Goal: Task Accomplishment & Management: Manage account settings

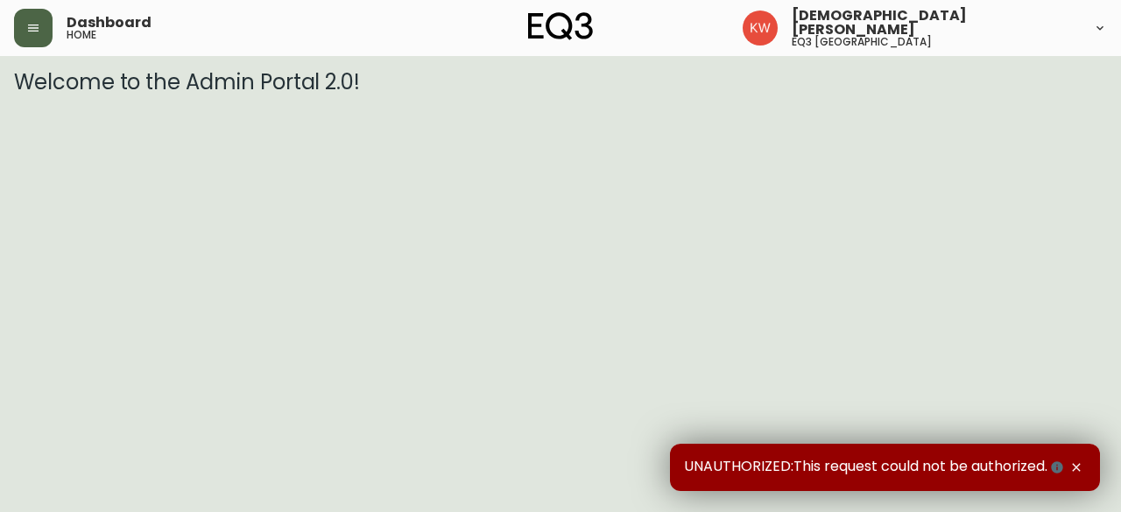
click at [33, 31] on icon "button" at bounding box center [33, 28] width 11 height 7
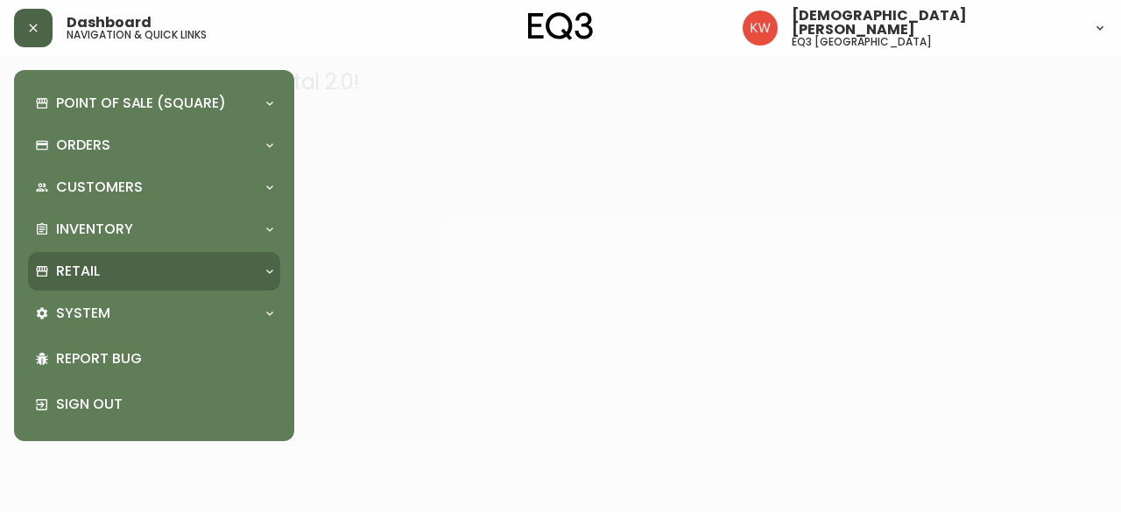
click at [270, 272] on icon at bounding box center [269, 272] width 7 height 4
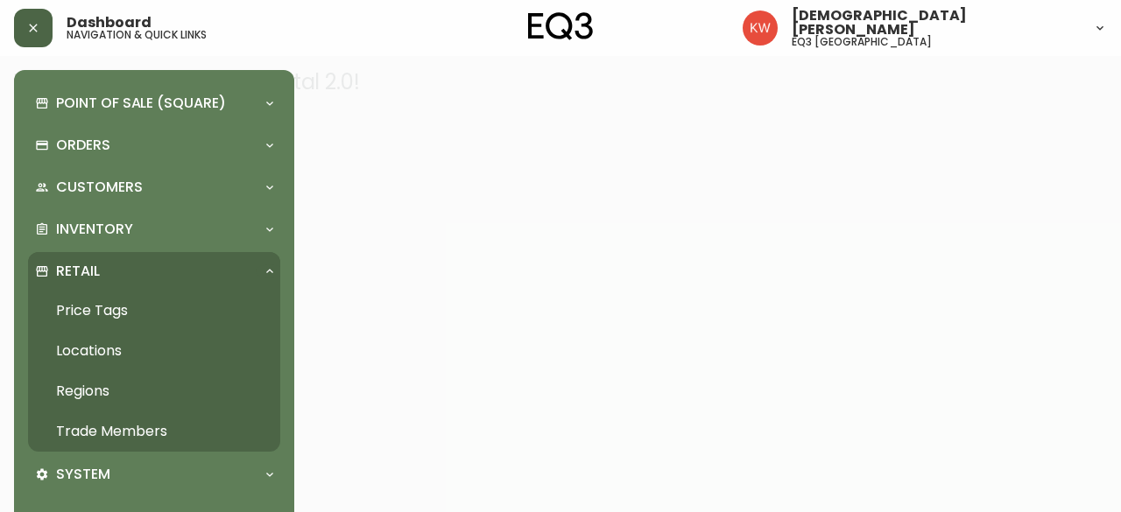
click at [151, 425] on link "Trade Members" at bounding box center [154, 432] width 252 height 40
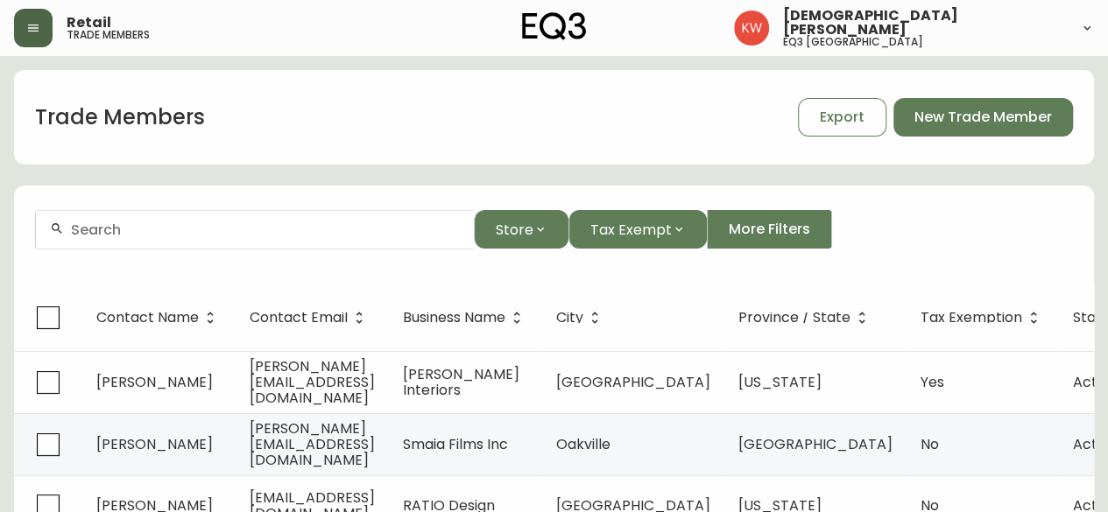
click at [191, 229] on input "text" at bounding box center [265, 230] width 389 height 17
paste input "[PERSON_NAME][EMAIL_ADDRESS][DOMAIN_NAME]"
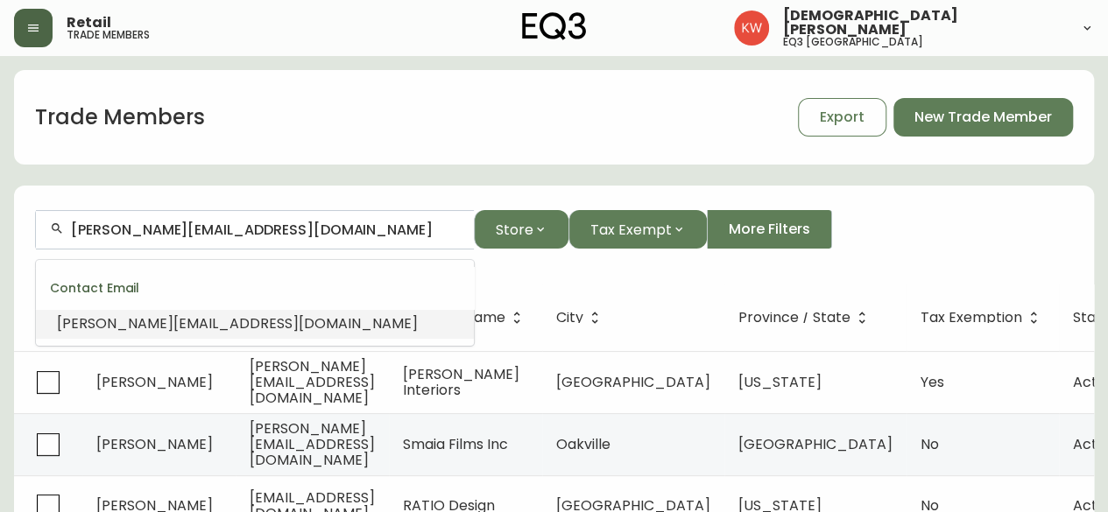
click at [187, 329] on span "[PERSON_NAME][EMAIL_ADDRESS][DOMAIN_NAME]" at bounding box center [237, 323] width 361 height 20
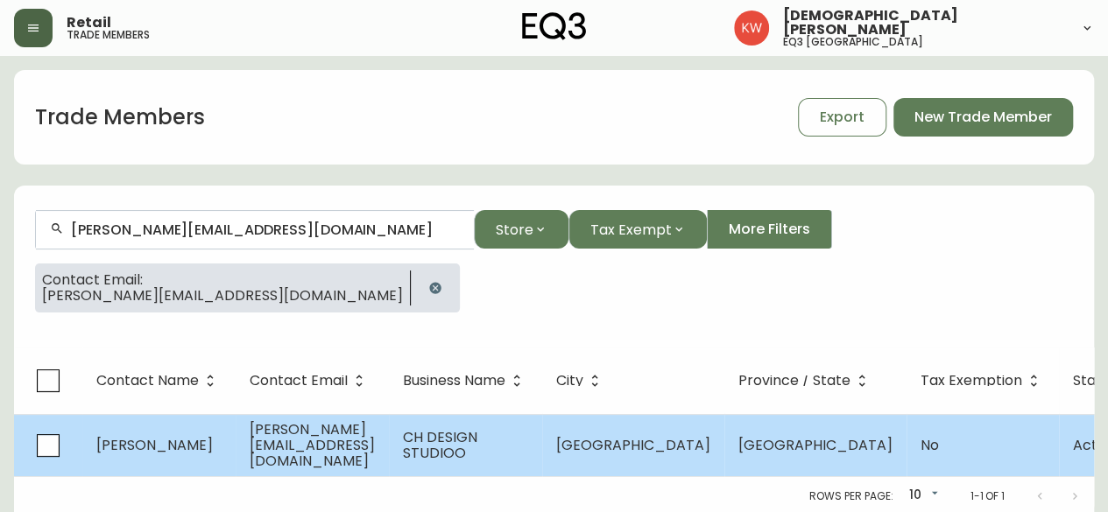
type input "[PERSON_NAME][EMAIL_ADDRESS][DOMAIN_NAME]"
click at [389, 432] on td "[PERSON_NAME][EMAIL_ADDRESS][DOMAIN_NAME]" at bounding box center [312, 445] width 153 height 62
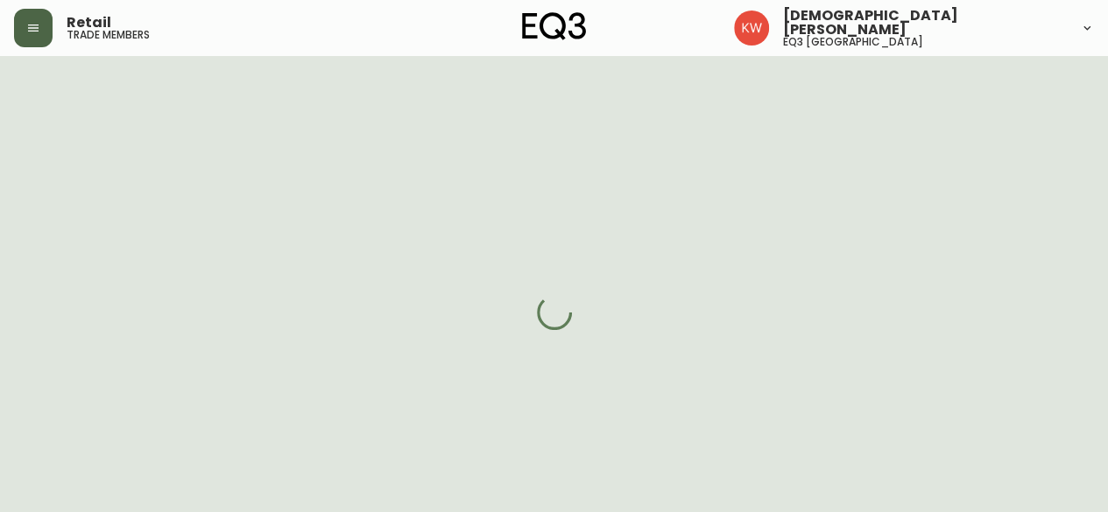
select select "AB"
select select "CA"
select select "CA_EN"
select select "Other"
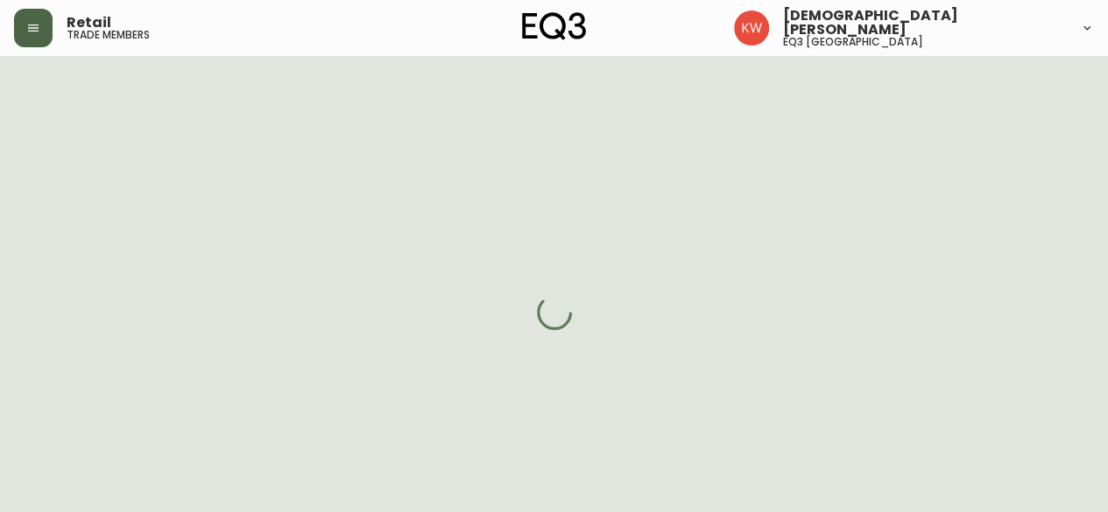
select select "cjw10z96m00006gs08l3o91tv"
select select "false"
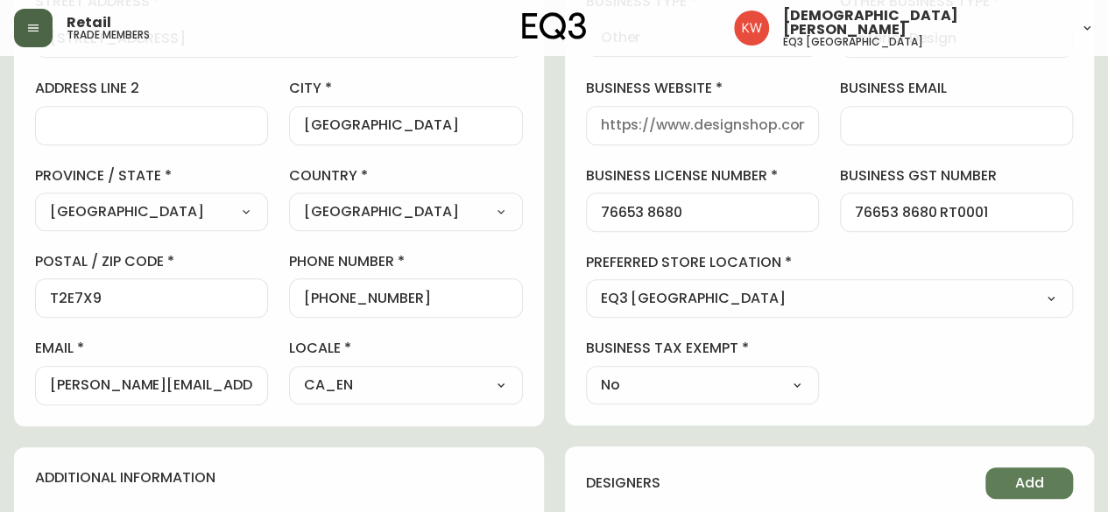
scroll to position [438, 0]
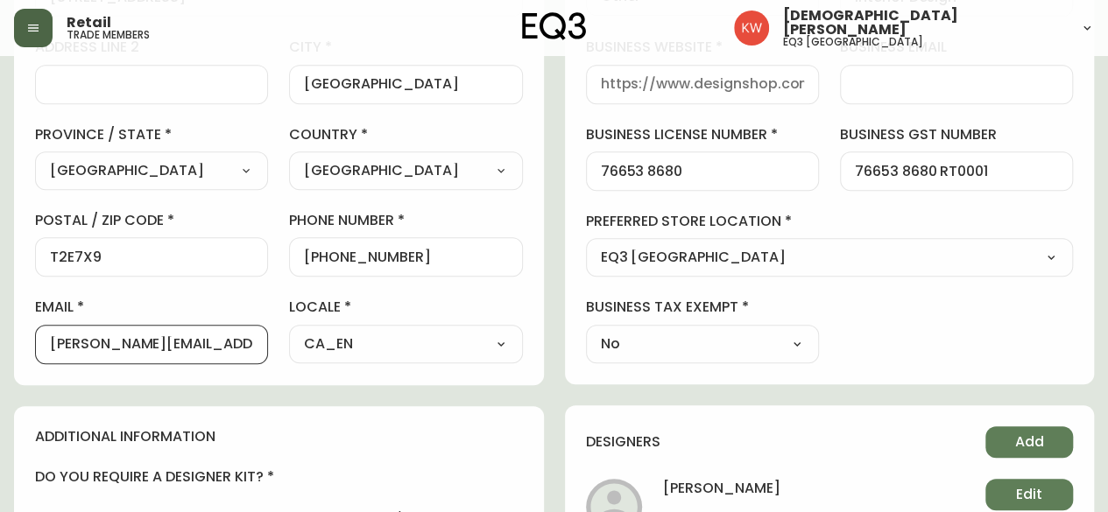
drag, startPoint x: 212, startPoint y: 333, endPoint x: 0, endPoint y: 330, distance: 211.9
click at [0, 330] on main "[PERSON_NAME] Delete Save active contact information first name [PERSON_NAME] l…" at bounding box center [554, 335] width 1108 height 1435
paste input "[PERSON_NAME][EMAIL_ADDRESS][DOMAIN_NAME]"
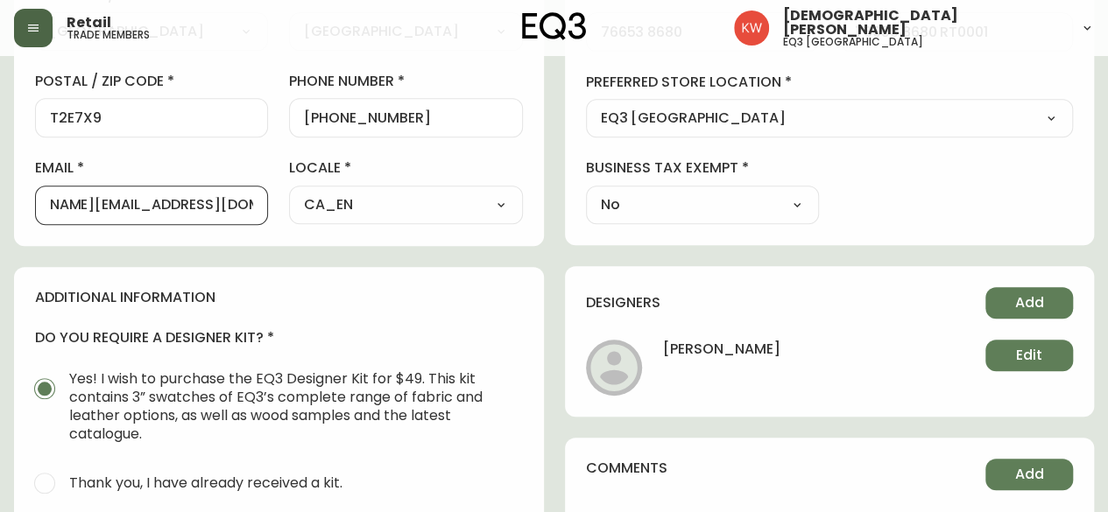
scroll to position [701, 0]
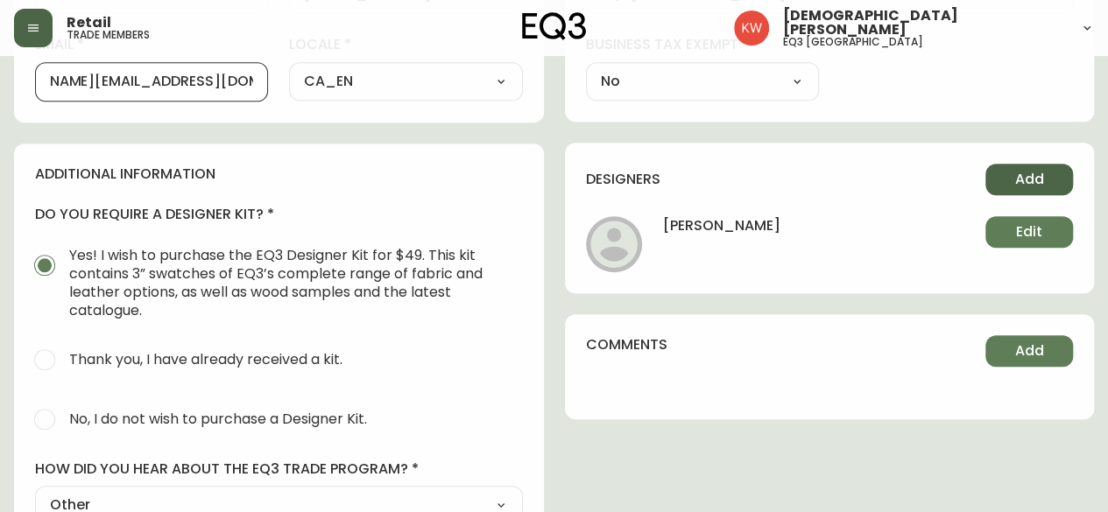
type input "[PERSON_NAME][EMAIL_ADDRESS][DOMAIN_NAME]"
click at [1023, 171] on span "Add" at bounding box center [1029, 179] width 29 height 19
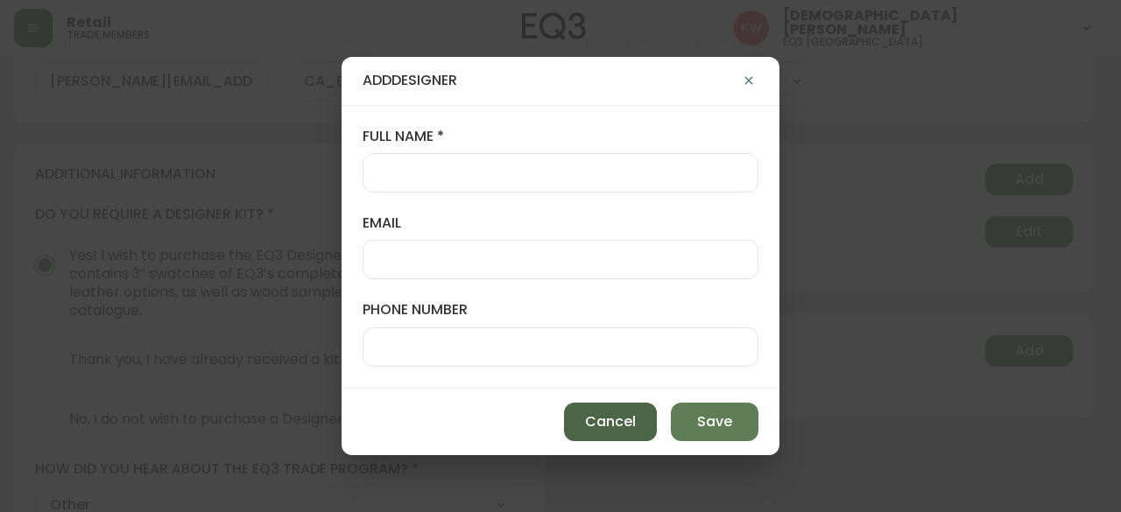
click at [618, 422] on span "Cancel" at bounding box center [610, 421] width 51 height 19
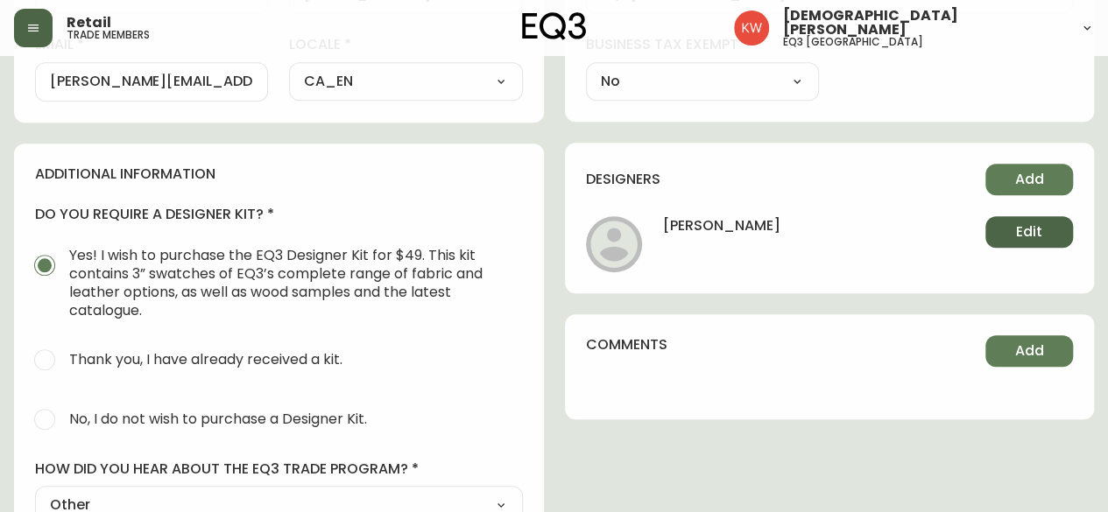
click at [1020, 222] on span "Edit" at bounding box center [1029, 231] width 26 height 19
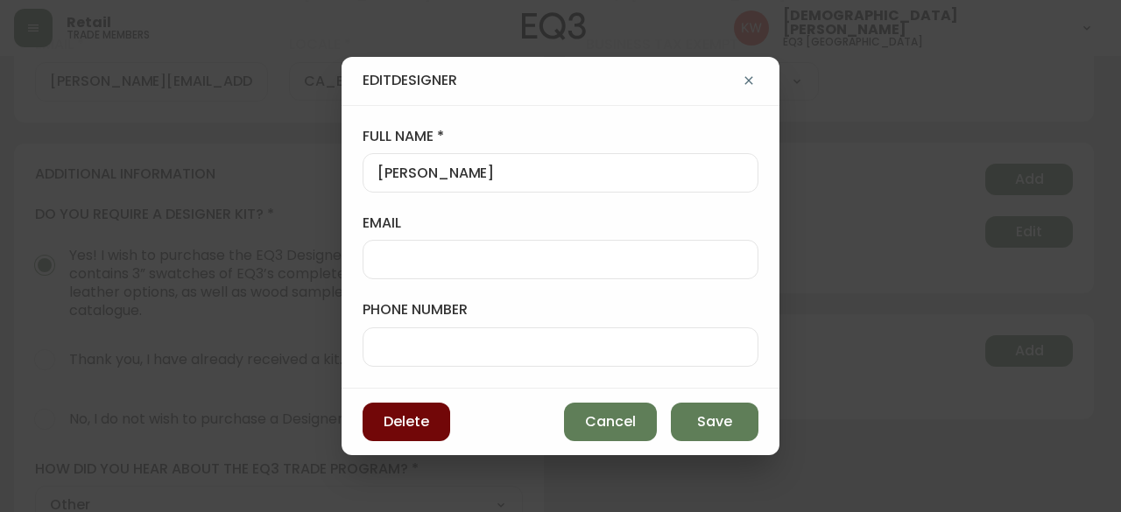
click at [378, 418] on button "Delete" at bounding box center [407, 422] width 88 height 39
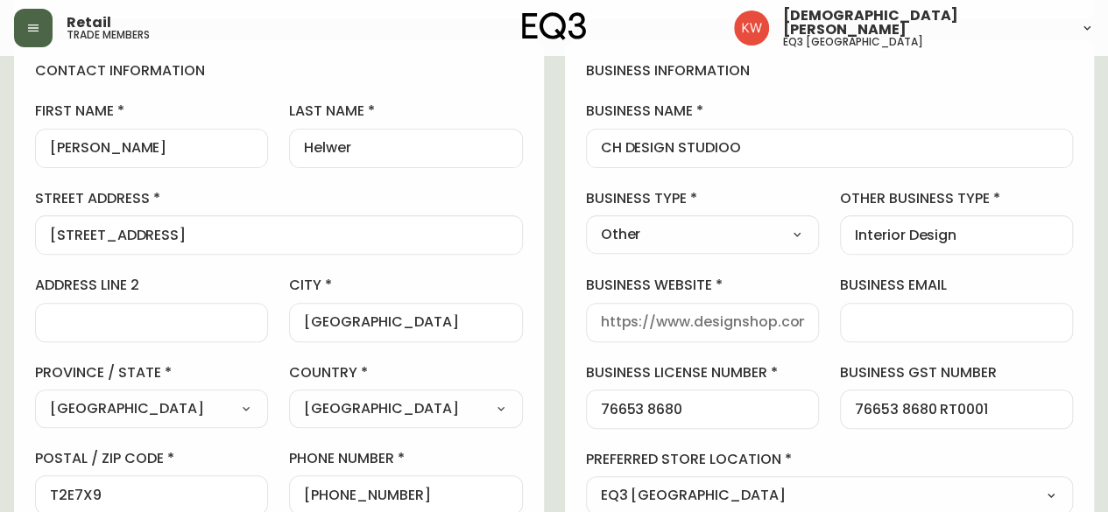
scroll to position [175, 0]
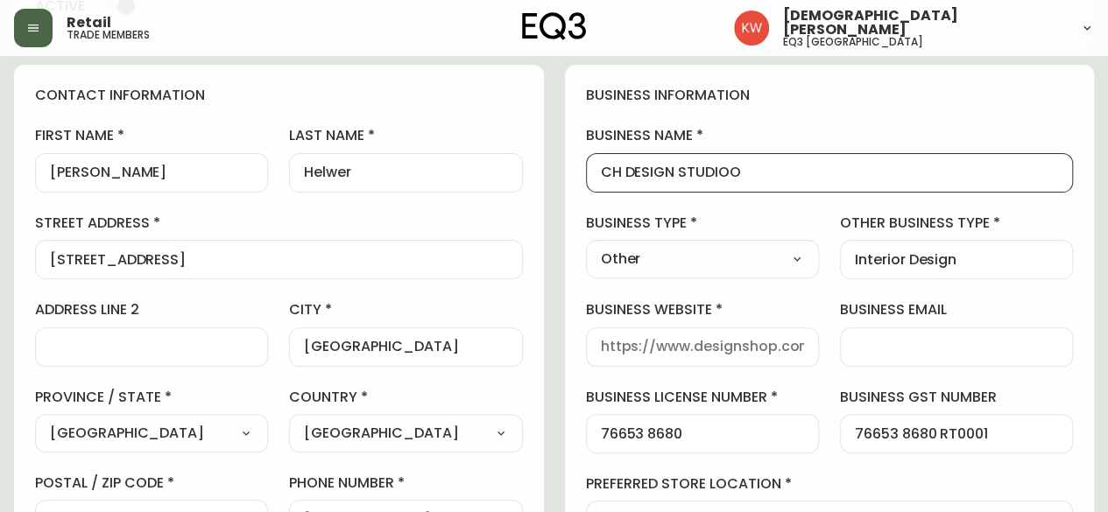
drag, startPoint x: 868, startPoint y: 177, endPoint x: 471, endPoint y: 194, distance: 397.0
paste input "[PERSON_NAME] Interiors"
drag, startPoint x: 814, startPoint y: 167, endPoint x: 508, endPoint y: 188, distance: 307.2
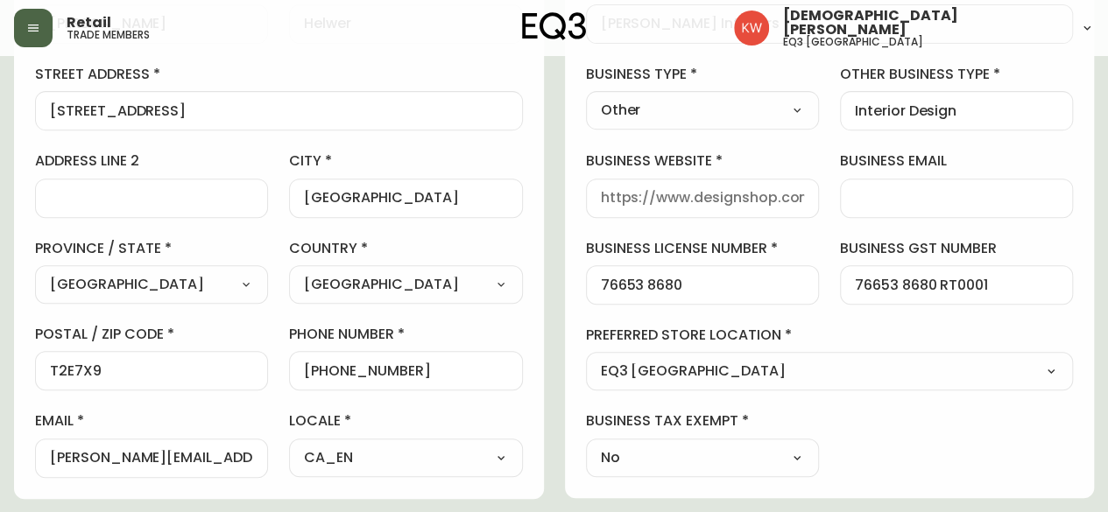
scroll to position [350, 0]
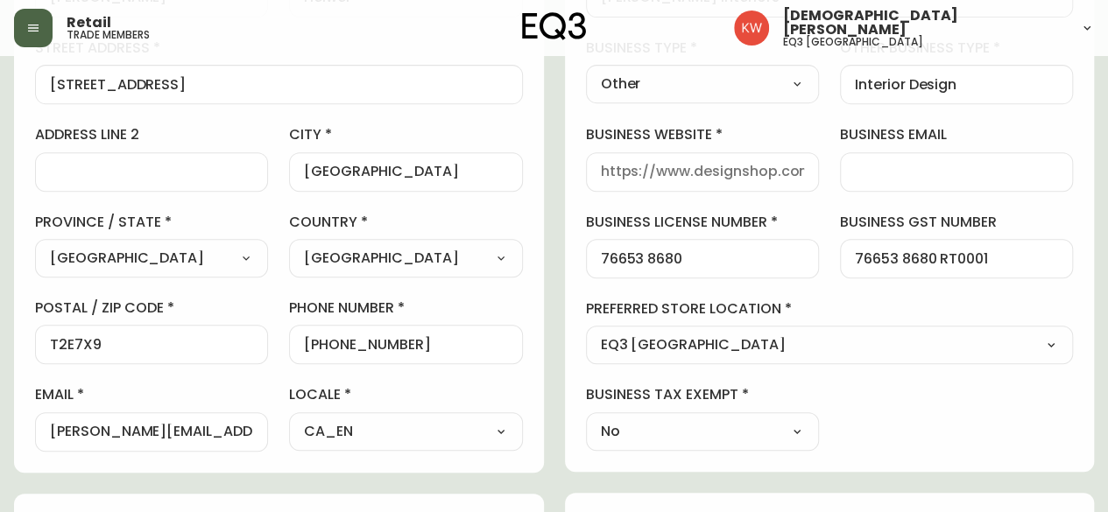
type input "[PERSON_NAME] Interiors"
drag, startPoint x: 116, startPoint y: 430, endPoint x: 264, endPoint y: 450, distance: 148.5
click at [264, 450] on div "contact information first name [PERSON_NAME] last name [PERSON_NAME][GEOGRAPHIC…" at bounding box center [279, 181] width 530 height 583
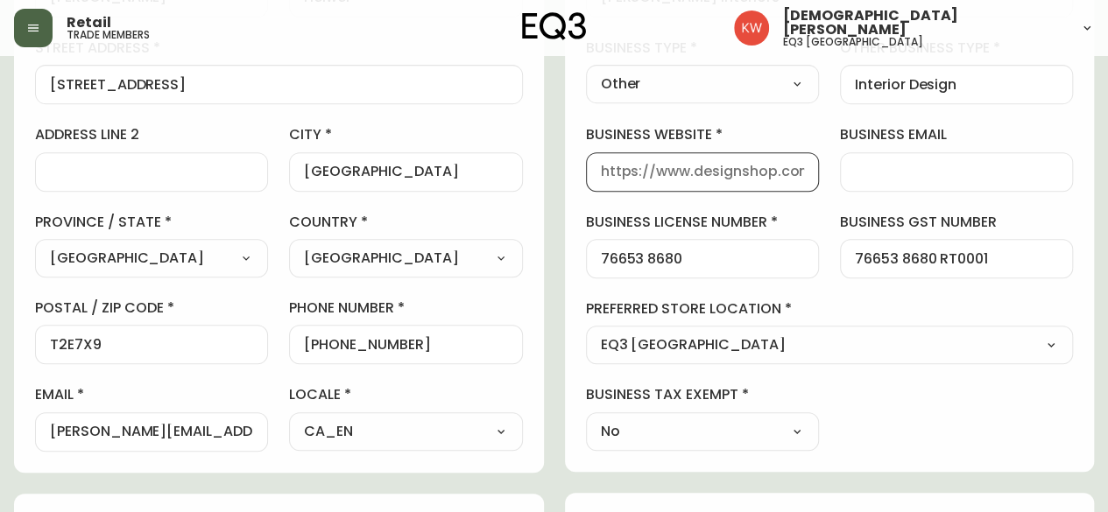
click at [737, 173] on input "business website" at bounding box center [702, 172] width 203 height 17
paste input "[DOMAIN_NAME]"
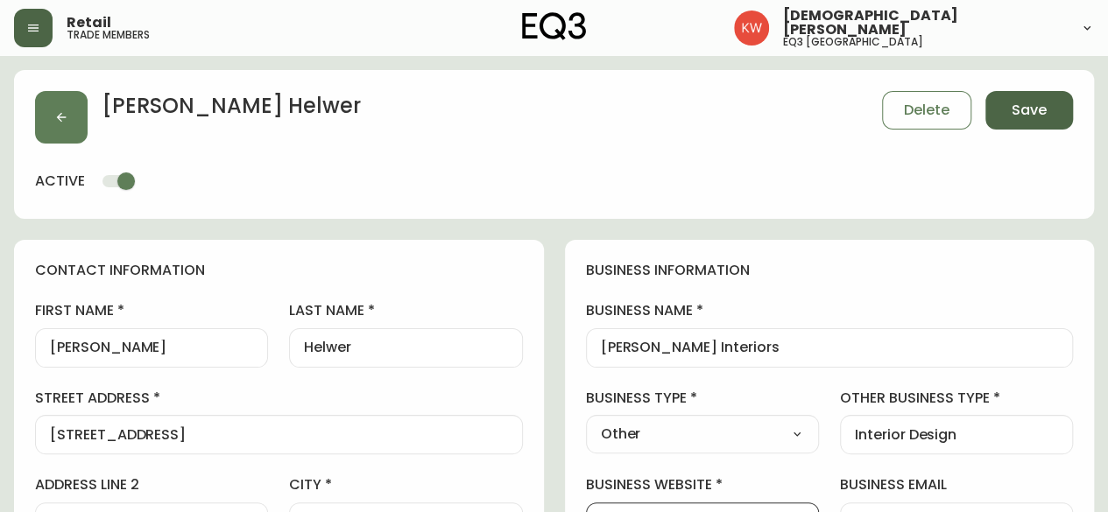
type input "[DOMAIN_NAME]"
click at [1045, 107] on span "Save" at bounding box center [1028, 110] width 35 height 19
select select
type input "[PERSON_NAME][EMAIL_ADDRESS][DOMAIN_NAME]"
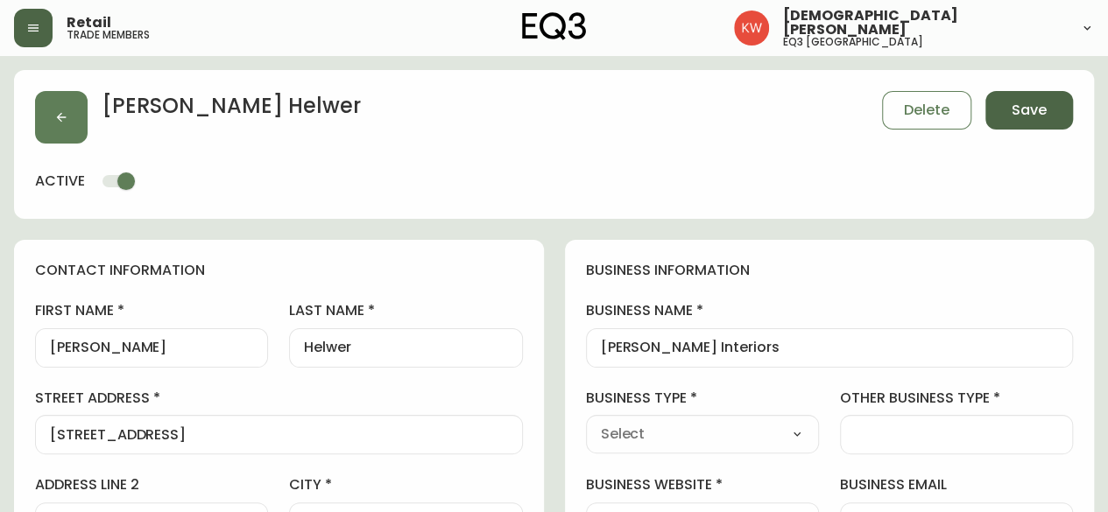
type input "Other"
select select "Other"
type input "Other"
select select "Other"
type input "Interior Design"
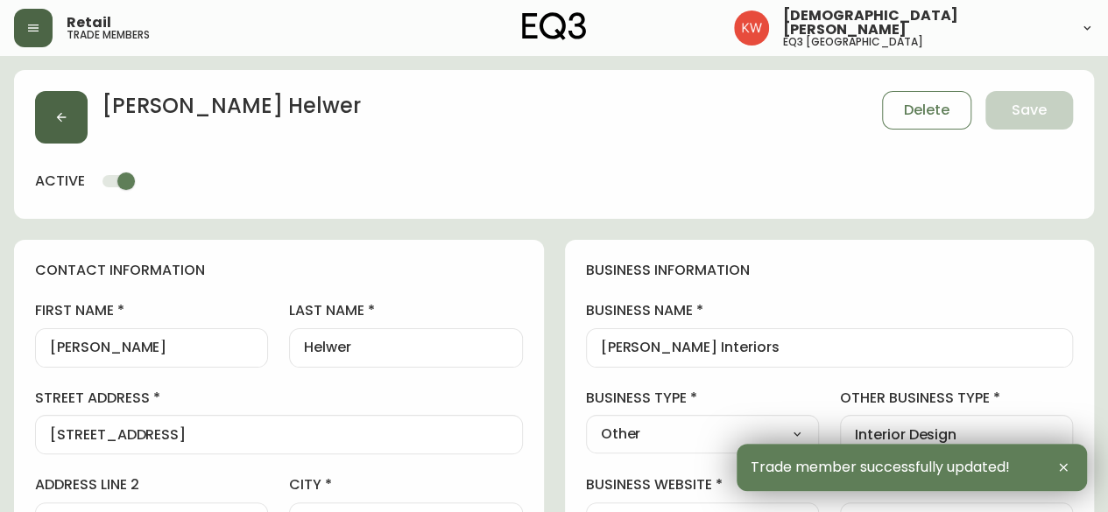
click at [67, 118] on icon "button" at bounding box center [61, 117] width 14 height 14
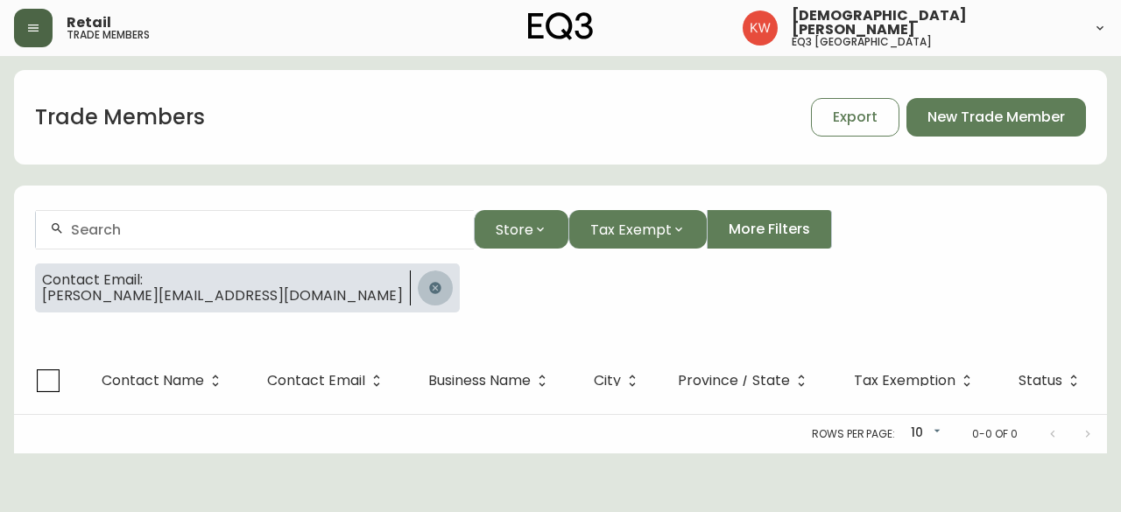
click at [429, 285] on icon "button" at bounding box center [434, 287] width 11 height 11
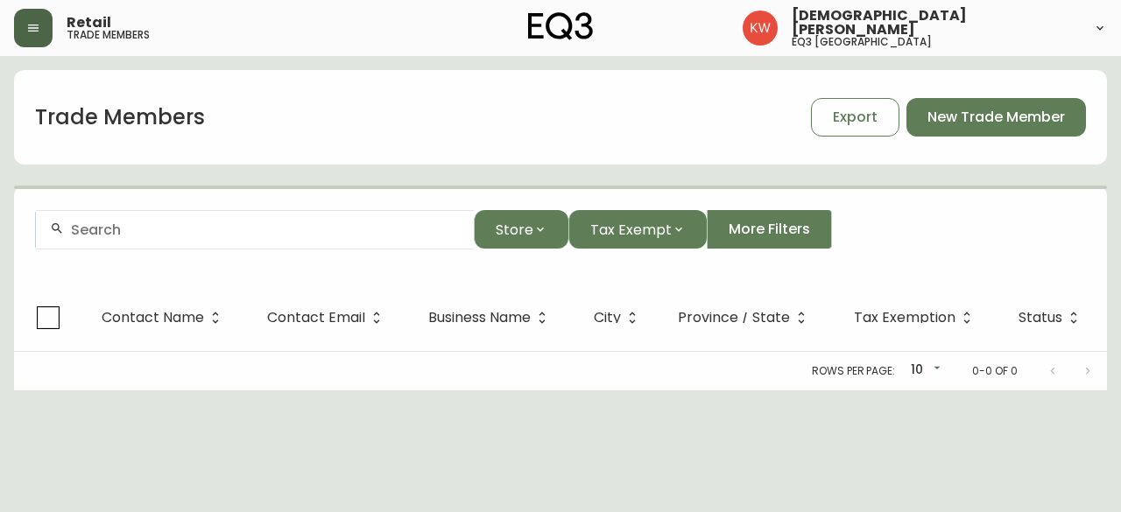
click at [213, 225] on input "text" at bounding box center [265, 230] width 389 height 17
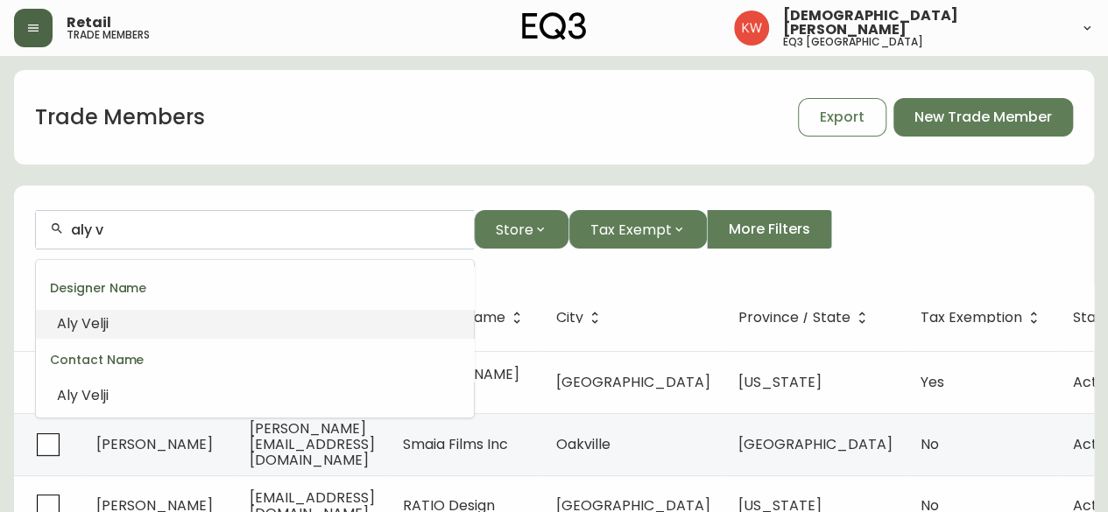
click at [71, 328] on span "Aly" at bounding box center [67, 323] width 21 height 20
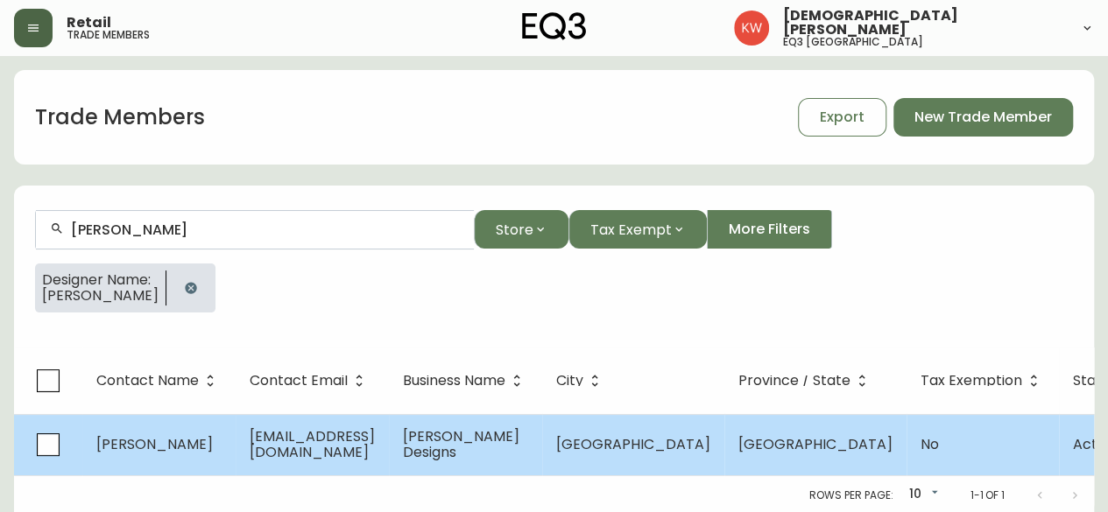
type input "[PERSON_NAME]"
click at [375, 449] on span "[EMAIL_ADDRESS][DOMAIN_NAME]" at bounding box center [312, 444] width 125 height 36
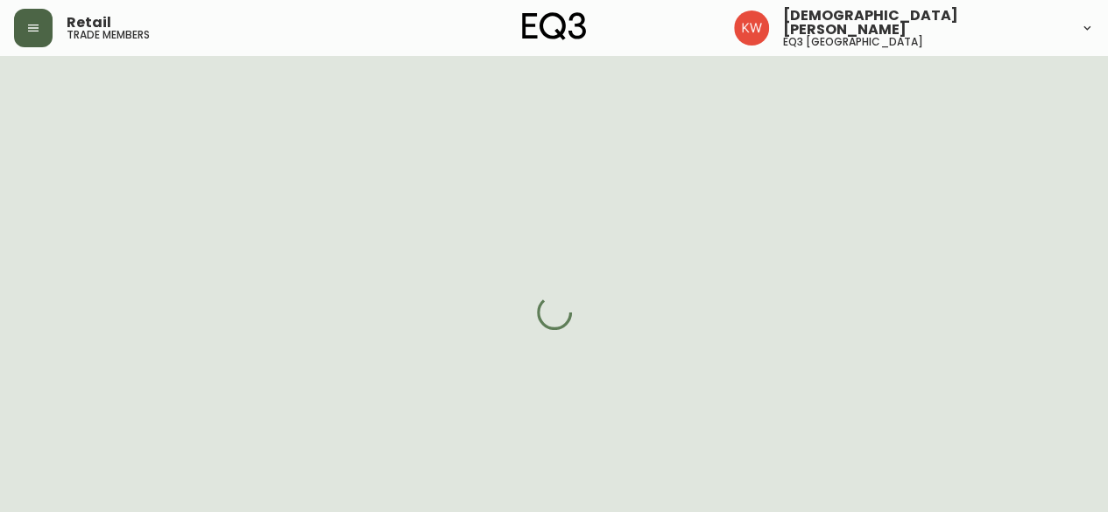
select select "AB"
select select "CA"
select select "CA_EN"
select select "Other"
select select "Interior Designer"
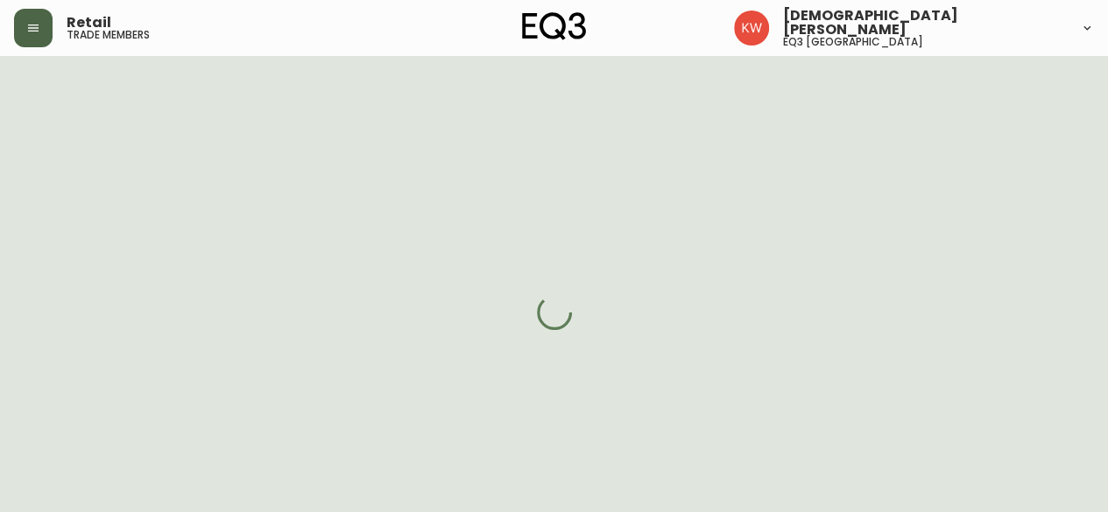
select select "cjw10z96m00006gs08l3o91tv"
select select "false"
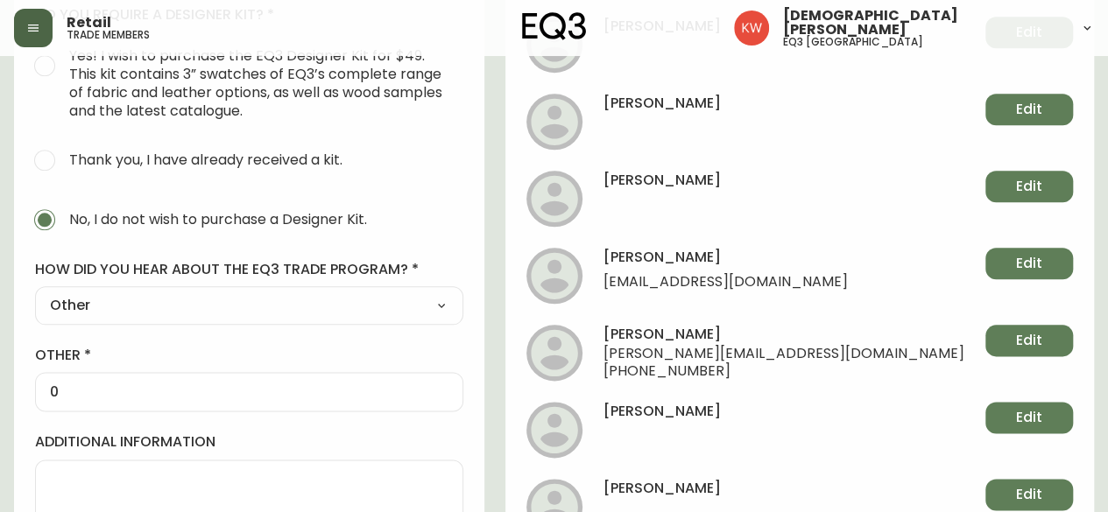
scroll to position [963, 0]
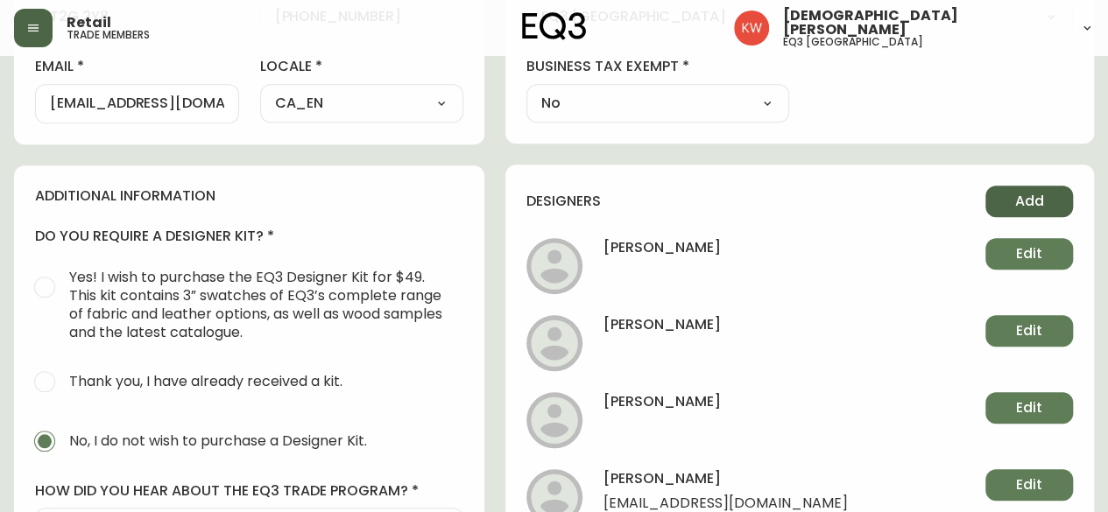
click at [1040, 206] on span "Add" at bounding box center [1029, 201] width 29 height 19
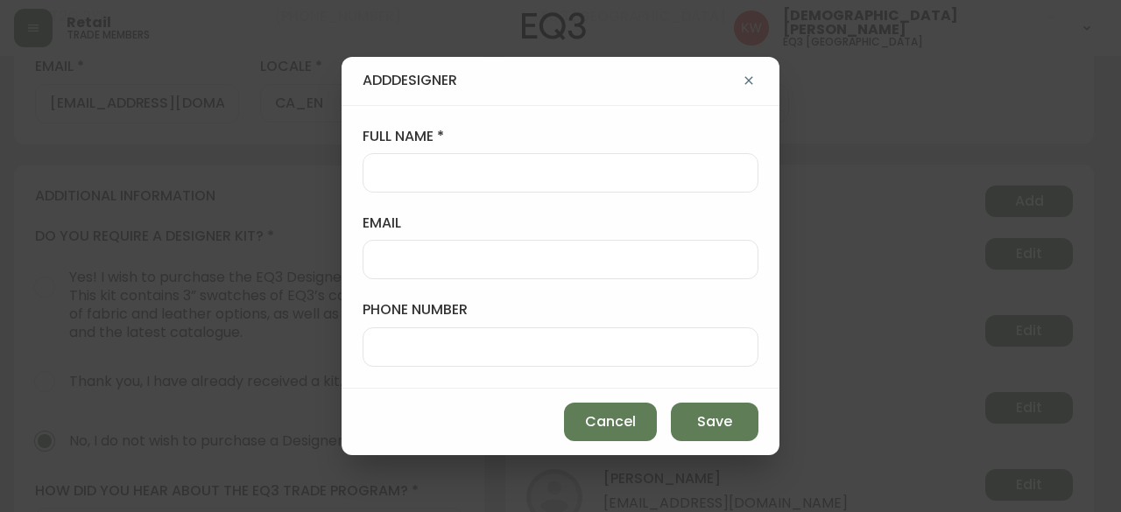
click at [489, 183] on div at bounding box center [561, 172] width 396 height 39
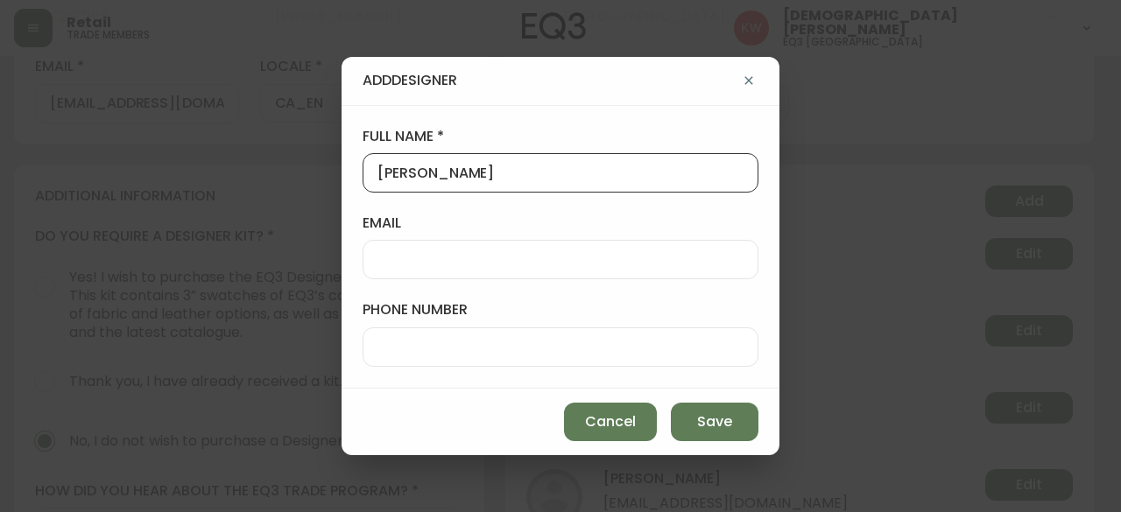
type input "[PERSON_NAME]"
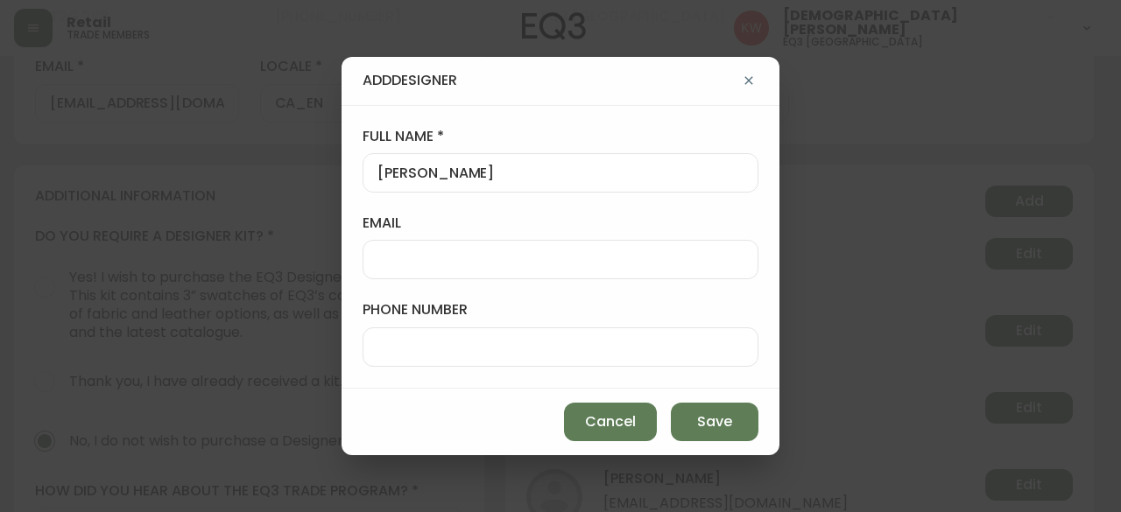
click at [464, 271] on div at bounding box center [561, 259] width 396 height 39
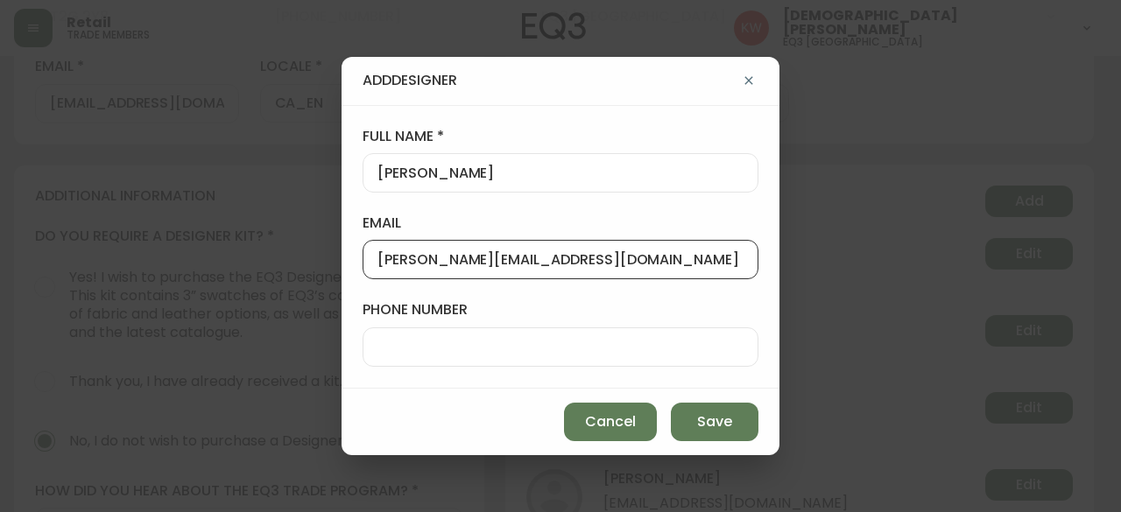
drag, startPoint x: 633, startPoint y: 261, endPoint x: 254, endPoint y: 237, distance: 379.9
click at [254, 237] on div "Add Designer full name [PERSON_NAME] email [PERSON_NAME][EMAIL_ADDRESS][DOMAIN_…" at bounding box center [560, 256] width 1121 height 512
type input "[PERSON_NAME][EMAIL_ADDRESS][DOMAIN_NAME]"
click at [701, 427] on span "Save" at bounding box center [714, 421] width 35 height 19
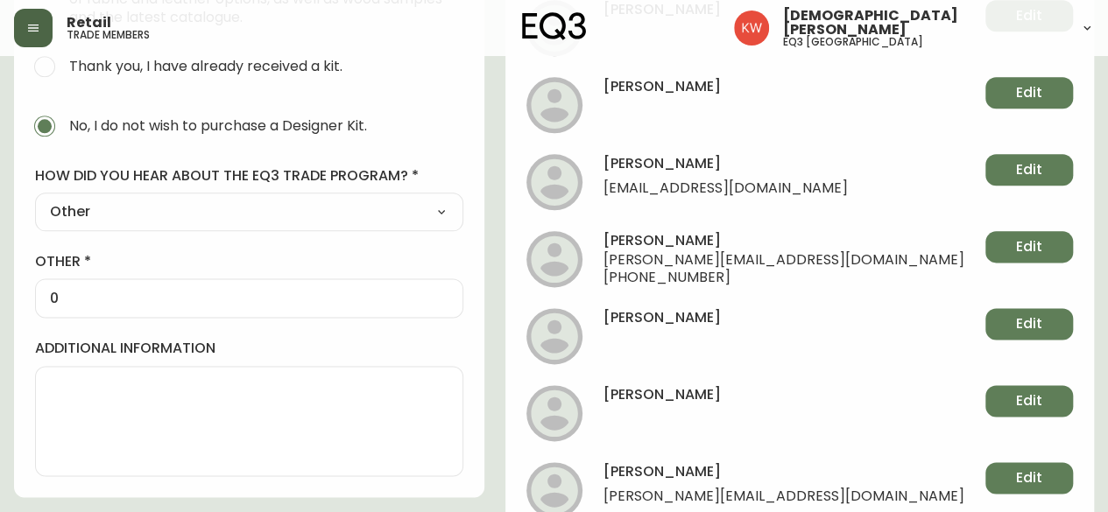
scroll to position [766, 0]
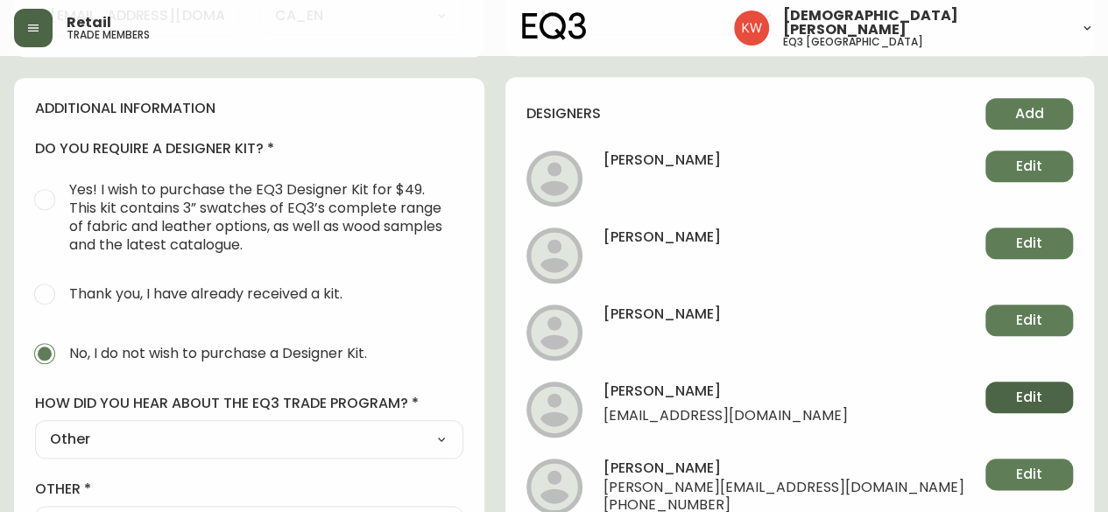
click at [1024, 391] on span "Edit" at bounding box center [1029, 397] width 26 height 19
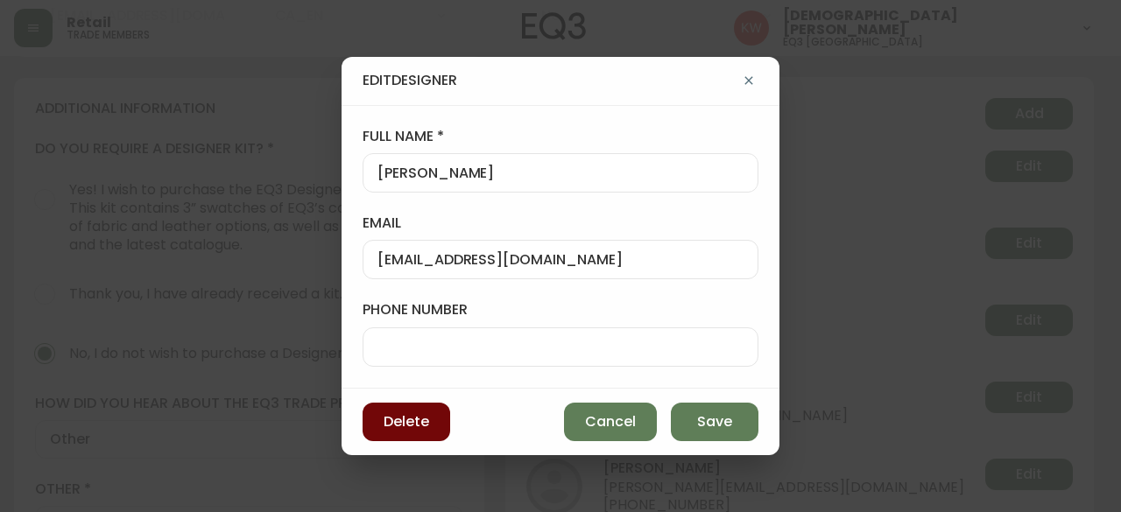
click at [405, 414] on span "Delete" at bounding box center [407, 421] width 46 height 19
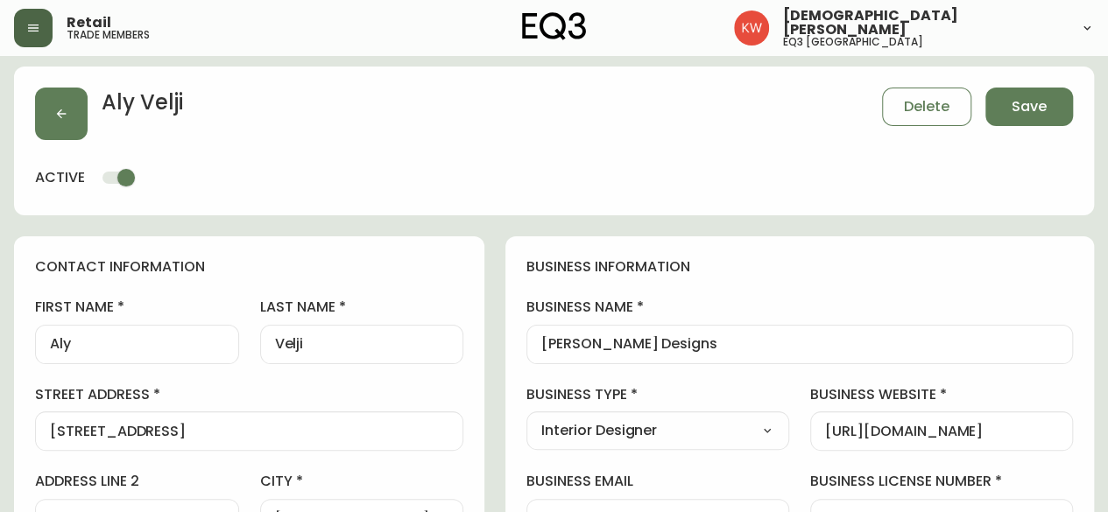
scroll to position [0, 0]
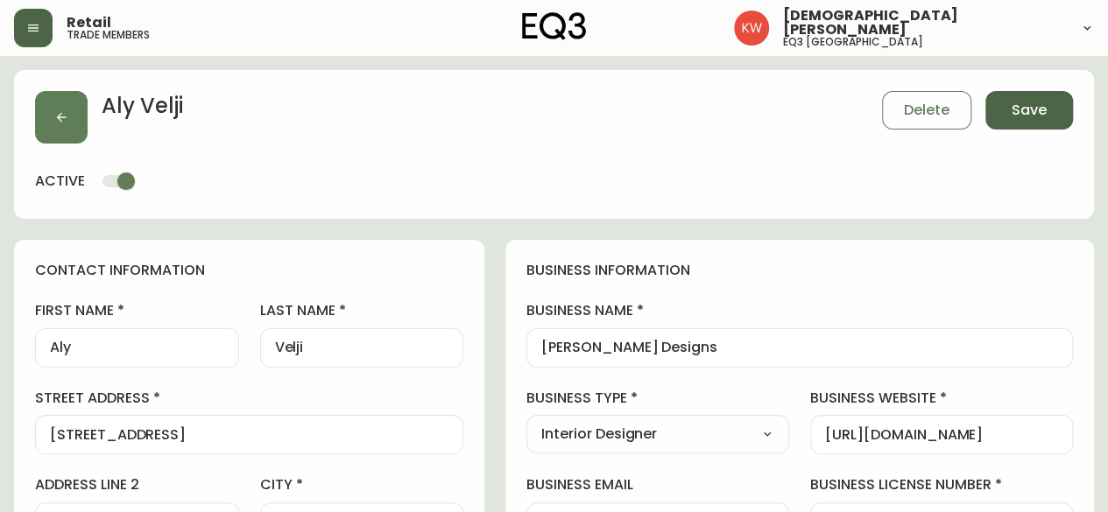
click at [1035, 113] on span "Save" at bounding box center [1028, 110] width 35 height 19
select select
type input "Other"
select select "Other"
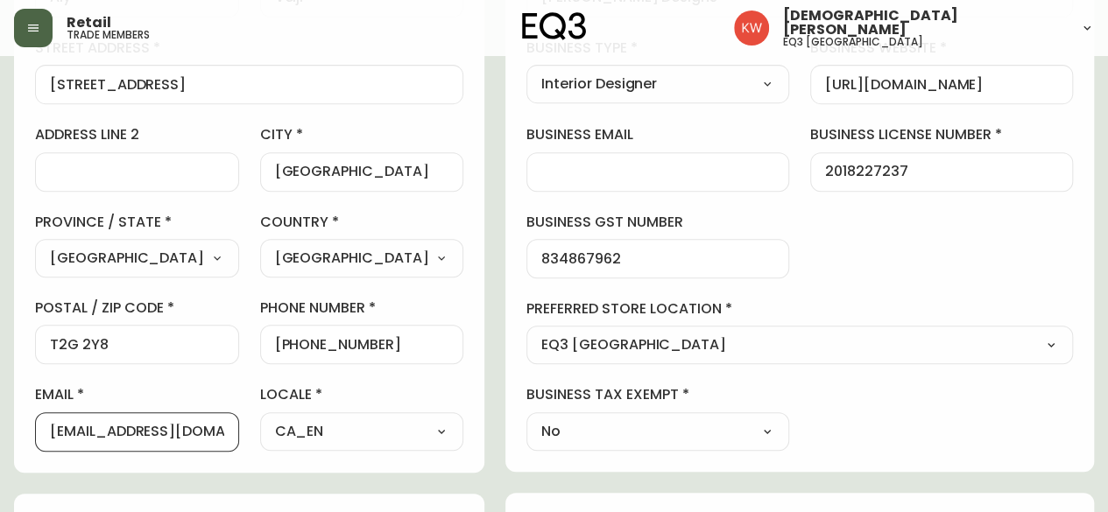
drag, startPoint x: 235, startPoint y: 430, endPoint x: 91, endPoint y: 439, distance: 143.9
click at [89, 437] on input "[EMAIL_ADDRESS][DOMAIN_NAME]" at bounding box center [137, 432] width 174 height 17
click at [239, 426] on div "[EMAIL_ADDRESS][DOMAIN_NAME]" at bounding box center [137, 431] width 204 height 39
click at [239, 438] on div "[EMAIL_ADDRESS][DOMAIN_NAME]" at bounding box center [137, 431] width 204 height 39
click at [224, 428] on input "[EMAIL_ADDRESS][DOMAIN_NAME]" at bounding box center [137, 432] width 174 height 17
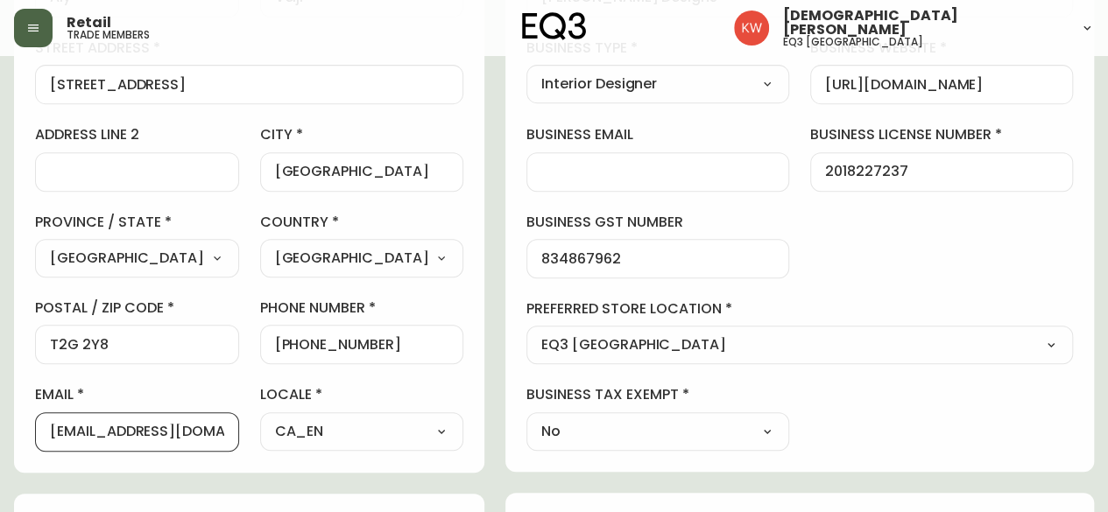
drag, startPoint x: 235, startPoint y: 428, endPoint x: 74, endPoint y: 435, distance: 161.3
click at [74, 435] on input "[EMAIL_ADDRESS][DOMAIN_NAME]" at bounding box center [137, 432] width 174 height 17
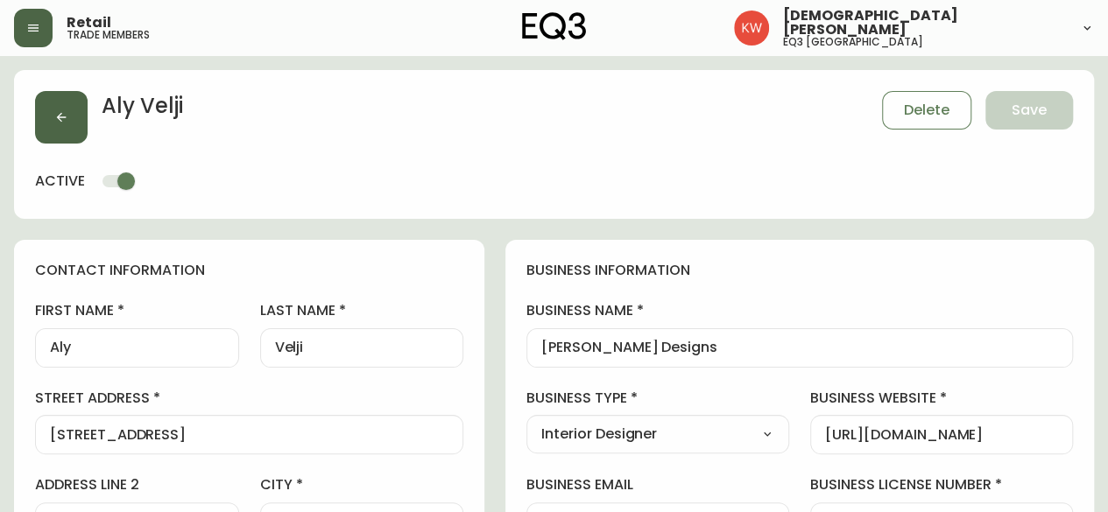
click at [70, 120] on button "button" at bounding box center [61, 117] width 53 height 53
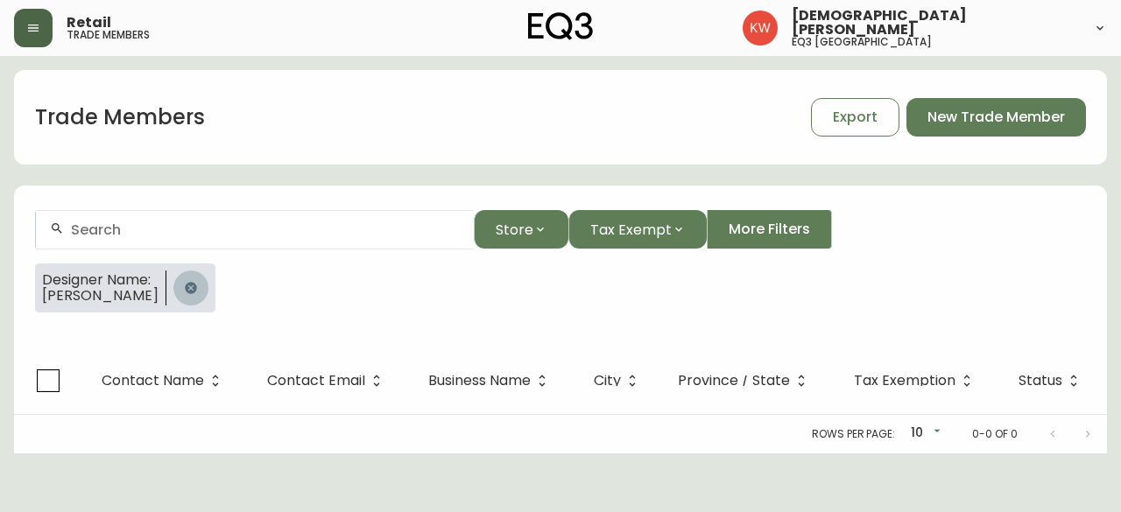
click at [189, 292] on icon "button" at bounding box center [191, 288] width 14 height 14
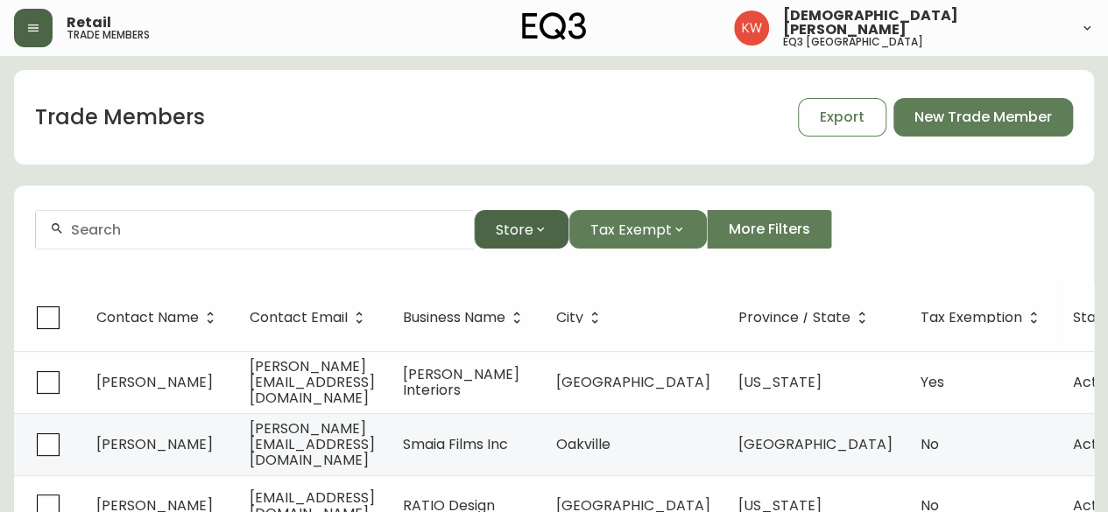
click at [525, 231] on span "Store" at bounding box center [515, 230] width 38 height 22
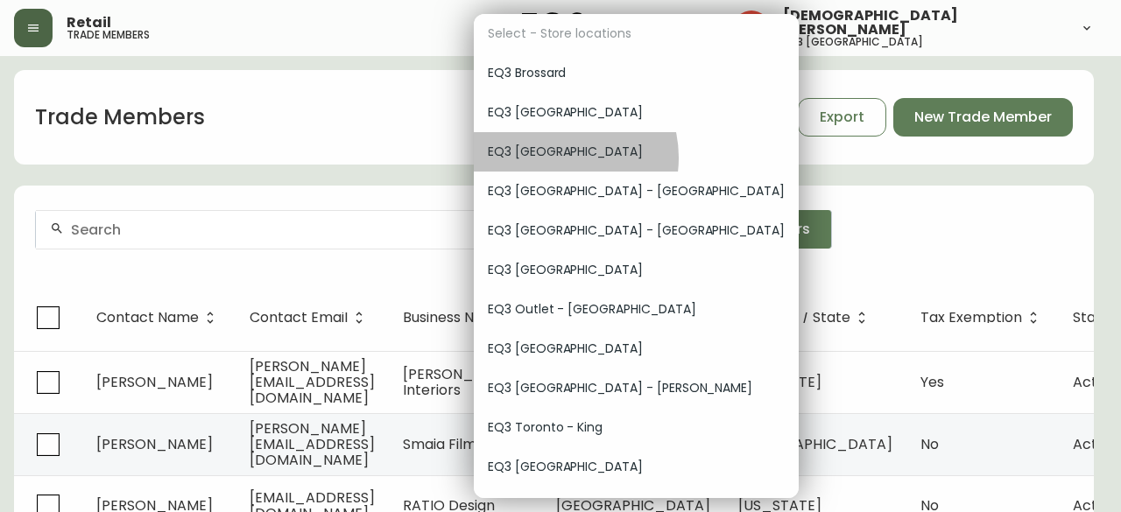
click at [555, 158] on span "EQ3 [GEOGRAPHIC_DATA]" at bounding box center [636, 152] width 297 height 18
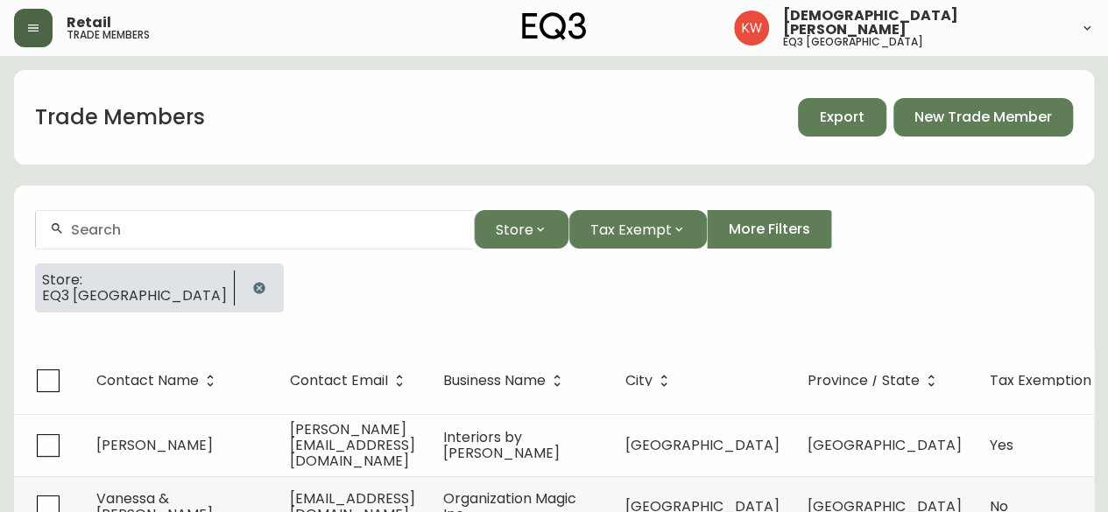
click at [846, 121] on span "Export" at bounding box center [842, 117] width 45 height 19
click at [253, 288] on icon "button" at bounding box center [258, 287] width 11 height 11
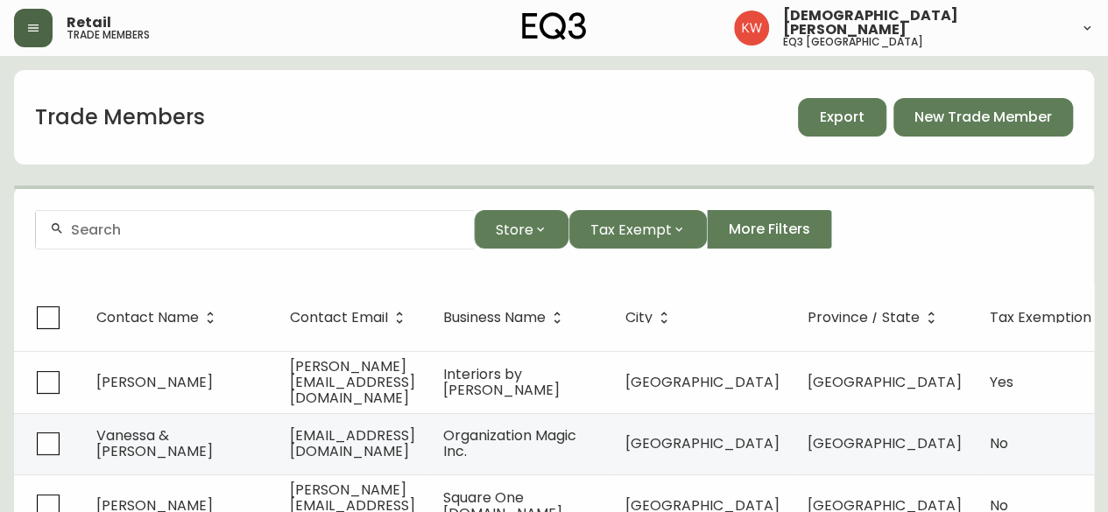
click at [170, 222] on input "text" at bounding box center [265, 230] width 389 height 17
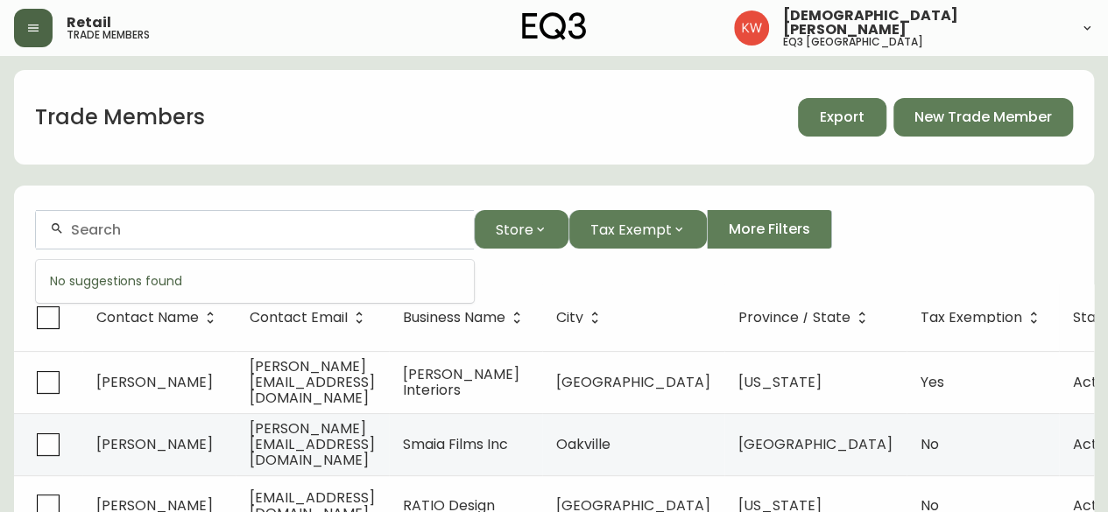
paste input "[PERSON_NAME][EMAIL_ADDRESS][DOMAIN_NAME]"
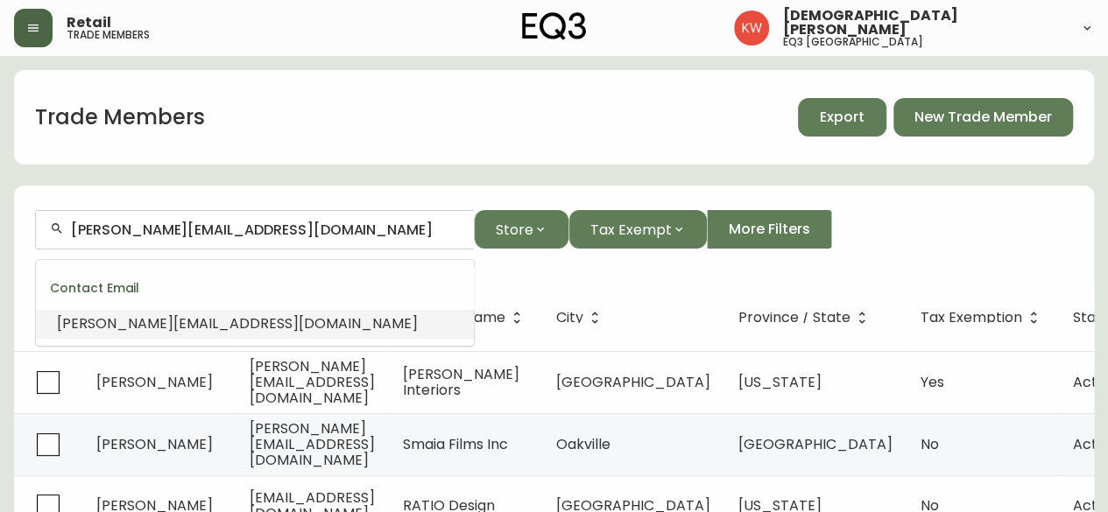
click at [187, 327] on span "[PERSON_NAME][EMAIL_ADDRESS][DOMAIN_NAME]" at bounding box center [237, 323] width 361 height 20
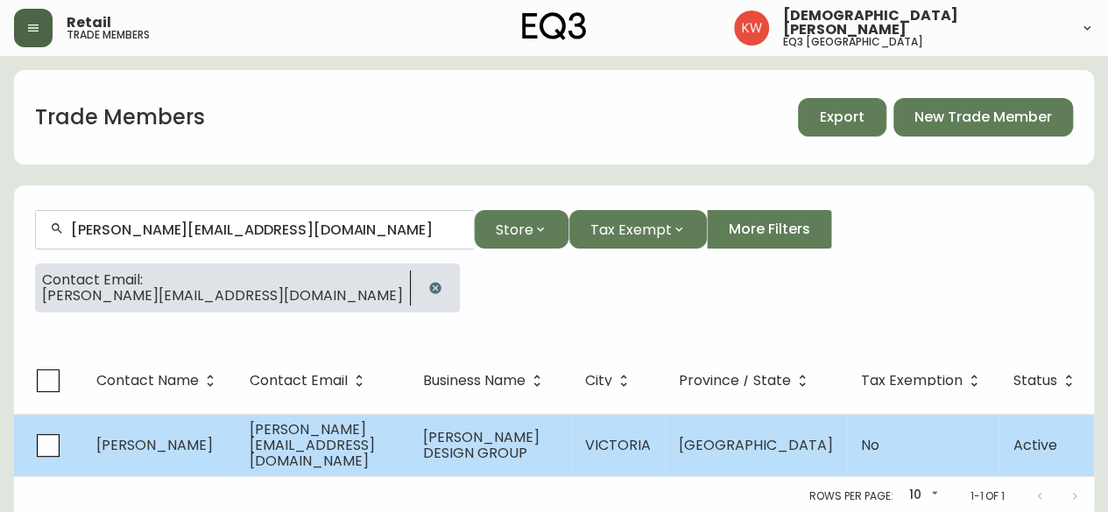
type input "[PERSON_NAME][EMAIL_ADDRESS][DOMAIN_NAME]"
click at [156, 440] on span "[PERSON_NAME]" at bounding box center [154, 445] width 116 height 20
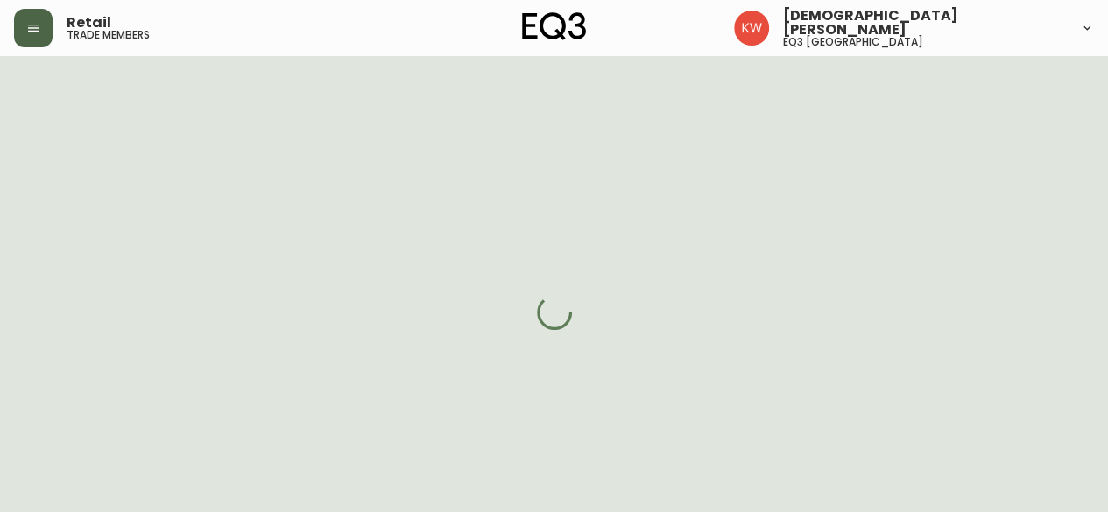
select select "BC"
select select "CA"
select select "CA_EN"
select select "Outreach from a Trade Rep"
select select "Hospitality"
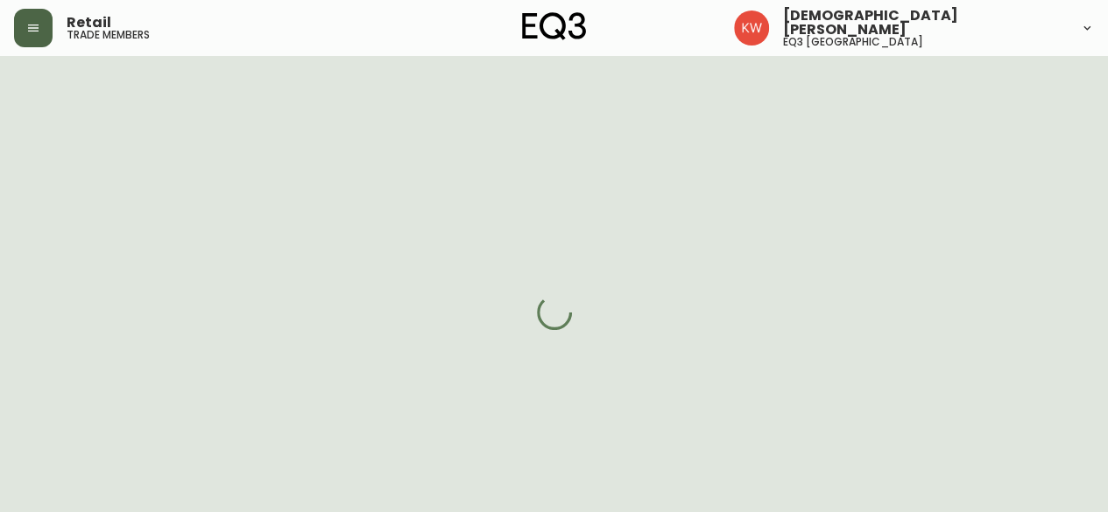
select select "cjw10z96m00006gs08l3o91tv"
select select "false"
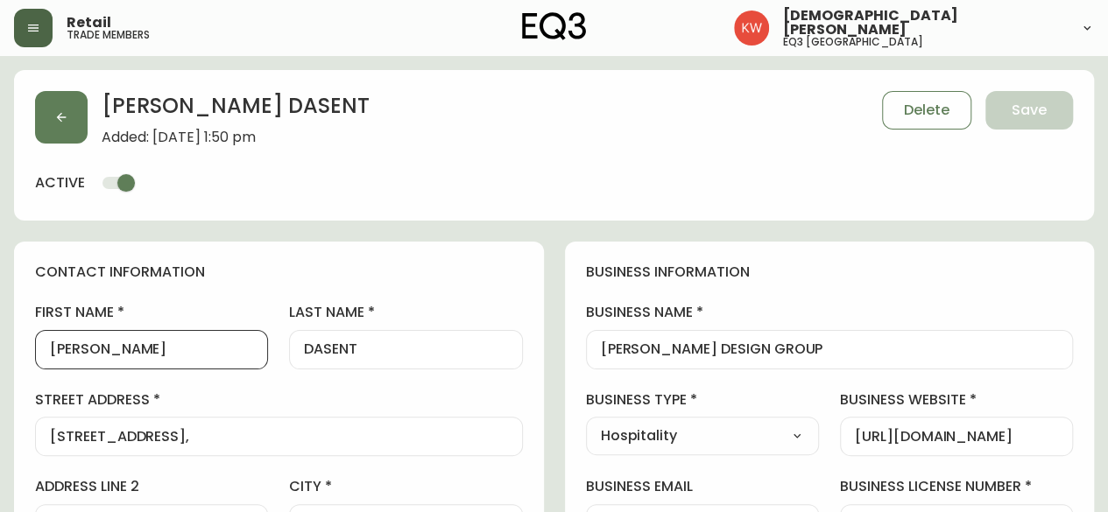
drag, startPoint x: 112, startPoint y: 341, endPoint x: 63, endPoint y: 346, distance: 49.3
click at [63, 346] on input "[PERSON_NAME]" at bounding box center [151, 350] width 203 height 17
type input "[PERSON_NAME]"
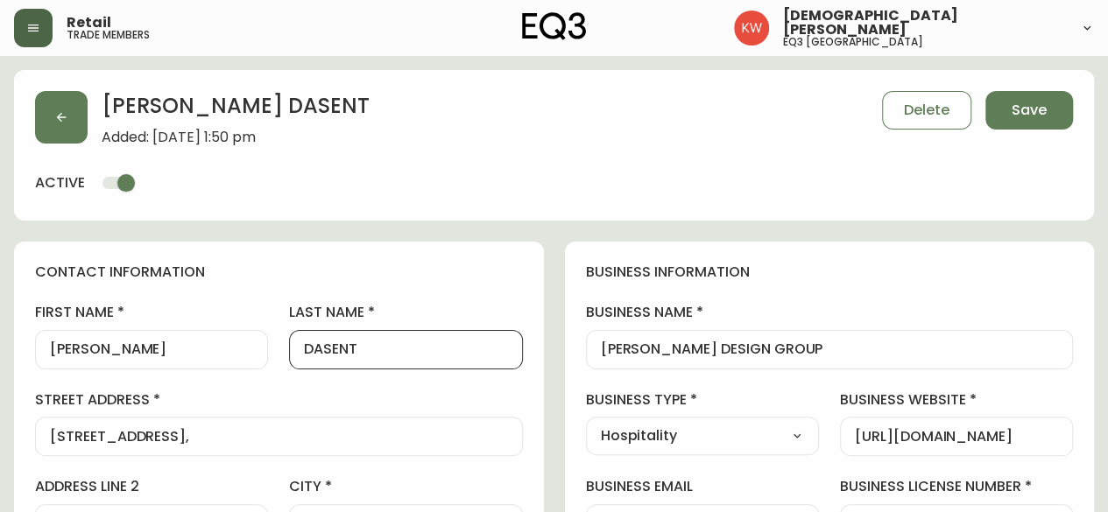
drag, startPoint x: 363, startPoint y: 349, endPoint x: 318, endPoint y: 351, distance: 44.7
click at [318, 351] on input "DASENT" at bounding box center [405, 350] width 203 height 17
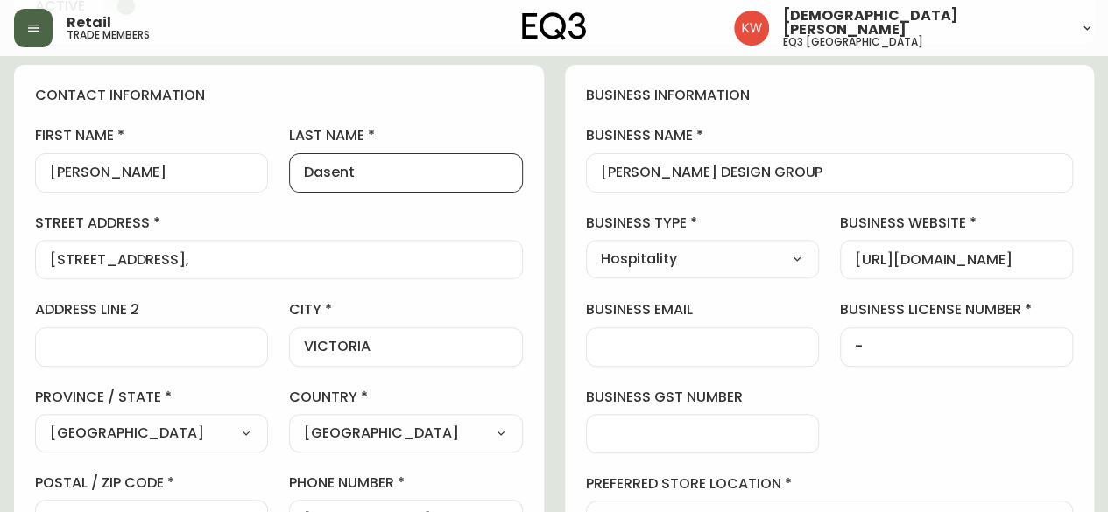
scroll to position [175, 0]
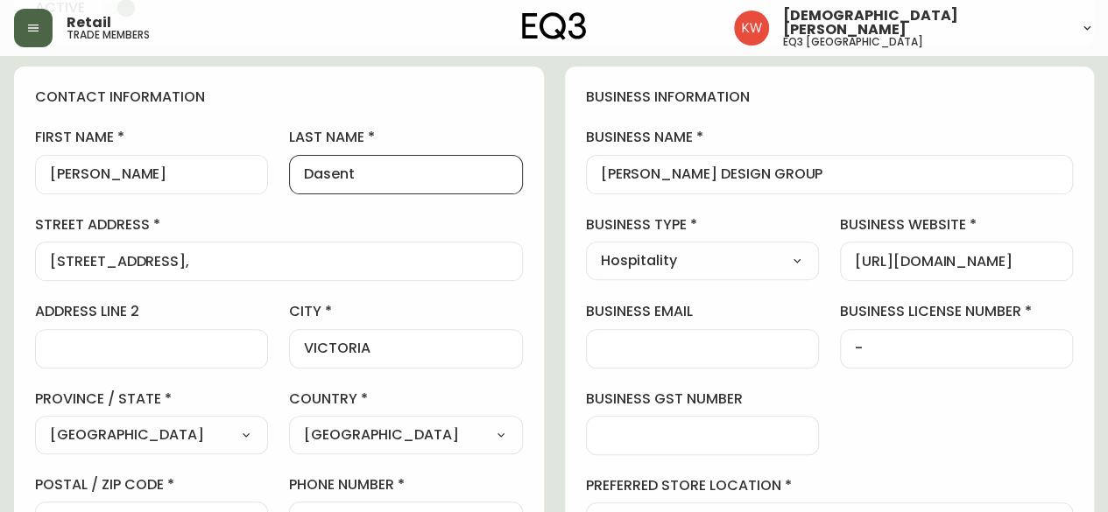
type input "Dasent"
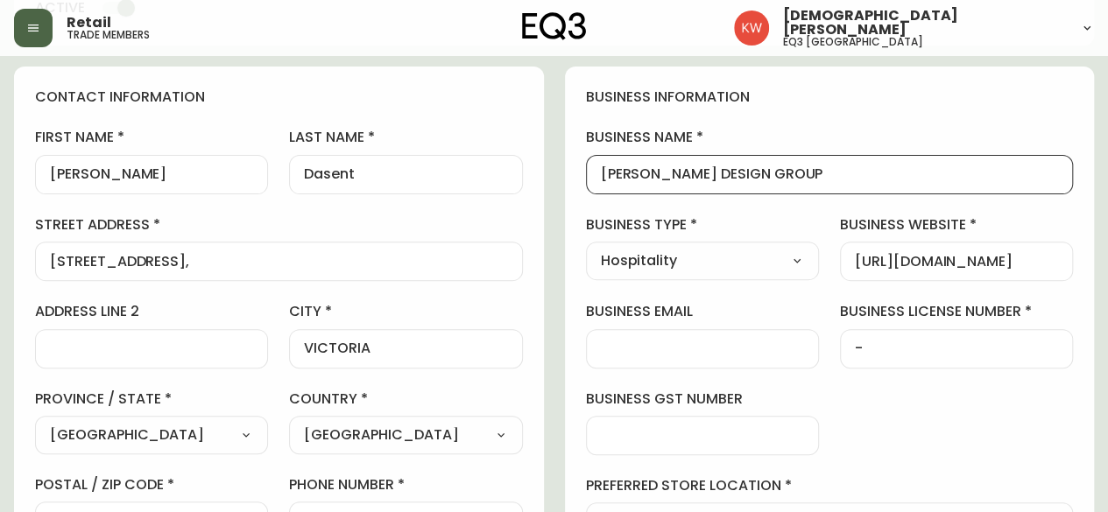
click at [792, 170] on input "[PERSON_NAME] DESIGN GROUP" at bounding box center [830, 174] width 458 height 17
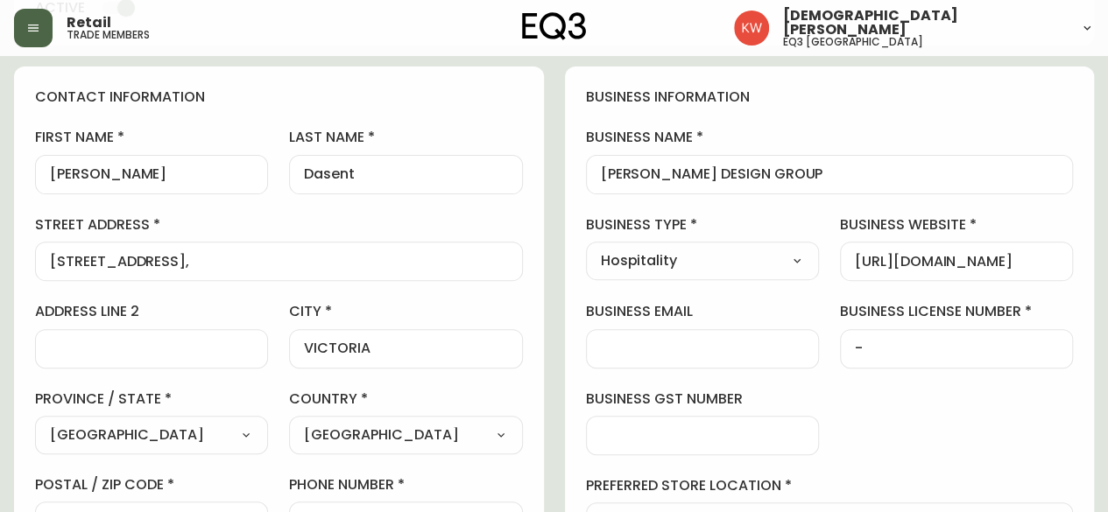
drag, startPoint x: 851, startPoint y: 264, endPoint x: 963, endPoint y: 264, distance: 112.1
click at [963, 264] on div "[URL][DOMAIN_NAME]" at bounding box center [956, 261] width 233 height 39
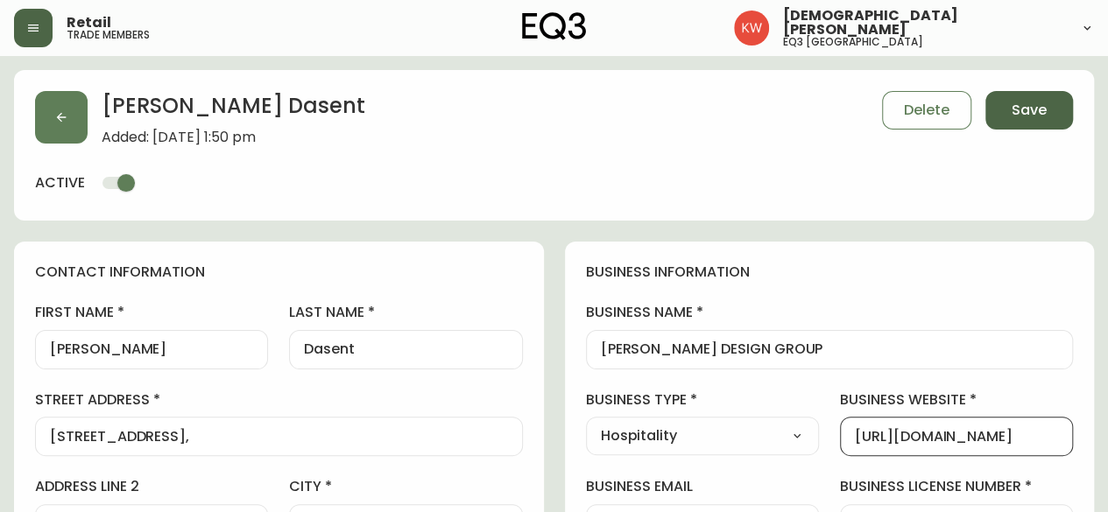
scroll to position [0, 0]
click at [1025, 106] on span "Save" at bounding box center [1028, 110] width 35 height 19
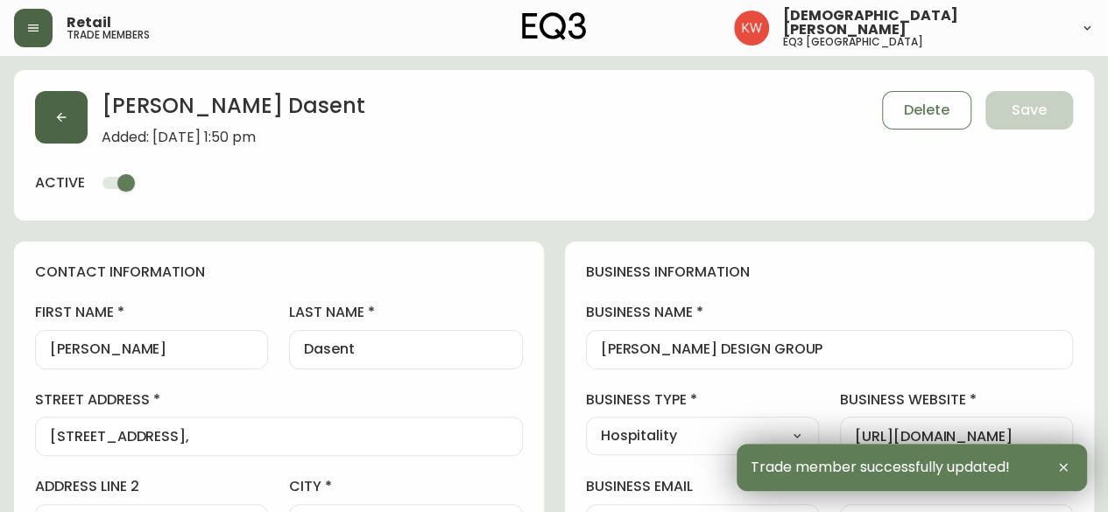
click at [72, 125] on button "button" at bounding box center [61, 117] width 53 height 53
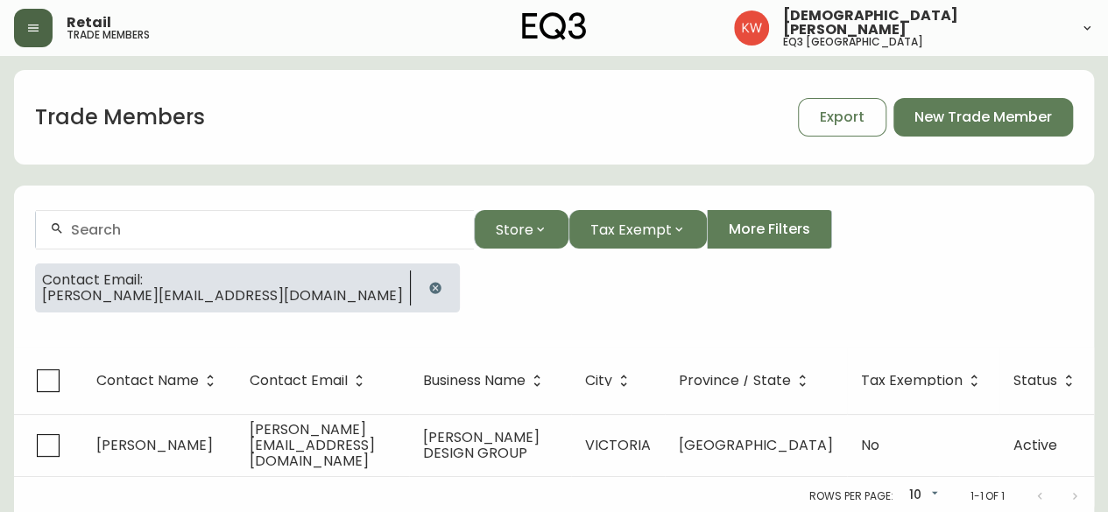
click at [429, 288] on icon "button" at bounding box center [434, 287] width 11 height 11
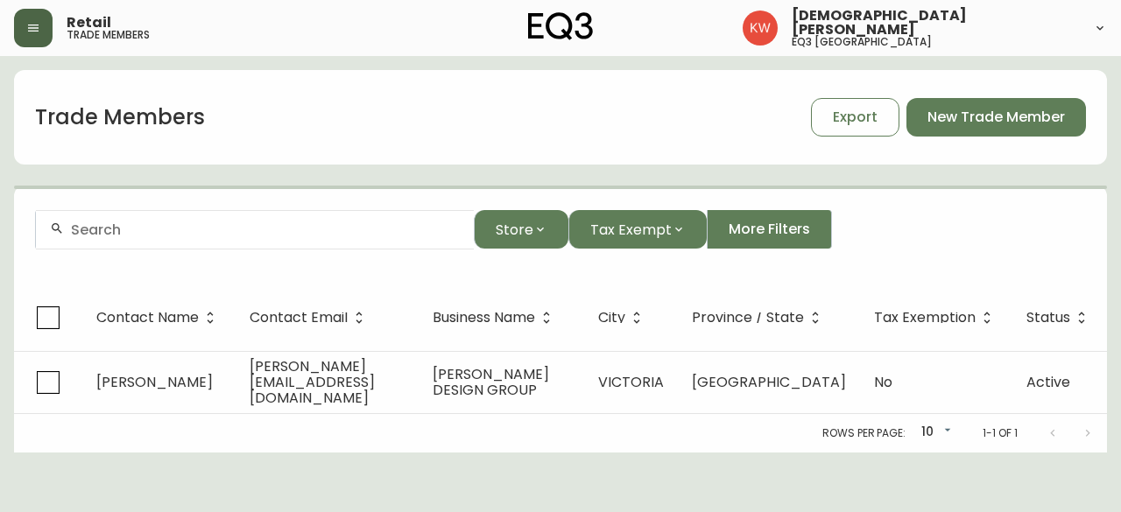
click at [238, 242] on div at bounding box center [255, 229] width 438 height 39
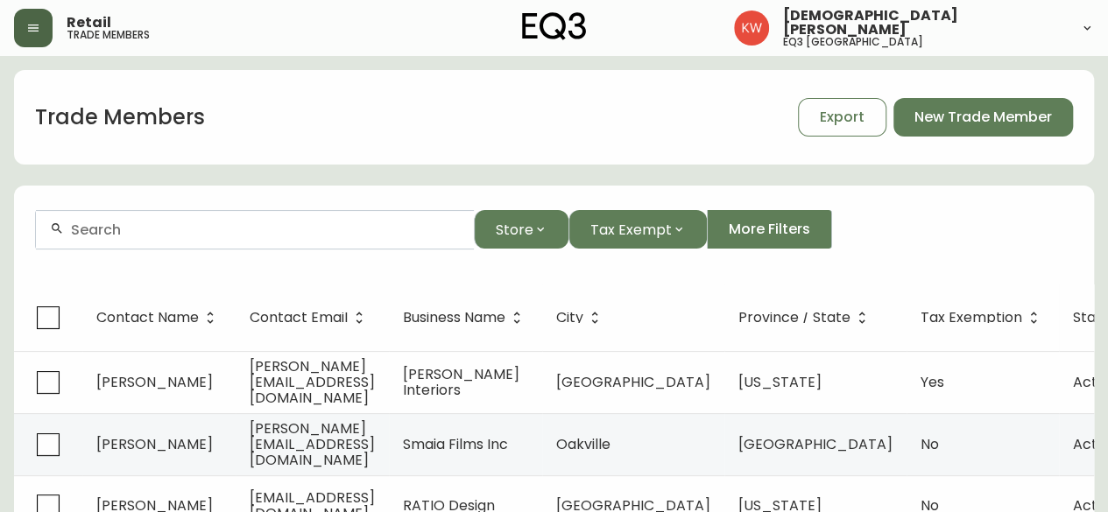
paste input "OBSIDIAN"
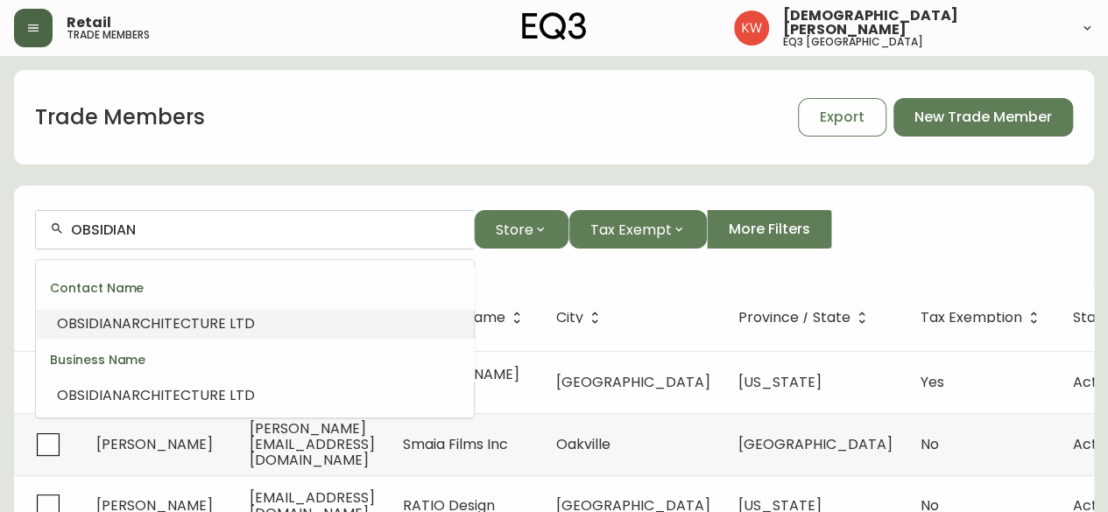
click at [154, 320] on span "ARCHITECTURE LTD" at bounding box center [188, 323] width 133 height 20
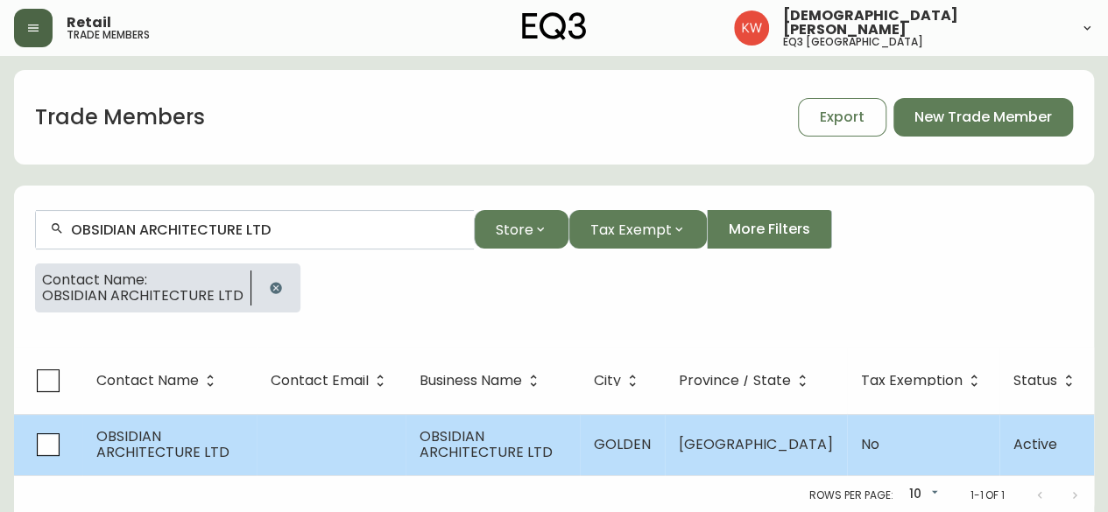
type input "OBSIDIAN ARCHITECTURE LTD"
click at [274, 460] on td at bounding box center [331, 444] width 149 height 61
select select "BC"
select select "CA"
select select "CA_EN"
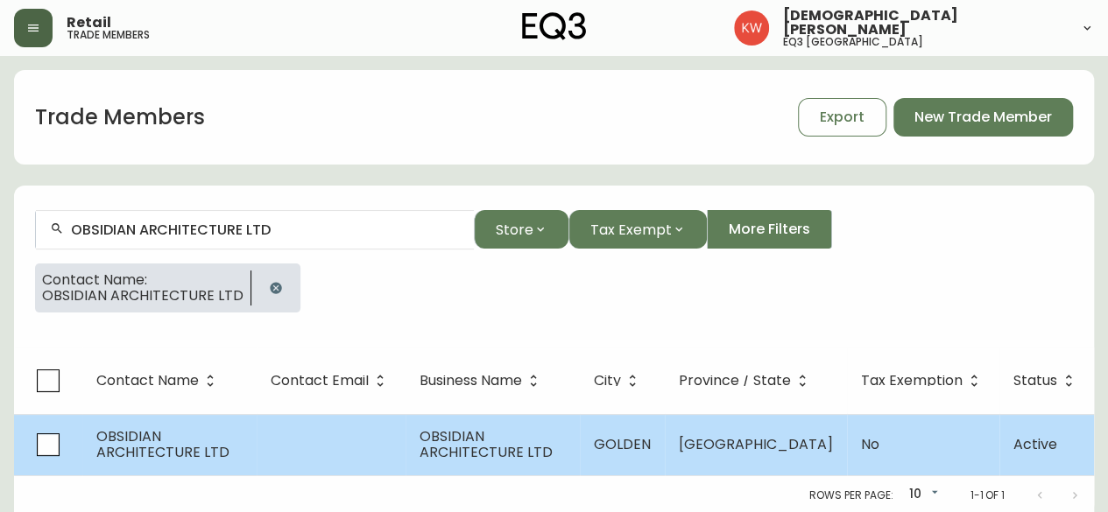
select select "Other"
select select "false"
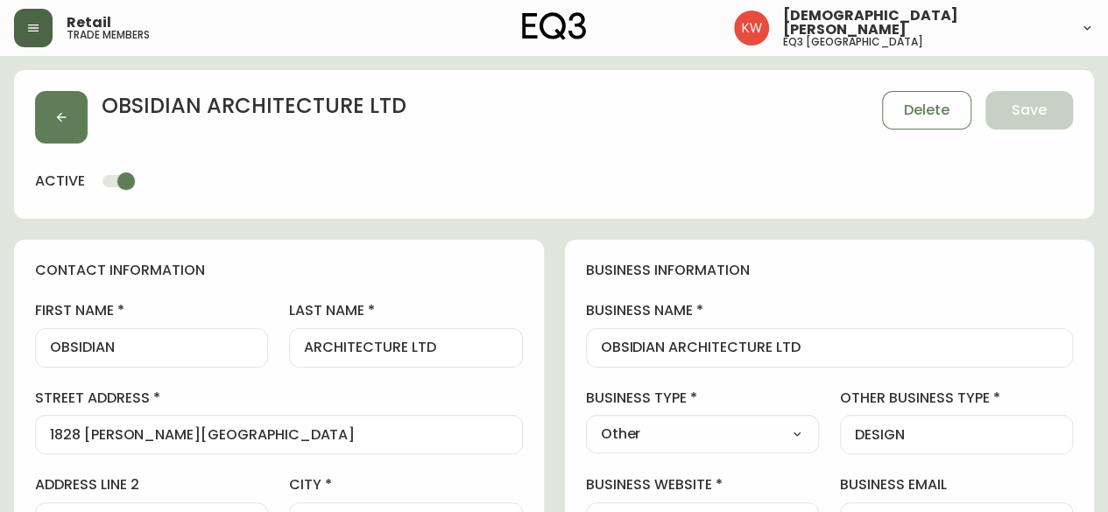
type input "EQ3 [GEOGRAPHIC_DATA]"
select select "cjw10z96m00006gs08l3o91tv"
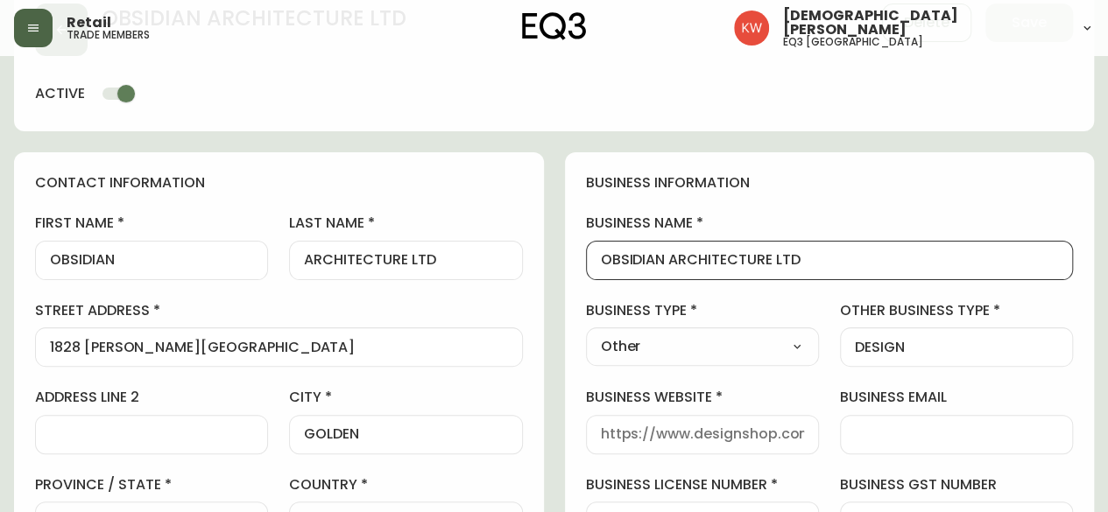
drag, startPoint x: 835, startPoint y: 257, endPoint x: 557, endPoint y: 266, distance: 278.6
click at [737, 349] on select "Select Interior Designer Architect Home Builder Contractor Real Estate Agent Ho…" at bounding box center [702, 347] width 233 height 26
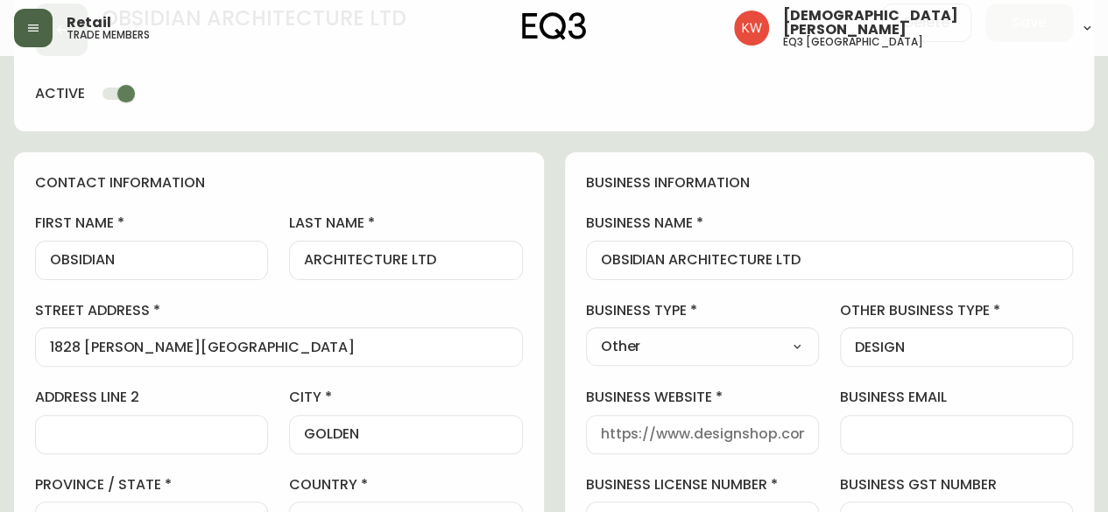
select select "Architect"
click at [586, 334] on select "Select Interior Designer Architect Home Builder Contractor Real Estate Agent Ho…" at bounding box center [702, 347] width 233 height 26
type input "Architect"
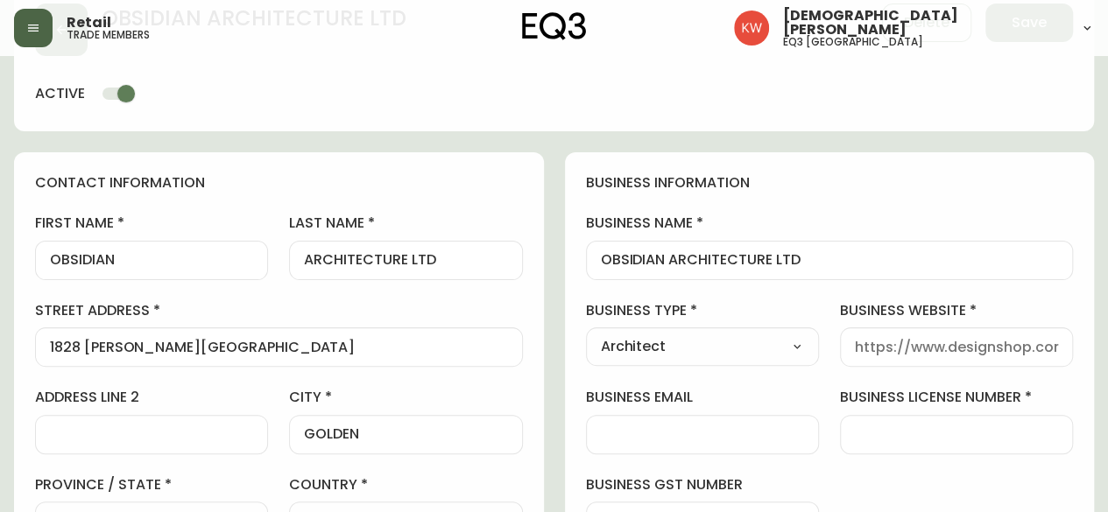
click at [653, 419] on div at bounding box center [702, 434] width 233 height 39
paste input "[URL][DOMAIN_NAME]"
type input "[URL][DOMAIN_NAME]"
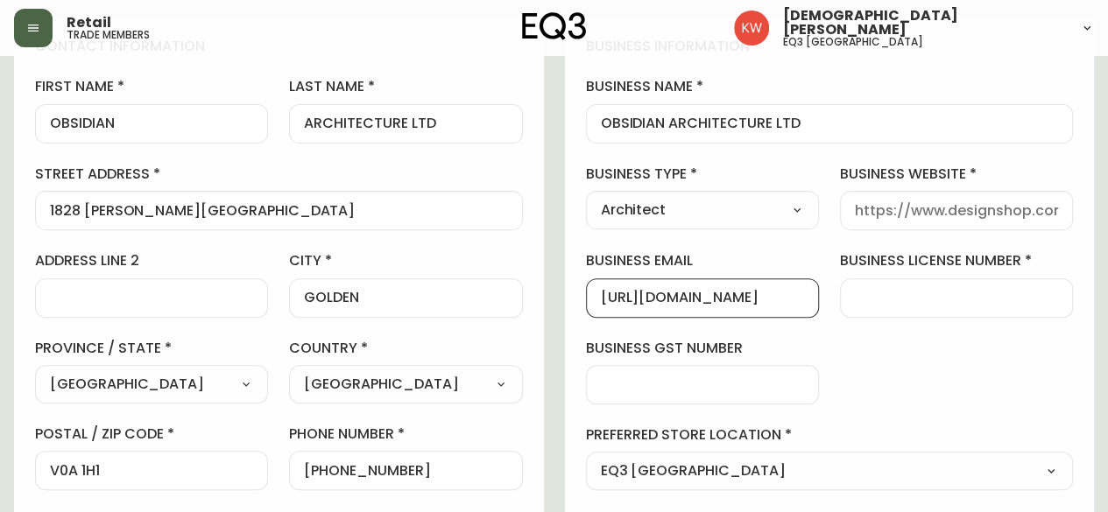
scroll to position [525, 0]
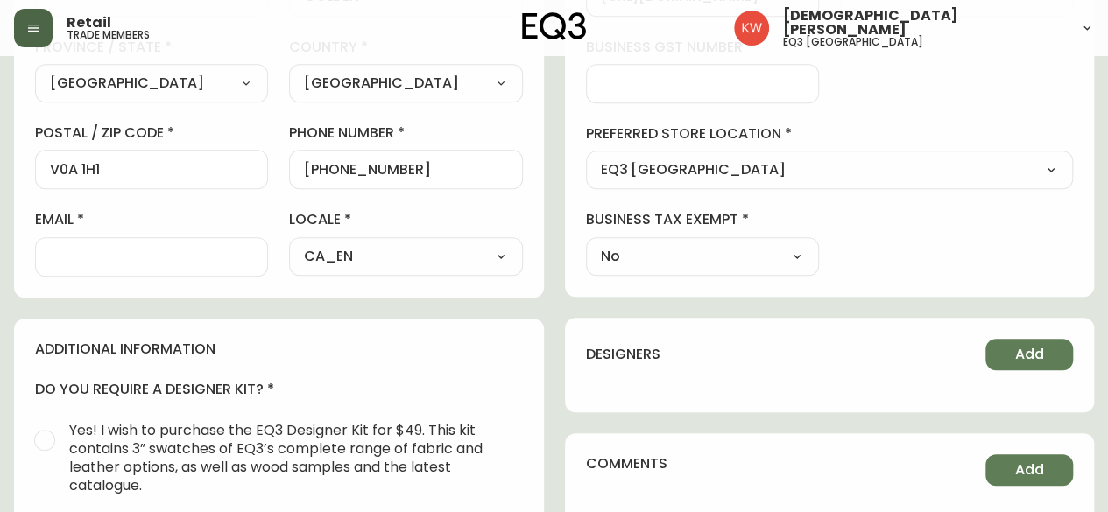
click at [78, 260] on input "email" at bounding box center [151, 257] width 203 height 17
click at [78, 259] on input "email" at bounding box center [151, 257] width 203 height 17
paste input "[EMAIL_ADDRESS][DOMAIN_NAME]"
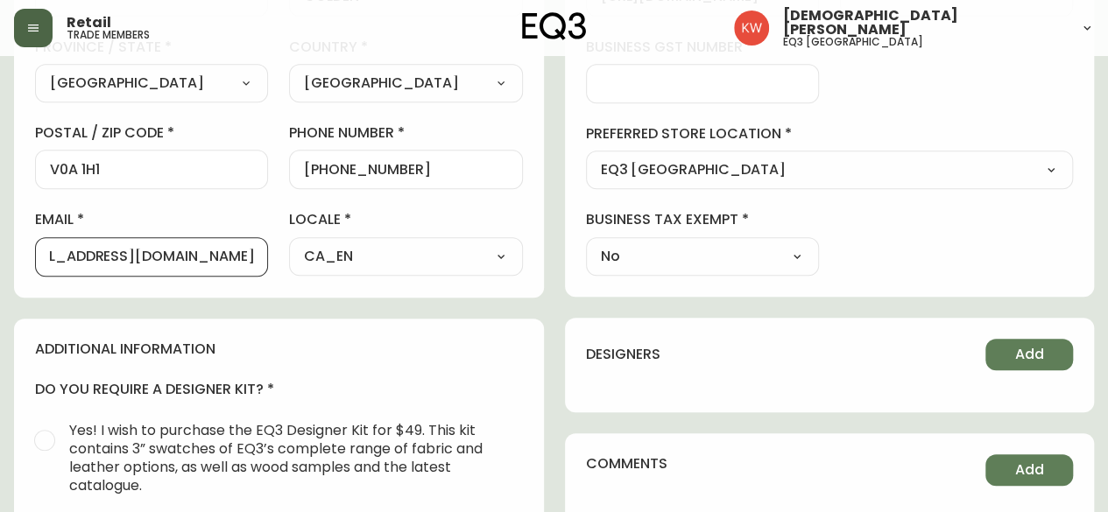
scroll to position [0, 0]
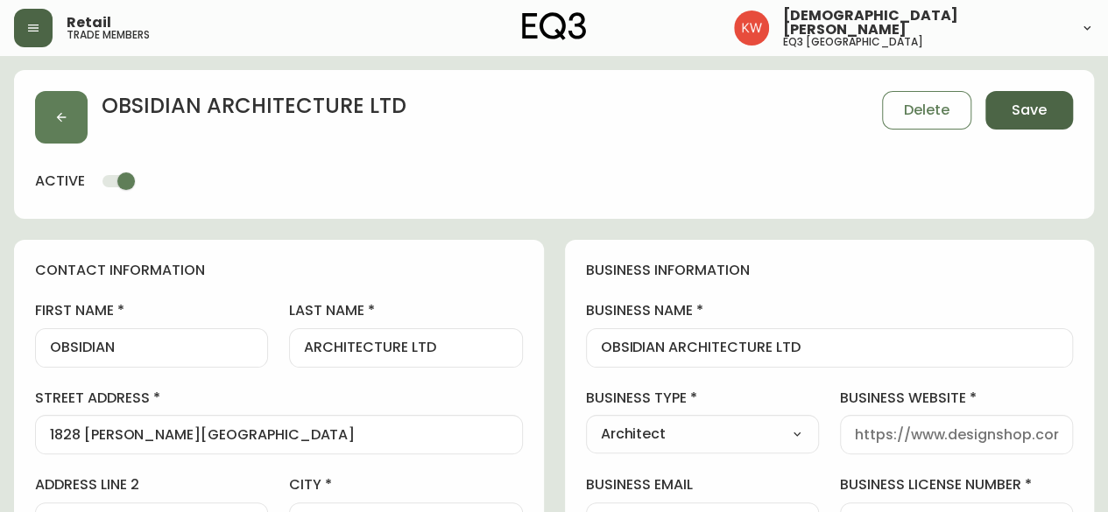
type input "[EMAIL_ADDRESS][DOMAIN_NAME]"
click at [1043, 99] on button "Save" at bounding box center [1029, 110] width 88 height 39
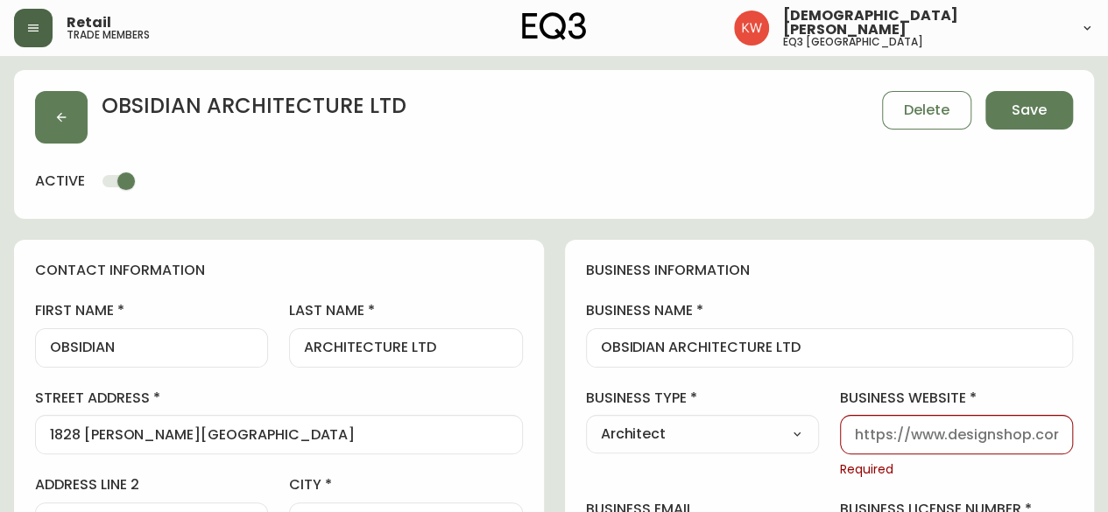
click at [900, 430] on input "business website" at bounding box center [956, 434] width 203 height 17
paste input "[URL][DOMAIN_NAME]"
type input "[URL][DOMAIN_NAME]"
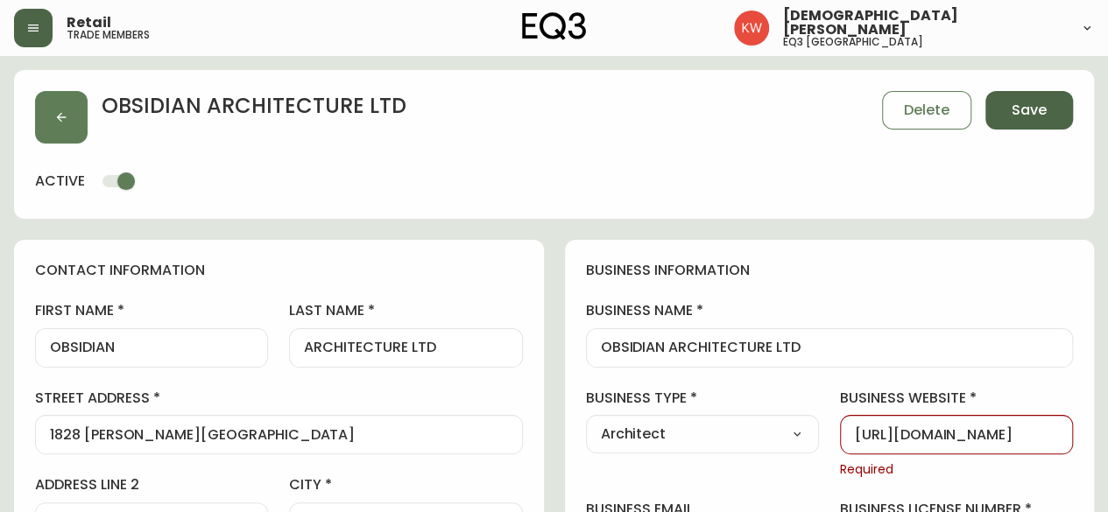
click at [1010, 108] on button "Save" at bounding box center [1029, 110] width 88 height 39
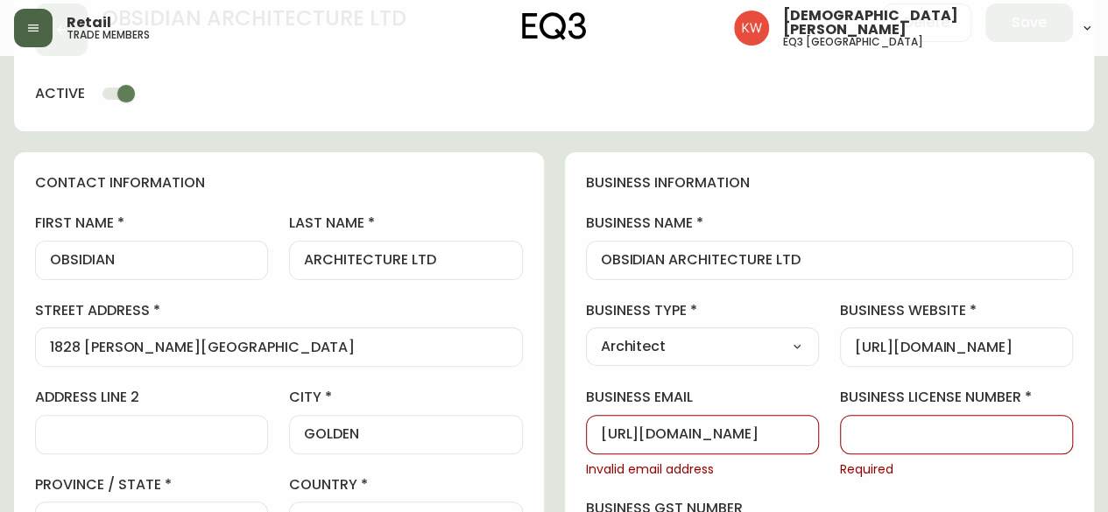
scroll to position [175, 0]
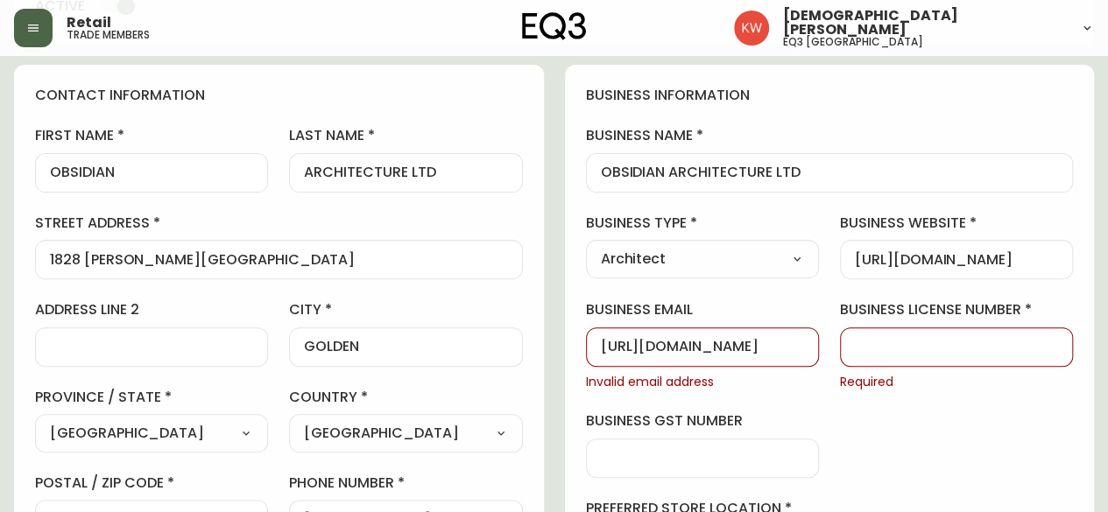
click at [873, 351] on input "business license number" at bounding box center [956, 347] width 203 height 17
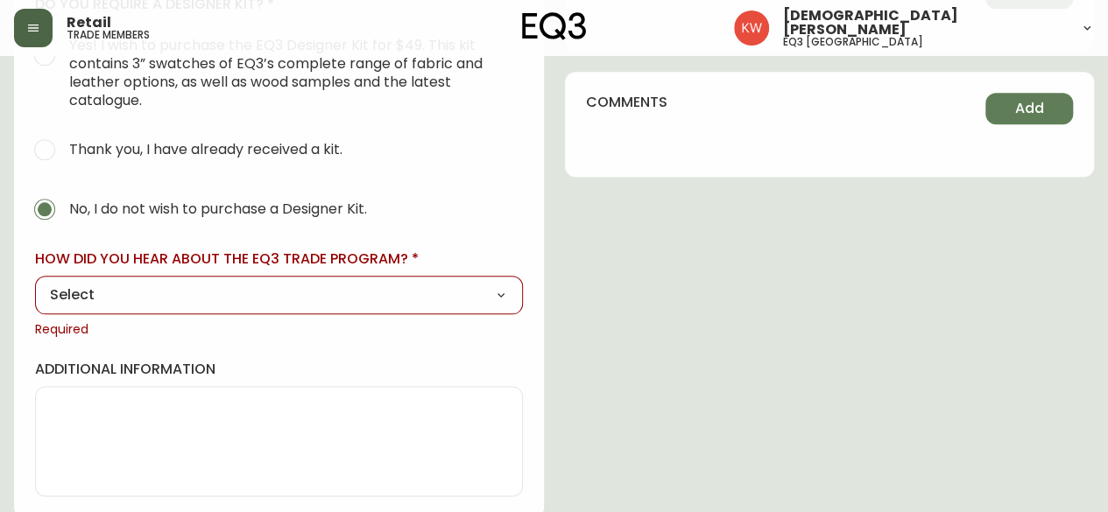
scroll to position [912, 0]
type input "."
click at [133, 292] on select "Select Social Media Advertisement Trade Show Outreach from a Trade Rep Other" at bounding box center [279, 294] width 488 height 26
select select "Other"
click at [35, 281] on select "Select Social Media Advertisement Trade Show Outreach from a Trade Rep Other" at bounding box center [279, 294] width 488 height 26
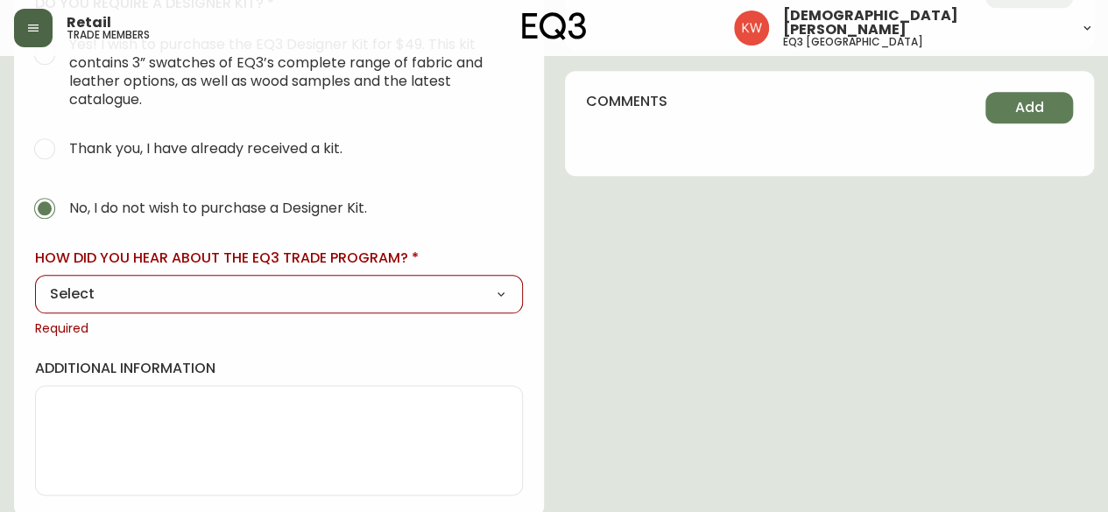
type input "Other"
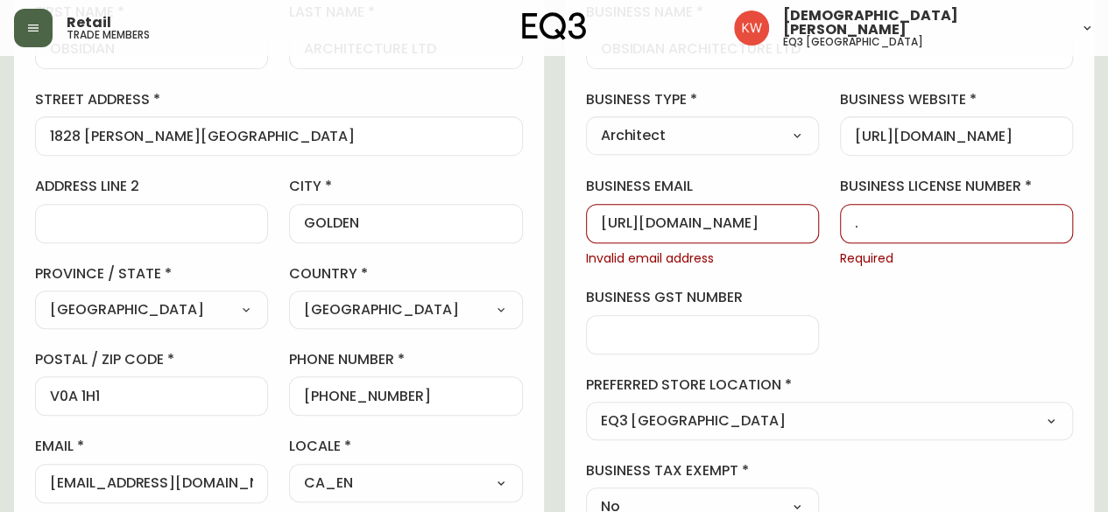
scroll to position [0, 0]
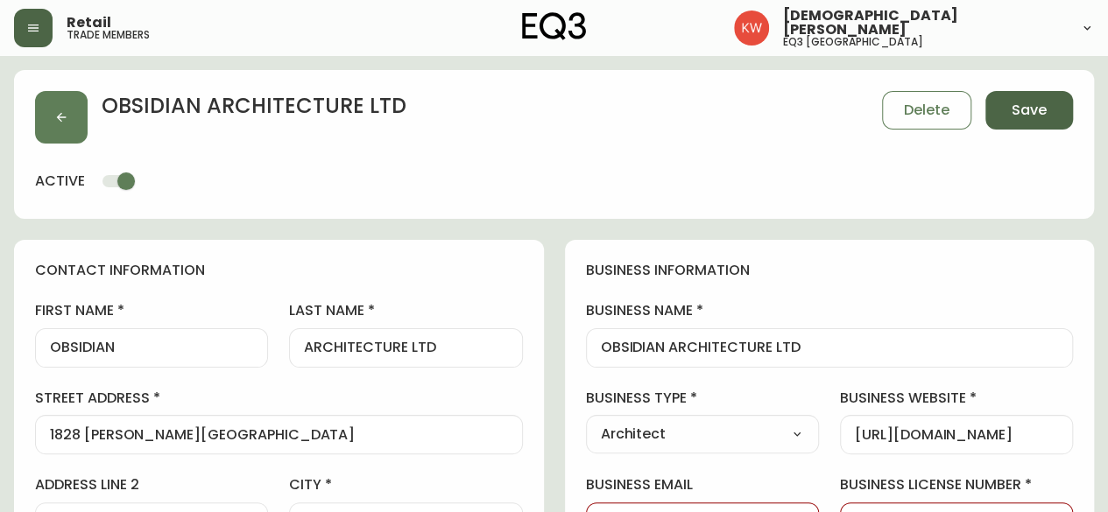
click at [1024, 116] on span "Save" at bounding box center [1028, 110] width 35 height 19
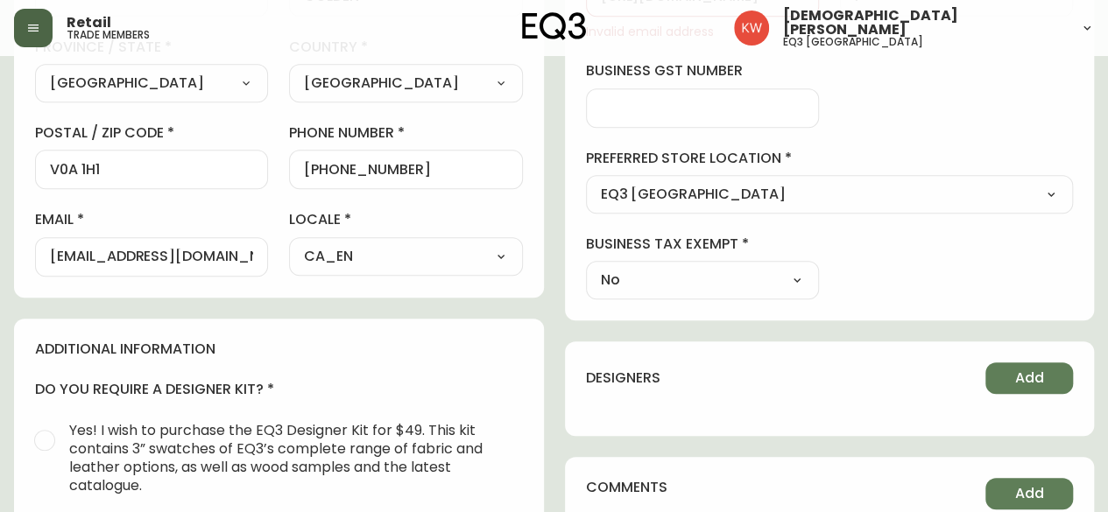
scroll to position [350, 0]
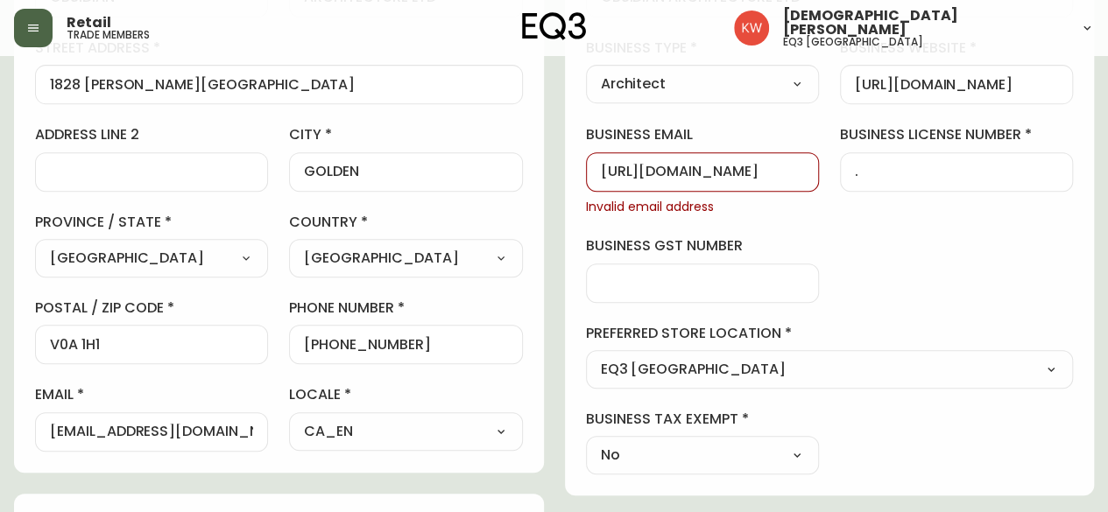
drag, startPoint x: 656, startPoint y: 175, endPoint x: 553, endPoint y: 159, distance: 103.7
click at [47, 433] on div "[EMAIL_ADDRESS][DOMAIN_NAME]" at bounding box center [151, 431] width 233 height 39
drag, startPoint x: 595, startPoint y: 173, endPoint x: 811, endPoint y: 164, distance: 215.6
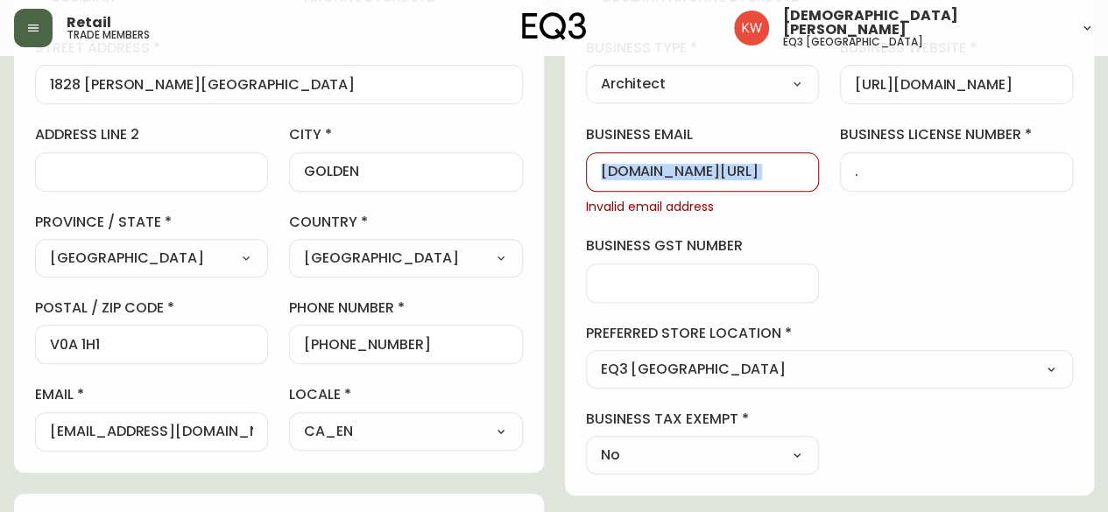
click at [811, 164] on div "[DOMAIN_NAME][URL]" at bounding box center [702, 171] width 233 height 39
drag, startPoint x: 802, startPoint y: 169, endPoint x: 548, endPoint y: 166, distance: 254.0
type input "/"
drag, startPoint x: 624, startPoint y: 169, endPoint x: 592, endPoint y: 163, distance: 33.0
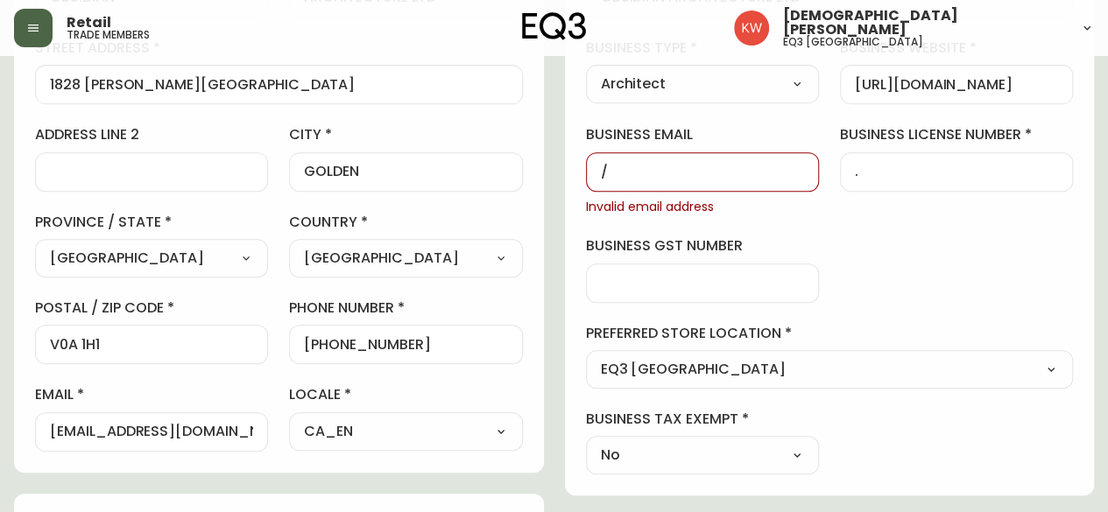
click at [592, 163] on div "/" at bounding box center [702, 171] width 233 height 39
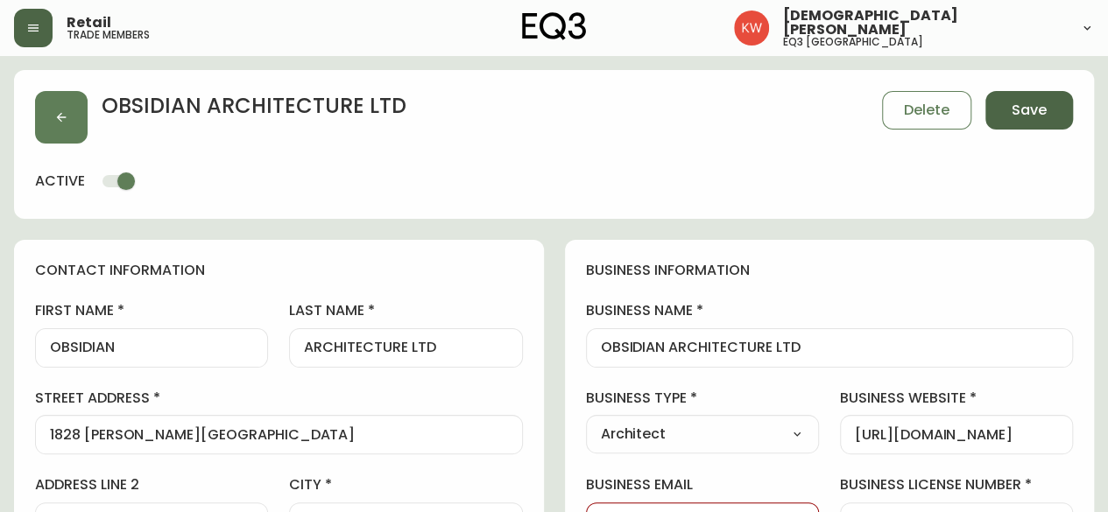
click at [1024, 115] on span "Save" at bounding box center [1028, 110] width 35 height 19
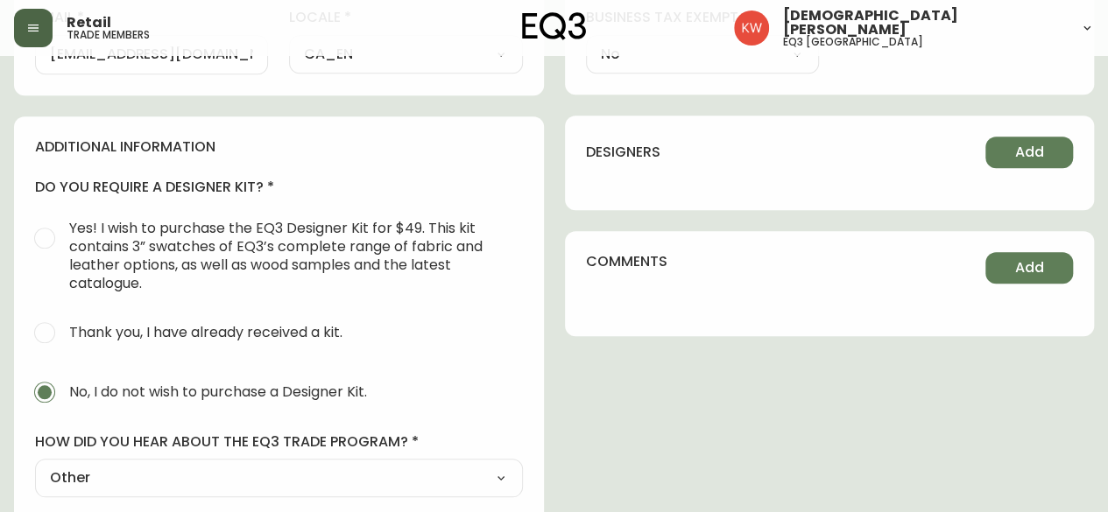
scroll to position [998, 0]
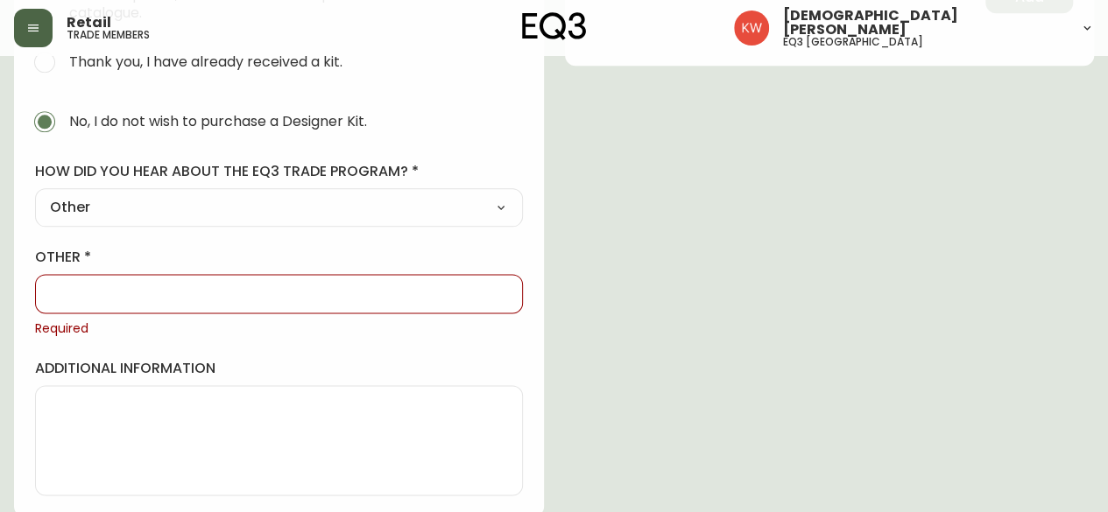
click at [205, 291] on input "other" at bounding box center [279, 293] width 458 height 17
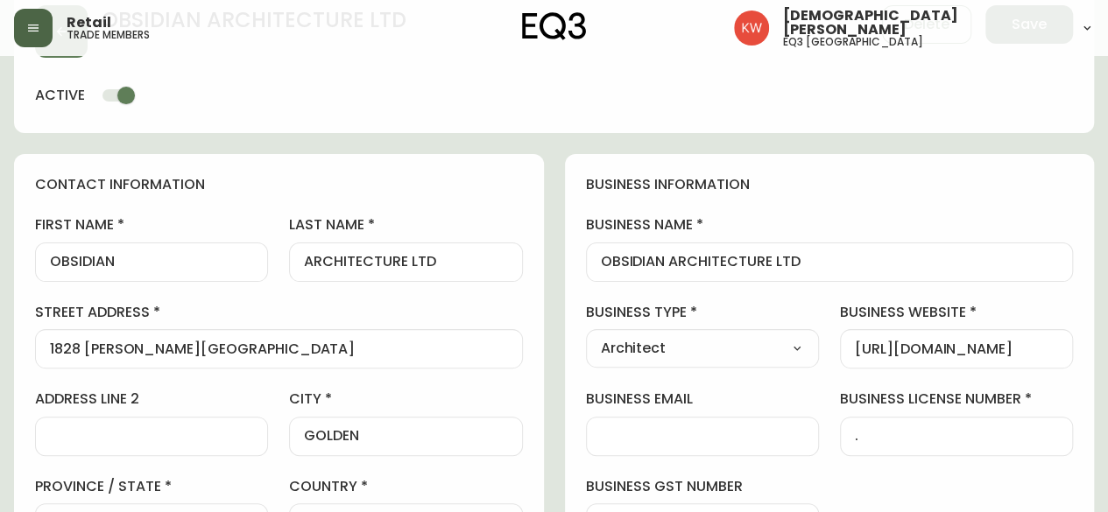
scroll to position [0, 0]
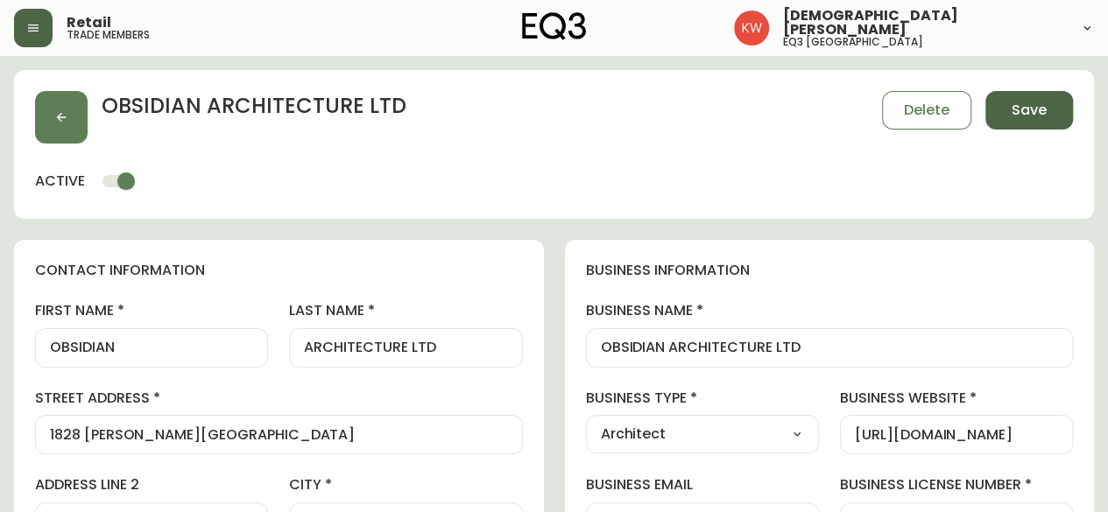
type input "."
click at [1018, 106] on span "Save" at bounding box center [1028, 110] width 35 height 19
select select
type input "Other"
select select "Other"
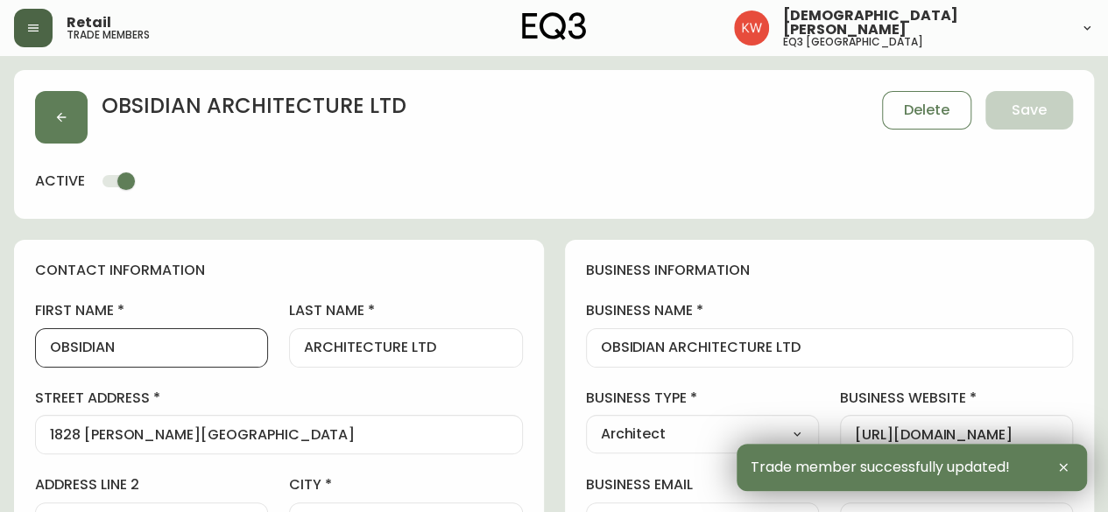
drag, startPoint x: 126, startPoint y: 350, endPoint x: 64, endPoint y: 346, distance: 62.3
click at [64, 346] on input "OBSIDIAN" at bounding box center [151, 348] width 203 height 17
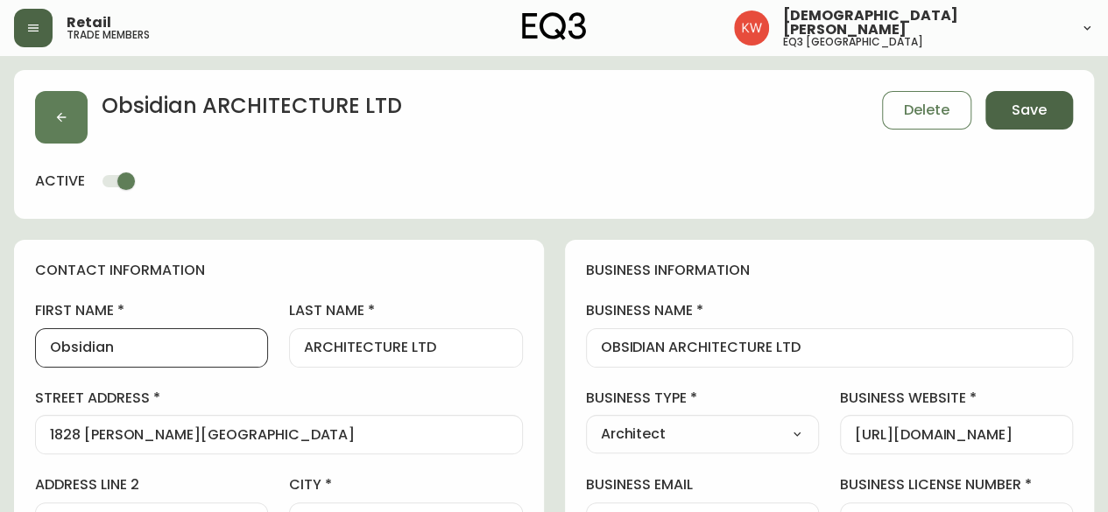
type input "Obsidian"
click at [1024, 120] on button "Save" at bounding box center [1029, 110] width 88 height 39
select select "Other"
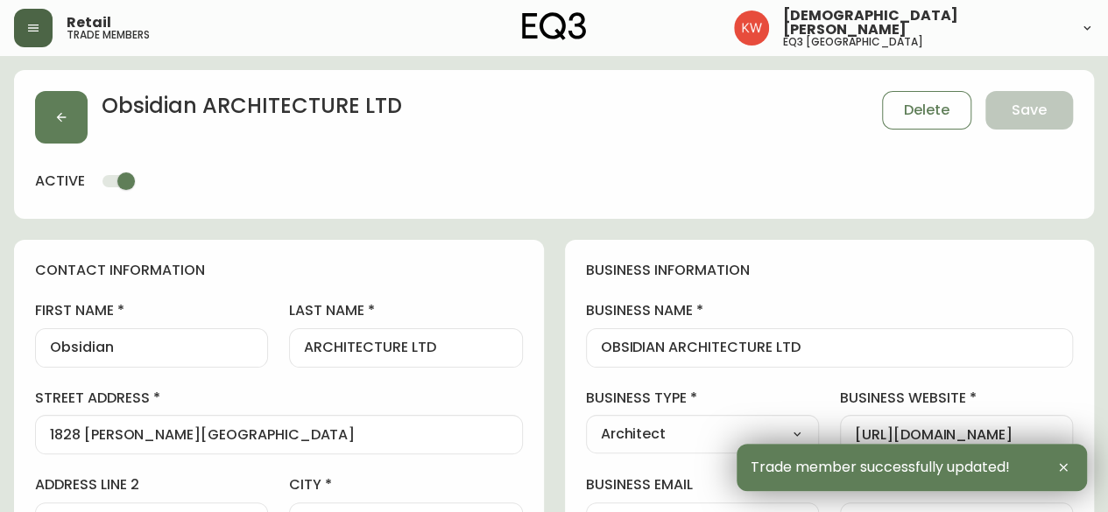
type input "Other"
click at [55, 111] on icon "button" at bounding box center [61, 117] width 14 height 14
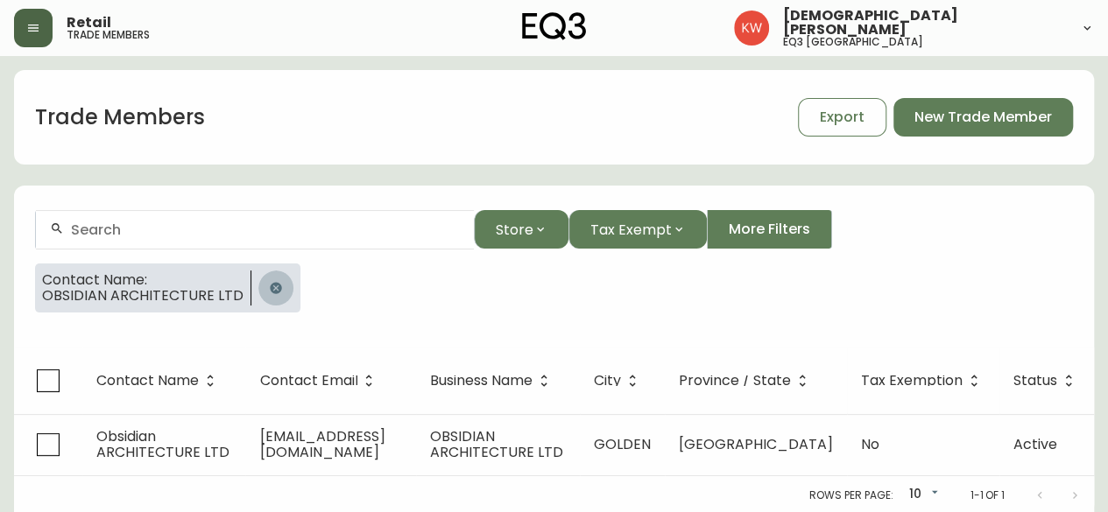
click at [270, 283] on icon "button" at bounding box center [275, 287] width 11 height 11
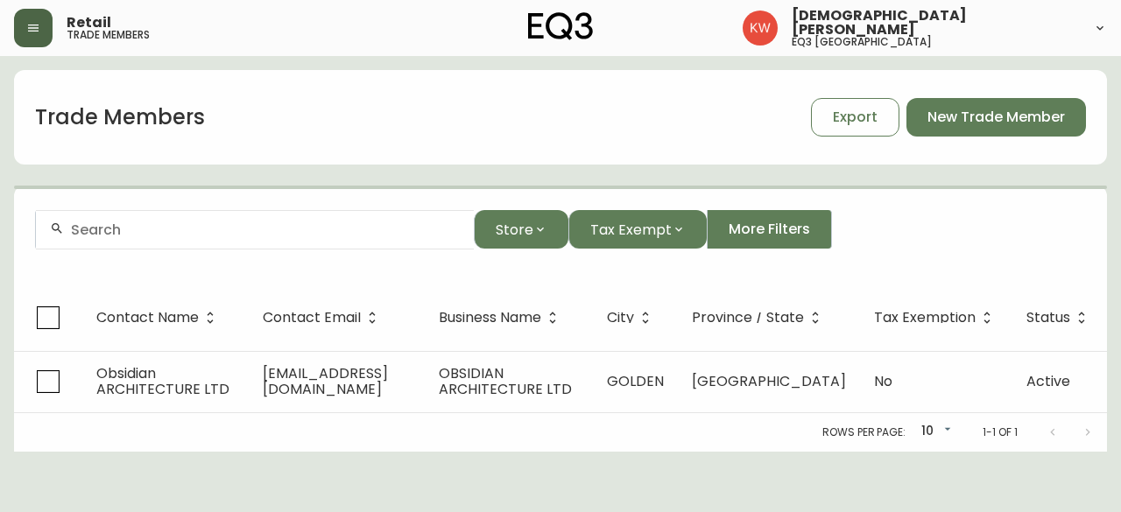
click at [266, 230] on input "text" at bounding box center [265, 230] width 389 height 17
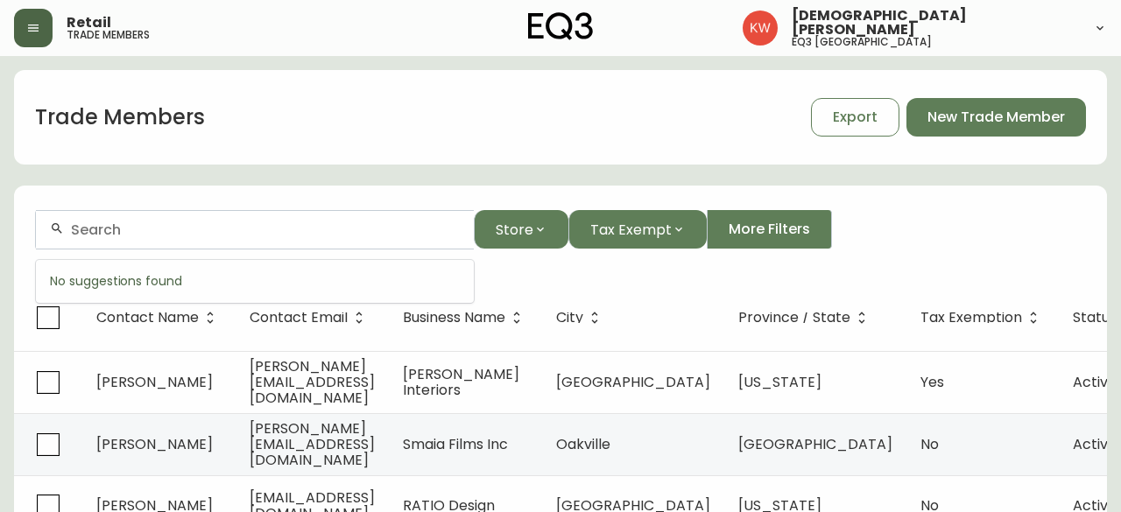
paste input "[EMAIL_ADDRESS][DOMAIN_NAME]"
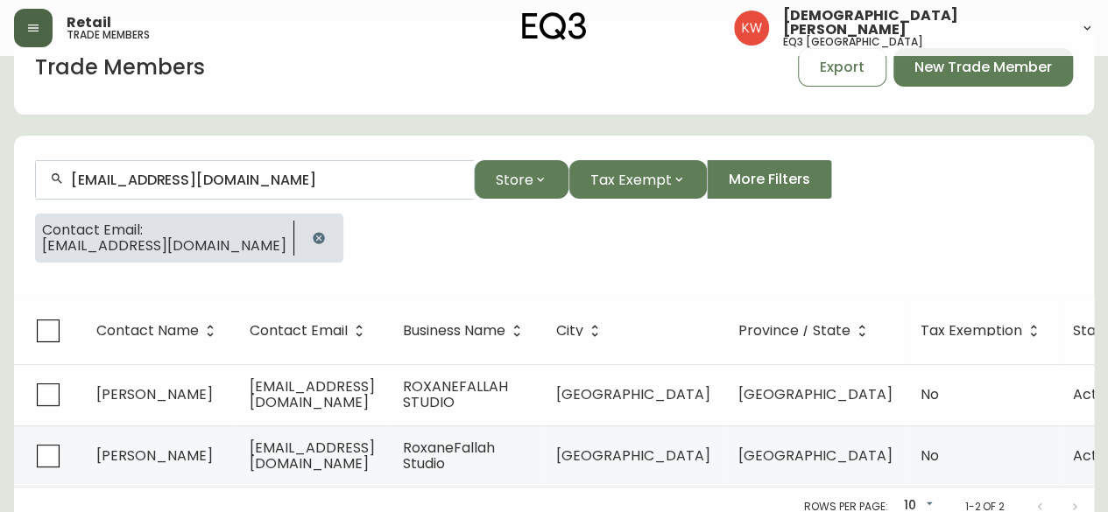
scroll to position [75, 0]
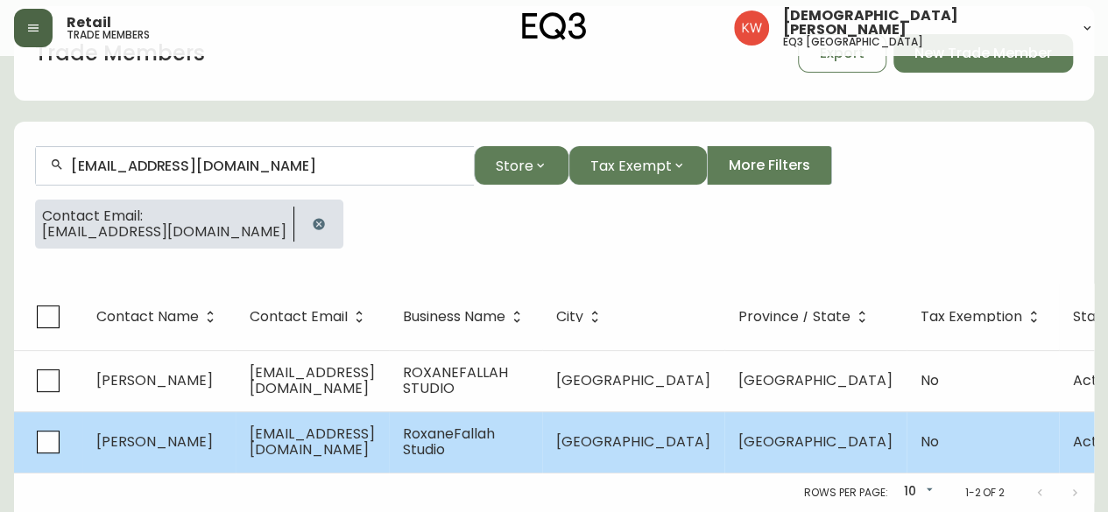
type input "[EMAIL_ADDRESS][DOMAIN_NAME]"
click at [259, 433] on span "[EMAIL_ADDRESS][DOMAIN_NAME]" at bounding box center [312, 442] width 125 height 36
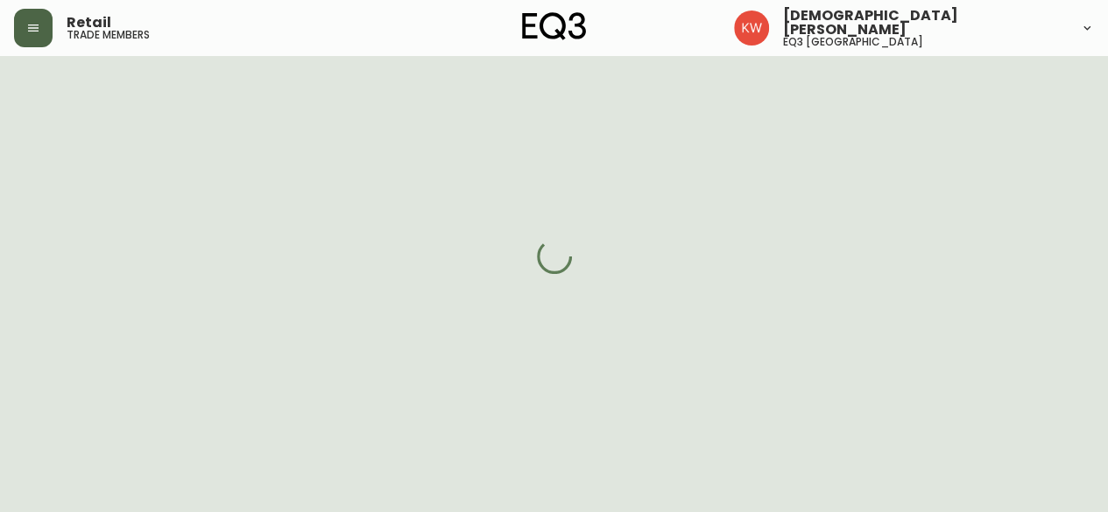
select select "BC"
select select "CA"
select select "CA_EN"
select select "Interior Designer"
select select "cjw10z96m00006gs08l3o91tv"
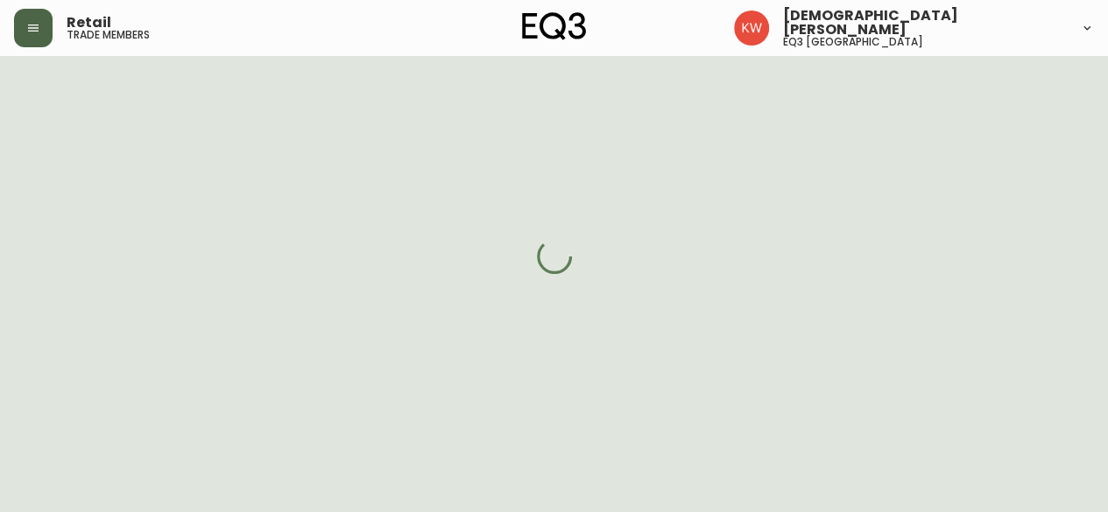
select select "false"
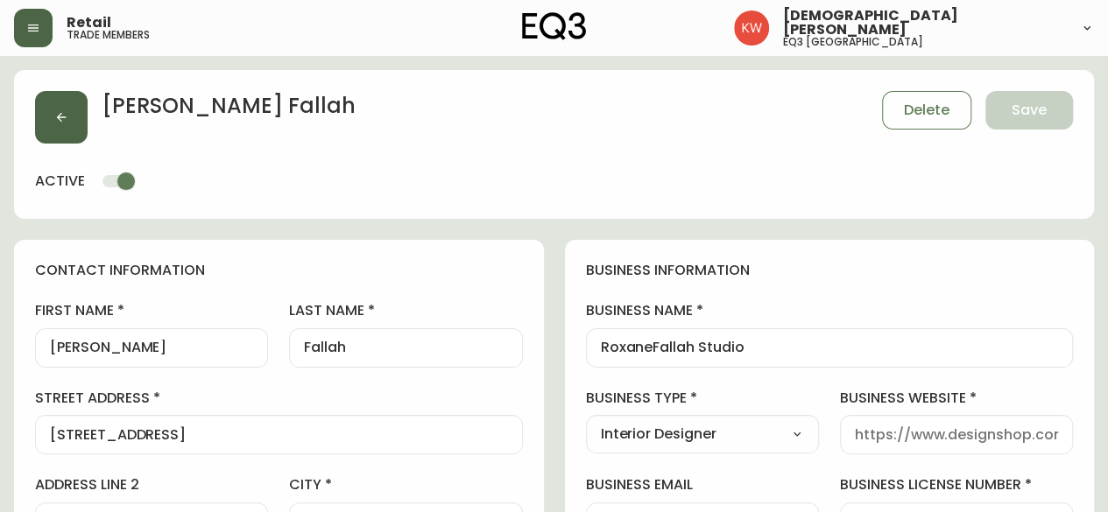
click at [72, 116] on button "button" at bounding box center [61, 117] width 53 height 53
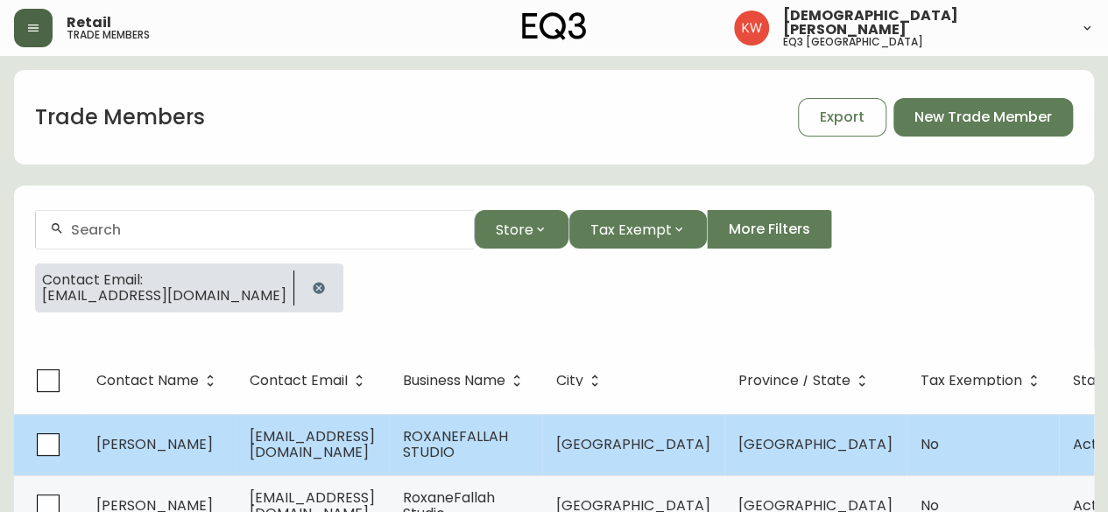
click at [375, 438] on span "[EMAIL_ADDRESS][DOMAIN_NAME]" at bounding box center [312, 444] width 125 height 36
select select "BC"
select select "CA"
select select "CA_EN"
select select "Interior Designer"
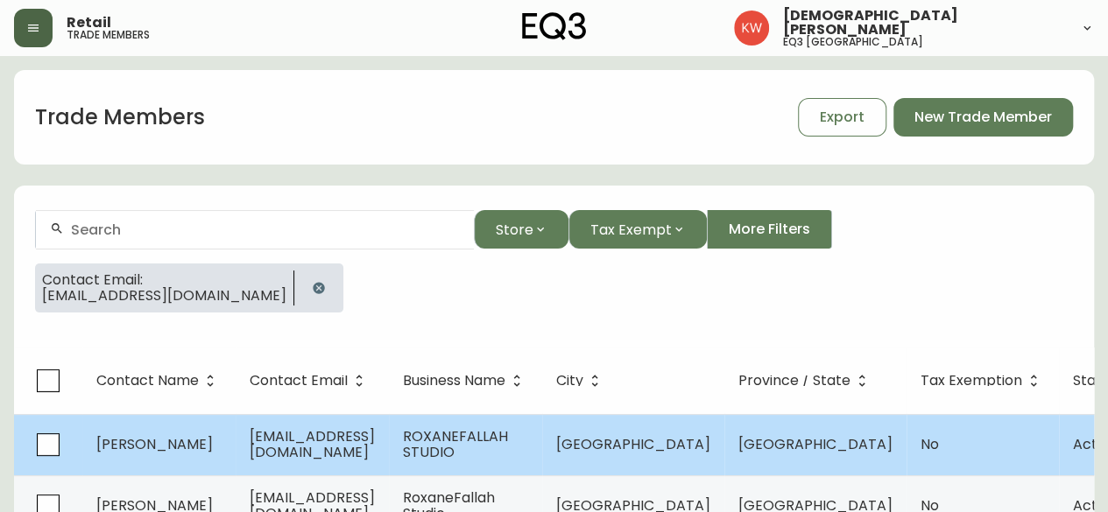
select select "false"
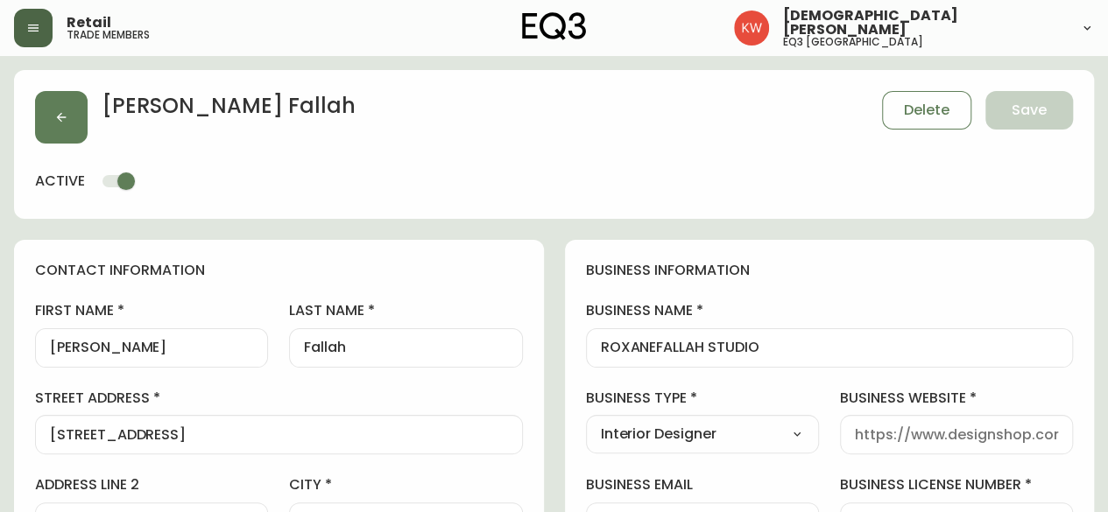
type input "EQ3 [GEOGRAPHIC_DATA]"
select select "cjw10z96m00006gs08l3o91tv"
click at [49, 109] on button "button" at bounding box center [61, 117] width 53 height 53
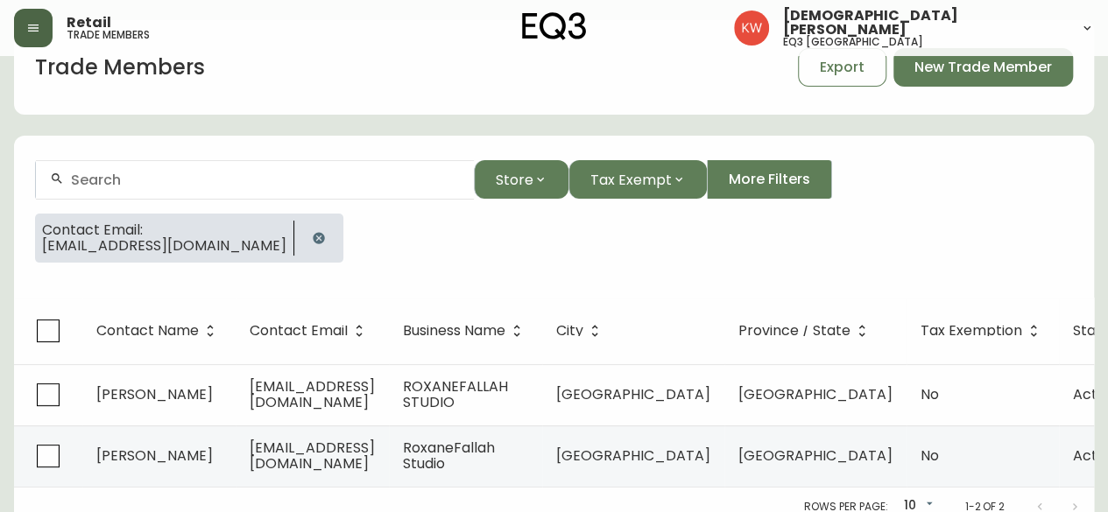
scroll to position [75, 0]
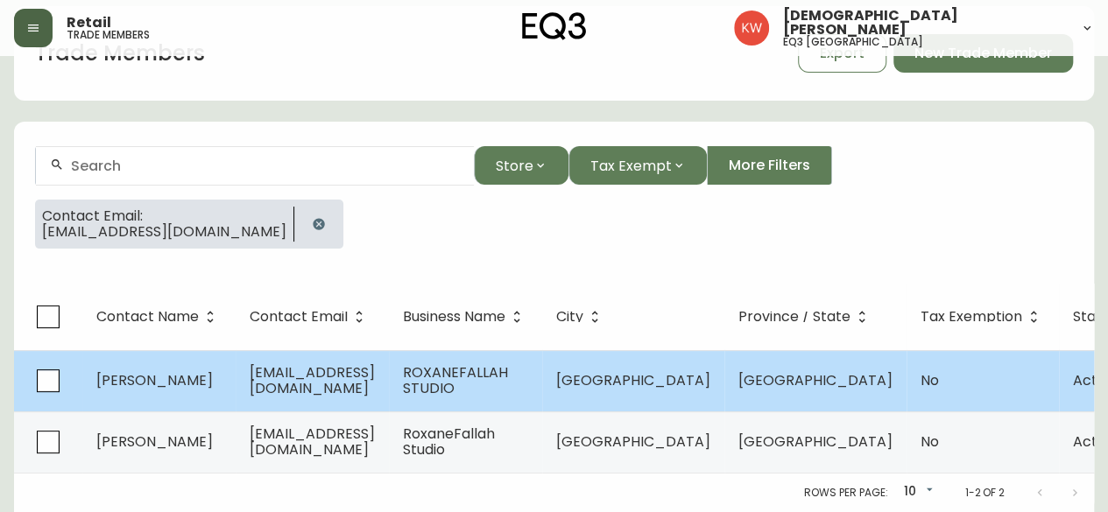
click at [194, 377] on td "[PERSON_NAME]" at bounding box center [158, 380] width 153 height 61
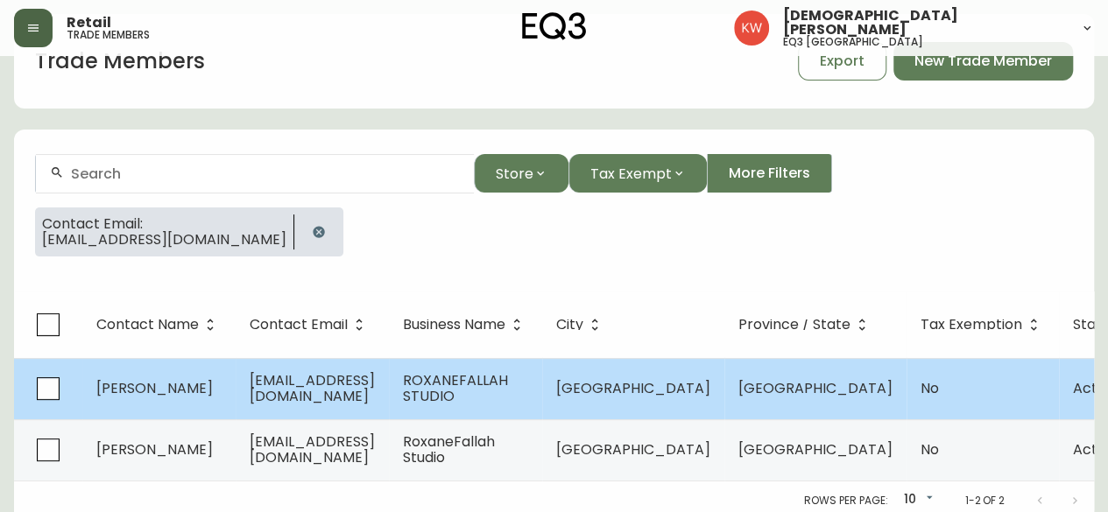
select select "BC"
select select "CA"
select select "CA_EN"
select select "Interior Designer"
select select "false"
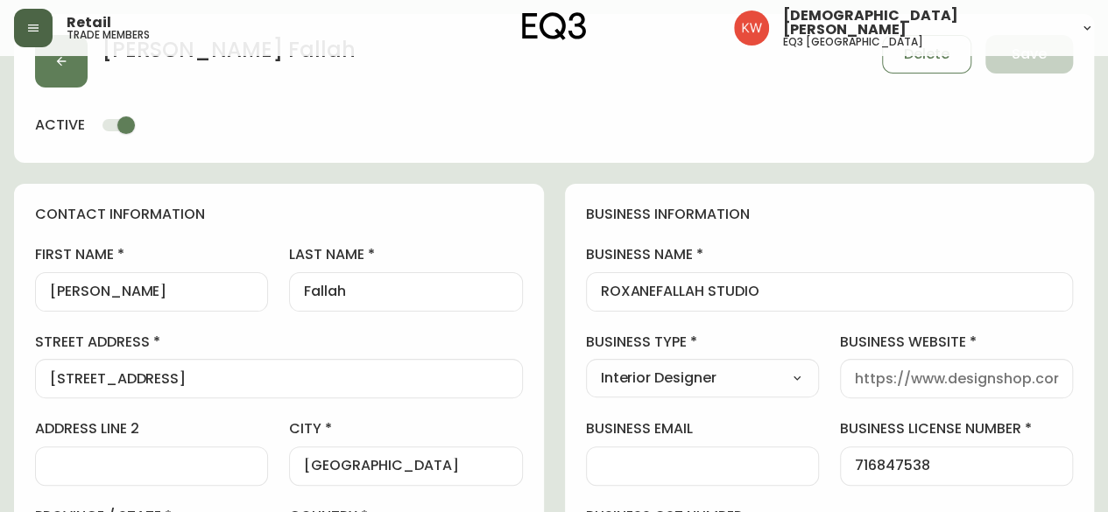
scroll to position [75, 0]
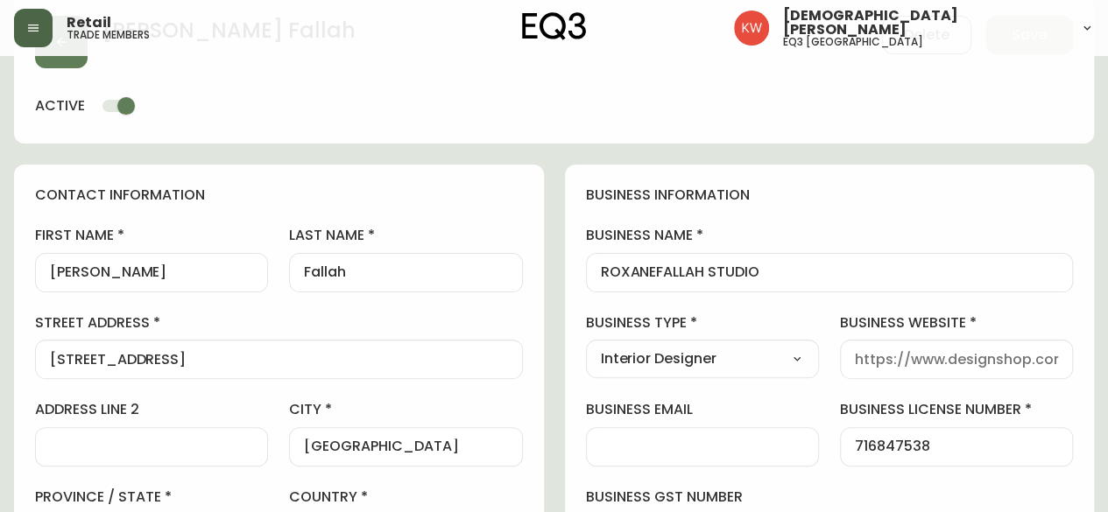
type input "EQ3 [GEOGRAPHIC_DATA]"
select select "cjw10z96m00006gs08l3o91tv"
click at [70, 64] on button "button" at bounding box center [61, 42] width 53 height 53
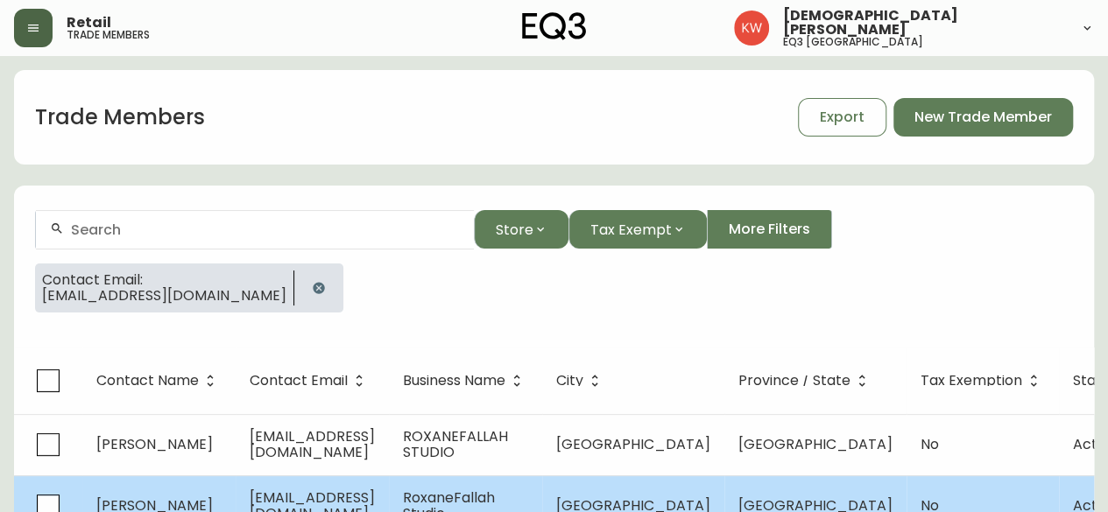
click at [478, 497] on span "RoxaneFallah Studio" at bounding box center [449, 506] width 92 height 36
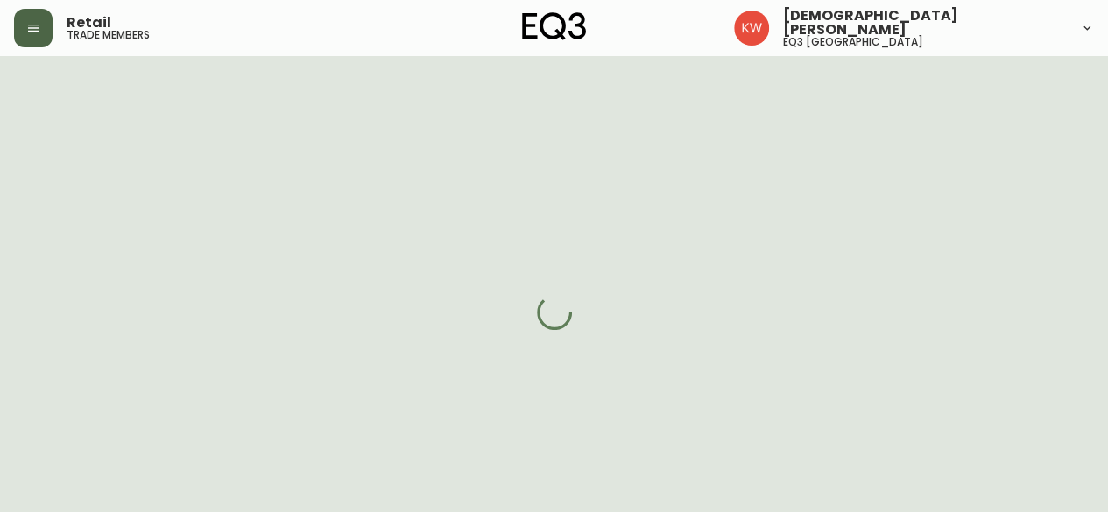
select select "BC"
select select "CA"
select select "CA_EN"
select select "Interior Designer"
select select "cjw10z96m00006gs08l3o91tv"
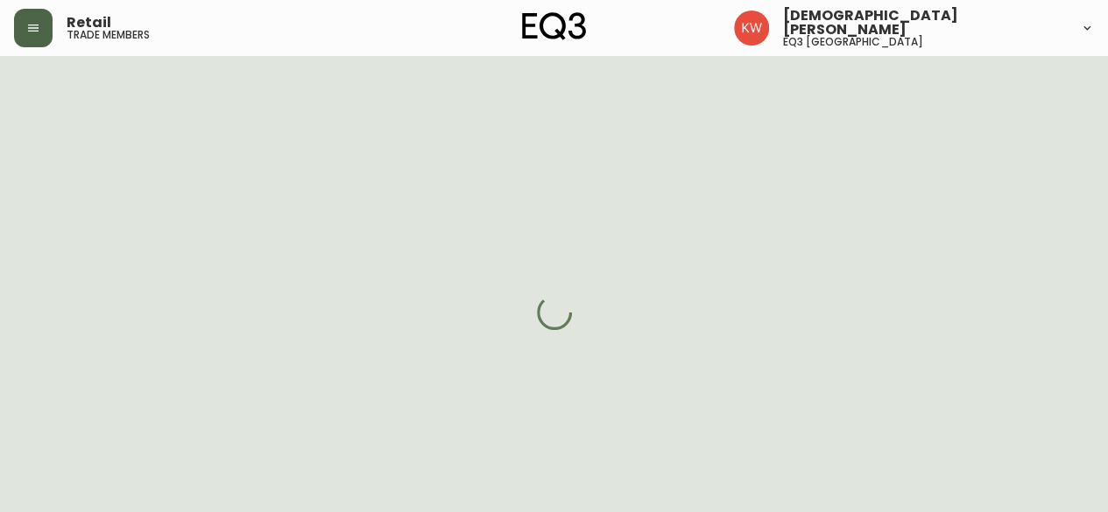
select select "false"
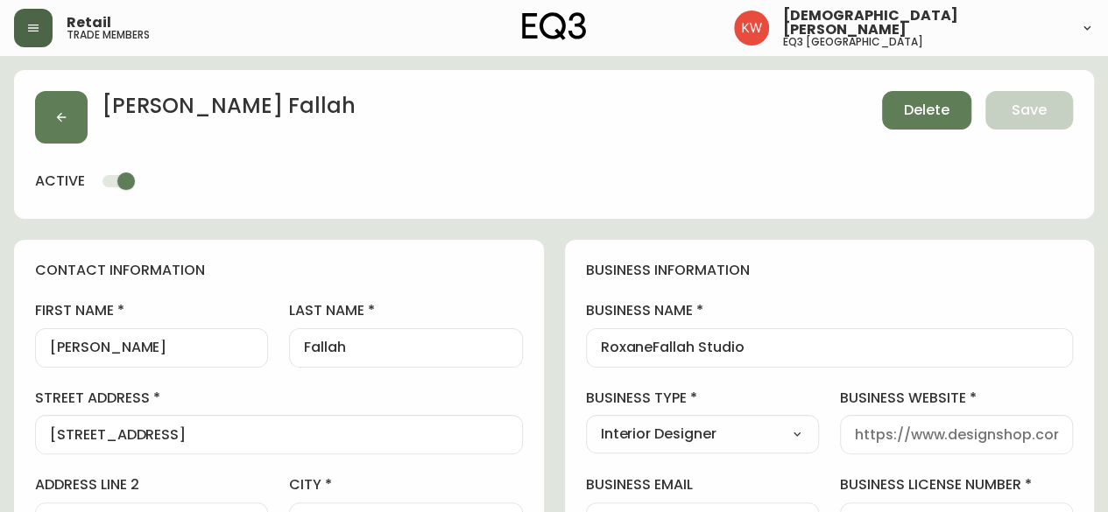
click at [919, 96] on button "Delete" at bounding box center [926, 110] width 89 height 39
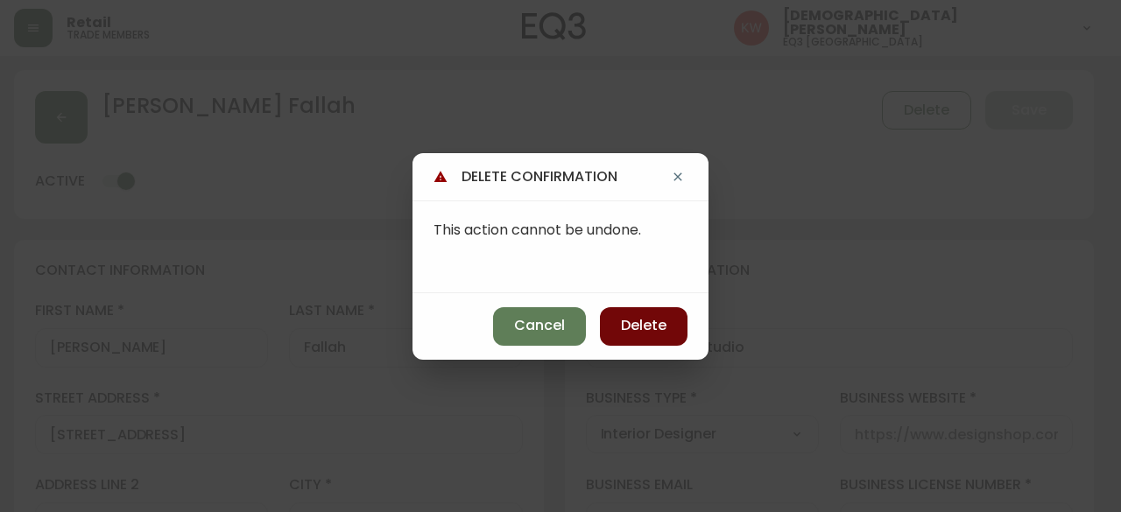
click at [630, 323] on span "Delete" at bounding box center [644, 325] width 46 height 19
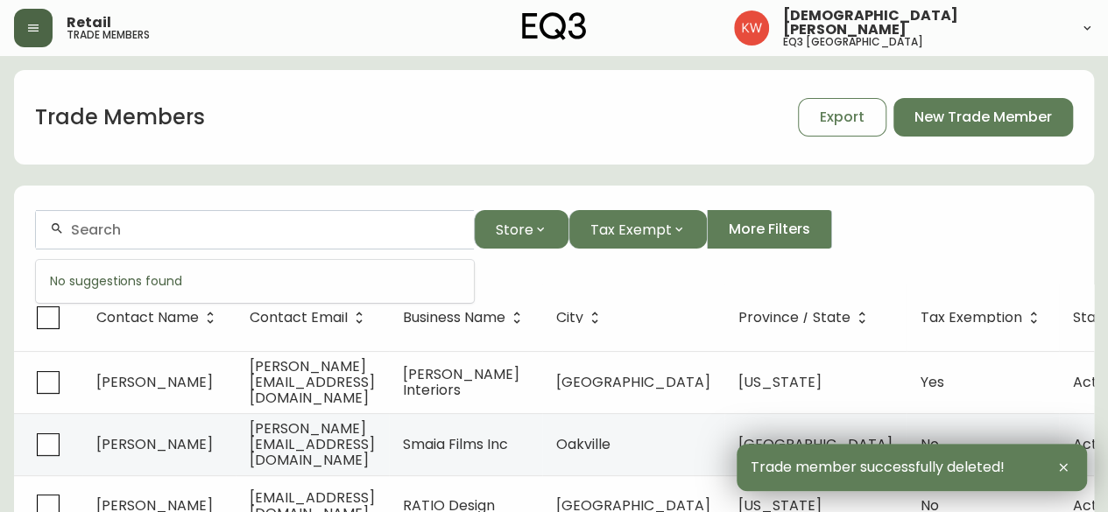
click at [161, 222] on input "text" at bounding box center [265, 230] width 389 height 17
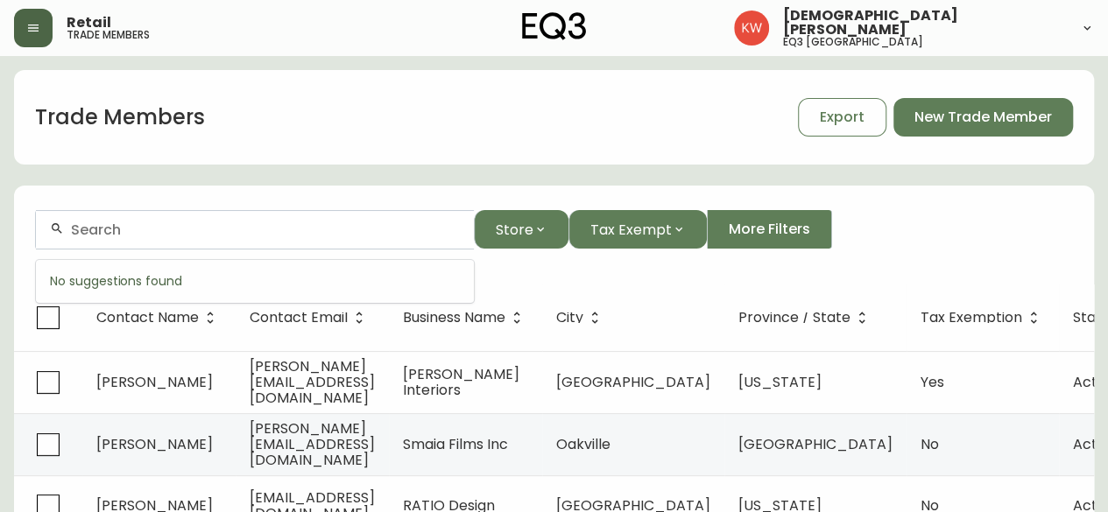
paste input "[EMAIL_ADDRESS][DOMAIN_NAME]"
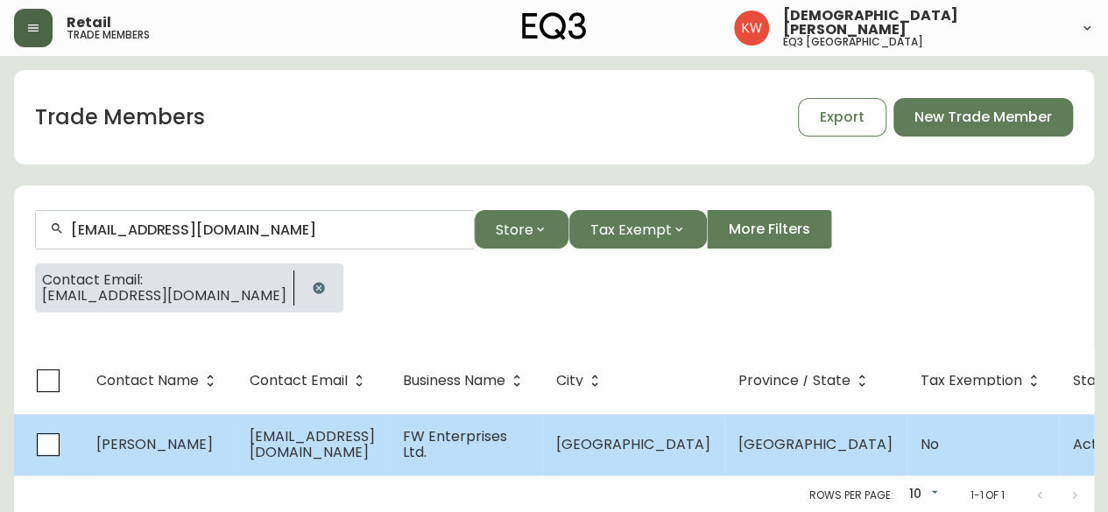
type input "[EMAIL_ADDRESS][DOMAIN_NAME]"
click at [389, 447] on td "[EMAIL_ADDRESS][DOMAIN_NAME]" at bounding box center [312, 444] width 153 height 61
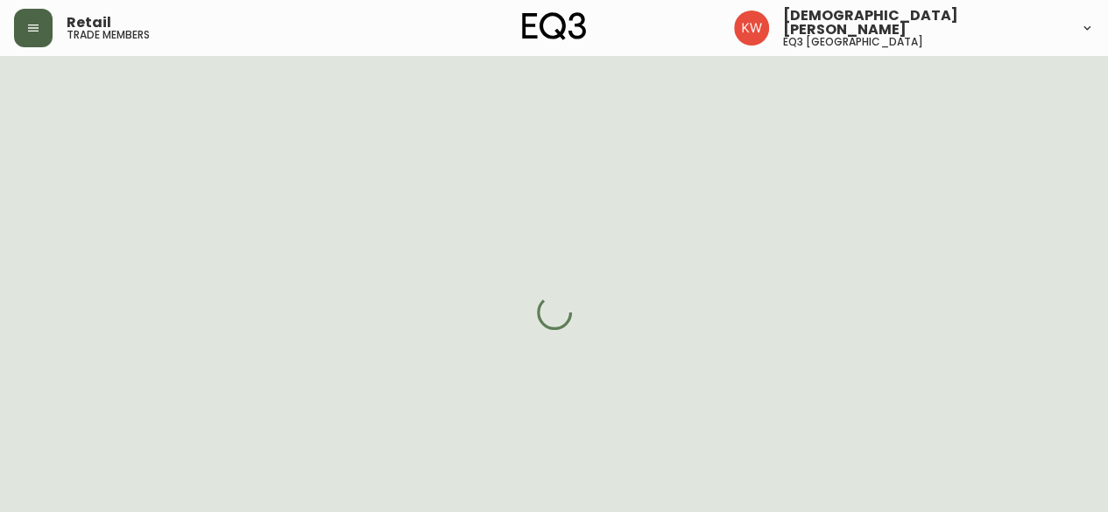
select select "BC"
select select "CA"
select select "CA_EN"
select select "Other"
select select "false"
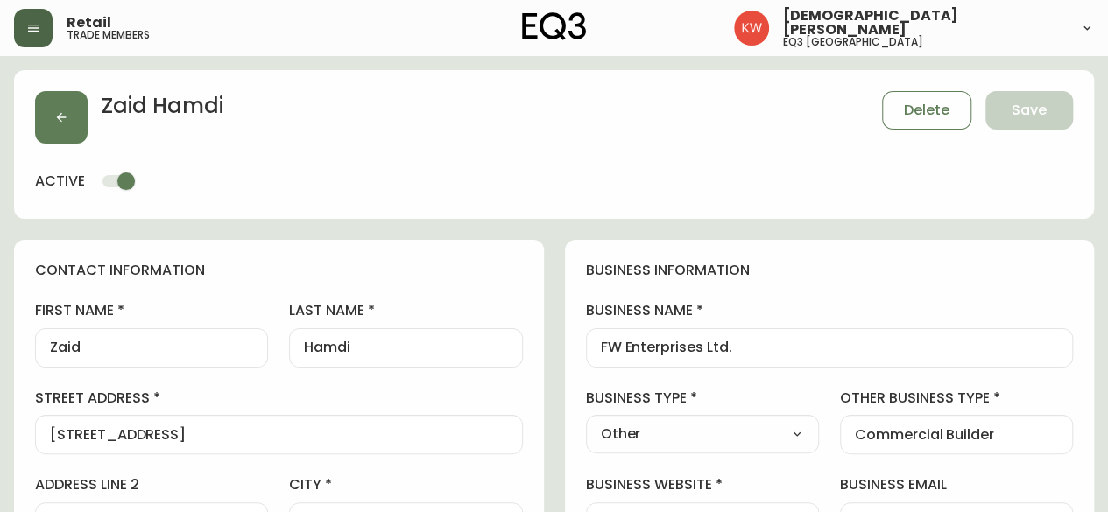
type input "EQ3 [GEOGRAPHIC_DATA]"
select select "cjw10z96m00006gs08l3o91tv"
click at [73, 132] on button "button" at bounding box center [61, 117] width 53 height 53
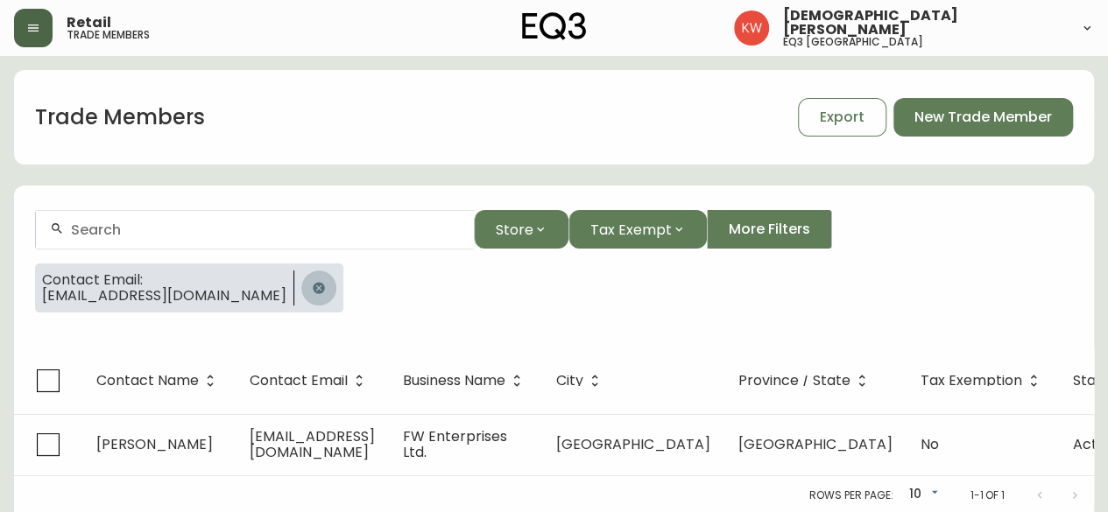
click at [301, 297] on button "button" at bounding box center [318, 288] width 35 height 35
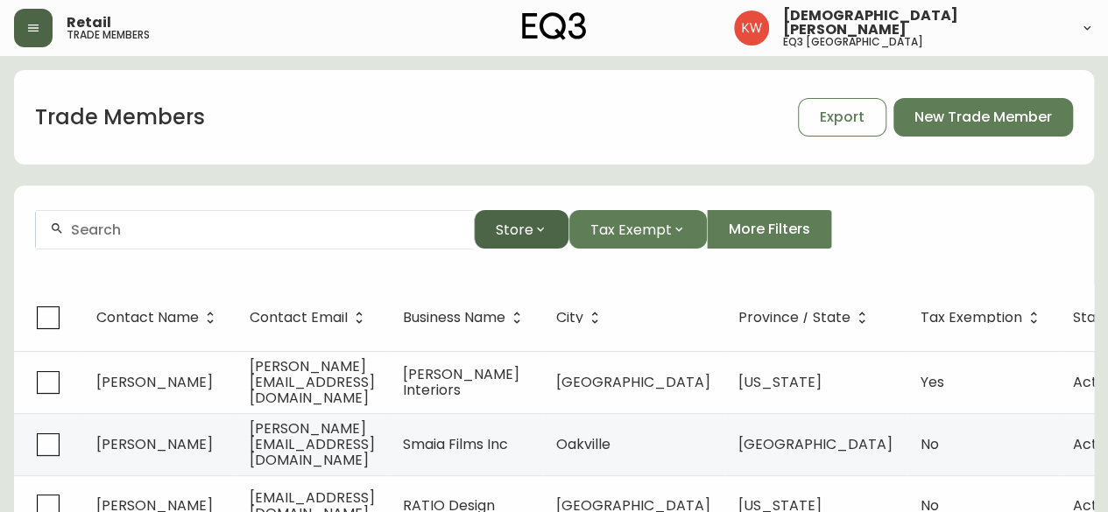
click at [530, 229] on span "Store" at bounding box center [515, 230] width 38 height 22
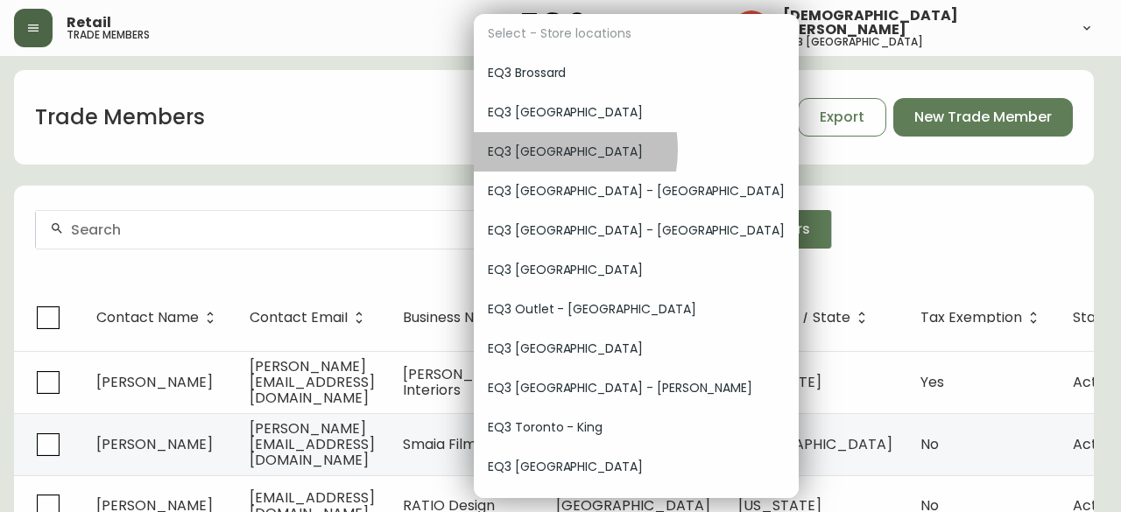
click at [545, 150] on span "EQ3 [GEOGRAPHIC_DATA]" at bounding box center [636, 152] width 297 height 18
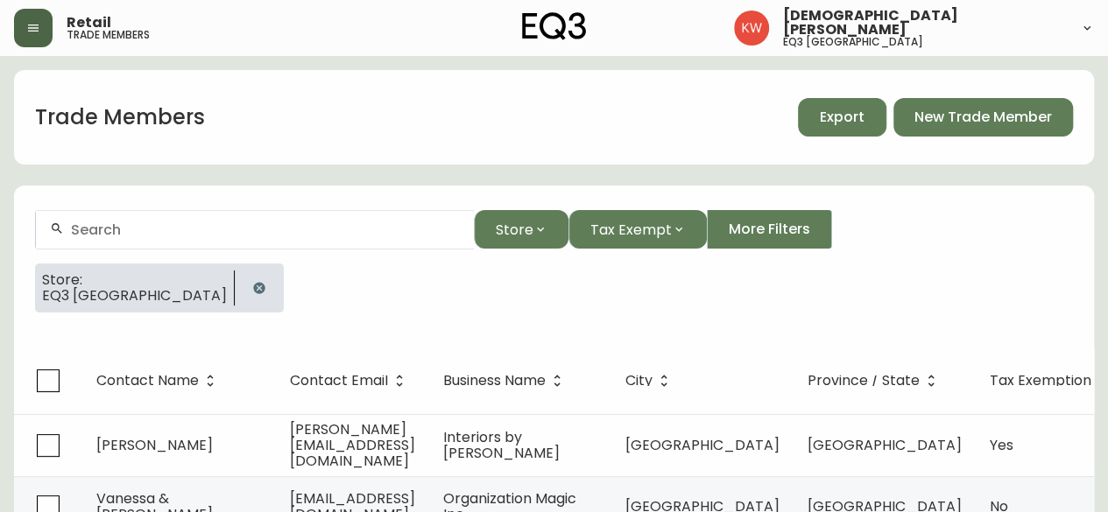
click at [837, 120] on span "Export" at bounding box center [842, 117] width 45 height 19
click at [253, 284] on icon "button" at bounding box center [258, 287] width 11 height 11
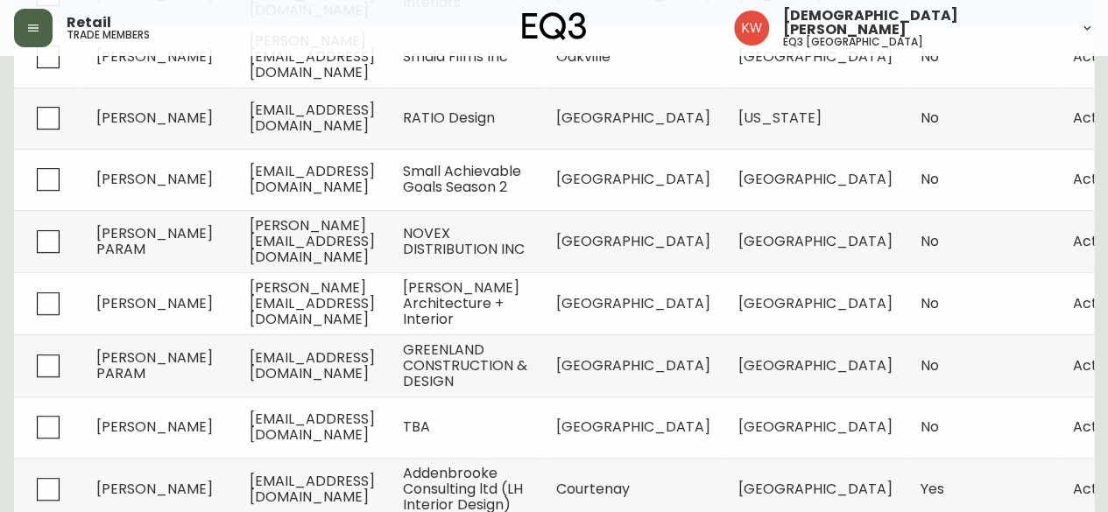
scroll to position [504, 0]
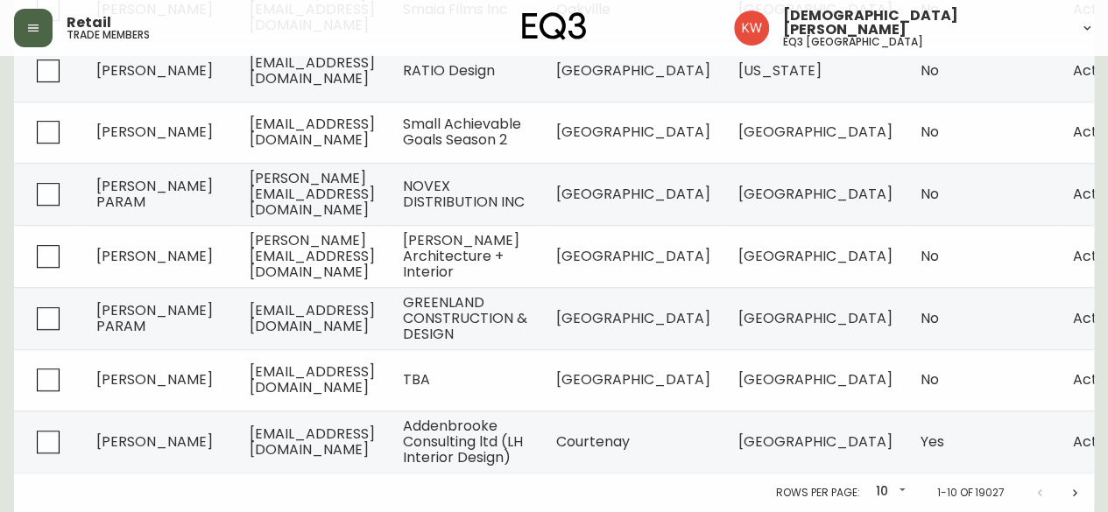
click at [1074, 498] on icon "Next page" at bounding box center [1074, 493] width 14 height 14
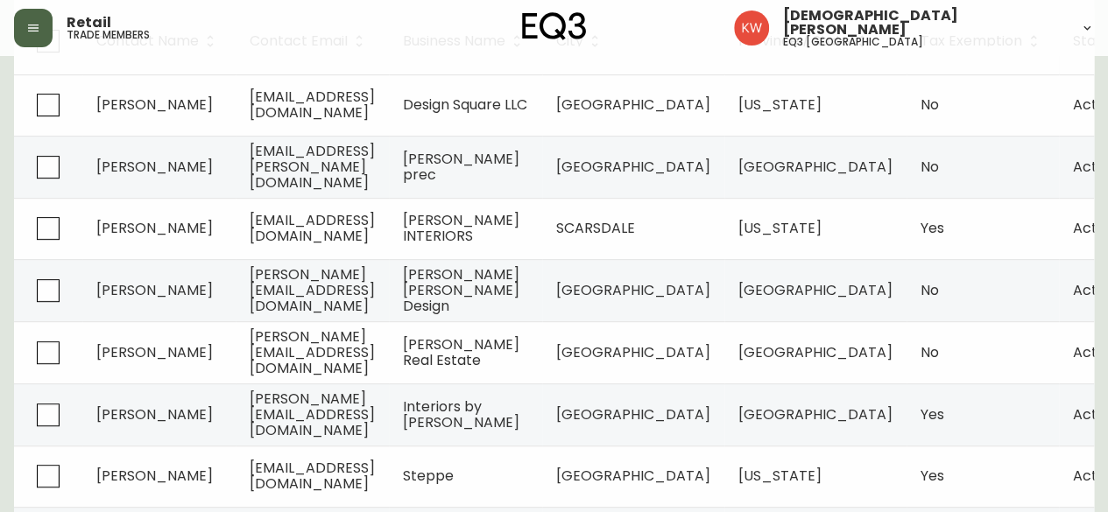
scroll to position [504, 0]
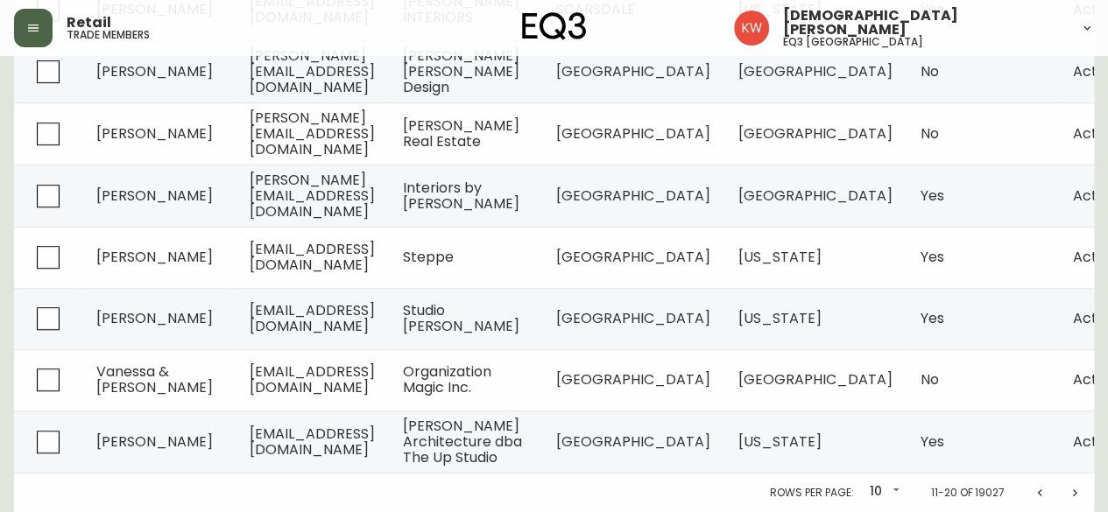
click at [1041, 497] on icon "Previous page" at bounding box center [1039, 493] width 14 height 14
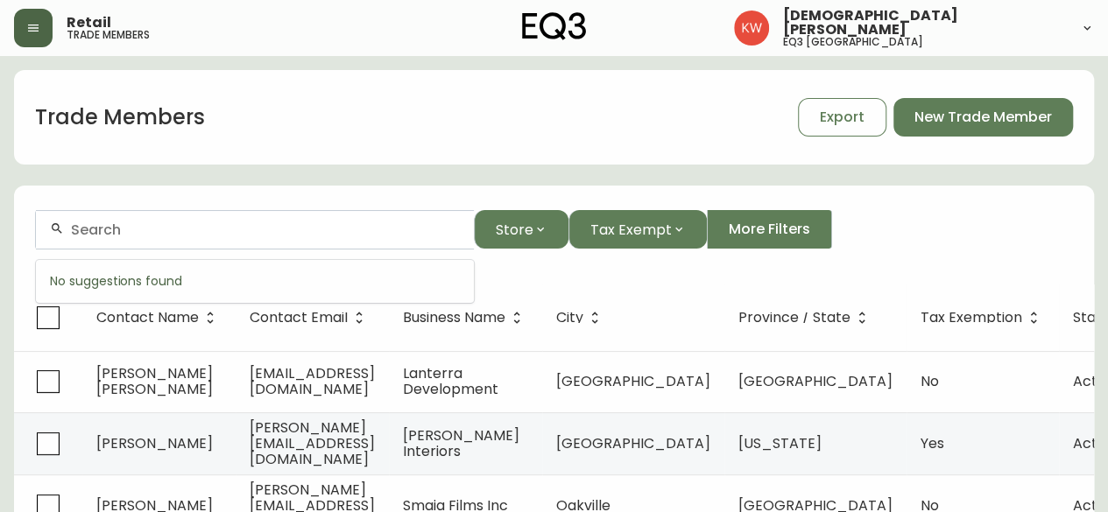
click at [203, 237] on input "text" at bounding box center [265, 230] width 389 height 17
paste input "[EMAIL_ADDRESS][DOMAIN_NAME]"
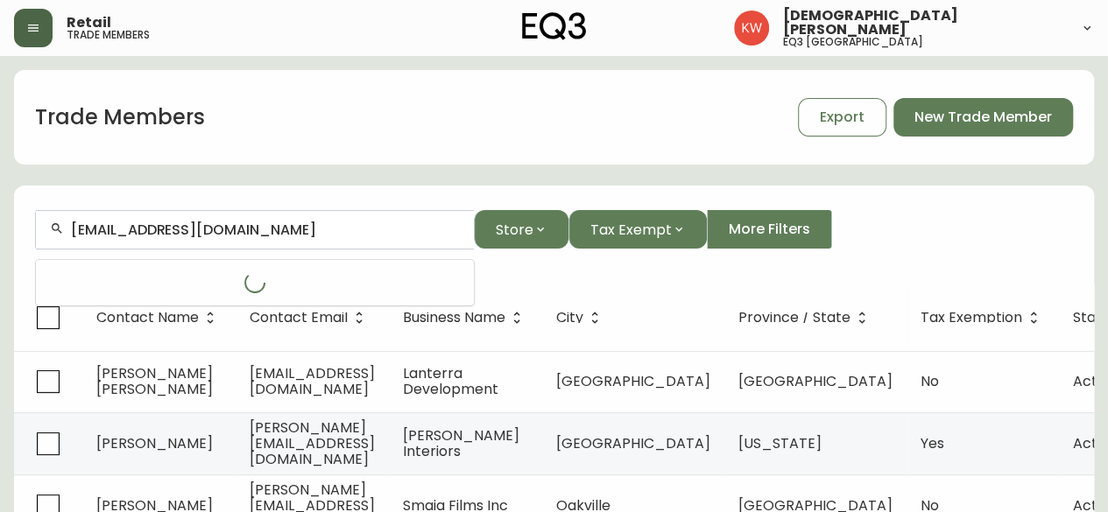
type input "[EMAIL_ADDRESS][DOMAIN_NAME]"
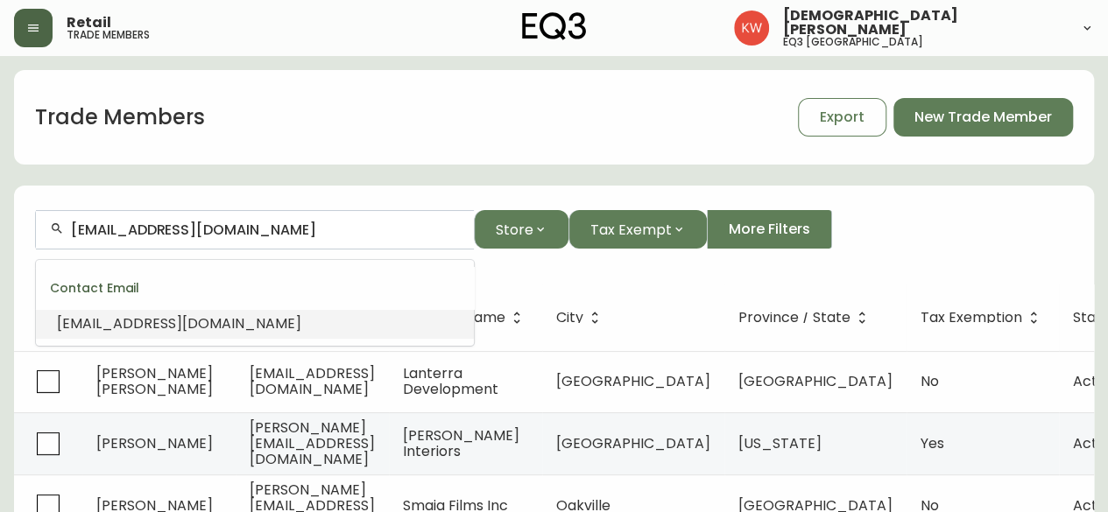
click at [172, 317] on span "[EMAIL_ADDRESS][DOMAIN_NAME]" at bounding box center [179, 323] width 244 height 20
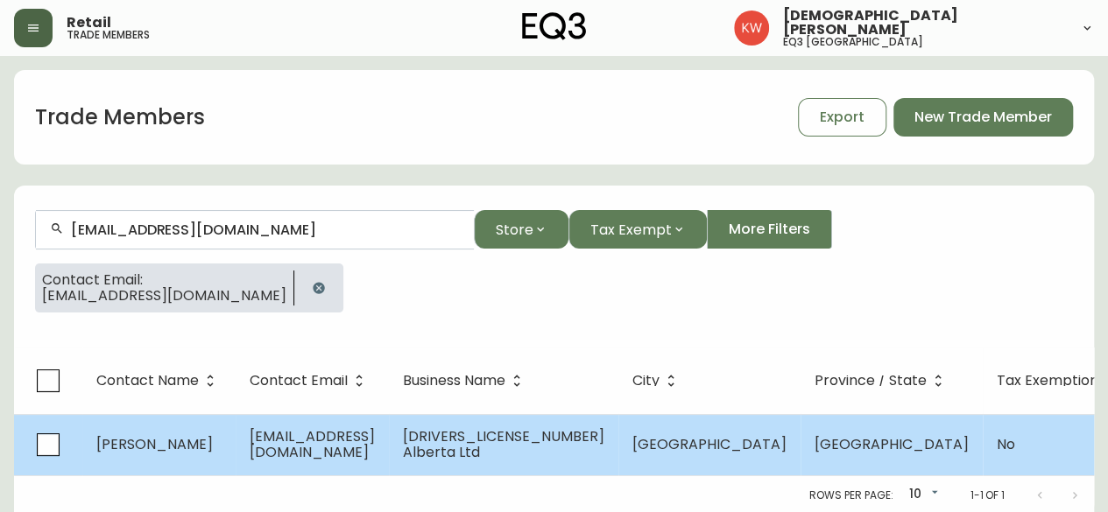
click at [300, 444] on span "[EMAIL_ADDRESS][DOMAIN_NAME]" at bounding box center [312, 444] width 125 height 36
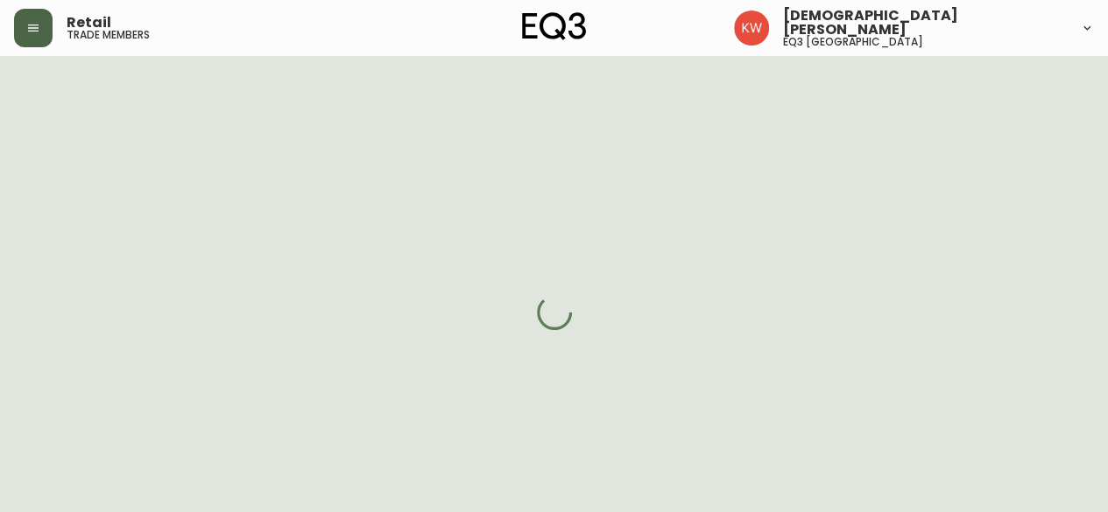
select select "AB"
select select "CA"
select select "CA_EN"
select select "Other"
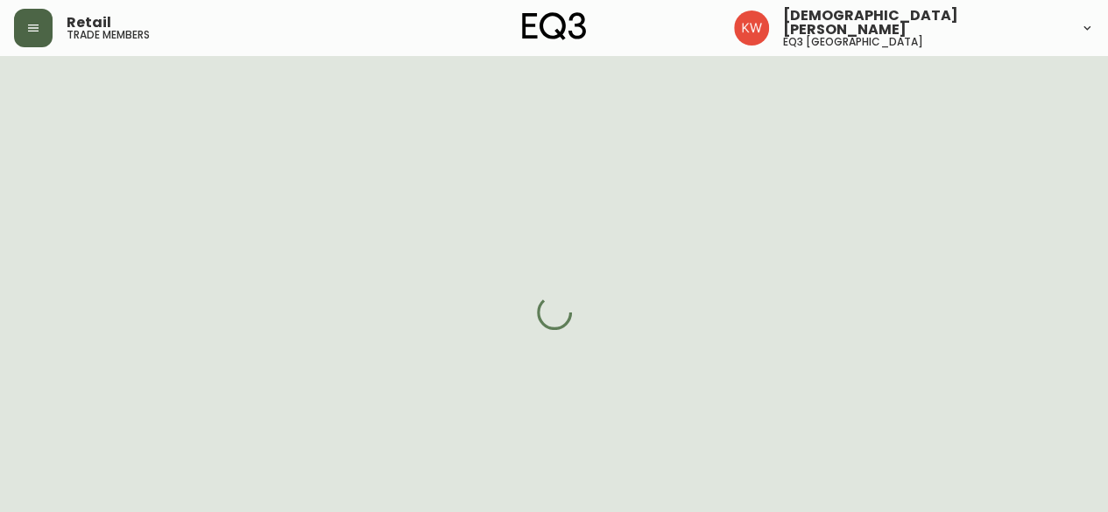
select select "cjw10z96m00006gs08l3o91tv"
select select "false"
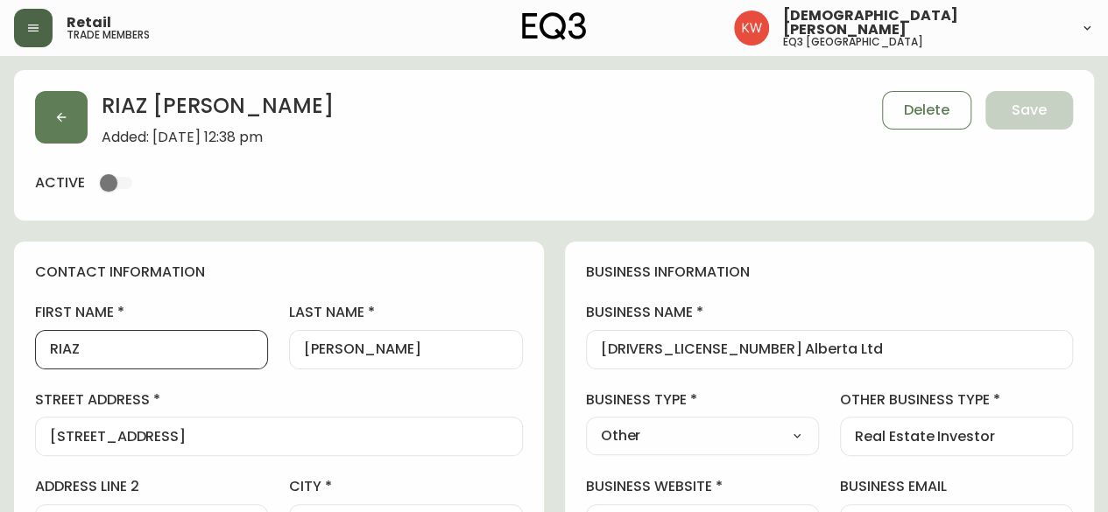
click at [158, 356] on input "RIAZ" at bounding box center [151, 350] width 203 height 17
type input "Riaz"
click at [1018, 106] on span "Save" at bounding box center [1028, 110] width 35 height 19
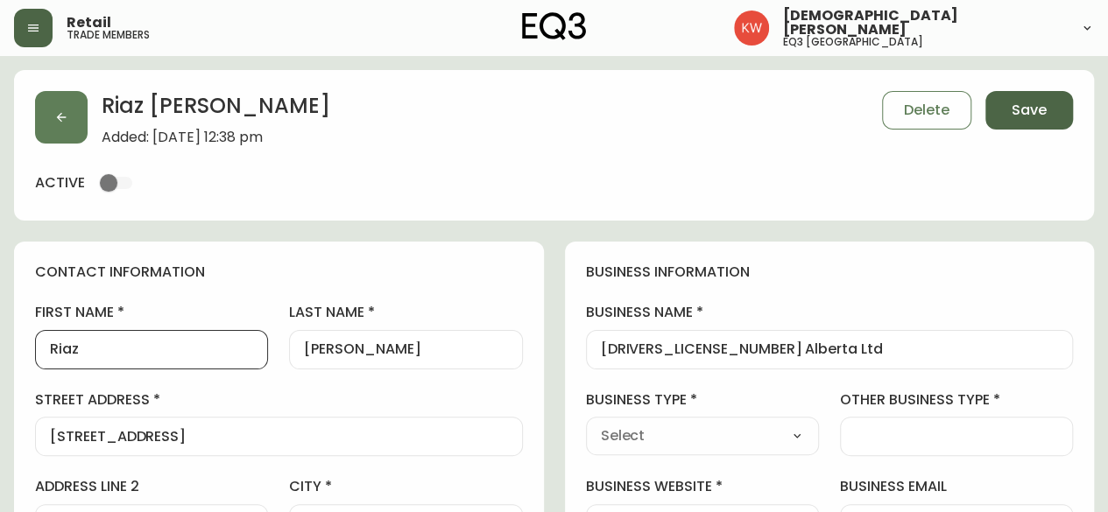
select select
type input "Other"
select select "Other"
type input "Other"
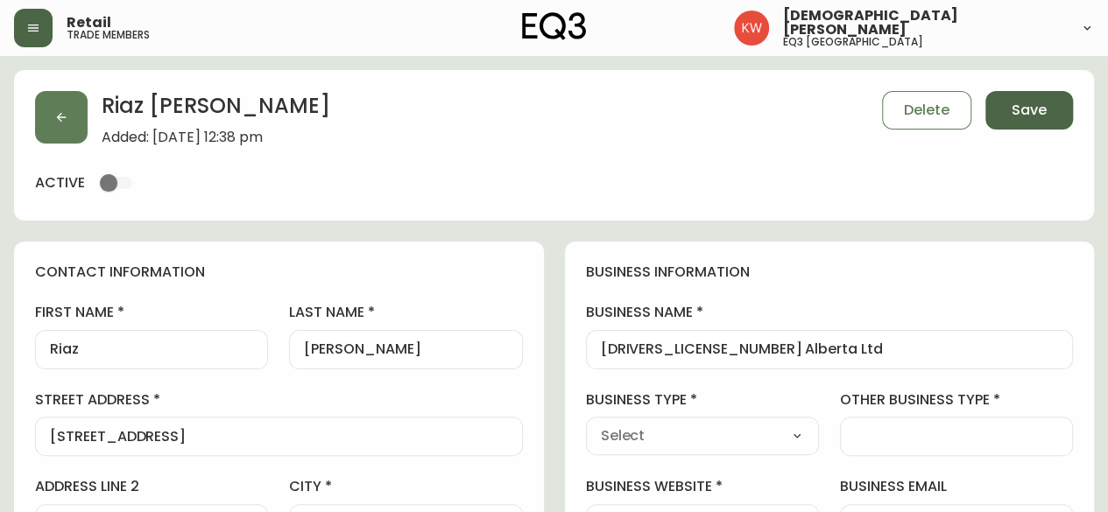
select select "Other"
type input "Real Estate Investor"
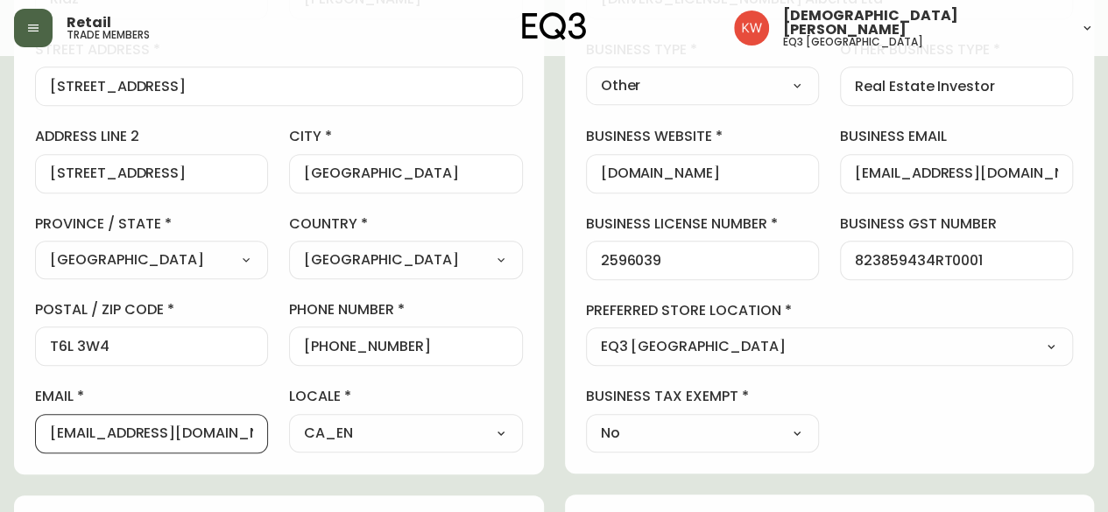
scroll to position [0, 37]
drag, startPoint x: 53, startPoint y: 426, endPoint x: 264, endPoint y: 460, distance: 214.6
click at [264, 460] on div "contact information first name [PERSON_NAME] last name [PERSON_NAME][GEOGRAPHIC…" at bounding box center [279, 182] width 530 height 583
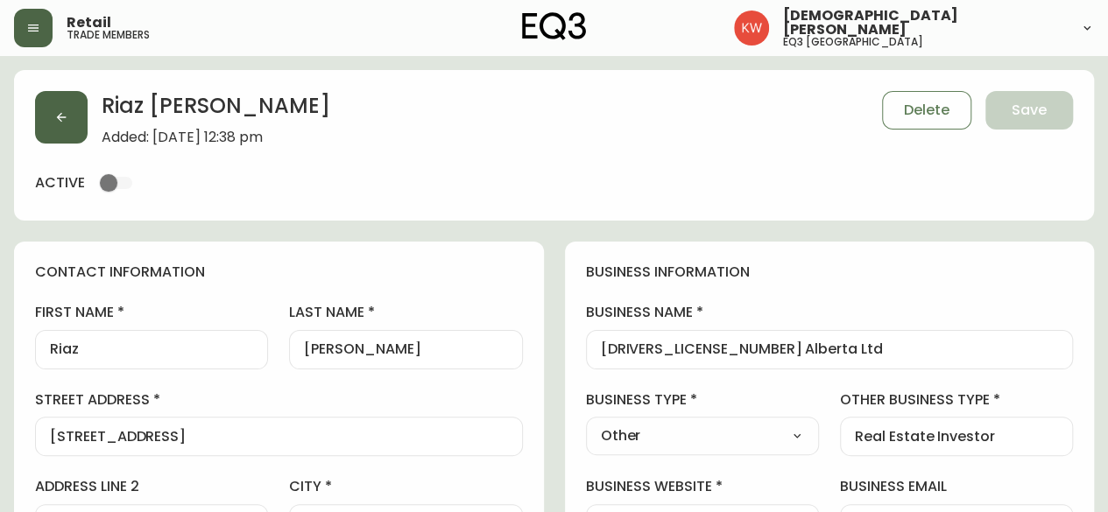
click at [63, 104] on button "button" at bounding box center [61, 117] width 53 height 53
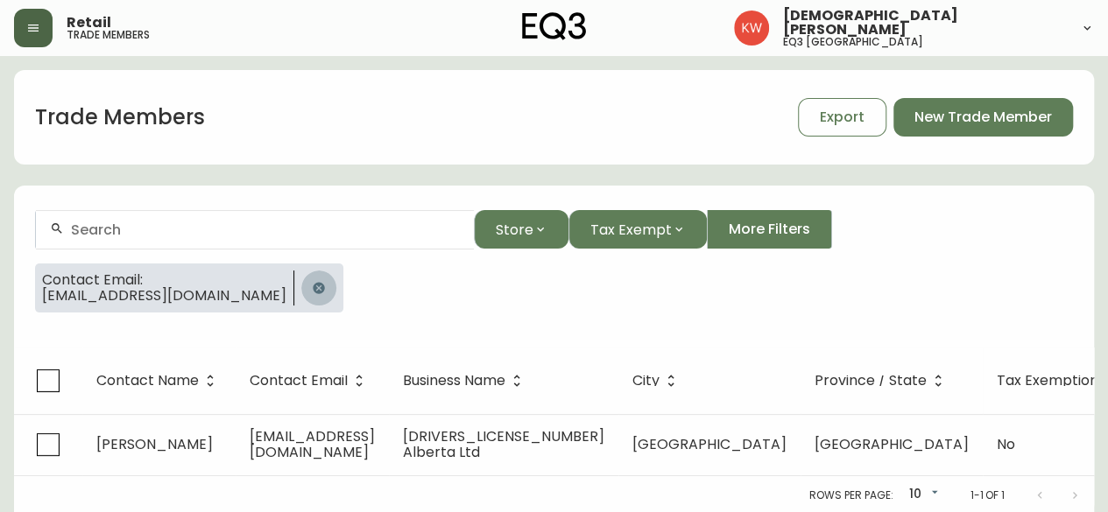
click at [315, 287] on icon "button" at bounding box center [318, 287] width 11 height 11
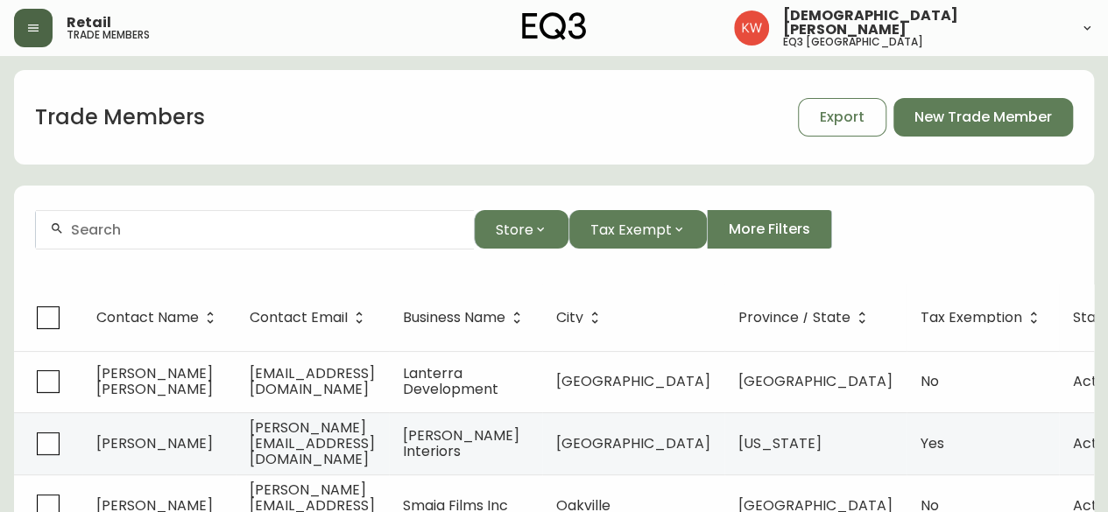
click at [151, 225] on input "text" at bounding box center [265, 230] width 389 height 17
paste input "[EMAIL_ADDRESS][DOMAIN_NAME]"
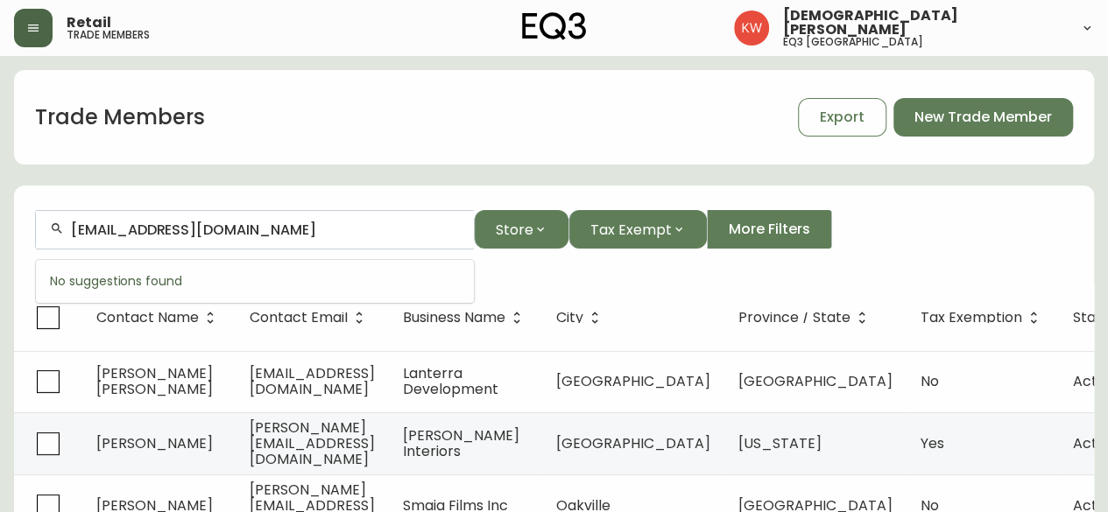
type input "[EMAIL_ADDRESS][DOMAIN_NAME]"
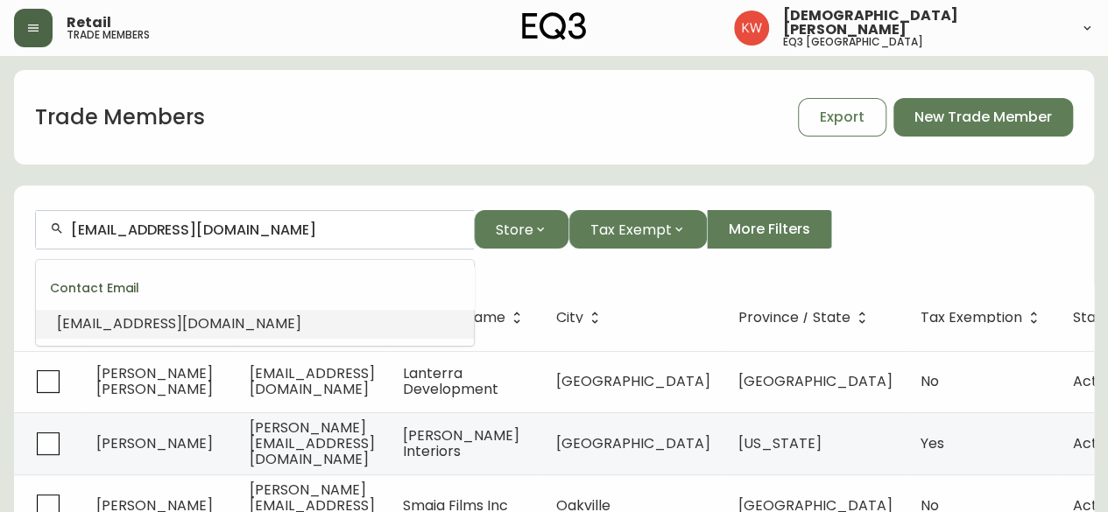
click at [200, 327] on span "[EMAIL_ADDRESS][DOMAIN_NAME]" at bounding box center [179, 323] width 244 height 20
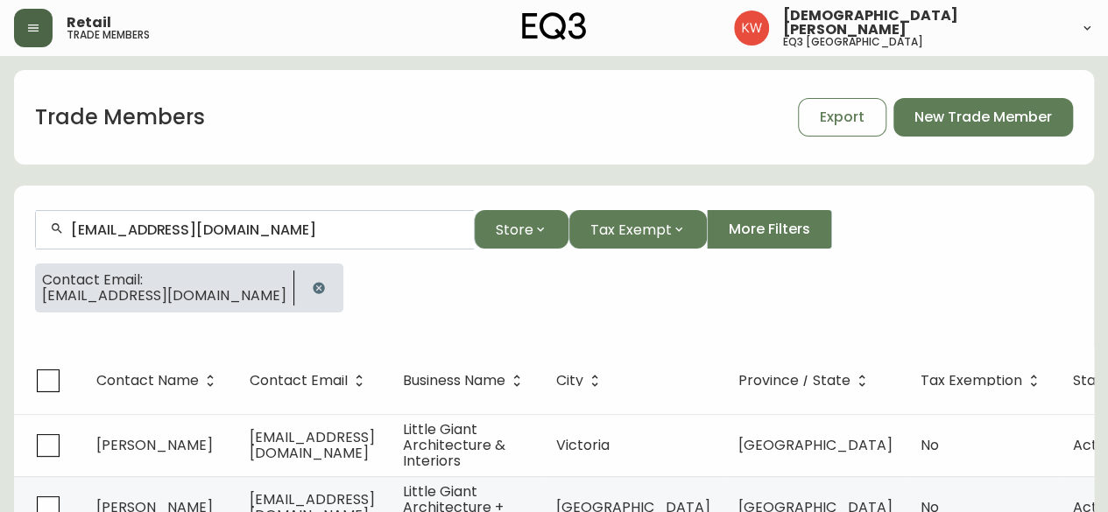
scroll to position [63, 0]
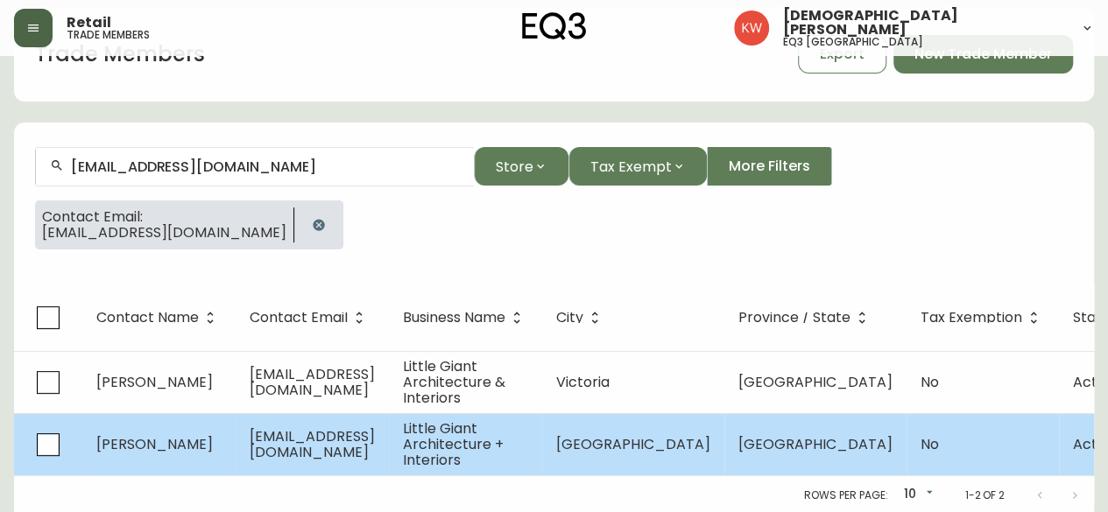
click at [166, 445] on span "[PERSON_NAME]" at bounding box center [154, 444] width 116 height 20
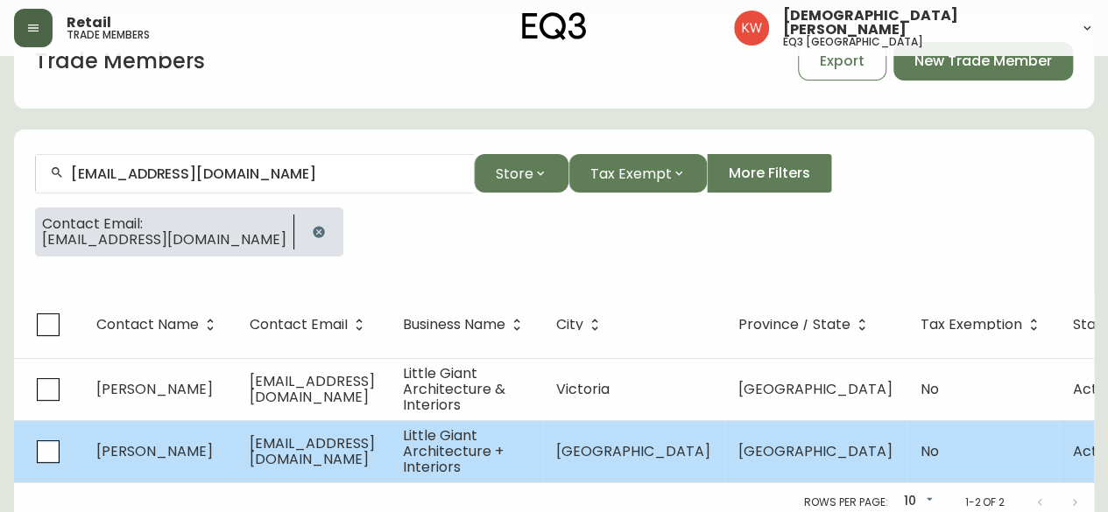
select select "AB"
select select "CA"
select select "CA_EN"
select select "Other"
select select "Architect"
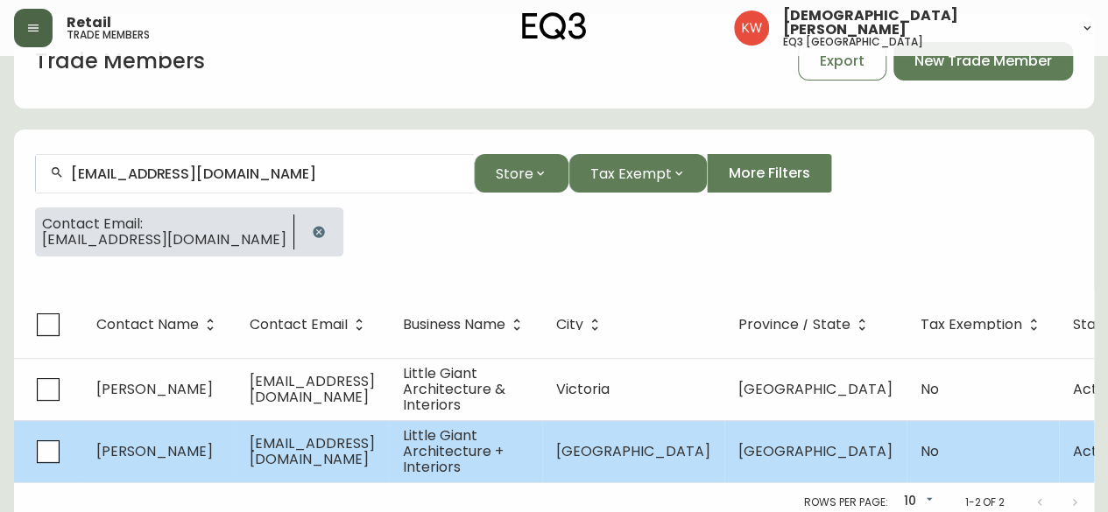
select select "false"
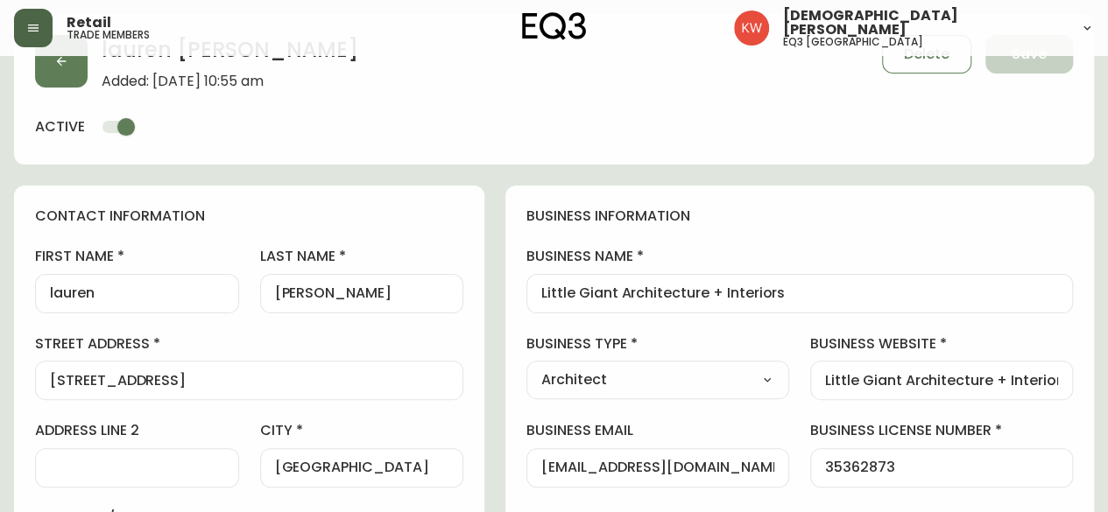
scroll to position [63, 0]
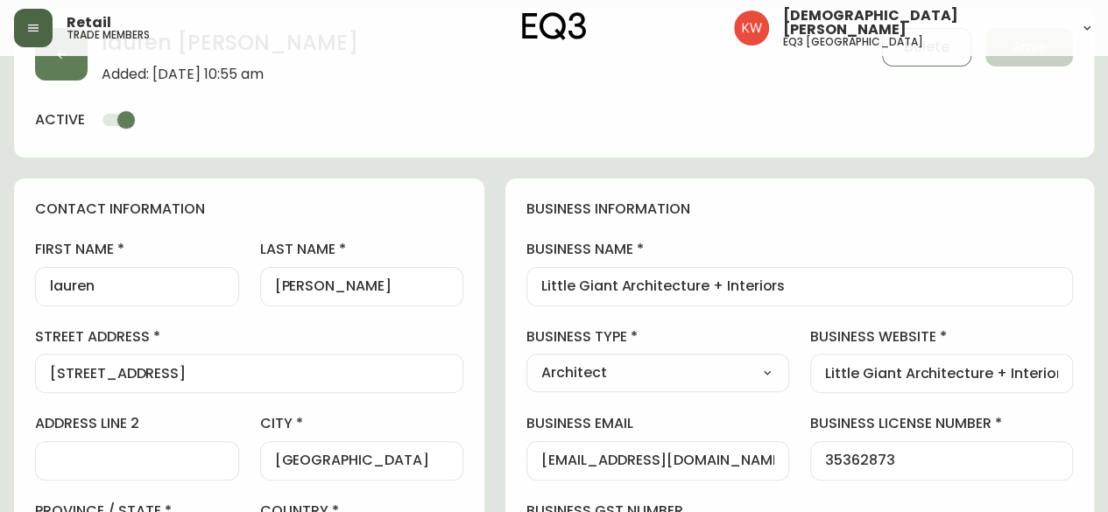
type input "EQ3 [GEOGRAPHIC_DATA]"
select select "cjw10z96m00006gs08l3o91tv"
click at [53, 287] on input "lauren" at bounding box center [137, 286] width 174 height 17
type input "Lauren"
click at [310, 288] on input "[PERSON_NAME]" at bounding box center [362, 286] width 174 height 17
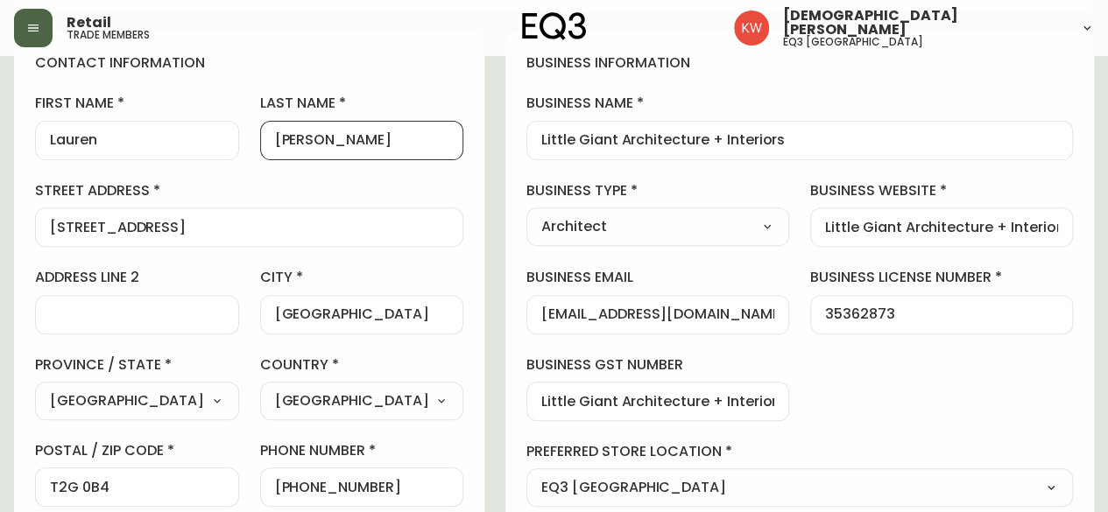
scroll to position [0, 0]
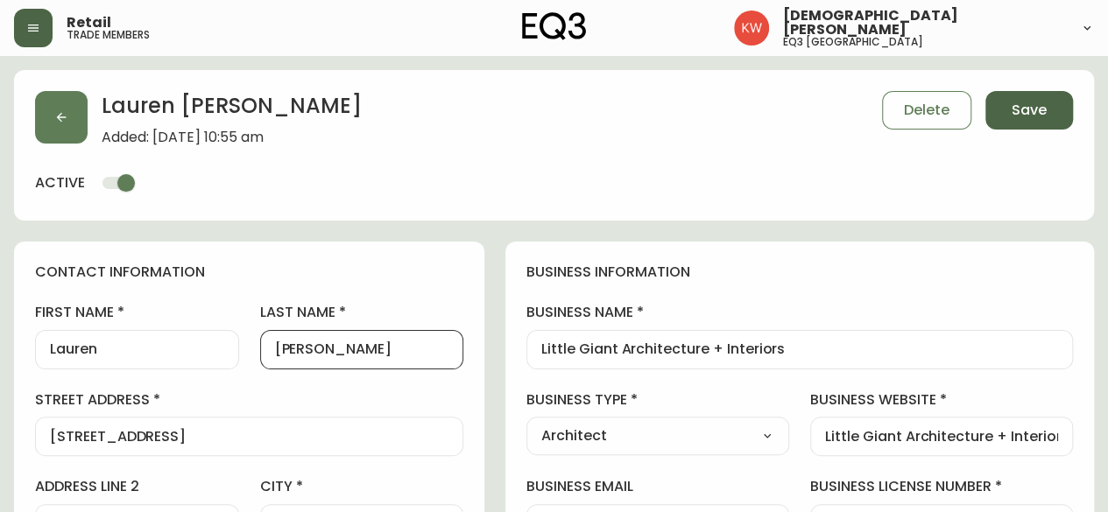
type input "[PERSON_NAME]"
click at [1026, 111] on span "Save" at bounding box center [1028, 110] width 35 height 19
select select
type input "Other"
select select "Other"
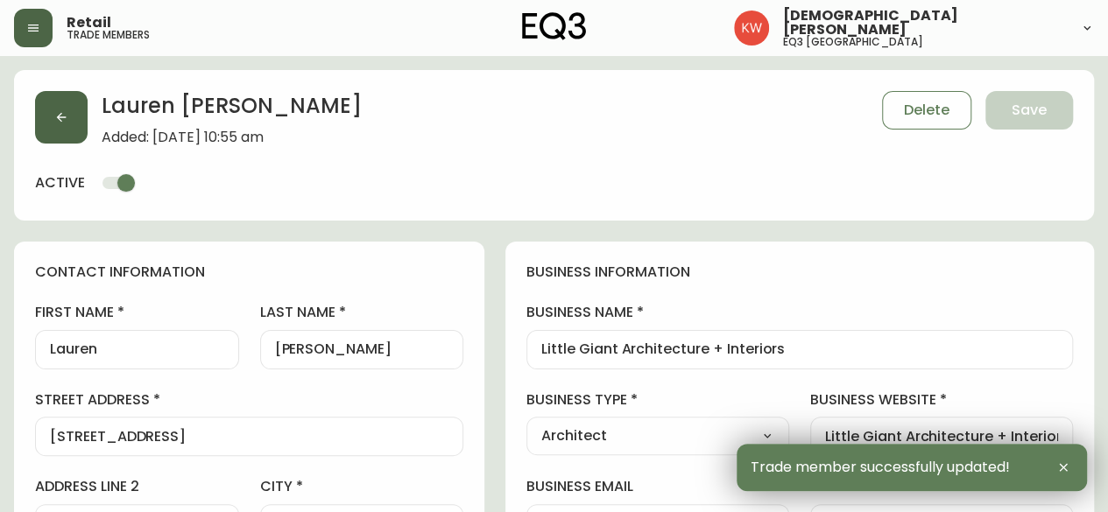
click at [64, 117] on icon "button" at bounding box center [62, 118] width 10 height 10
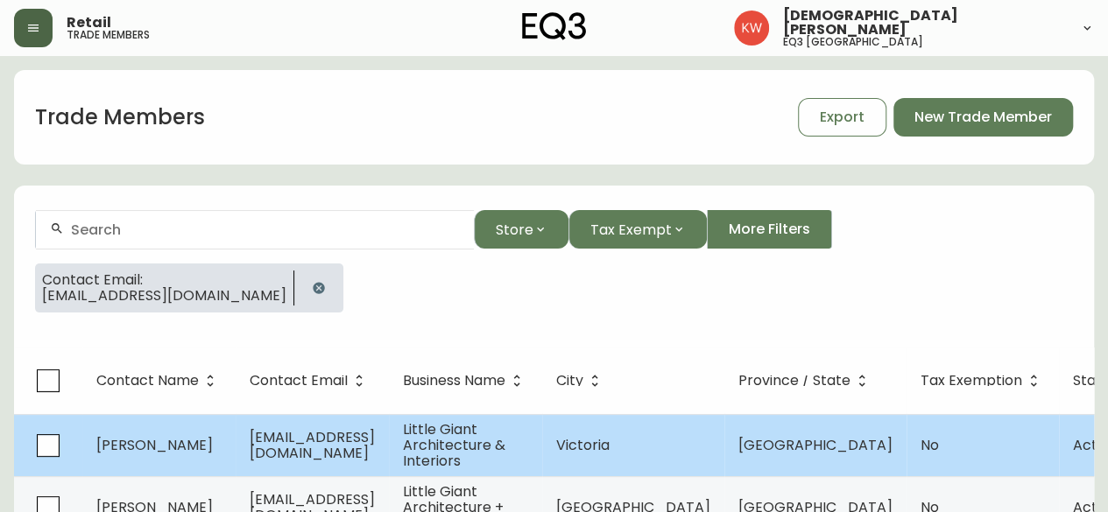
click at [215, 461] on td "[PERSON_NAME]" at bounding box center [158, 445] width 153 height 62
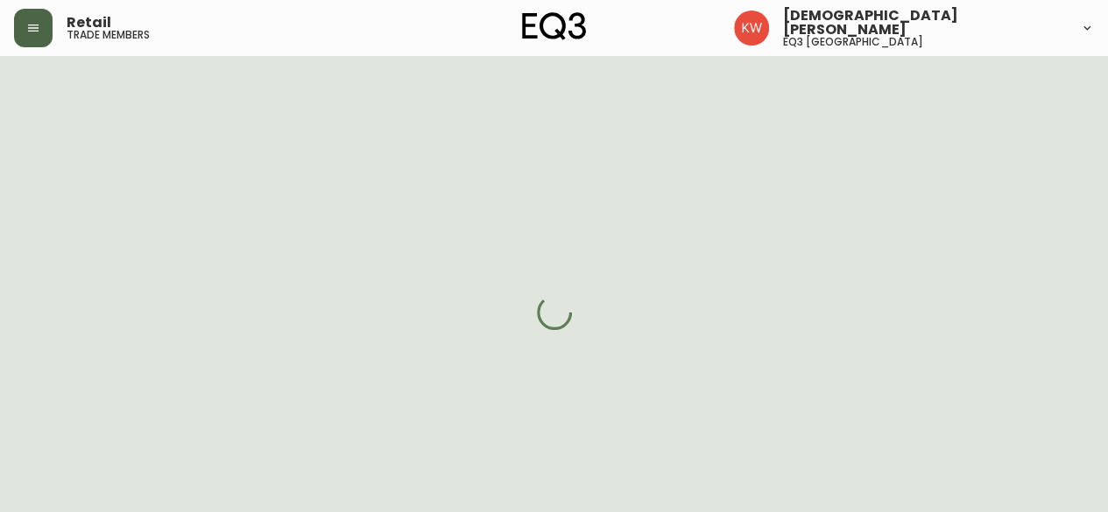
select select "BC"
select select "CA"
select select "CA_EN"
select select "Other"
select select "Interior Designer"
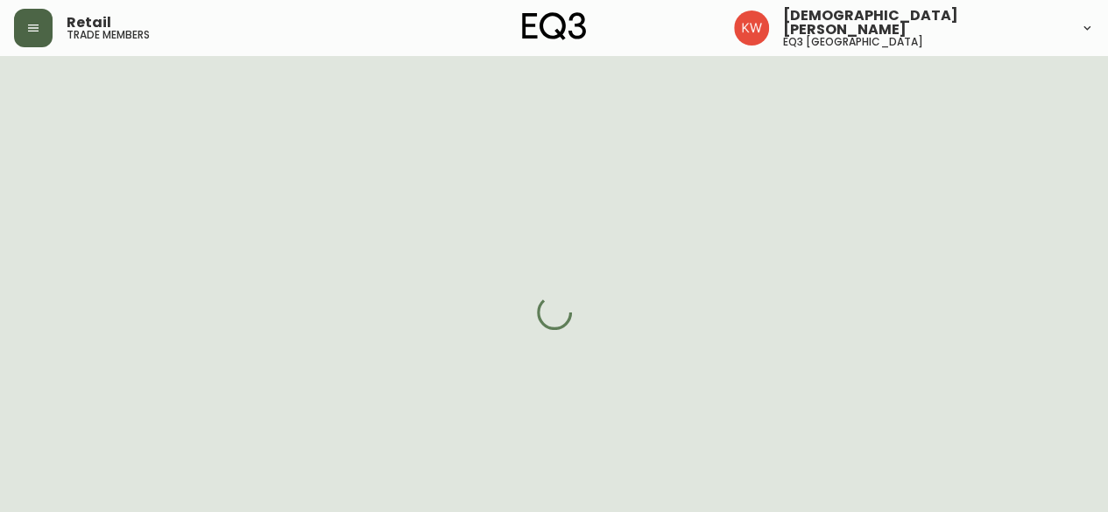
select select "cjw10z96p001r6gs00juufhhe"
select select "false"
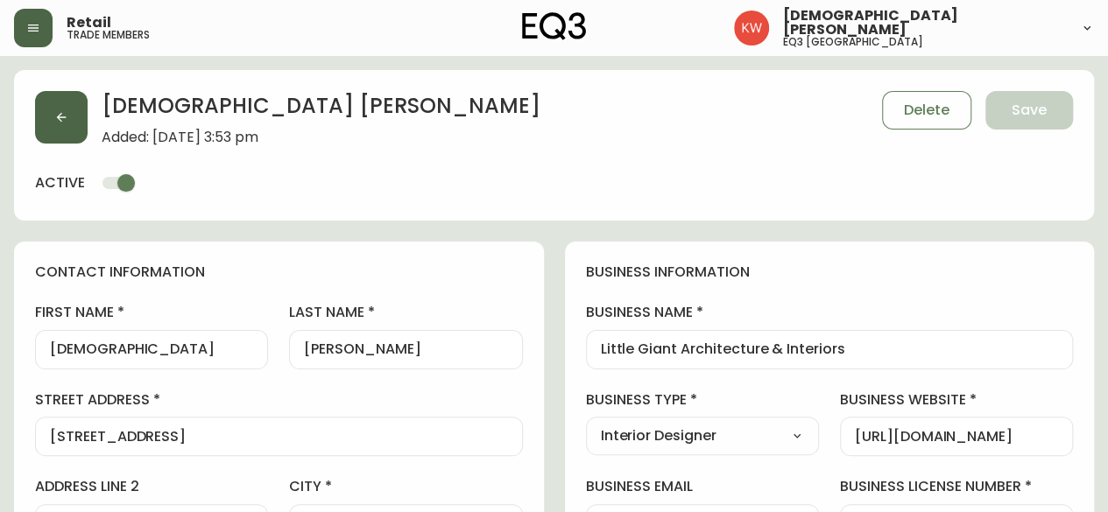
click at [66, 116] on icon "button" at bounding box center [61, 117] width 14 height 14
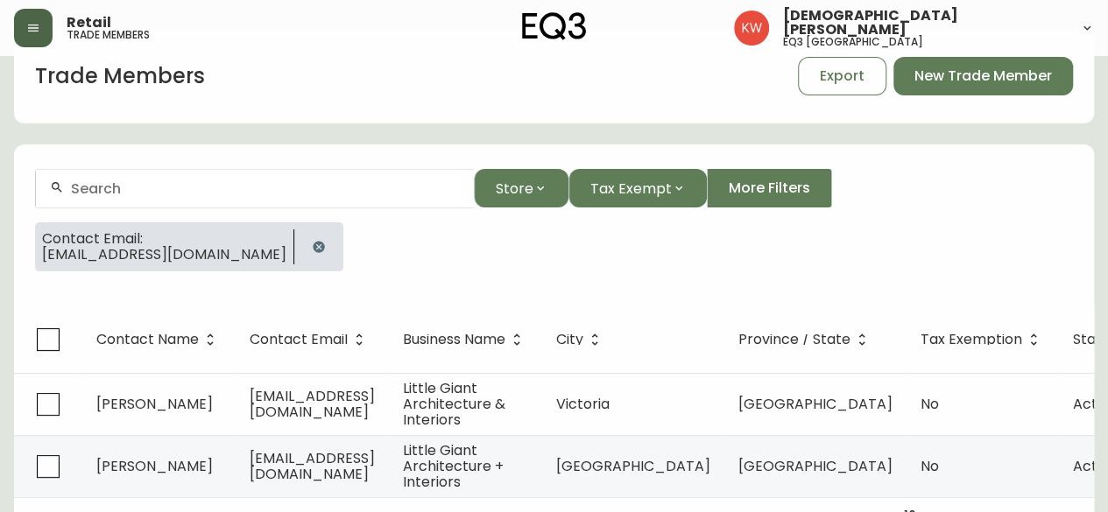
scroll to position [63, 0]
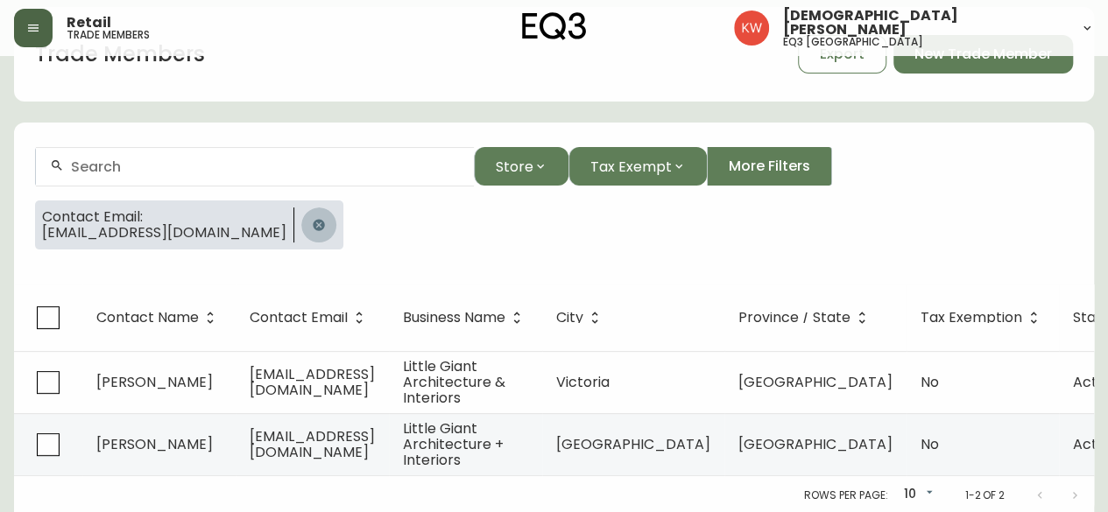
click at [324, 222] on icon "button" at bounding box center [318, 224] width 11 height 11
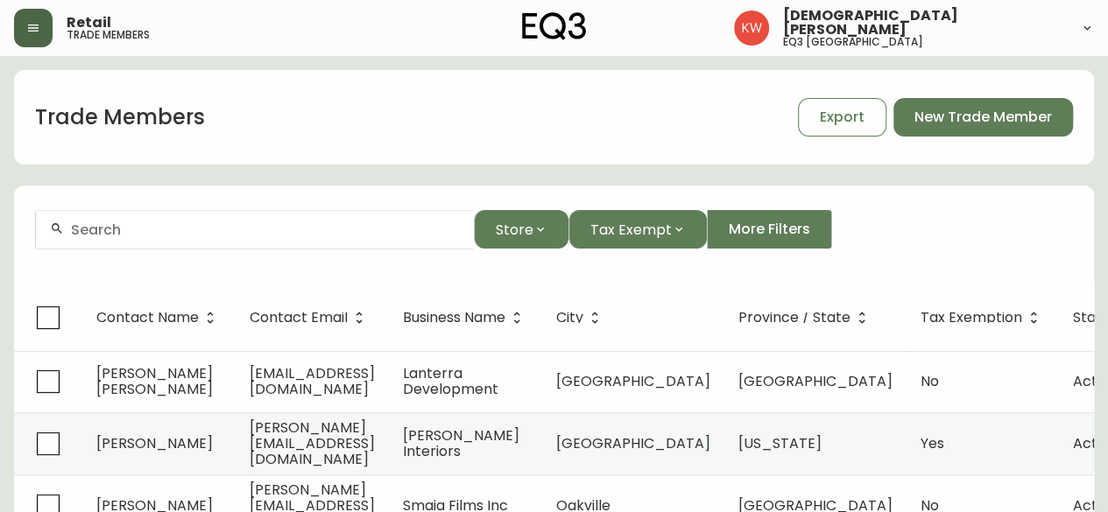
scroll to position [63, 0]
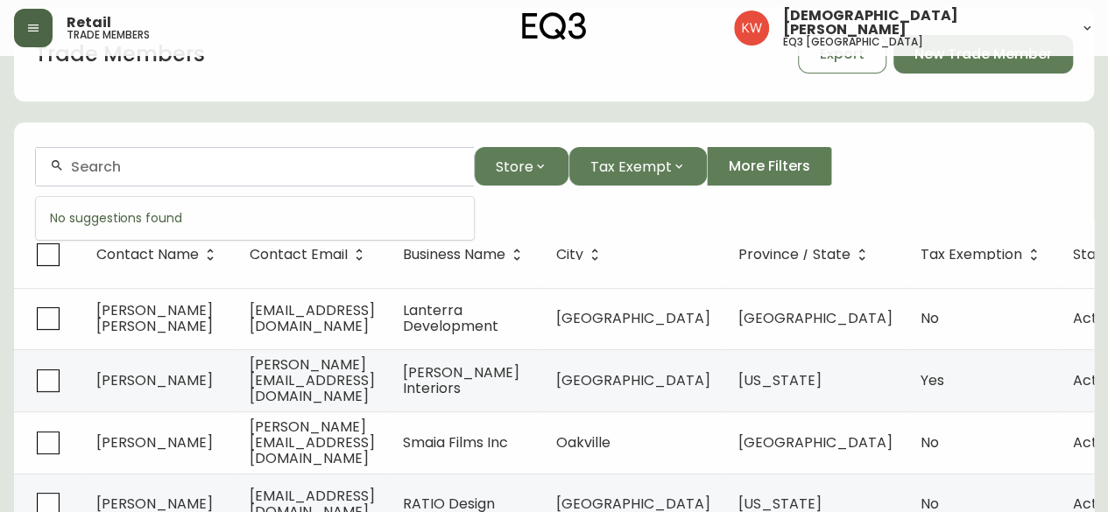
click at [342, 170] on input "text" at bounding box center [265, 166] width 389 height 17
paste input "[PERSON_NAME][EMAIL_ADDRESS][DOMAIN_NAME]"
type input "[PERSON_NAME][EMAIL_ADDRESS][DOMAIN_NAME]"
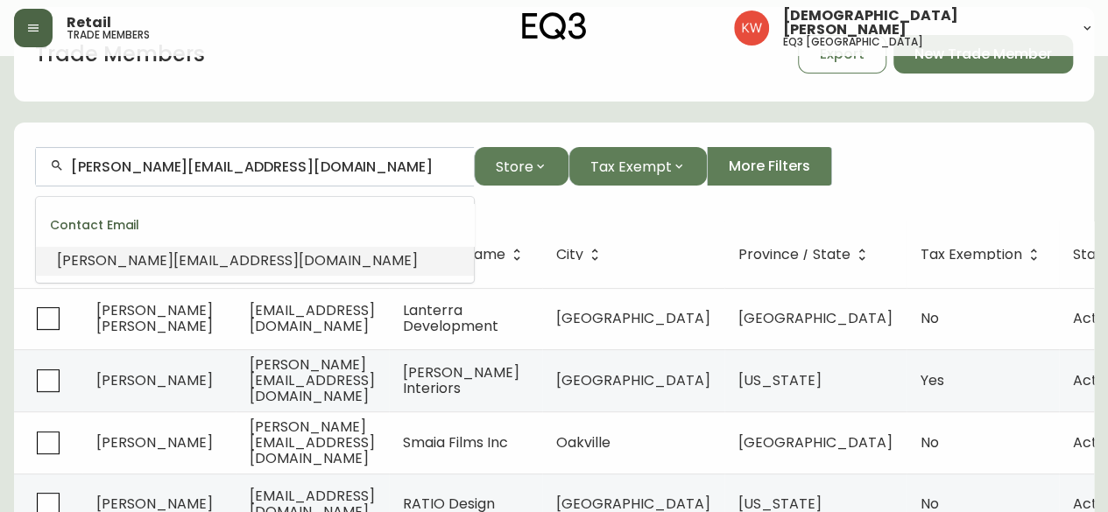
click at [201, 264] on li "[PERSON_NAME][EMAIL_ADDRESS][DOMAIN_NAME]" at bounding box center [255, 261] width 438 height 30
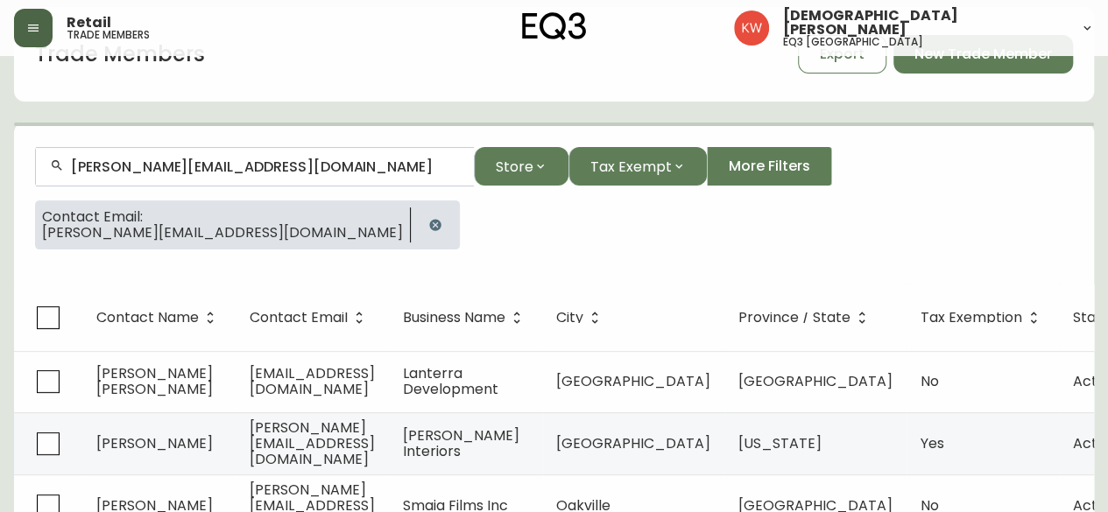
scroll to position [1, 0]
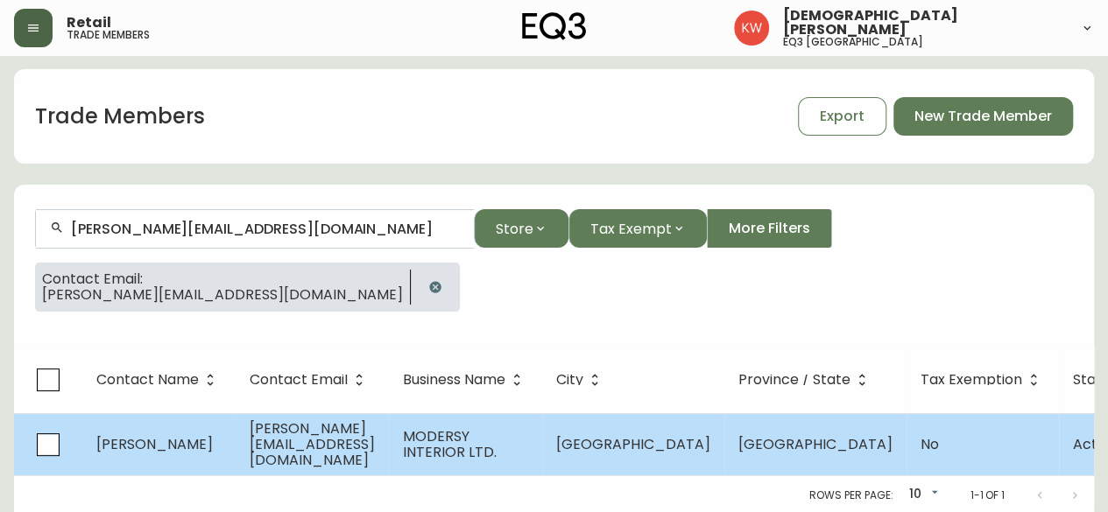
click at [137, 431] on td "[PERSON_NAME]" at bounding box center [158, 444] width 153 height 62
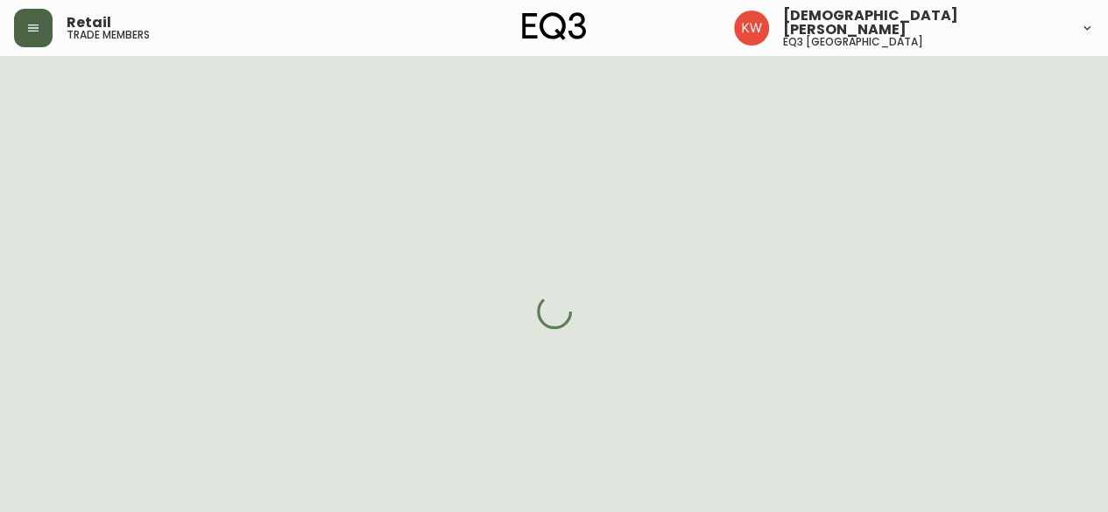
select select "AB"
select select "CA"
select select "CA_EN"
select select "Social Media"
select select "Home Builder"
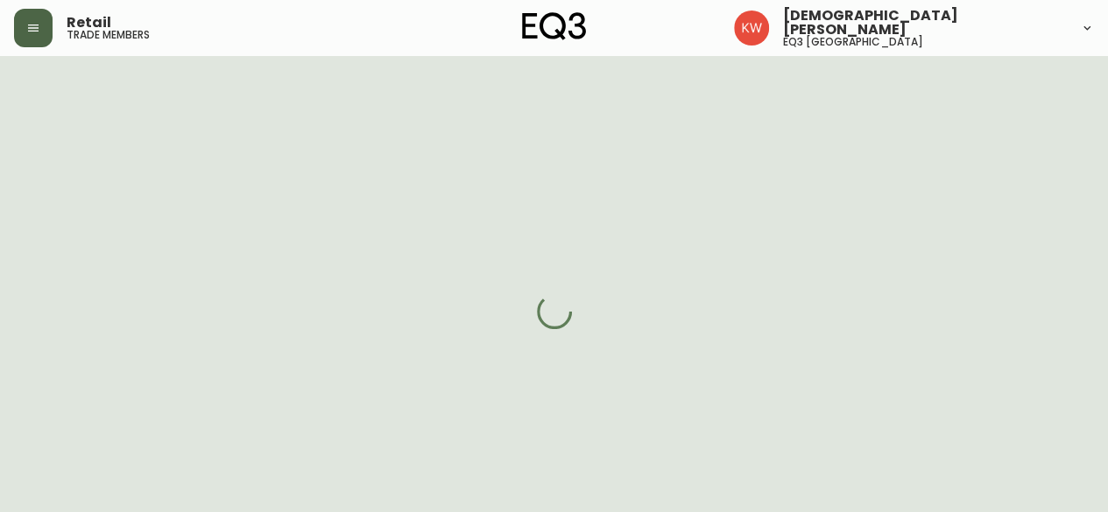
select select "cjw10z96m00006gs08l3o91tv"
select select "false"
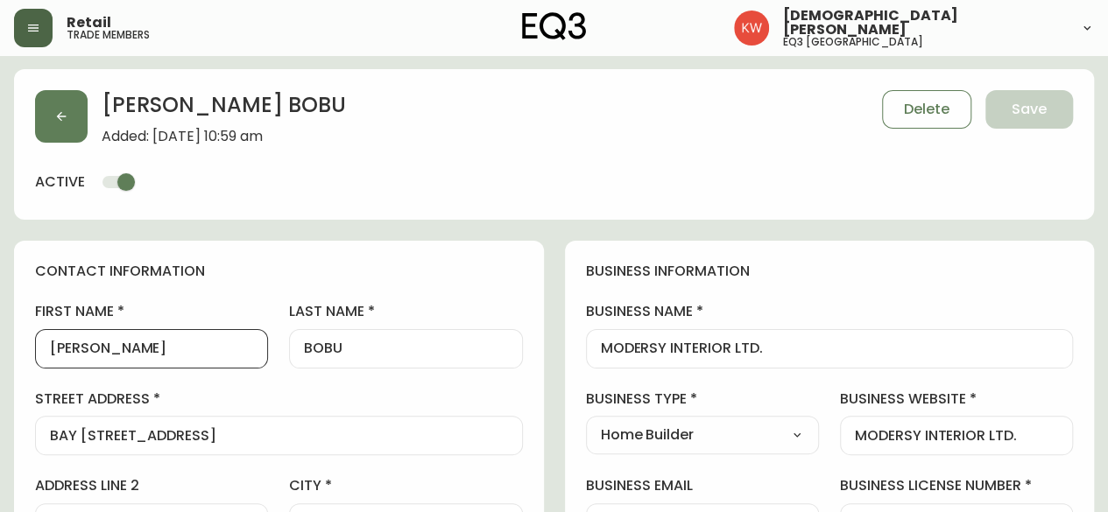
drag, startPoint x: 114, startPoint y: 353, endPoint x: 61, endPoint y: 353, distance: 52.5
click at [61, 353] on input "[PERSON_NAME]" at bounding box center [151, 349] width 203 height 17
type input "[PERSON_NAME]"
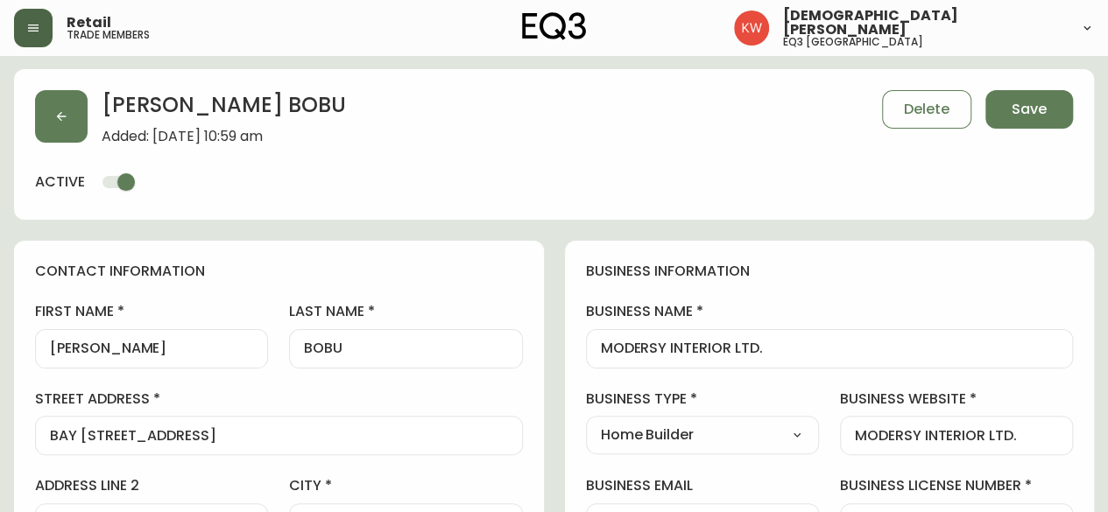
drag, startPoint x: 363, startPoint y: 339, endPoint x: 317, endPoint y: 348, distance: 47.2
click at [317, 348] on div "BOBU" at bounding box center [405, 348] width 233 height 39
drag, startPoint x: 342, startPoint y: 344, endPoint x: 310, endPoint y: 351, distance: 33.1
click at [310, 351] on input "BOBU" at bounding box center [405, 349] width 203 height 17
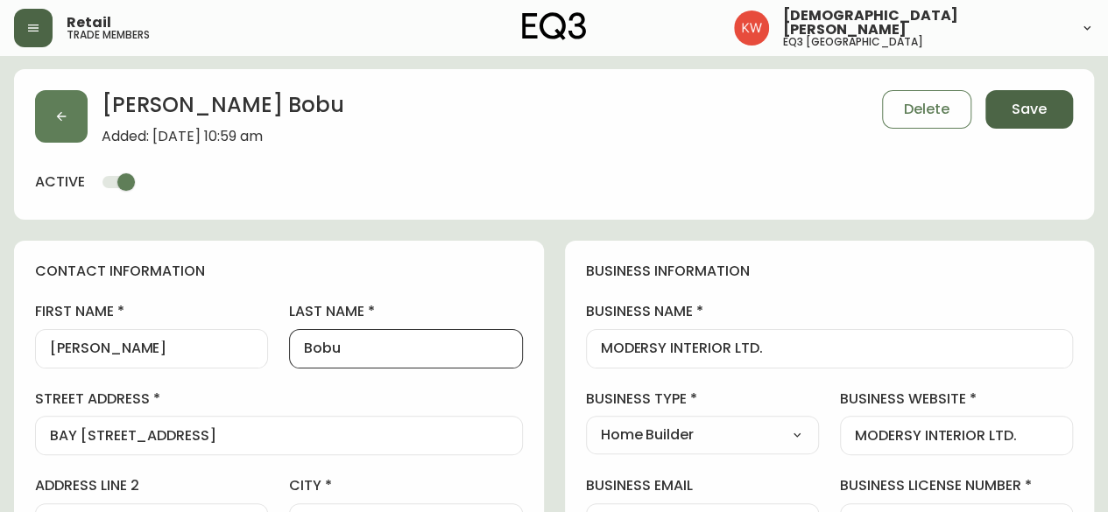
type input "Bobu"
click at [1031, 109] on span "Save" at bounding box center [1028, 109] width 35 height 19
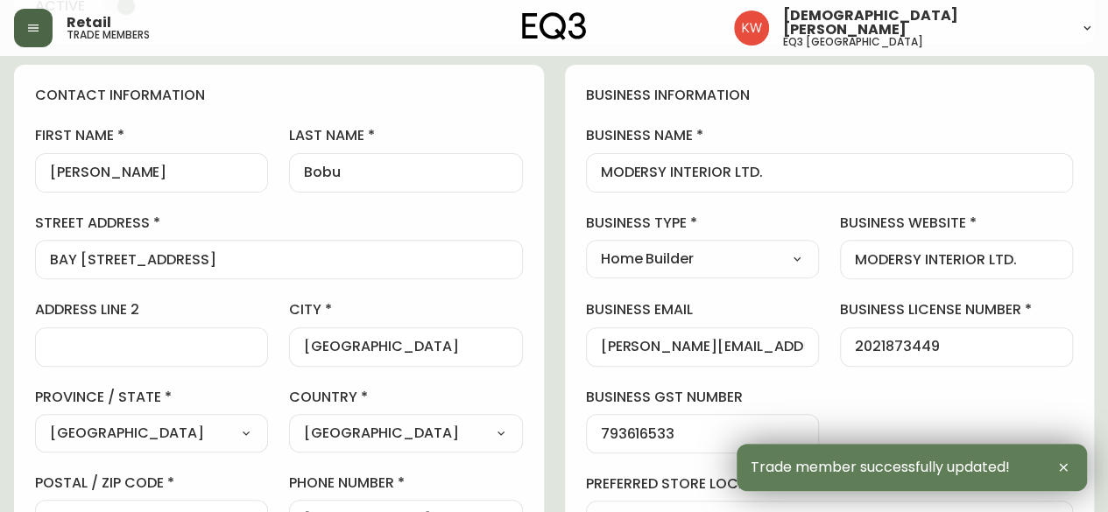
scroll to position [439, 0]
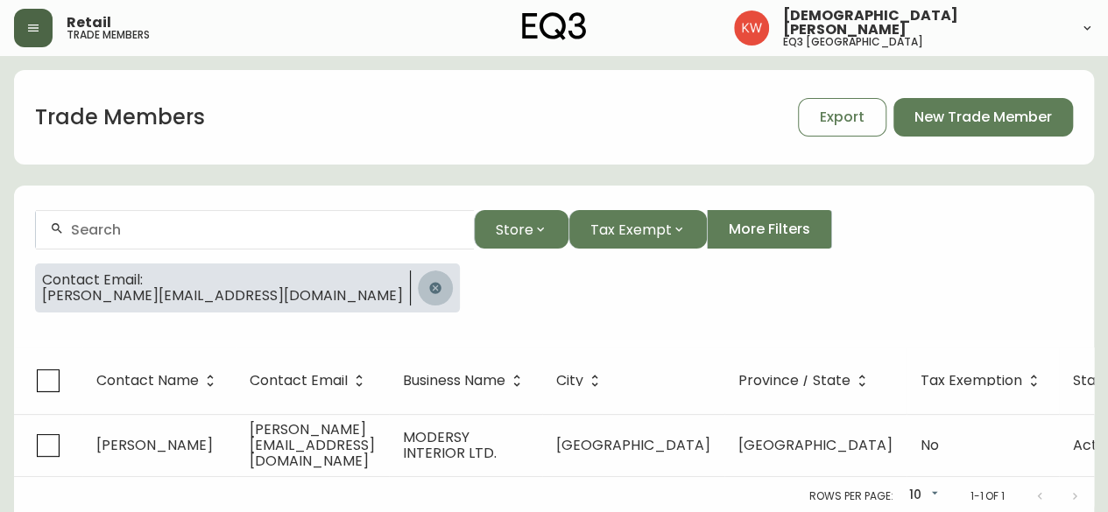
click at [429, 290] on icon "button" at bounding box center [434, 287] width 11 height 11
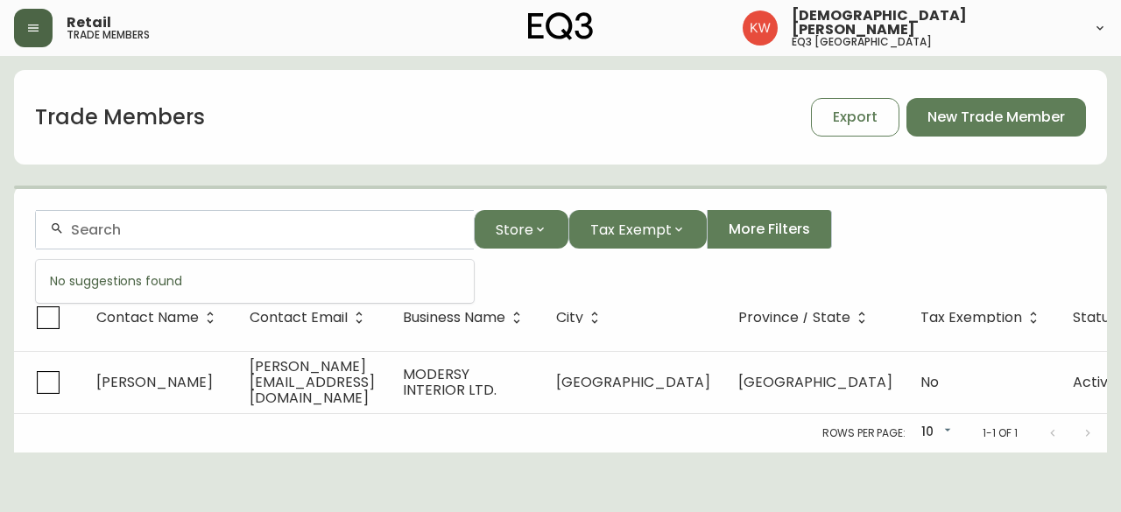
click at [212, 236] on input "text" at bounding box center [265, 230] width 389 height 17
paste input "[PERSON_NAME][EMAIL_ADDRESS][DOMAIN_NAME]"
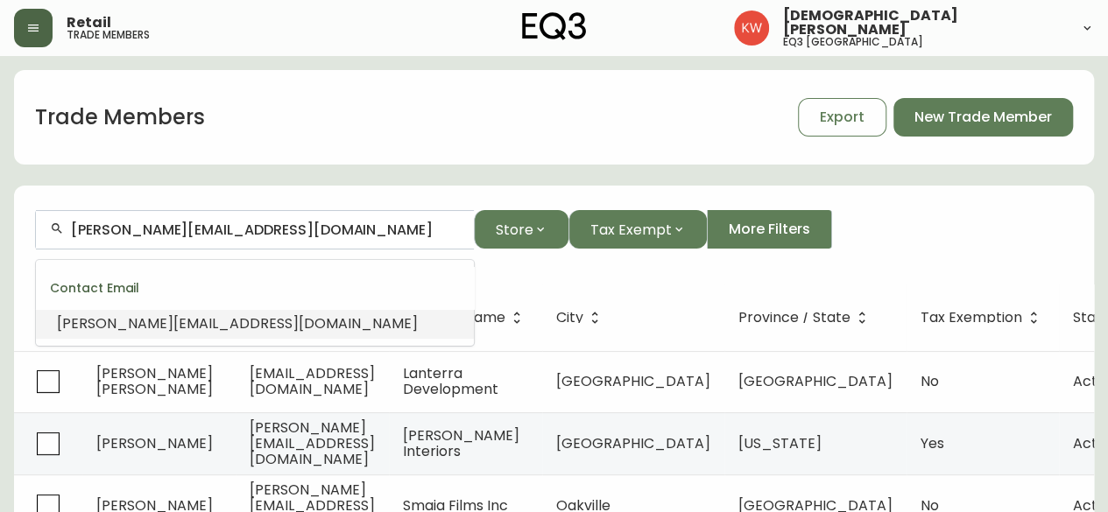
click at [170, 325] on span "[PERSON_NAME][EMAIL_ADDRESS][DOMAIN_NAME]" at bounding box center [237, 323] width 361 height 20
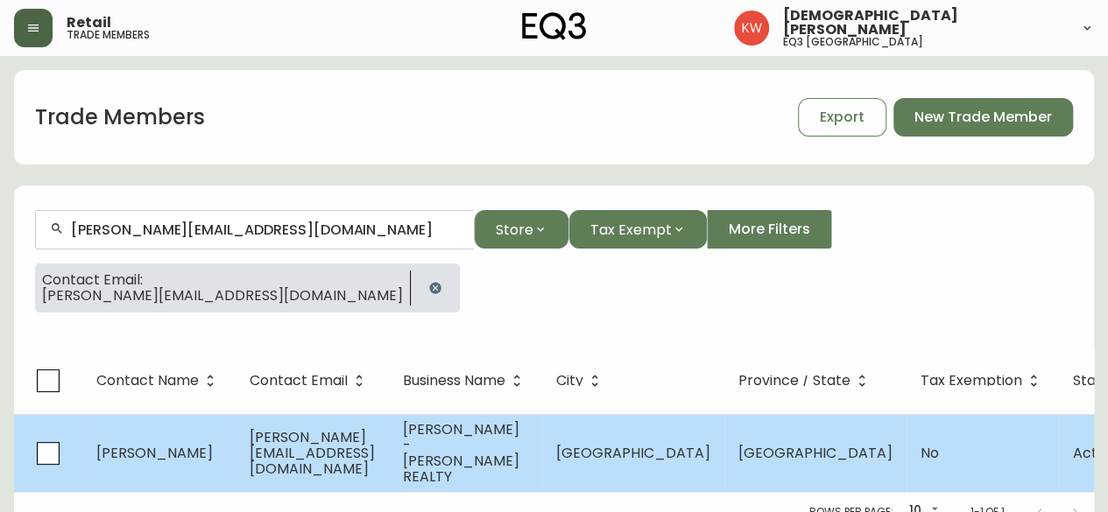
type input "[PERSON_NAME][EMAIL_ADDRESS][DOMAIN_NAME]"
click at [187, 431] on td "[PERSON_NAME]" at bounding box center [158, 453] width 153 height 78
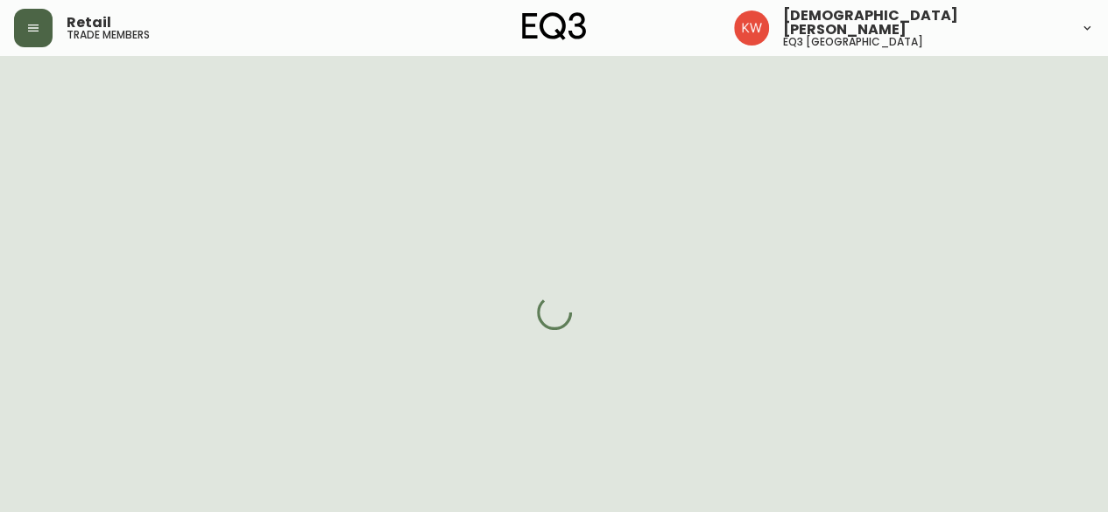
select select "AB"
select select "CA"
select select "CA_EN"
select select "Outreach from a Trade Rep"
select select "Real Estate Agent"
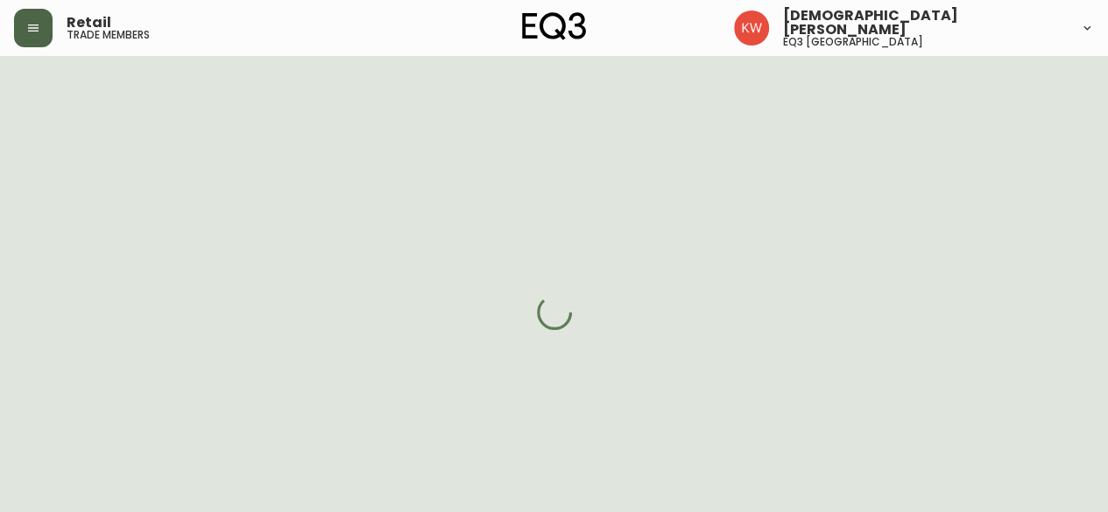
select select "cjw10z96m00006gs08l3o91tv"
select select "false"
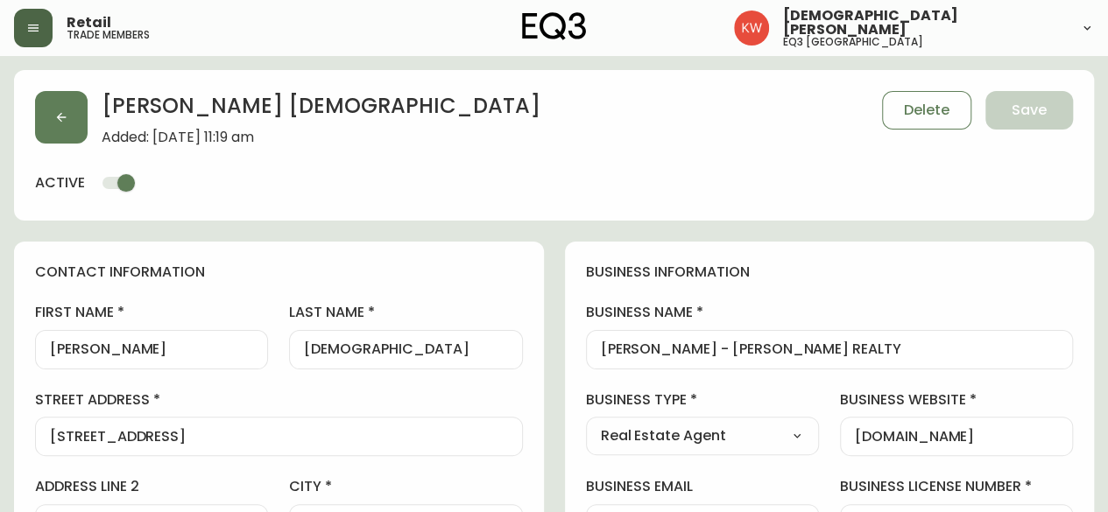
click at [124, 350] on input "[PERSON_NAME]" at bounding box center [151, 350] width 203 height 17
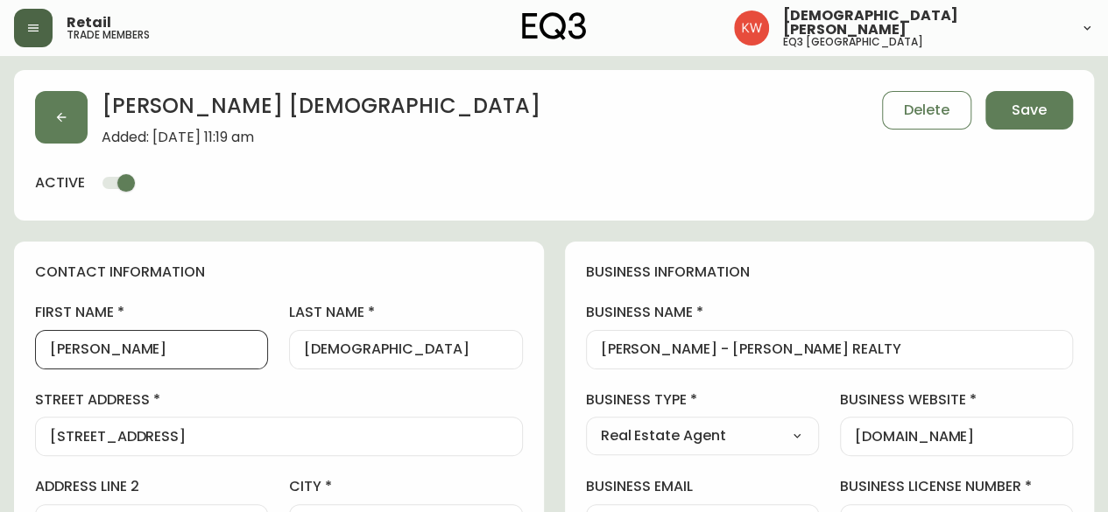
type input "[PERSON_NAME]"
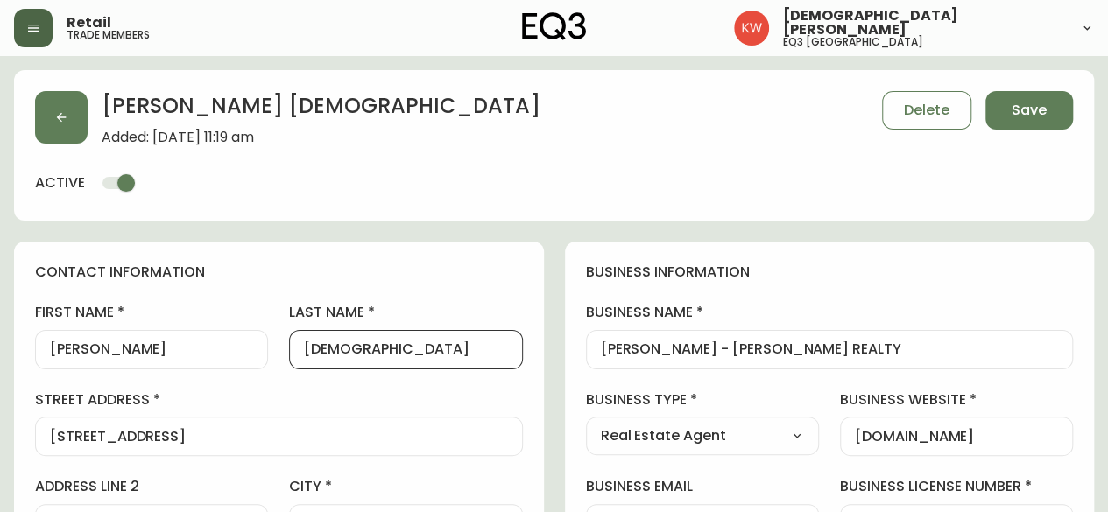
click at [375, 354] on input "[DEMOGRAPHIC_DATA]" at bounding box center [405, 350] width 203 height 17
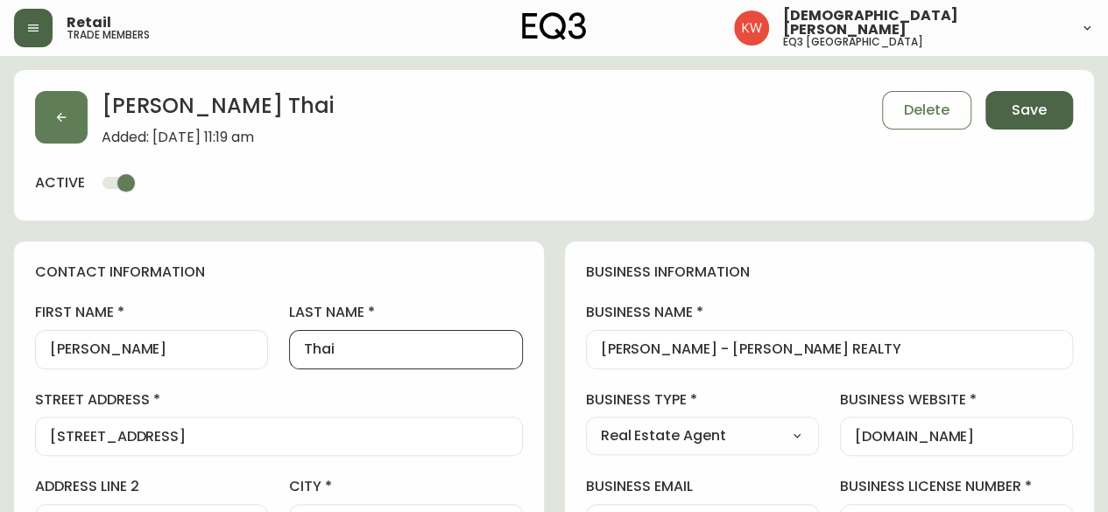
type input "Thai"
click at [1023, 117] on span "Save" at bounding box center [1028, 110] width 35 height 19
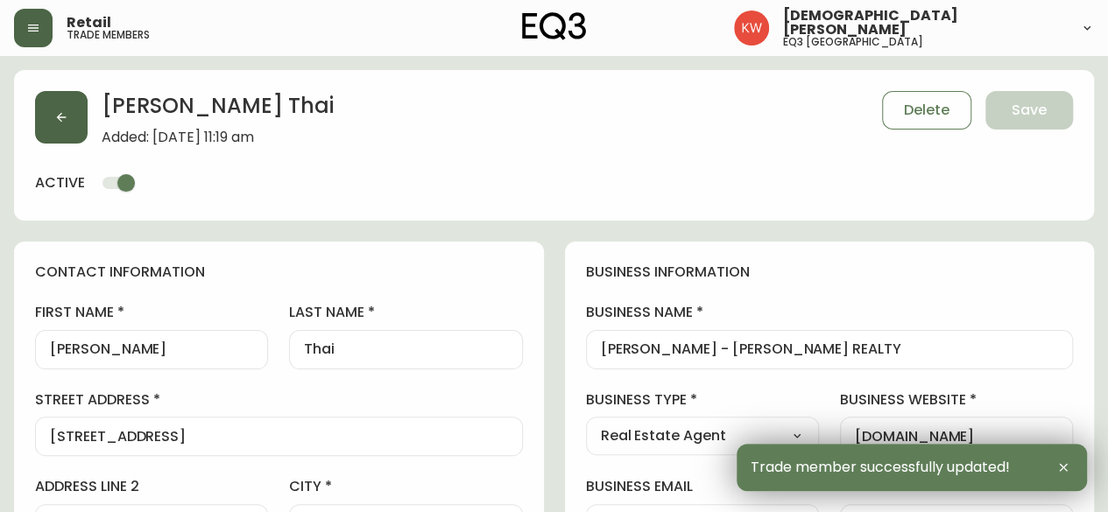
click at [67, 118] on icon "button" at bounding box center [61, 117] width 14 height 14
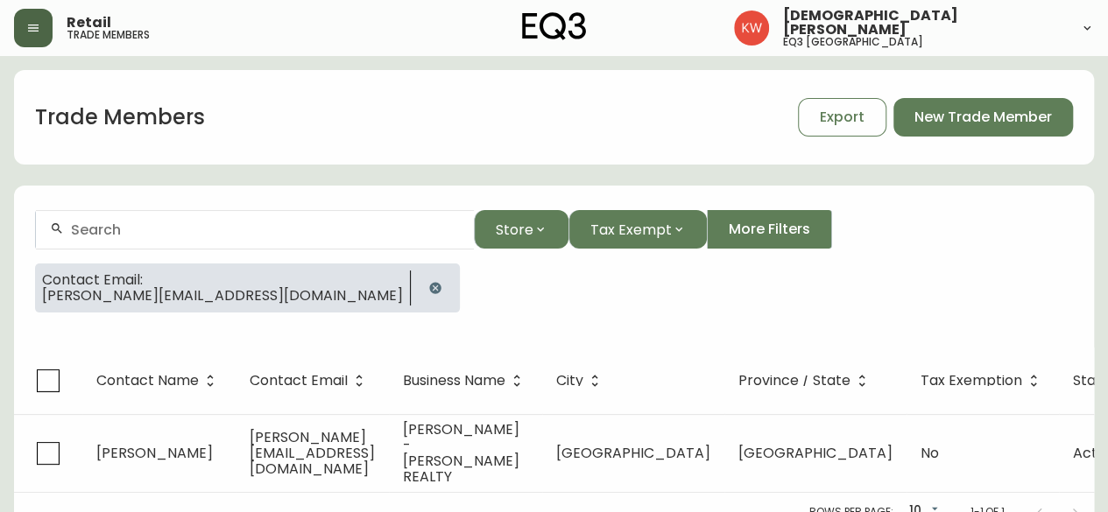
click at [429, 285] on icon "button" at bounding box center [434, 287] width 11 height 11
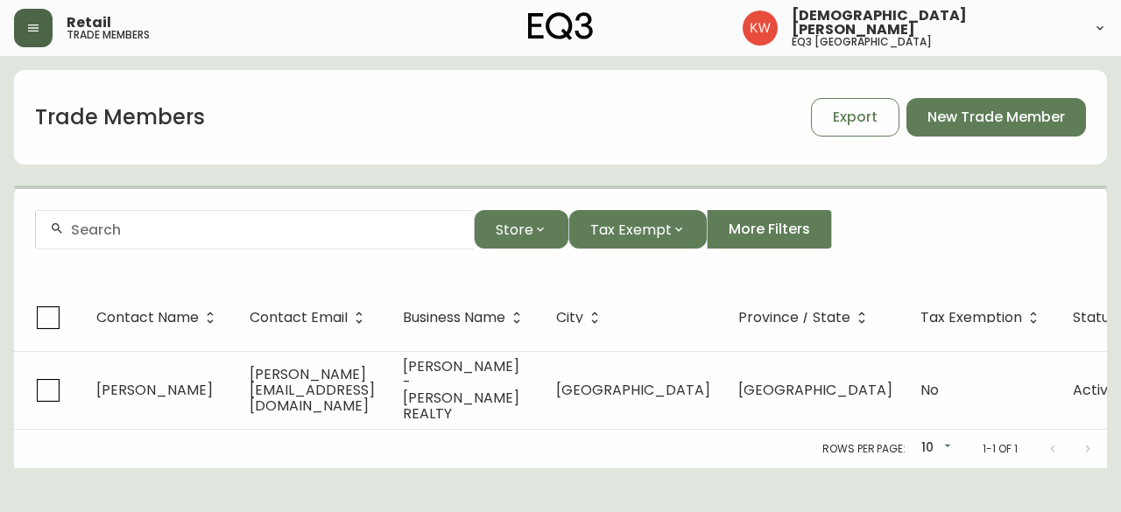
click at [160, 227] on input "text" at bounding box center [265, 230] width 389 height 17
paste input "[EMAIL_ADDRESS][DOMAIN_NAME]"
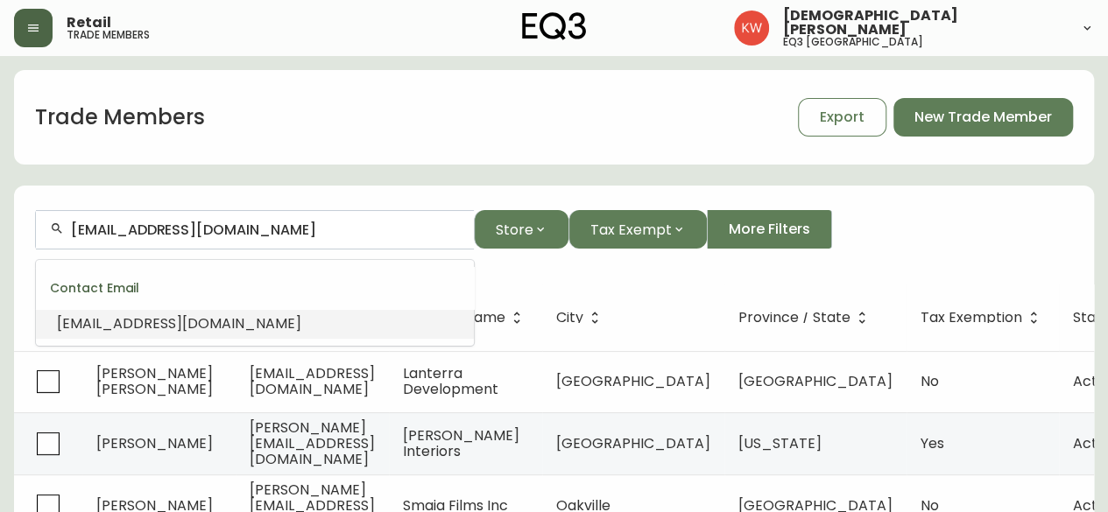
click at [261, 321] on span "[EMAIL_ADDRESS][DOMAIN_NAME]" at bounding box center [179, 323] width 244 height 20
type input "[EMAIL_ADDRESS][DOMAIN_NAME]"
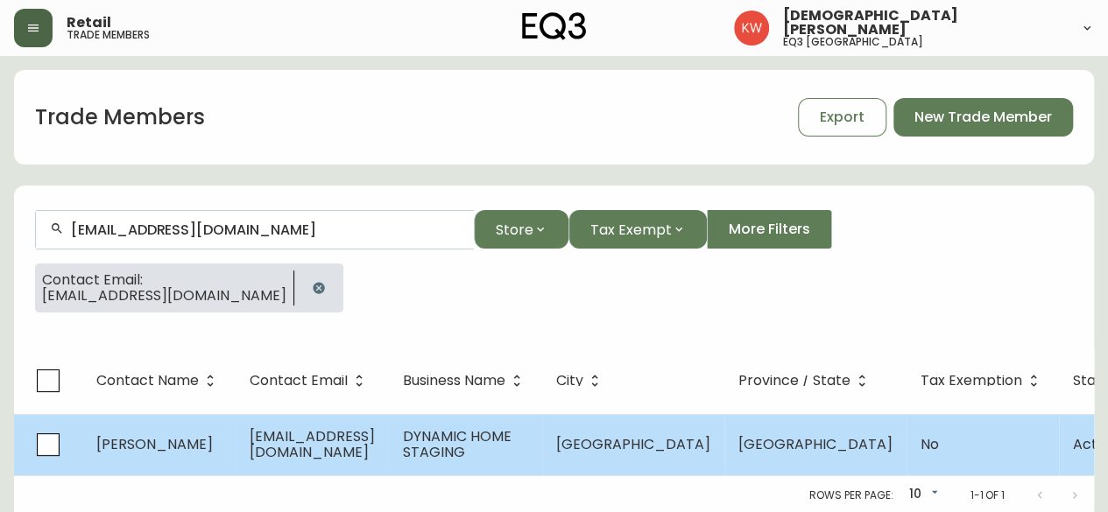
click at [375, 435] on span "[EMAIL_ADDRESS][DOMAIN_NAME]" at bounding box center [312, 444] width 125 height 36
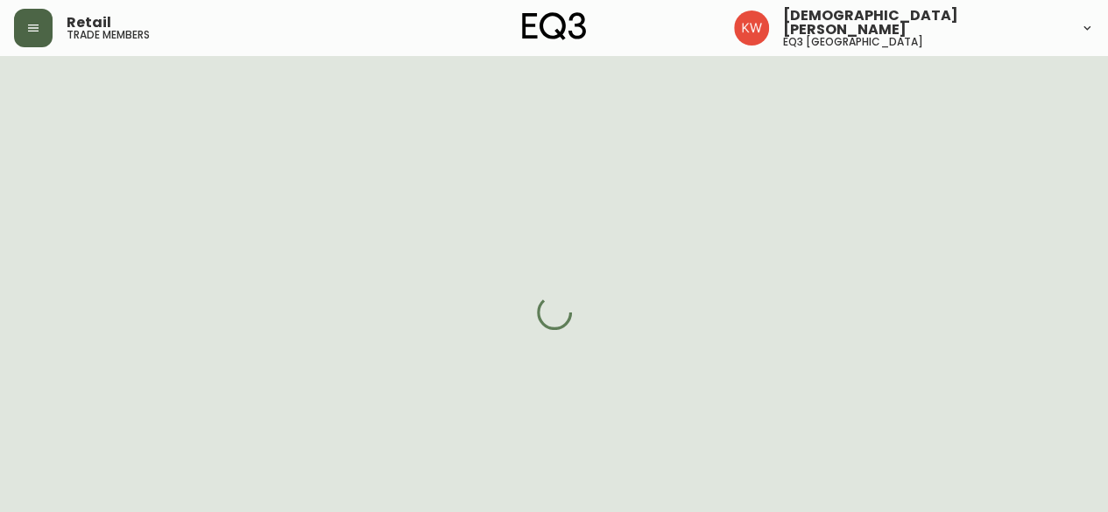
select select "CA_EN"
select select "Other"
select select "cjw10z96m00006gs08l3o91tv"
select select "false"
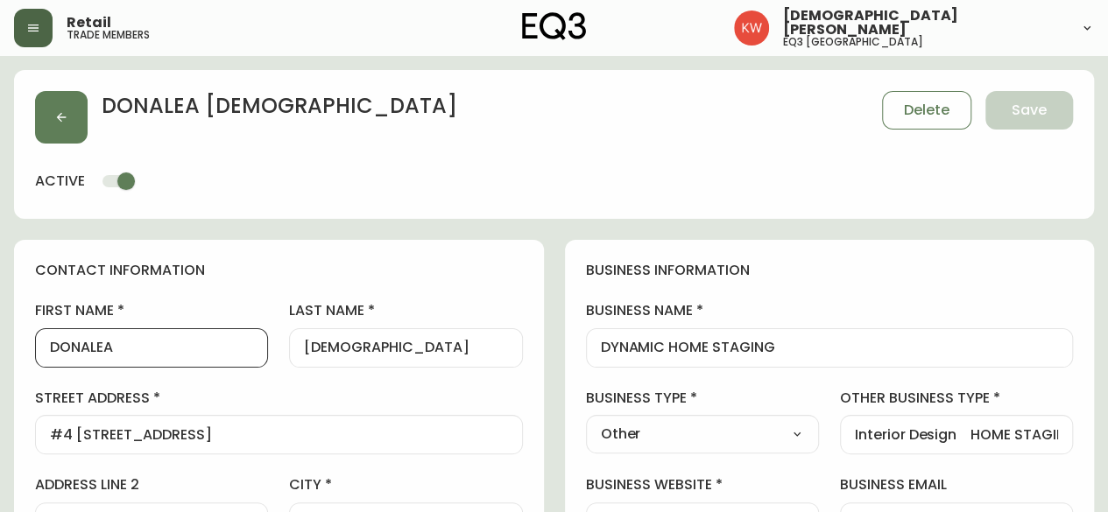
drag, startPoint x: 132, startPoint y: 351, endPoint x: 90, endPoint y: 351, distance: 42.0
click at [90, 351] on input "DONALEA" at bounding box center [151, 348] width 203 height 17
click at [93, 351] on input "DONAlea" at bounding box center [151, 348] width 203 height 17
type input "Donalea"
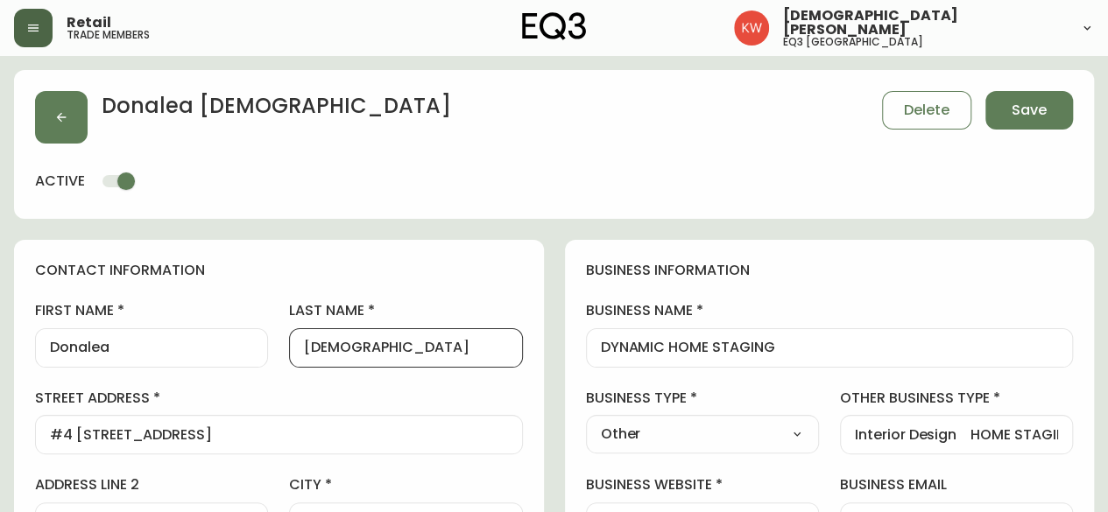
drag, startPoint x: 375, startPoint y: 353, endPoint x: 338, endPoint y: 351, distance: 36.8
click at [338, 351] on input "[DEMOGRAPHIC_DATA]" at bounding box center [405, 348] width 203 height 17
click at [336, 349] on input "[DEMOGRAPHIC_DATA]" at bounding box center [405, 348] width 203 height 17
type input "[PERSON_NAME]"
click at [1022, 104] on span "Save" at bounding box center [1028, 110] width 35 height 19
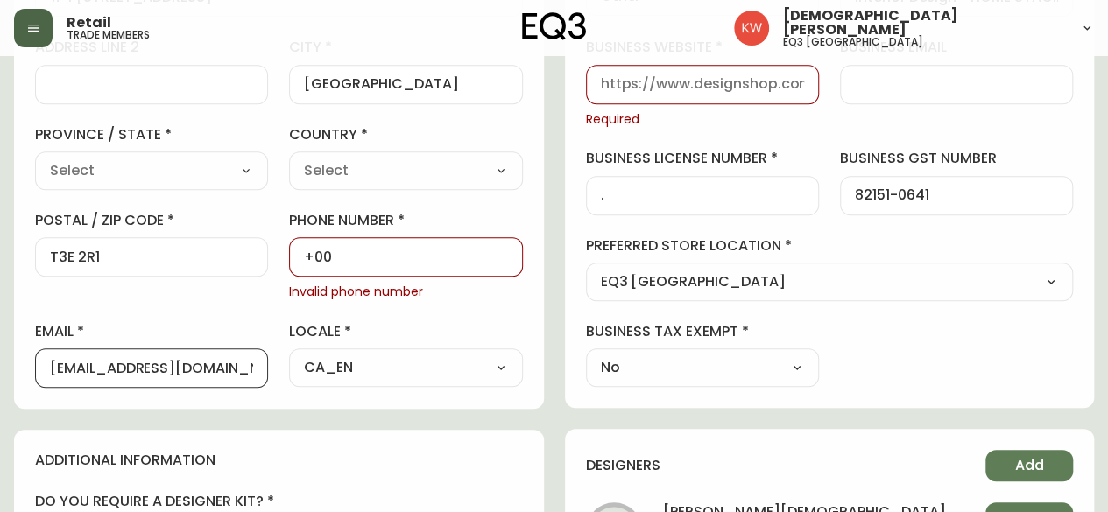
scroll to position [0, 6]
drag, startPoint x: 125, startPoint y: 369, endPoint x: 275, endPoint y: 382, distance: 150.3
click at [275, 382] on div "first name [PERSON_NAME] last name [PERSON_NAME][GEOGRAPHIC_DATA] address [STRE…" at bounding box center [279, 125] width 488 height 525
click at [705, 89] on input "business website" at bounding box center [702, 84] width 203 height 17
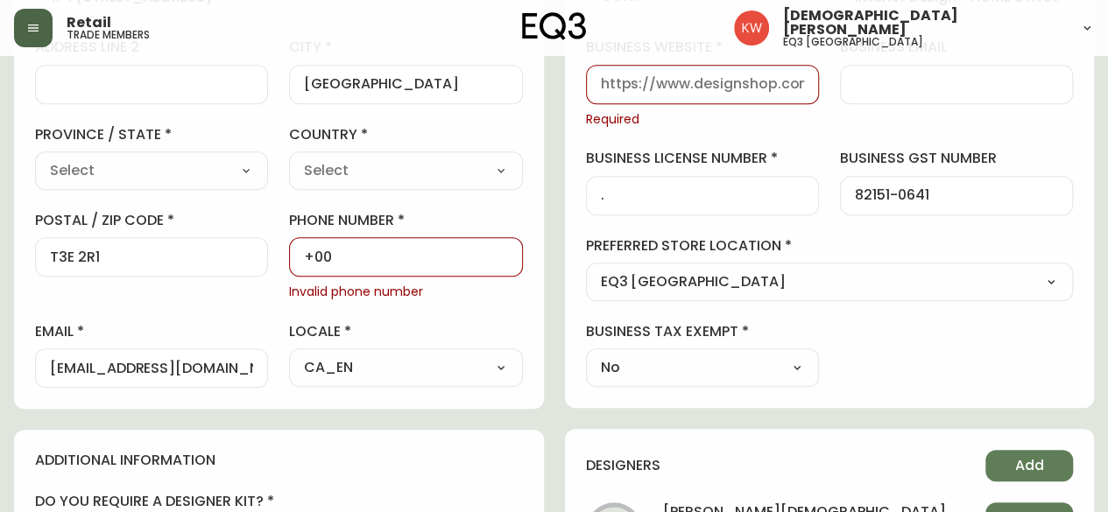
paste input "[DOMAIN_NAME]"
type input "[DOMAIN_NAME]"
click at [424, 258] on input "+00" at bounding box center [405, 257] width 203 height 17
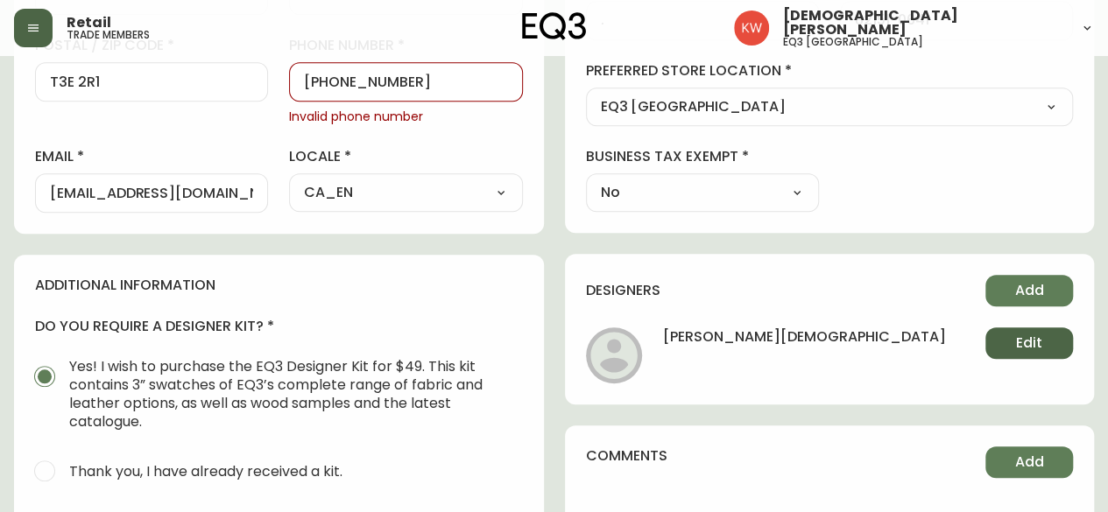
type input "[PHONE_NUMBER]"
click at [1021, 334] on span "Edit" at bounding box center [1029, 343] width 26 height 19
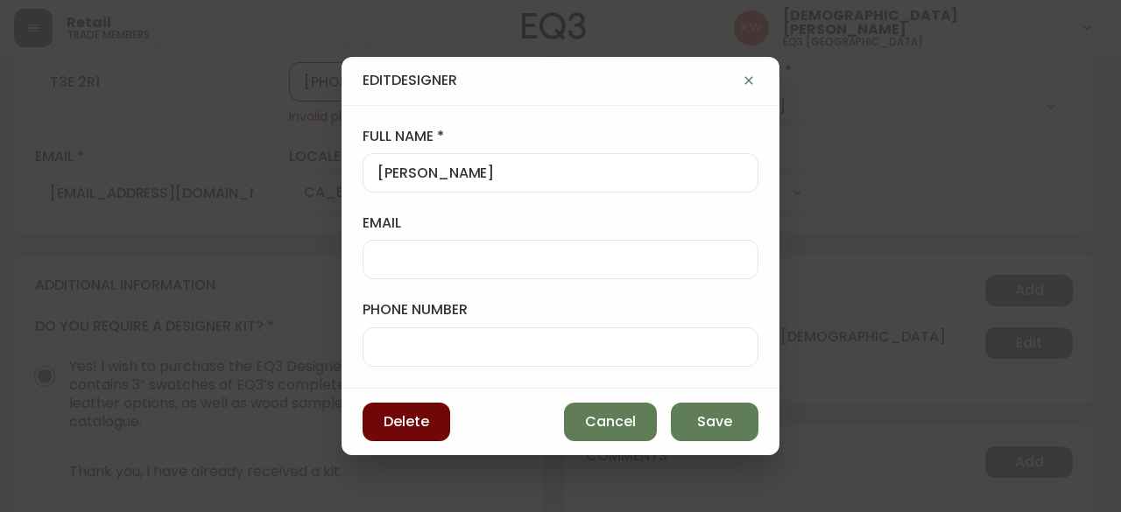
click at [442, 430] on button "Delete" at bounding box center [407, 422] width 88 height 39
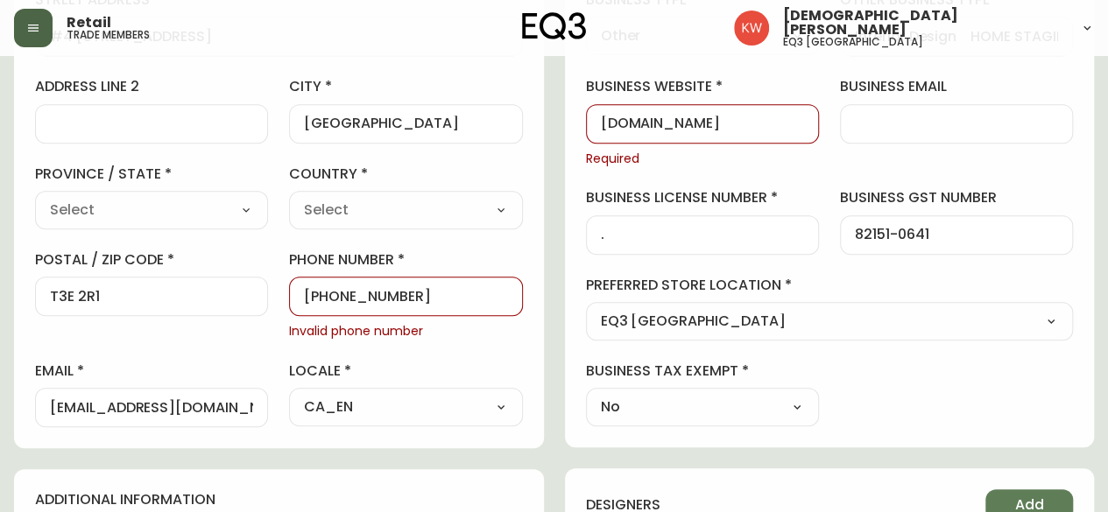
scroll to position [0, 0]
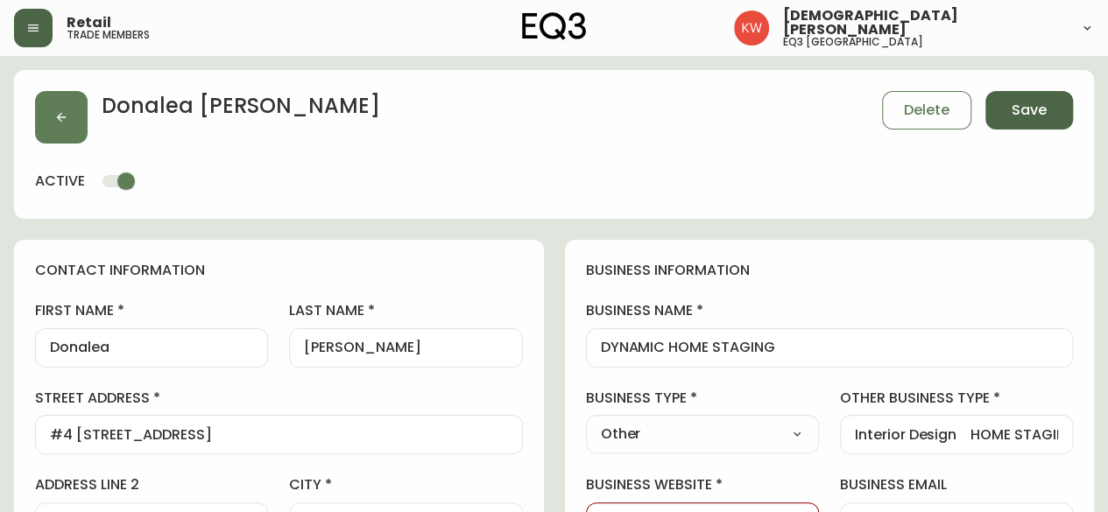
click at [1047, 105] on button "Save" at bounding box center [1029, 110] width 88 height 39
select select
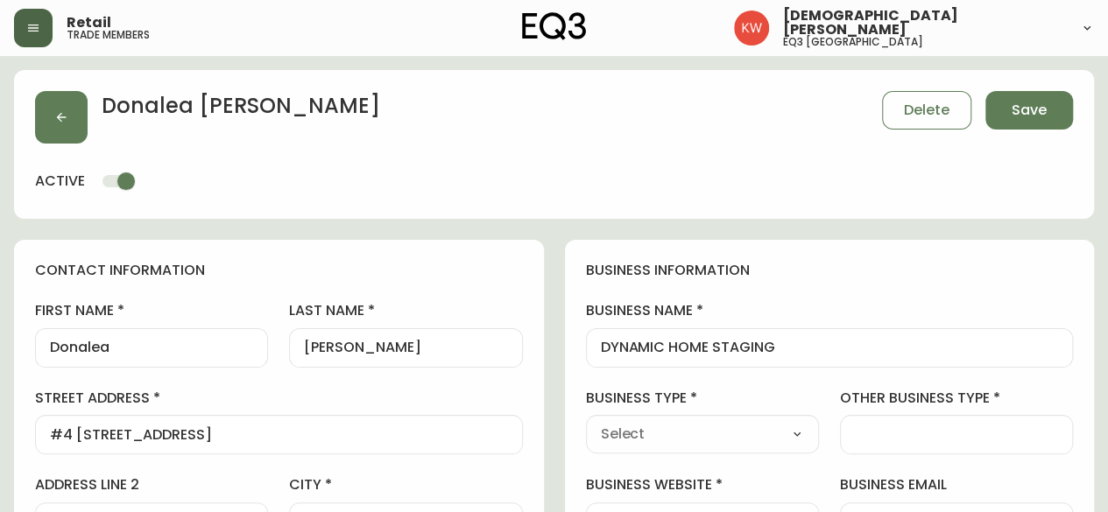
type input "Other"
select select "Other"
type input "Other"
select select "Other"
type input "Interior Design HOME STAGING"
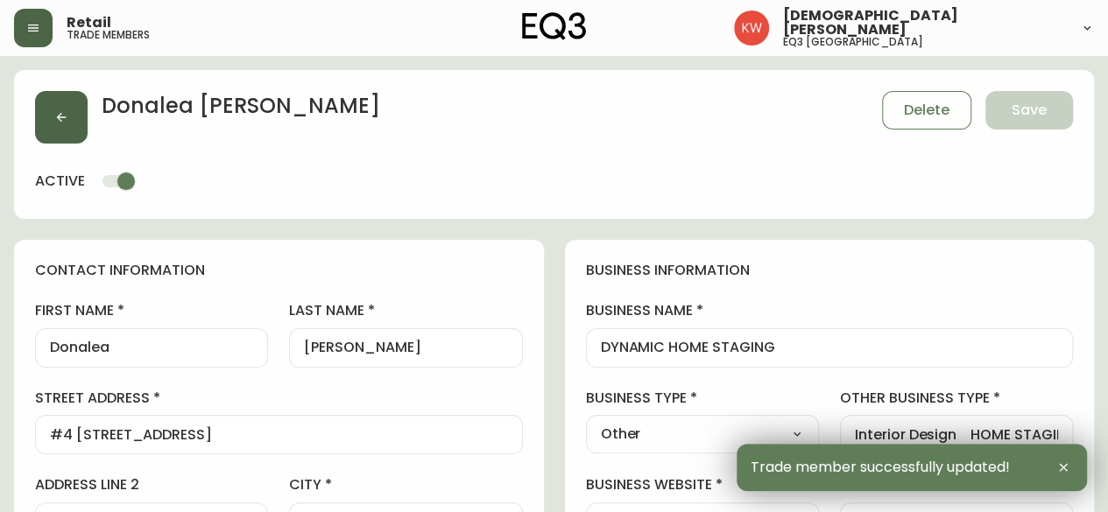
click at [68, 119] on button "button" at bounding box center [61, 117] width 53 height 53
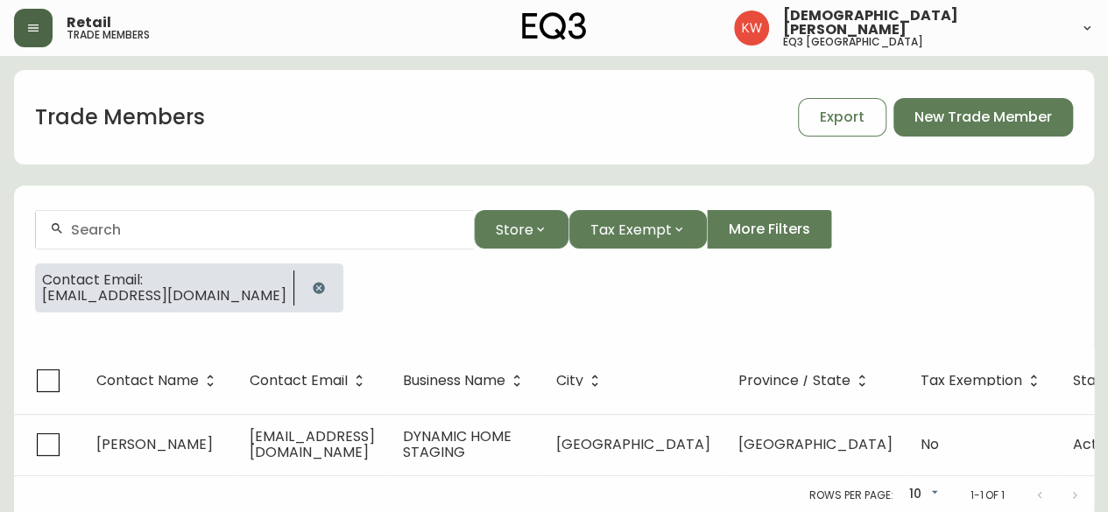
click at [301, 294] on button "button" at bounding box center [318, 288] width 35 height 35
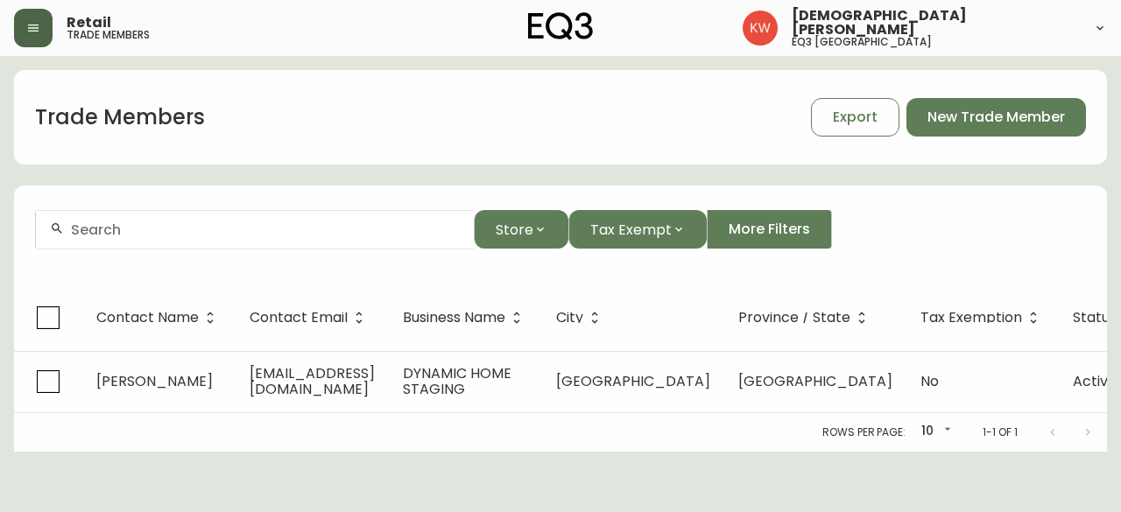
click at [249, 226] on input "text" at bounding box center [265, 230] width 389 height 17
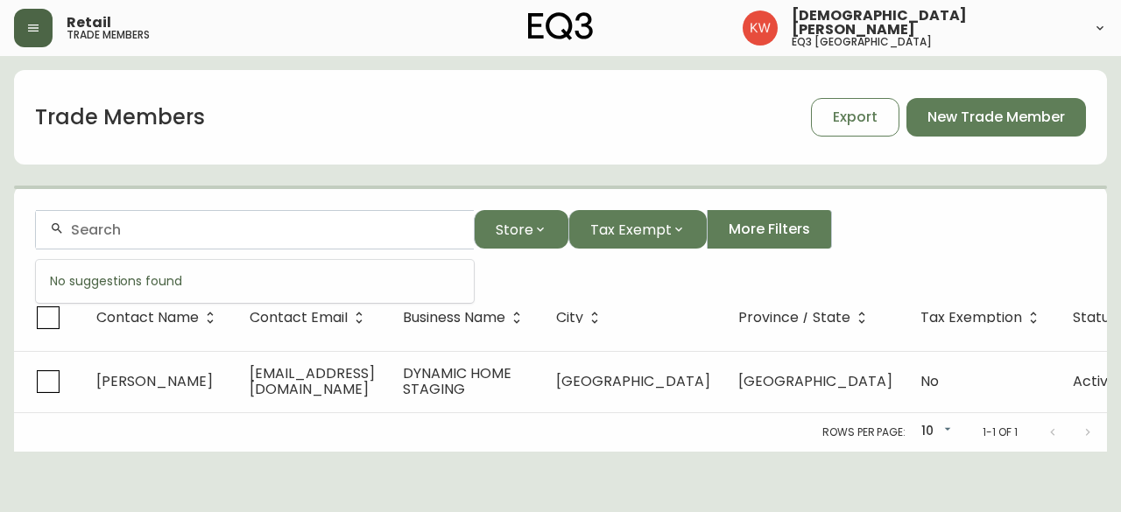
paste input "MARNI"
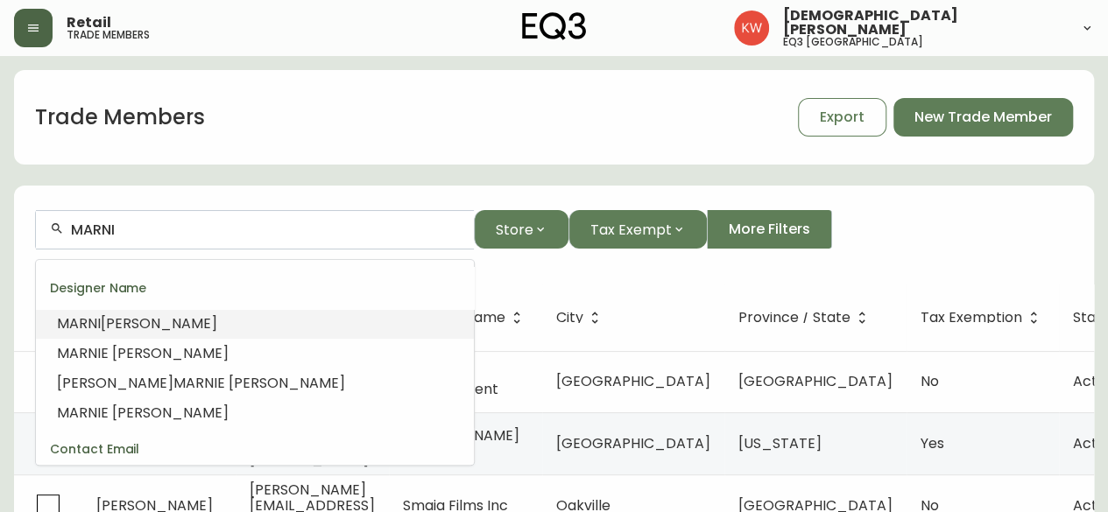
click at [95, 327] on span "MARNI" at bounding box center [79, 323] width 44 height 20
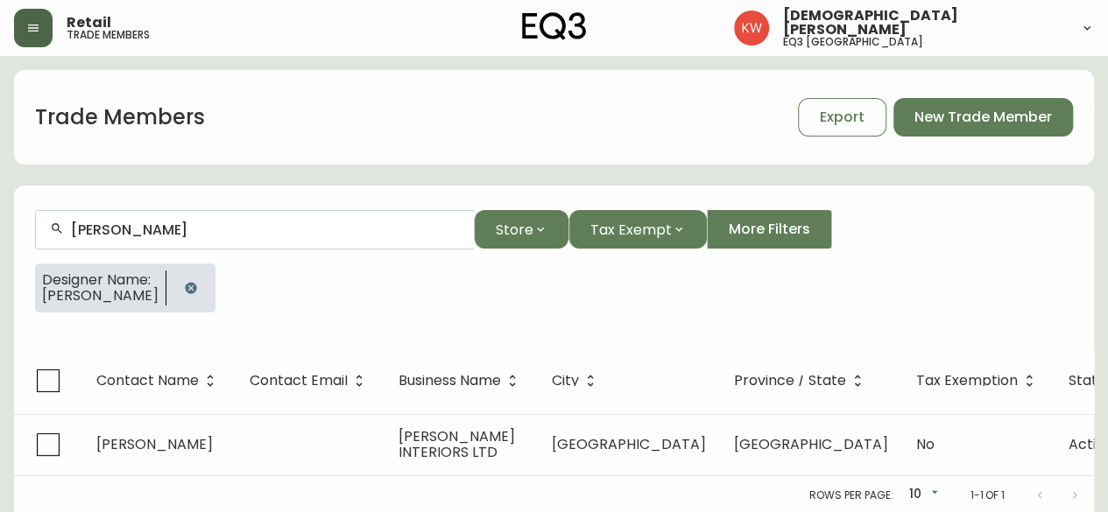
type input "[PERSON_NAME]"
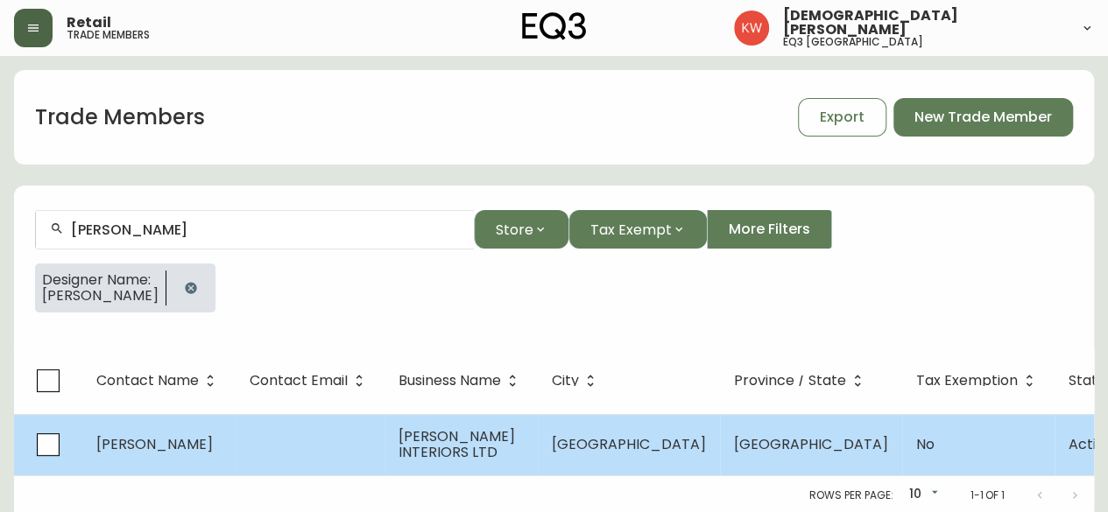
click at [315, 445] on td at bounding box center [310, 444] width 149 height 61
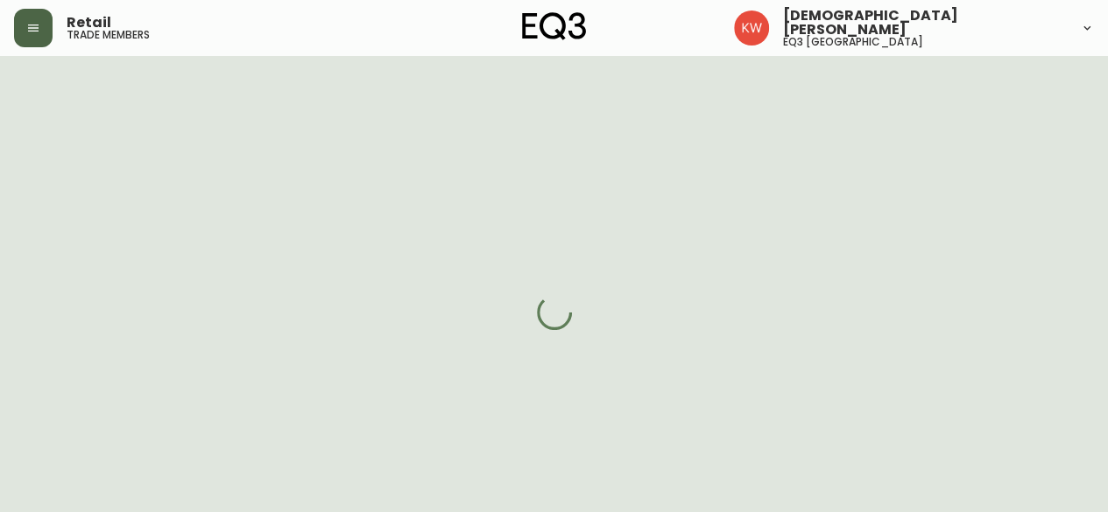
select select "AB"
select select "CA"
select select "CA_EN"
select select "Other"
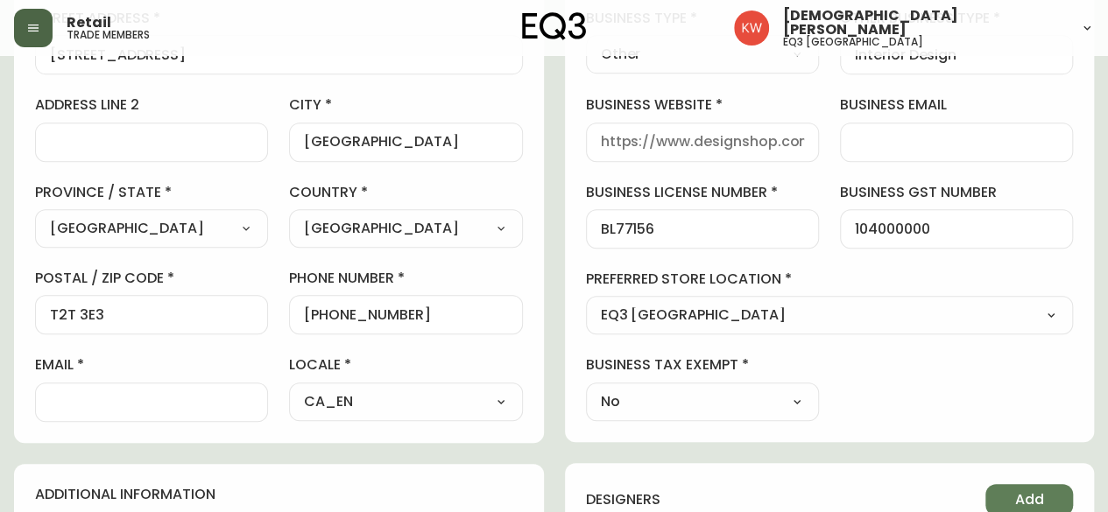
scroll to position [438, 0]
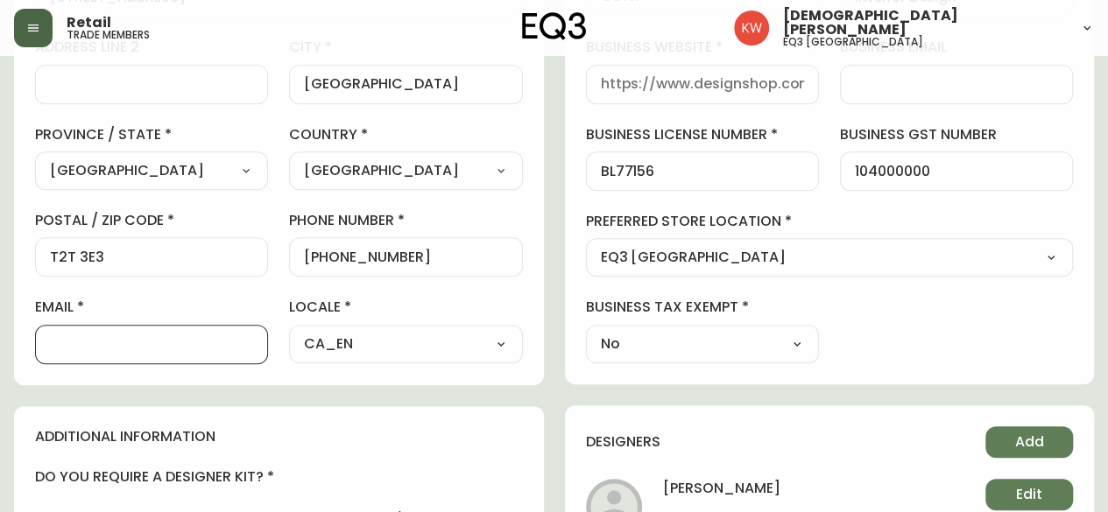
click at [152, 339] on input "email" at bounding box center [151, 344] width 203 height 17
paste input "[EMAIL_ADDRESS][PERSON_NAME][DOMAIN_NAME]"
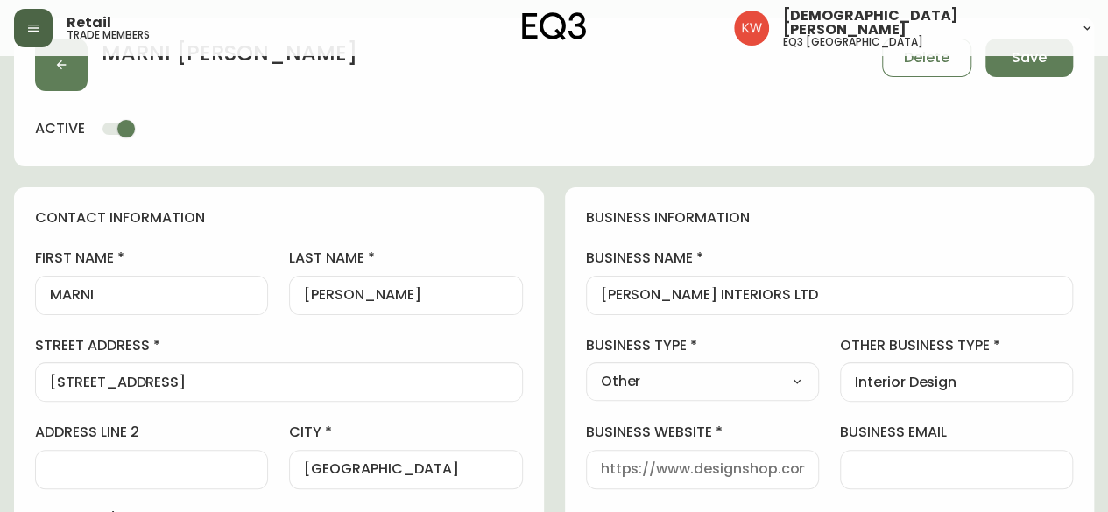
scroll to position [0, 0]
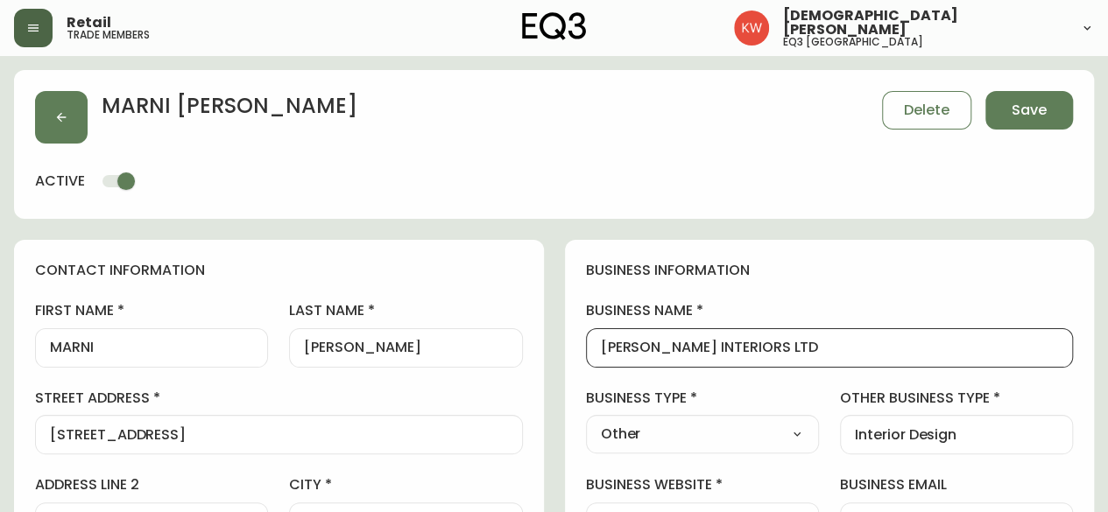
drag, startPoint x: 808, startPoint y: 349, endPoint x: 537, endPoint y: 346, distance: 271.5
click at [140, 353] on input "MARNI" at bounding box center [151, 348] width 203 height 17
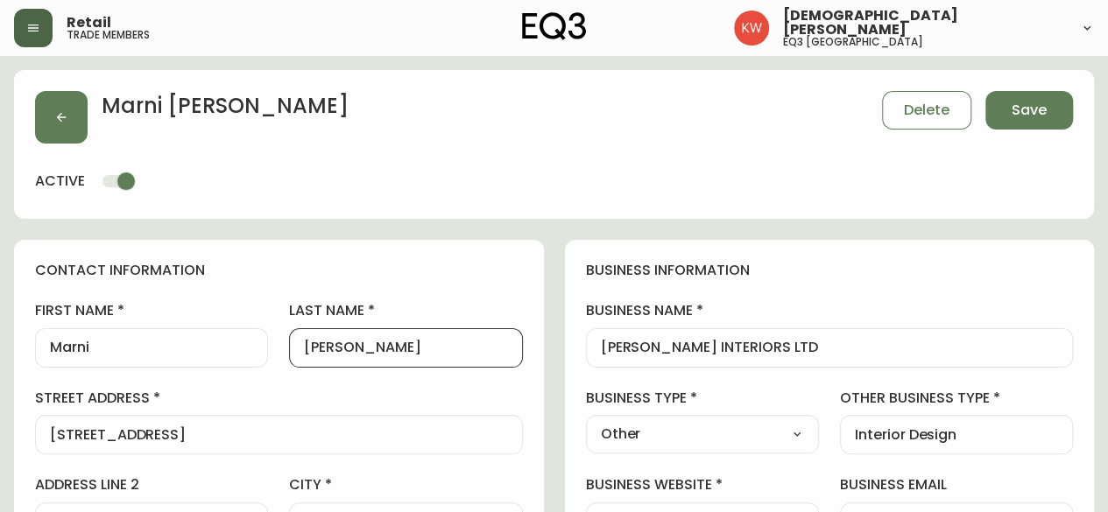
drag, startPoint x: 353, startPoint y: 349, endPoint x: 326, endPoint y: 349, distance: 27.2
click at [326, 349] on input "[PERSON_NAME]" at bounding box center [405, 348] width 203 height 17
click at [327, 349] on input "[PERSON_NAME]" at bounding box center [405, 348] width 203 height 17
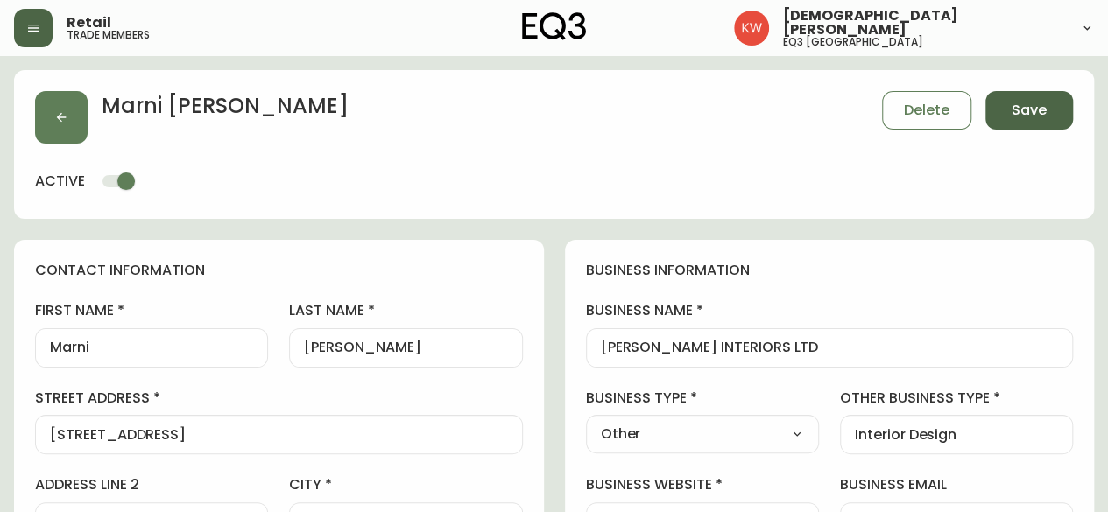
click at [1046, 115] on button "Save" at bounding box center [1029, 110] width 88 height 39
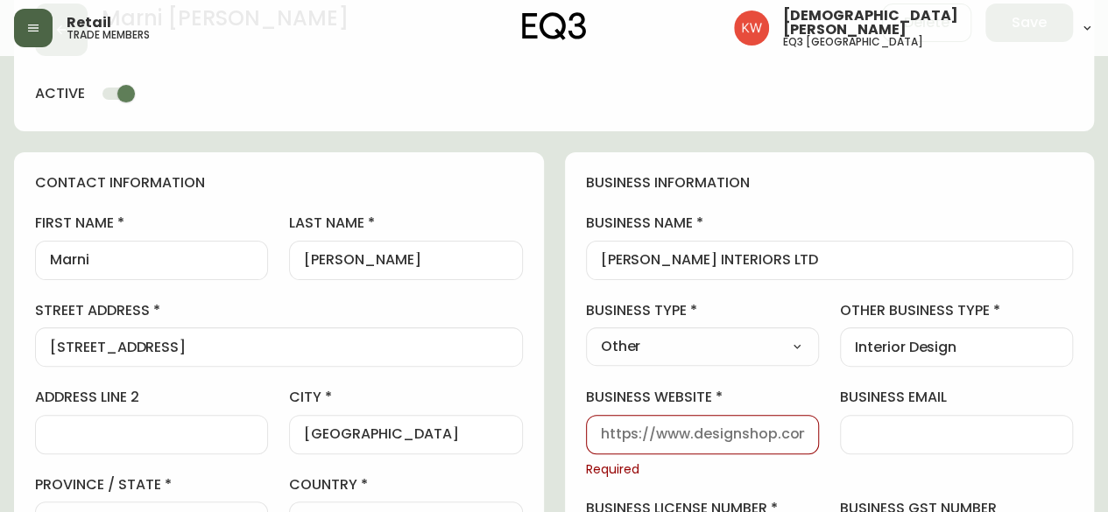
click at [704, 435] on input "business website" at bounding box center [702, 434] width 203 height 17
click at [721, 346] on select "Select Interior Designer Architect Home Builder Contractor Real Estate Agent Ho…" at bounding box center [702, 347] width 233 height 26
click at [586, 334] on select "Select Interior Designer Architect Home Builder Contractor Real Estate Agent Ho…" at bounding box center [702, 347] width 233 height 26
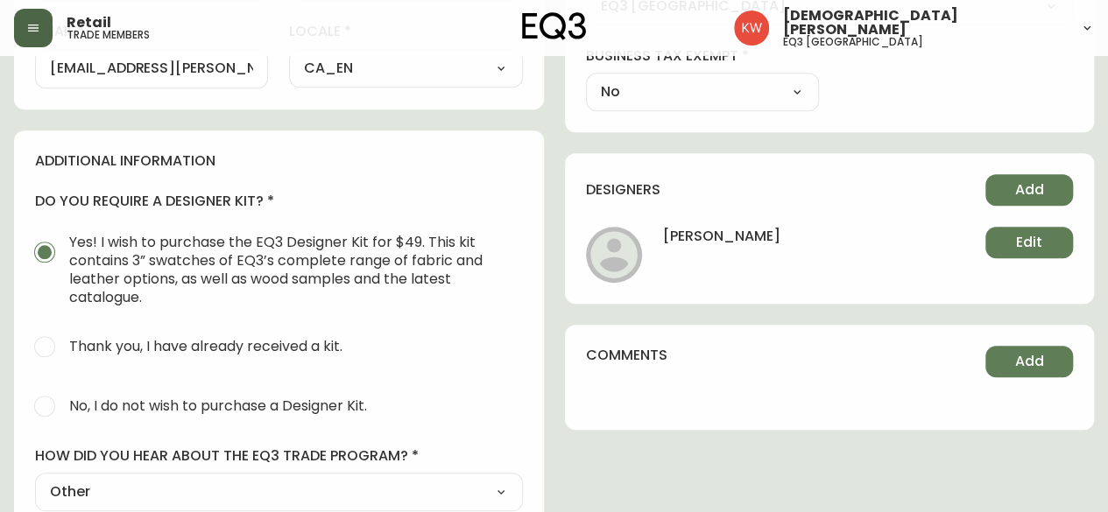
scroll to position [711, 0]
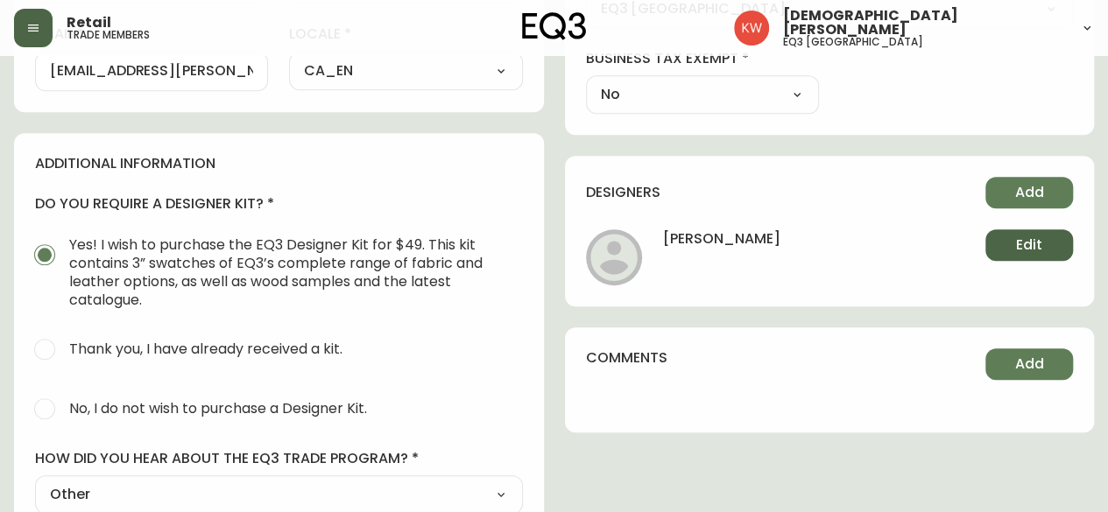
click at [1028, 239] on span "Edit" at bounding box center [1029, 245] width 26 height 19
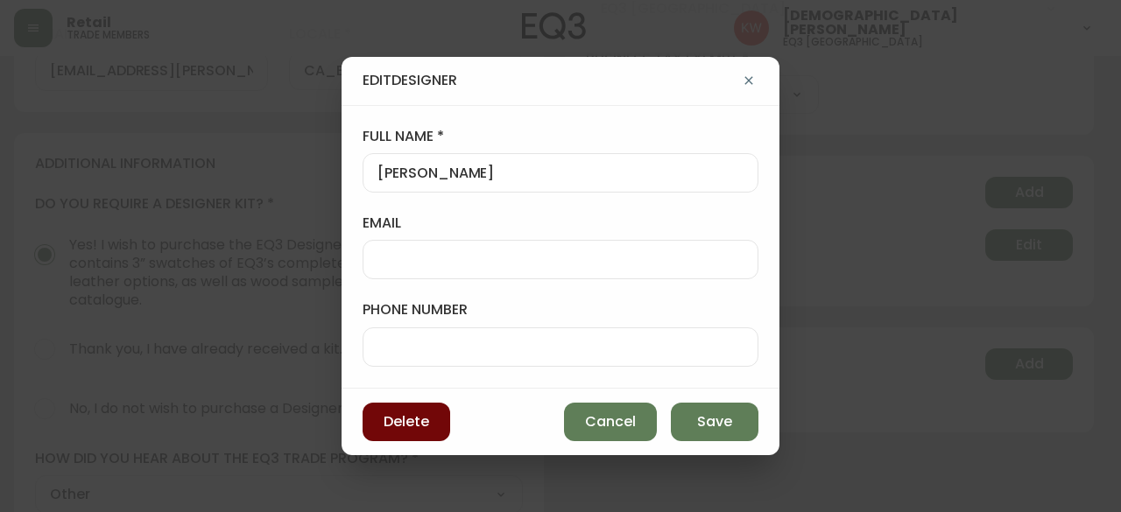
click at [406, 424] on span "Delete" at bounding box center [407, 421] width 46 height 19
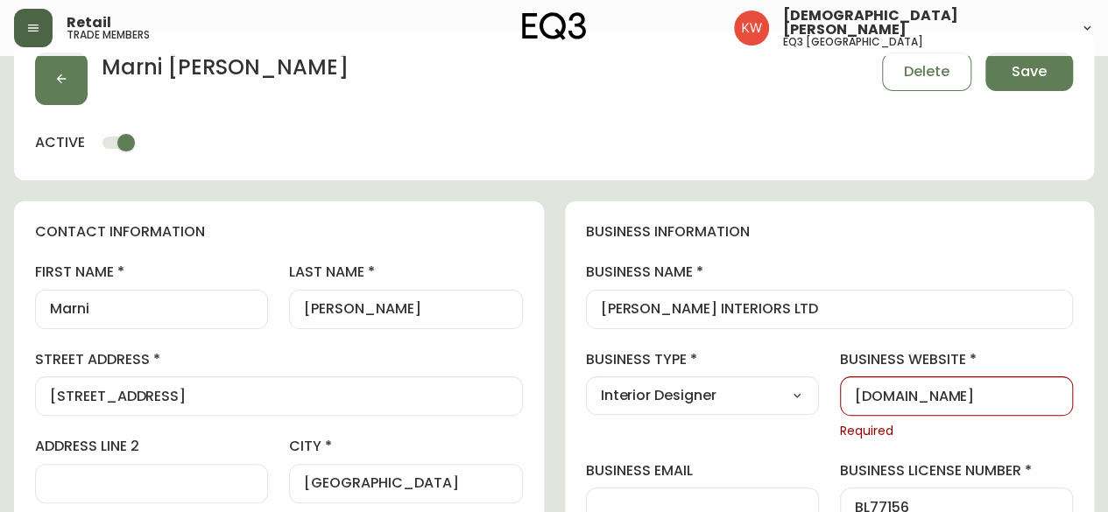
scroll to position [0, 0]
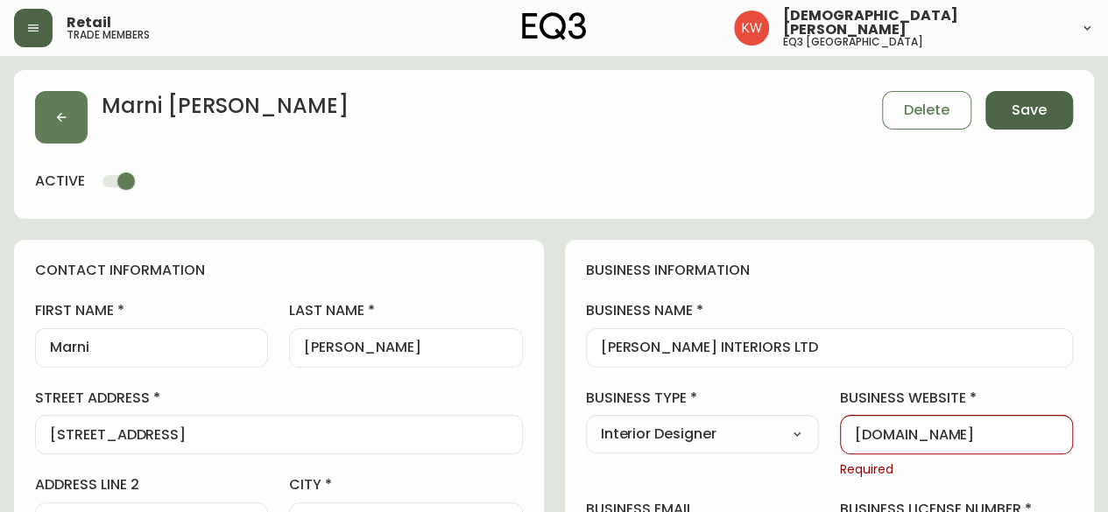
click at [1034, 106] on span "Save" at bounding box center [1028, 110] width 35 height 19
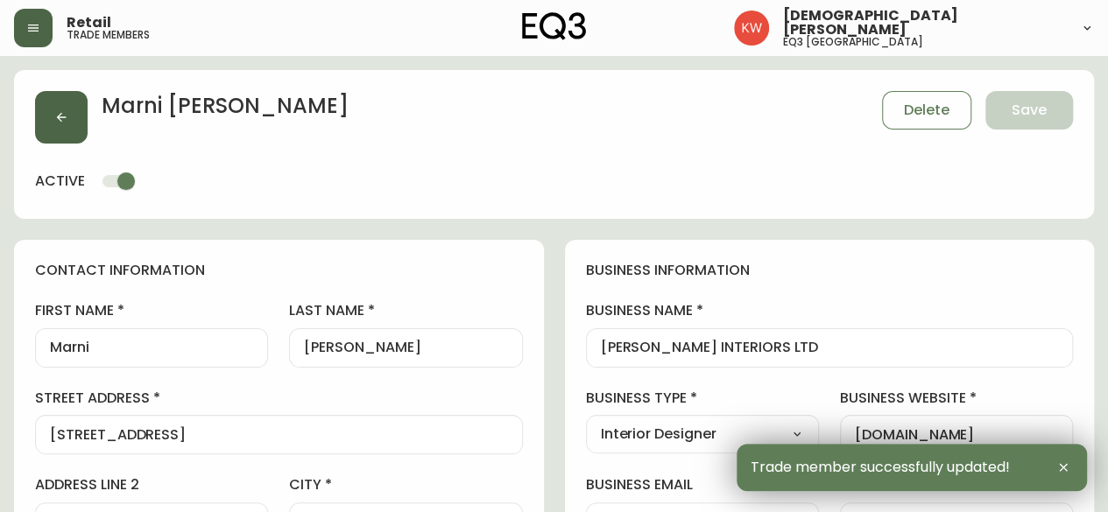
click at [64, 136] on button "button" at bounding box center [61, 117] width 53 height 53
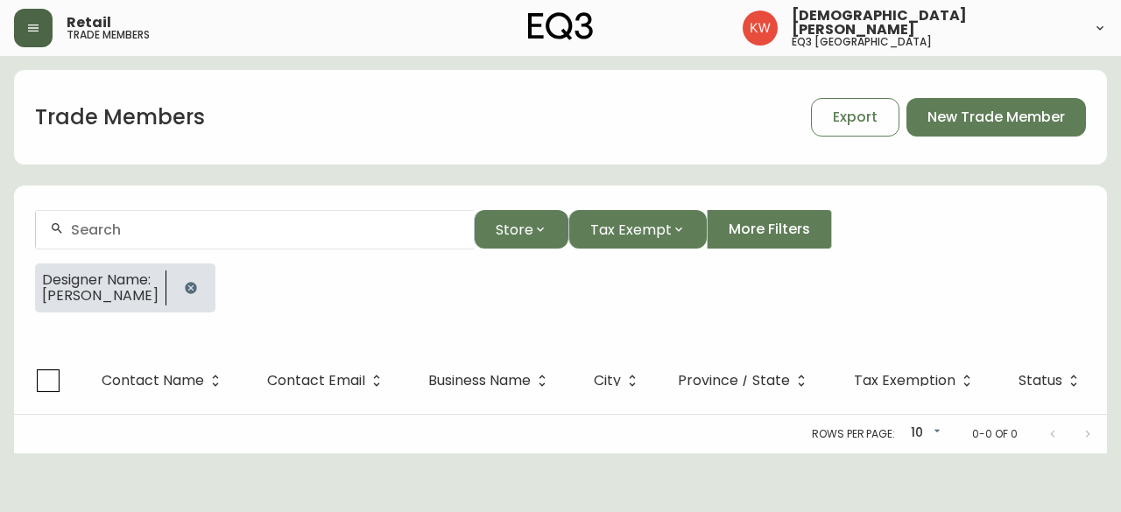
click at [188, 286] on icon "button" at bounding box center [190, 287] width 11 height 11
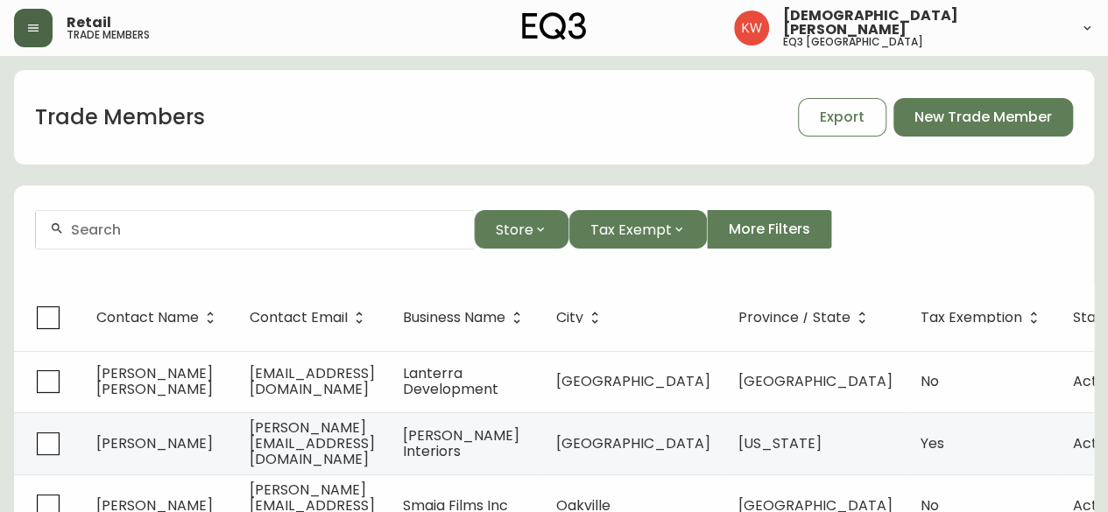
click at [176, 229] on input "text" at bounding box center [265, 230] width 389 height 17
paste input "[PERSON_NAME]"
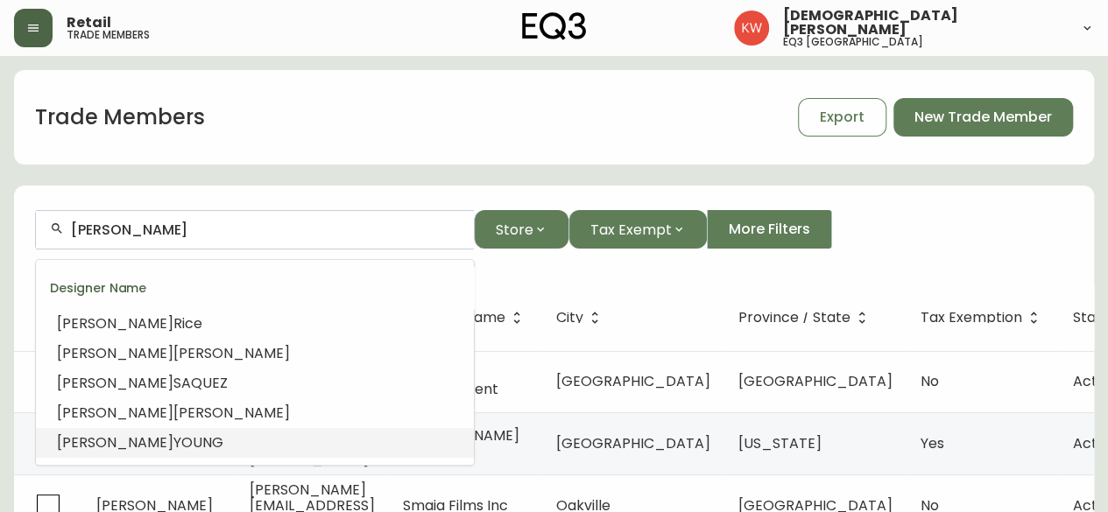
click at [173, 443] on span "YOUNG" at bounding box center [198, 443] width 50 height 20
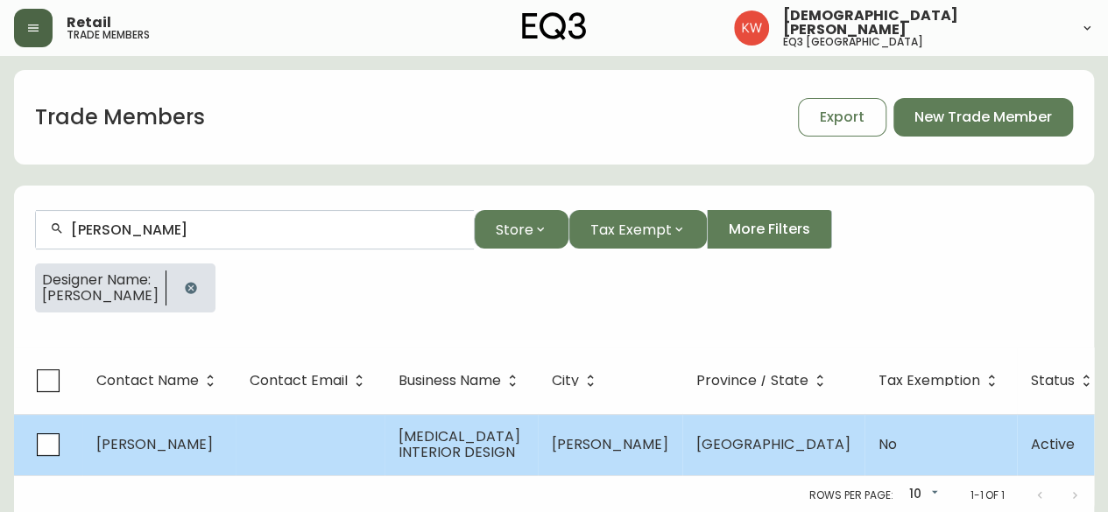
click at [249, 449] on td at bounding box center [310, 444] width 149 height 61
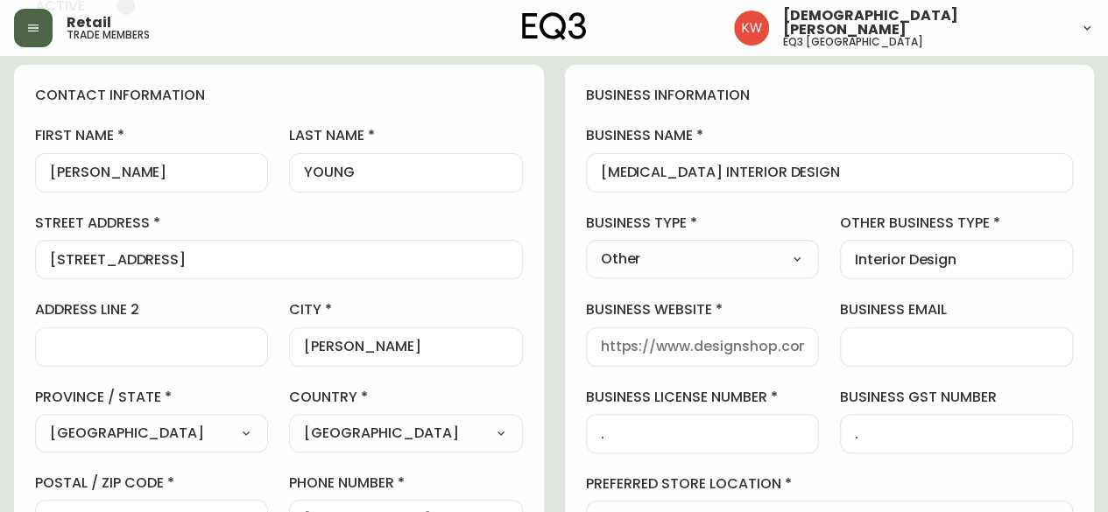
scroll to position [88, 0]
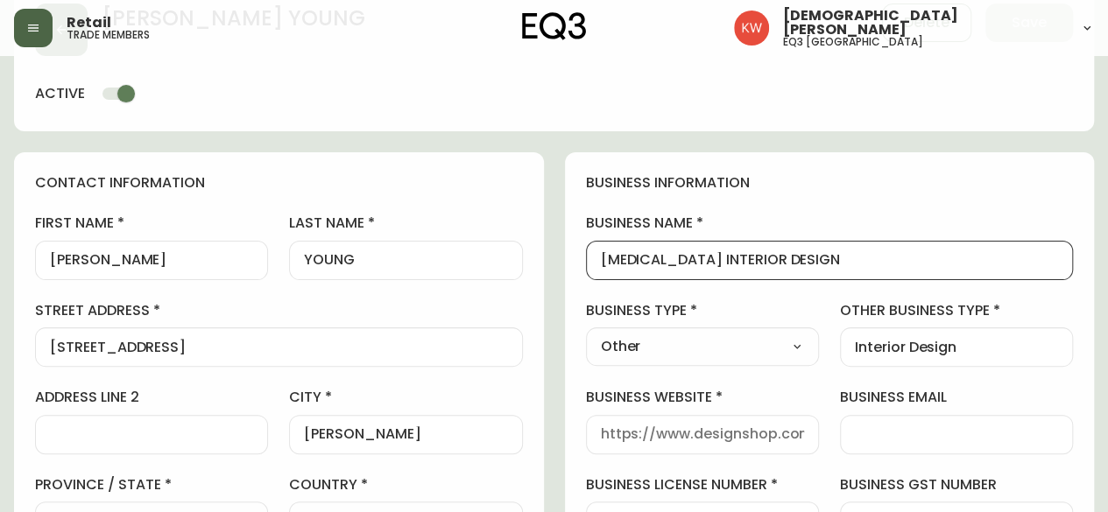
drag, startPoint x: 778, startPoint y: 258, endPoint x: 590, endPoint y: 241, distance: 188.2
click at [590, 241] on div "[MEDICAL_DATA] INTERIOR DESIGN" at bounding box center [830, 260] width 488 height 39
click at [823, 263] on input "[MEDICAL_DATA] INTERIOR DESIGN" at bounding box center [830, 260] width 458 height 17
click at [803, 264] on input "[MEDICAL_DATA] INTERIOR DESIGN" at bounding box center [830, 260] width 458 height 17
click at [778, 255] on input "[MEDICAL_DATA] INTERIOR DESIGN" at bounding box center [830, 260] width 458 height 17
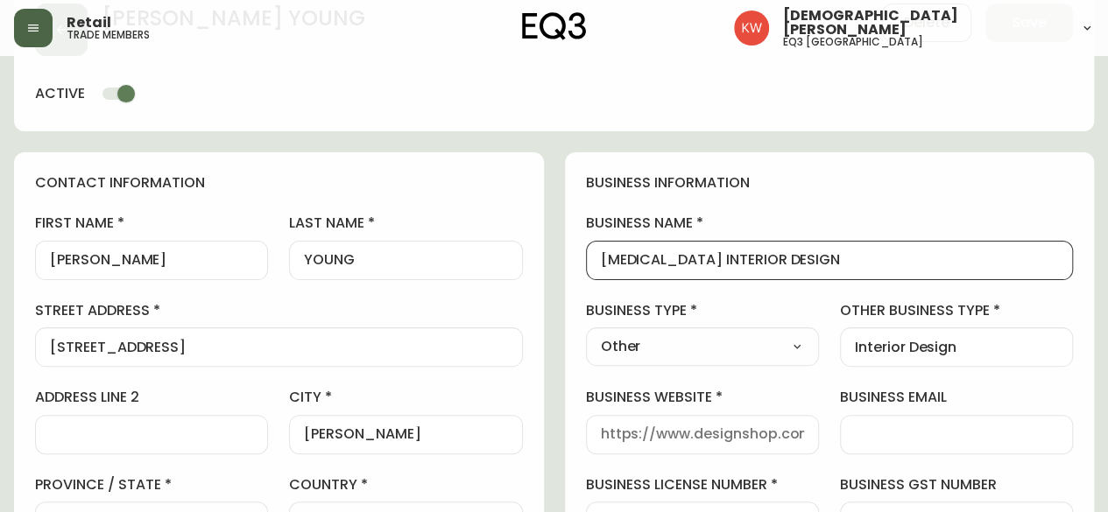
scroll to position [0, 0]
drag, startPoint x: 628, startPoint y: 258, endPoint x: 581, endPoint y: 267, distance: 48.1
click at [581, 267] on div "business information business name [MEDICAL_DATA] INTERIOR DESIGN business type…" at bounding box center [830, 443] width 530 height 582
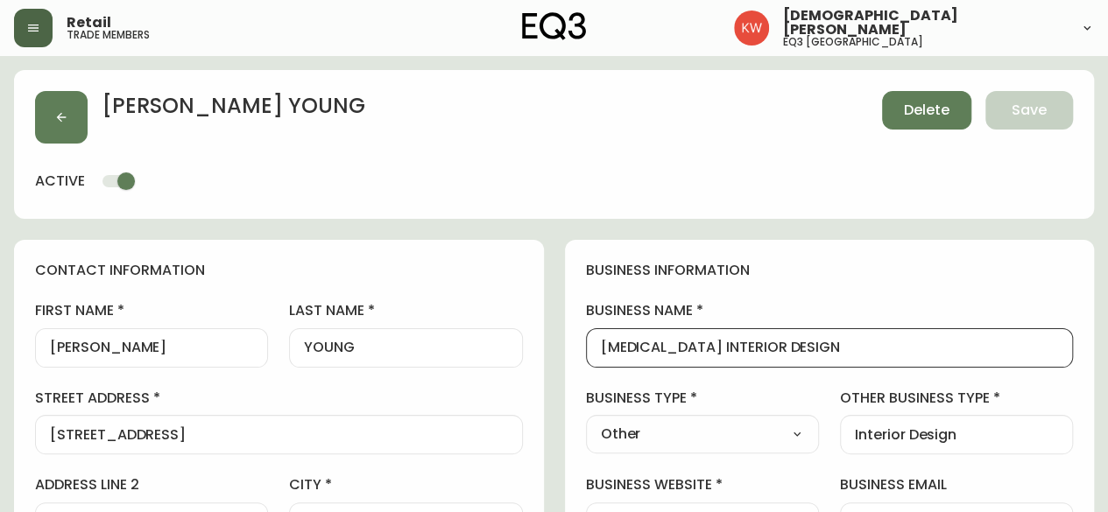
click at [919, 115] on span "Delete" at bounding box center [927, 110] width 46 height 19
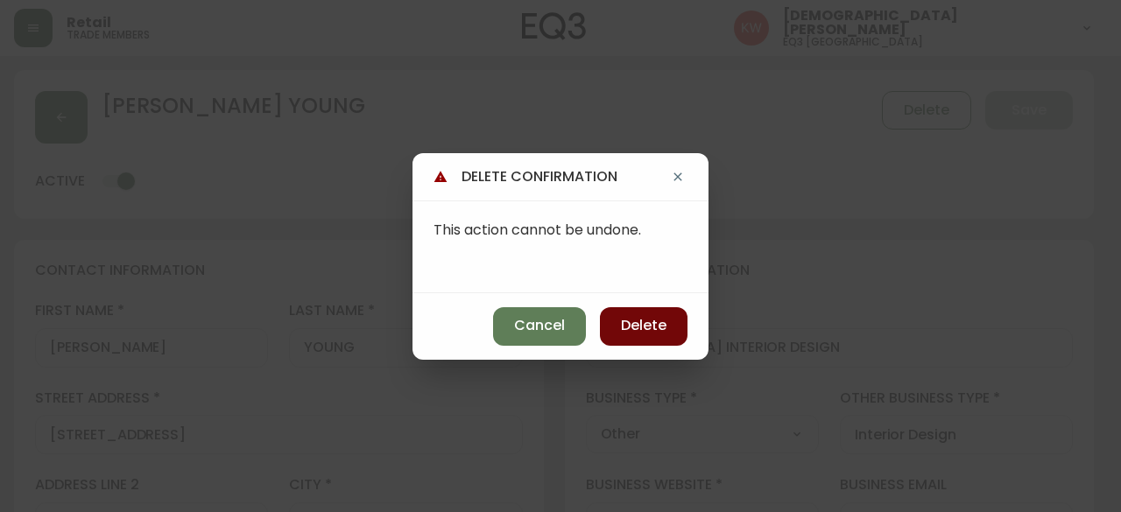
click at [645, 330] on span "Delete" at bounding box center [644, 325] width 46 height 19
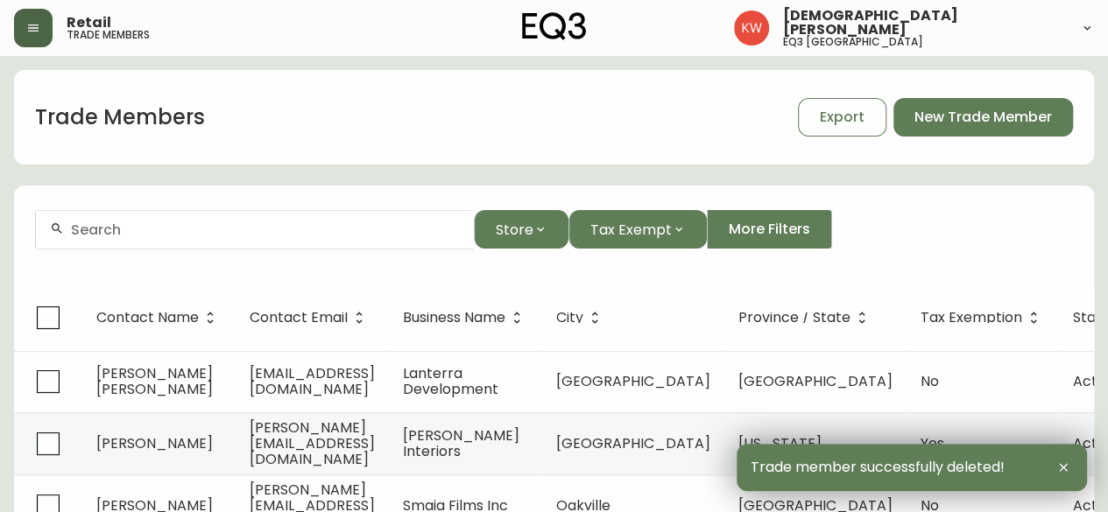
click at [183, 229] on input "text" at bounding box center [265, 230] width 389 height 17
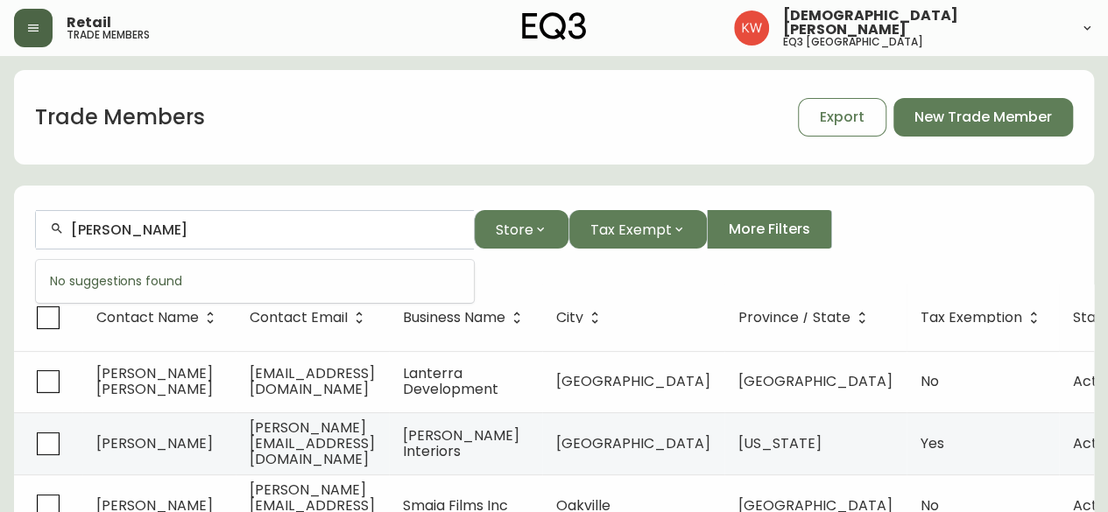
click at [116, 232] on input "[PERSON_NAME]" at bounding box center [265, 230] width 389 height 17
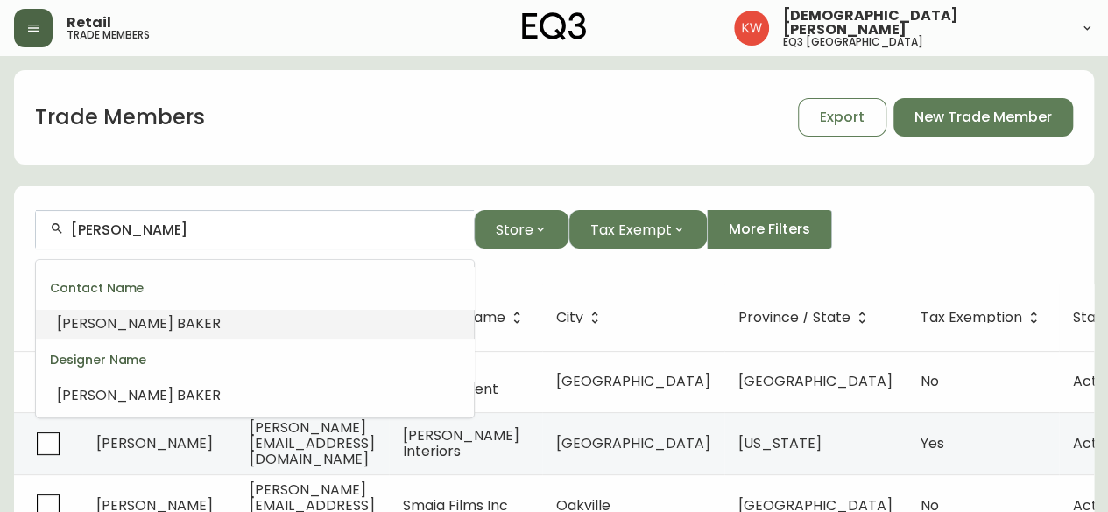
click at [195, 328] on span "KER" at bounding box center [207, 323] width 25 height 20
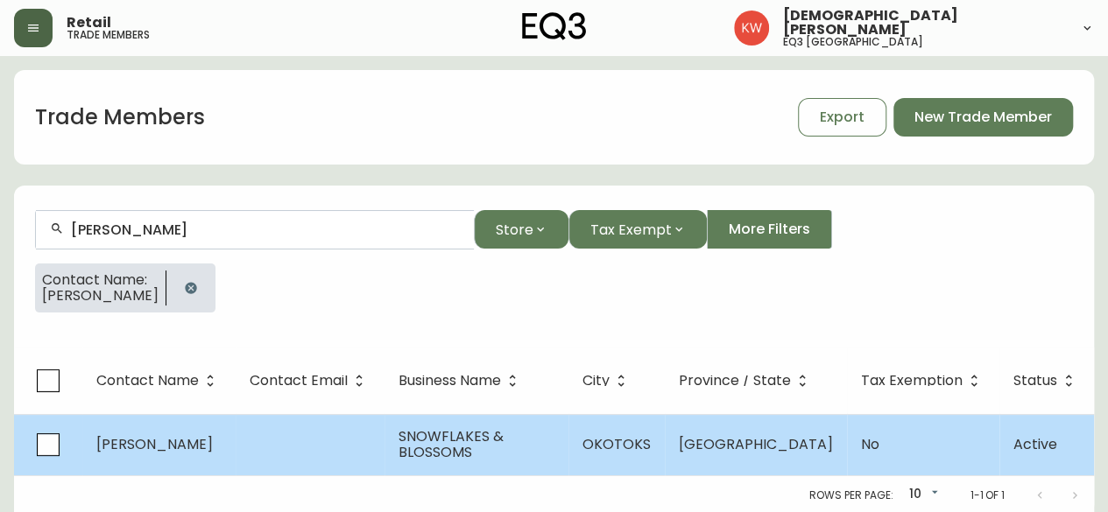
click at [117, 437] on span "[PERSON_NAME]" at bounding box center [154, 444] width 116 height 20
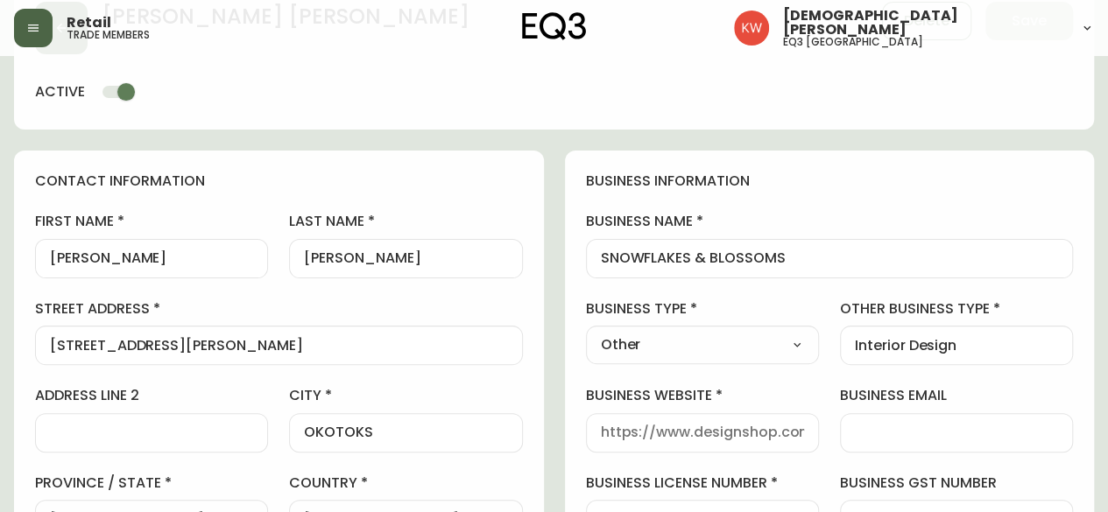
scroll to position [175, 0]
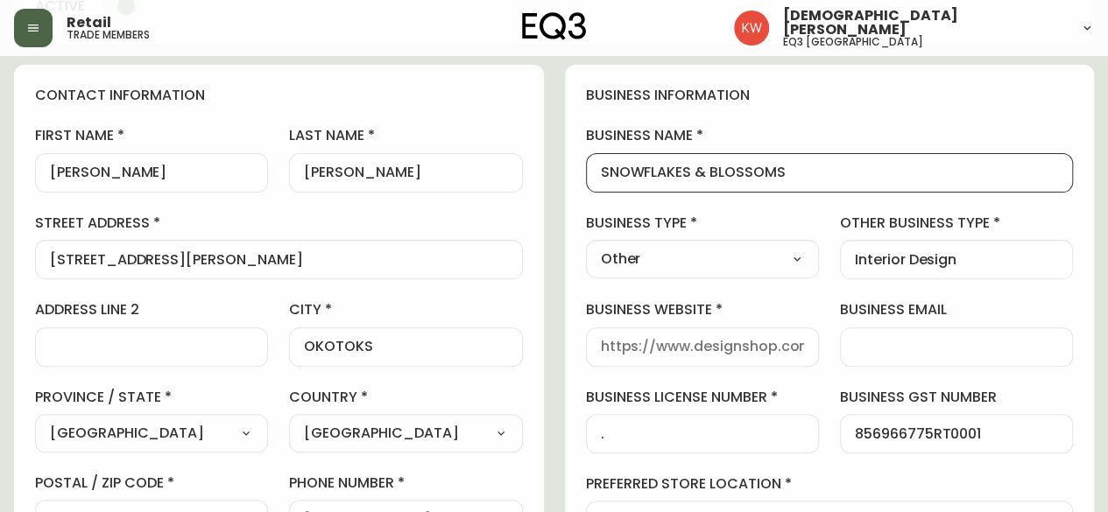
drag, startPoint x: 846, startPoint y: 173, endPoint x: 518, endPoint y: 150, distance: 328.3
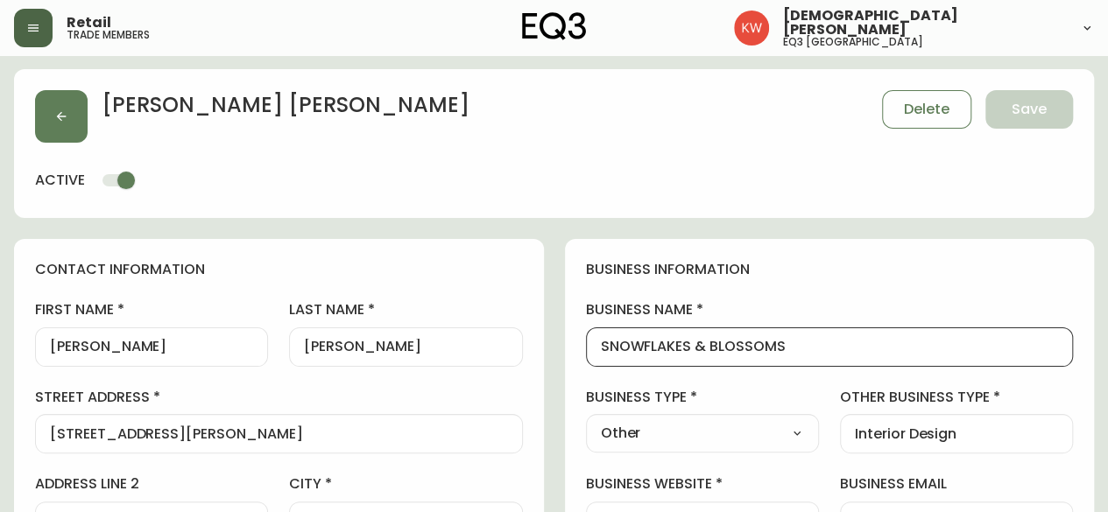
scroll to position [0, 0]
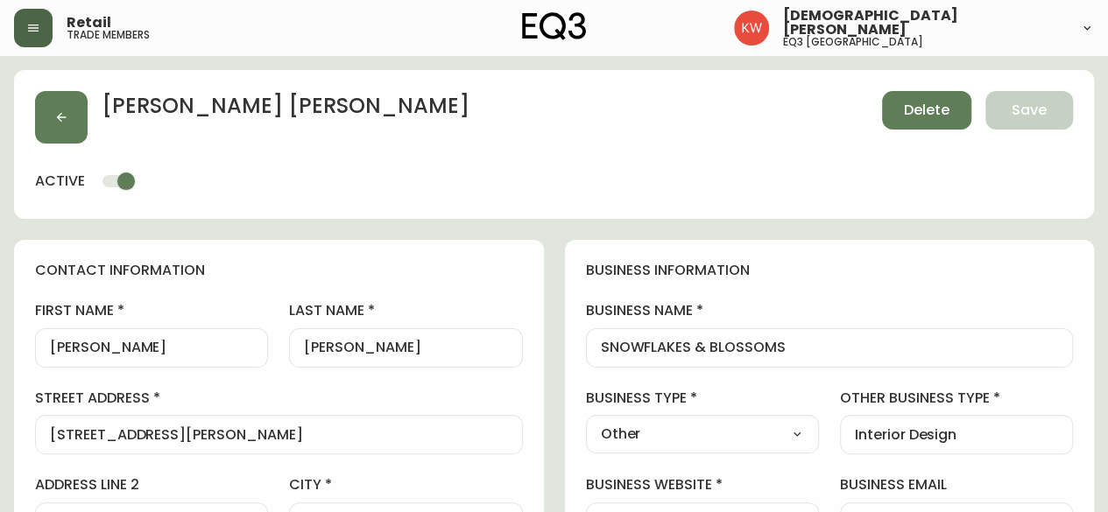
click at [932, 118] on span "Delete" at bounding box center [927, 110] width 46 height 19
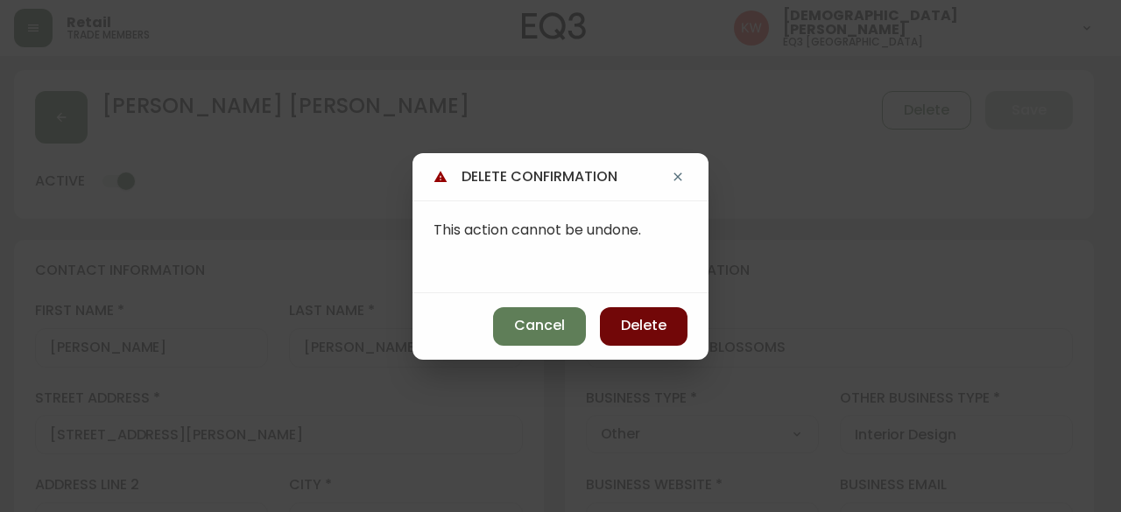
click at [636, 318] on span "Delete" at bounding box center [644, 325] width 46 height 19
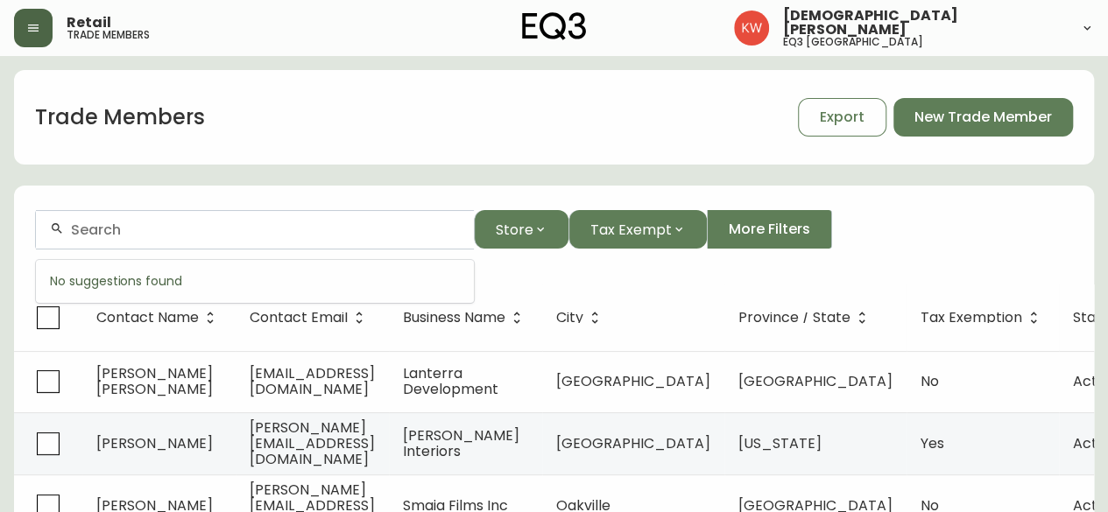
click at [259, 222] on input "text" at bounding box center [265, 230] width 389 height 17
paste input "[PERSON_NAME][EMAIL_ADDRESS][DOMAIN_NAME]"
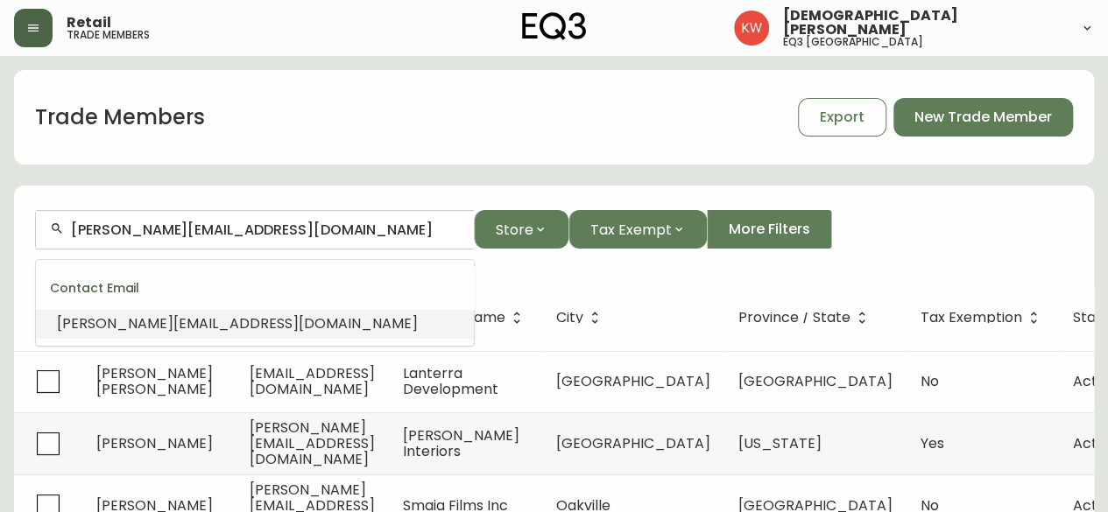
click at [208, 321] on span "[PERSON_NAME][EMAIL_ADDRESS][DOMAIN_NAME]" at bounding box center [237, 323] width 361 height 20
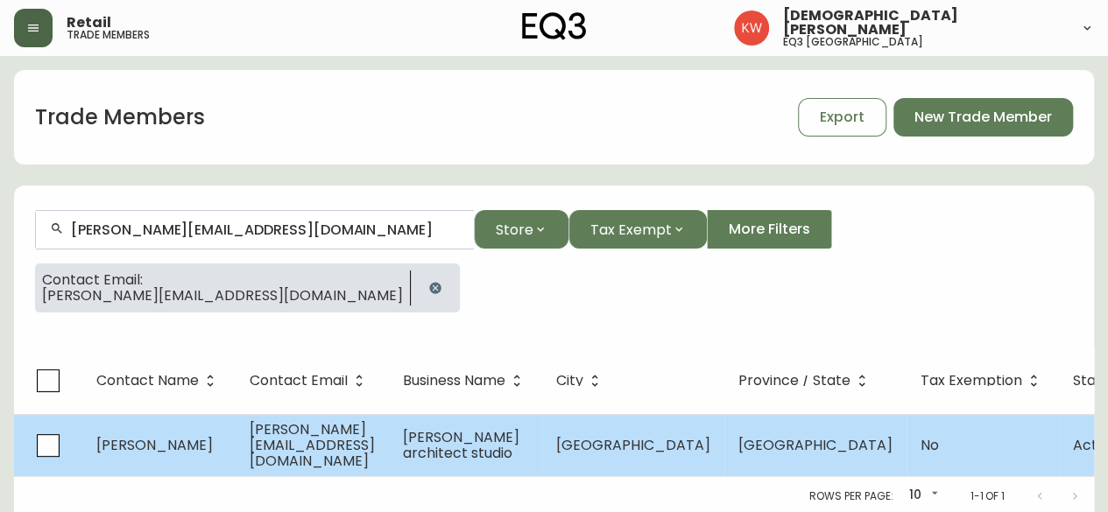
click at [180, 448] on span "[PERSON_NAME]" at bounding box center [154, 445] width 116 height 20
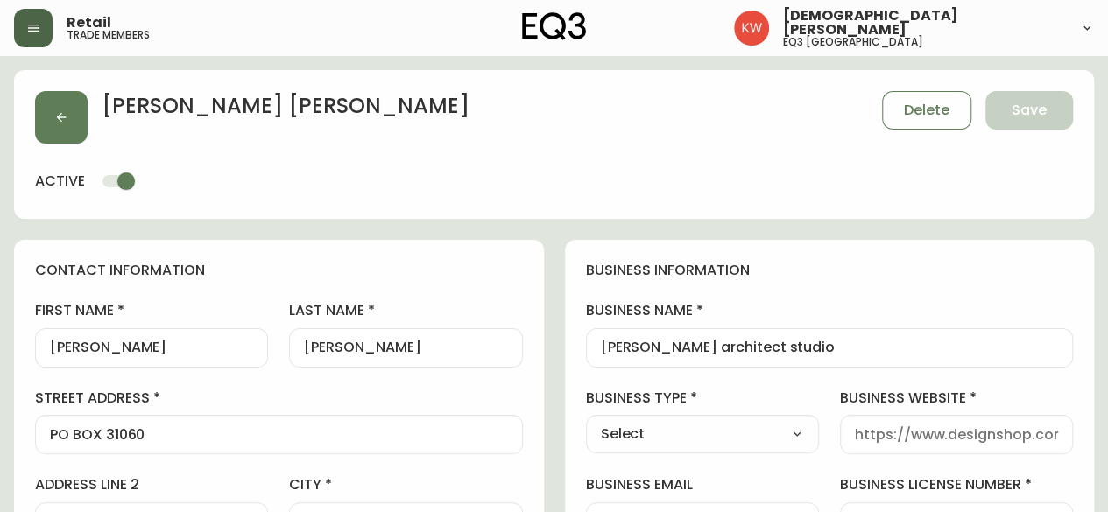
click at [56, 348] on input "[PERSON_NAME]" at bounding box center [151, 348] width 203 height 17
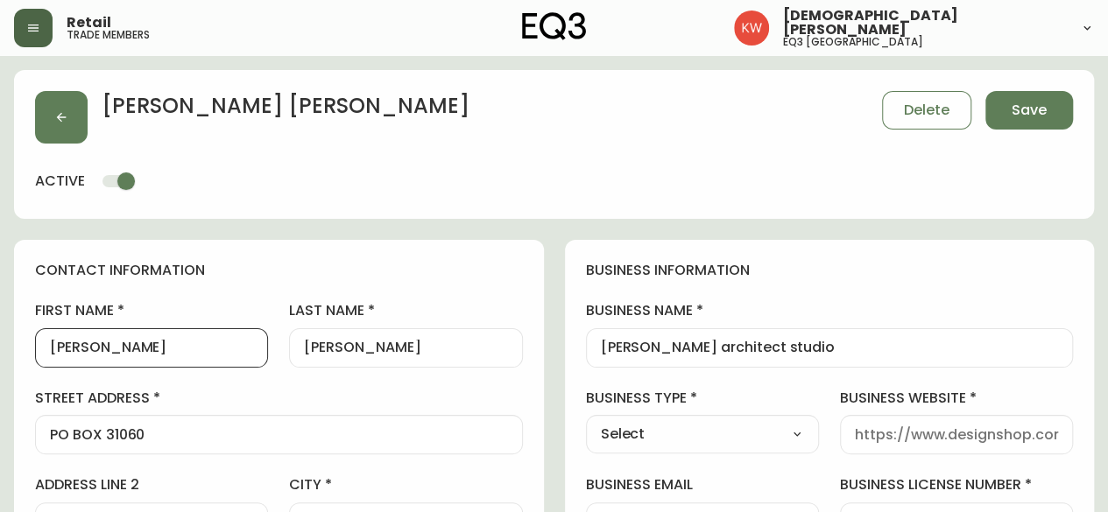
click at [312, 347] on input "[PERSON_NAME]" at bounding box center [405, 348] width 203 height 17
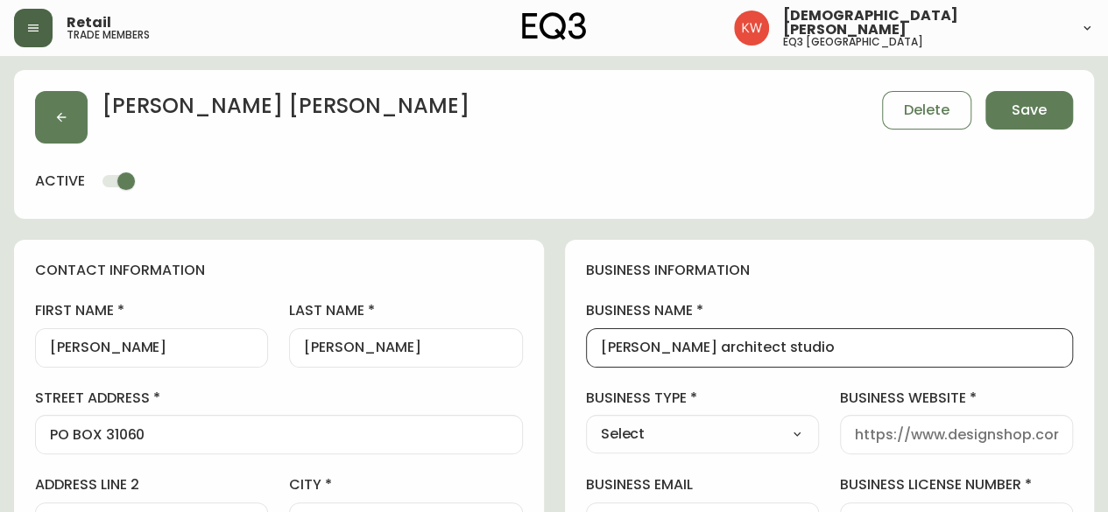
drag, startPoint x: 830, startPoint y: 349, endPoint x: 532, endPoint y: 316, distance: 299.6
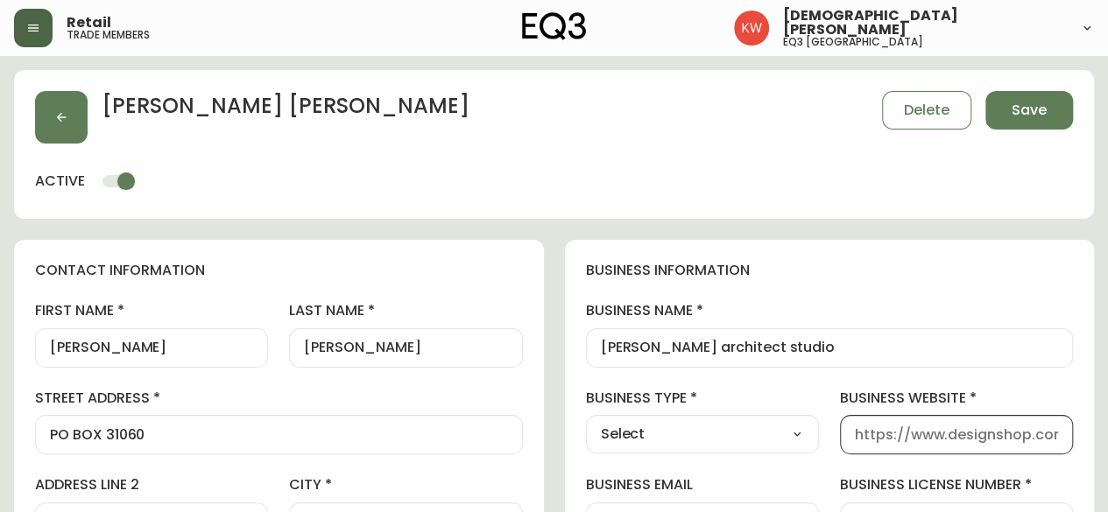
click at [905, 437] on input "business website" at bounding box center [956, 434] width 203 height 17
paste input "[URL][DOMAIN_NAME]"
click at [746, 428] on select "Select Interior Designer Architect Home Builder Contractor Real Estate Agent Ho…" at bounding box center [702, 434] width 233 height 26
click at [586, 421] on select "Select Interior Designer Architect Home Builder Contractor Real Estate Agent Ho…" at bounding box center [702, 434] width 233 height 26
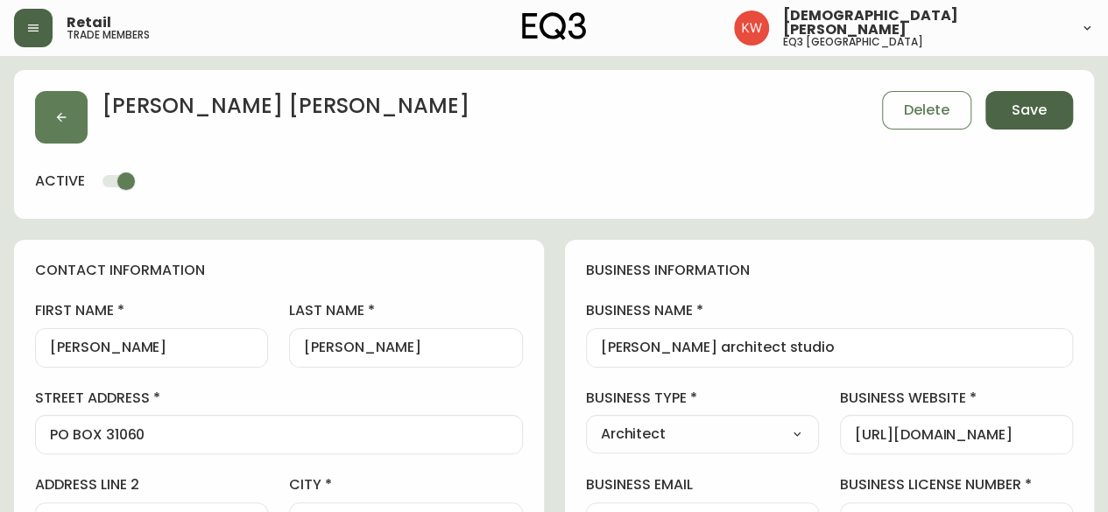
click at [1035, 115] on span "Save" at bounding box center [1028, 110] width 35 height 19
click at [60, 123] on icon "button" at bounding box center [61, 117] width 14 height 14
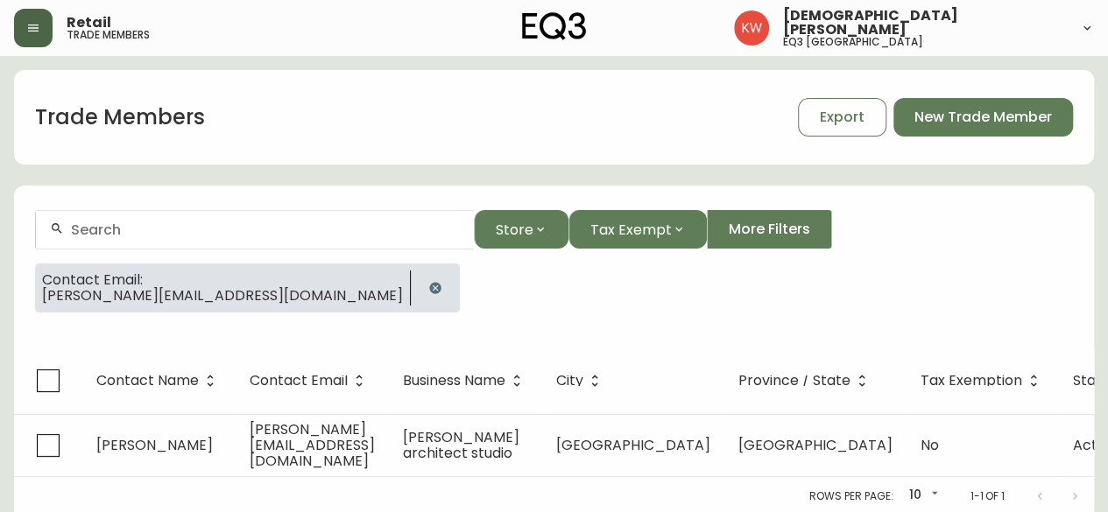
click at [418, 286] on button "button" at bounding box center [435, 288] width 35 height 35
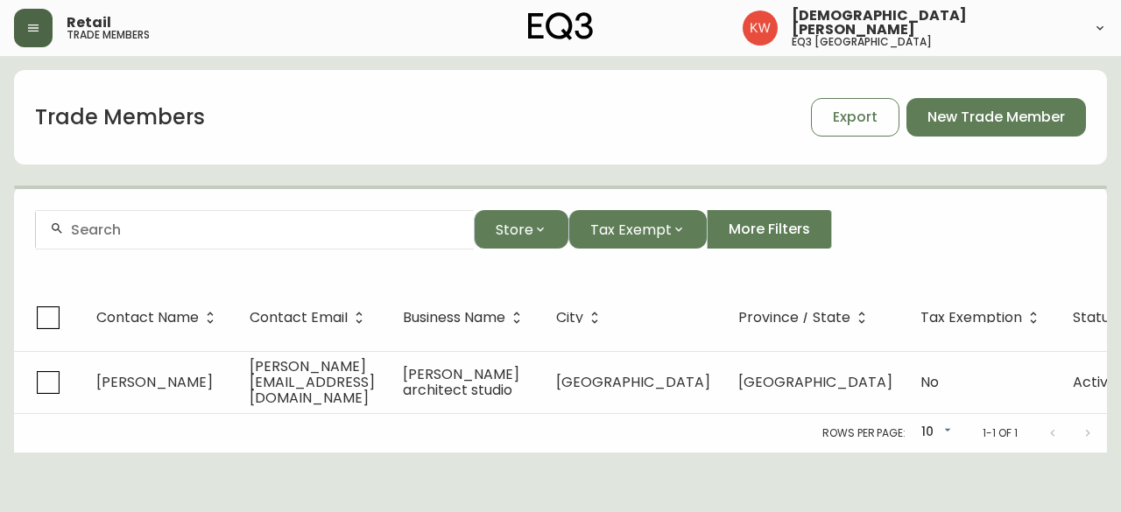
click at [187, 213] on div at bounding box center [255, 229] width 438 height 39
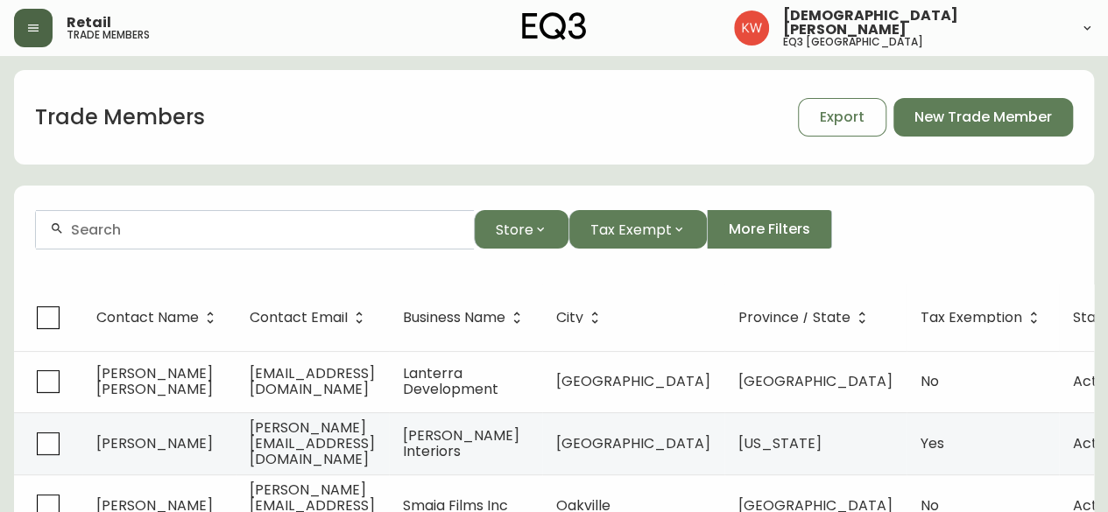
paste input "FWBA ARCHITECTS"
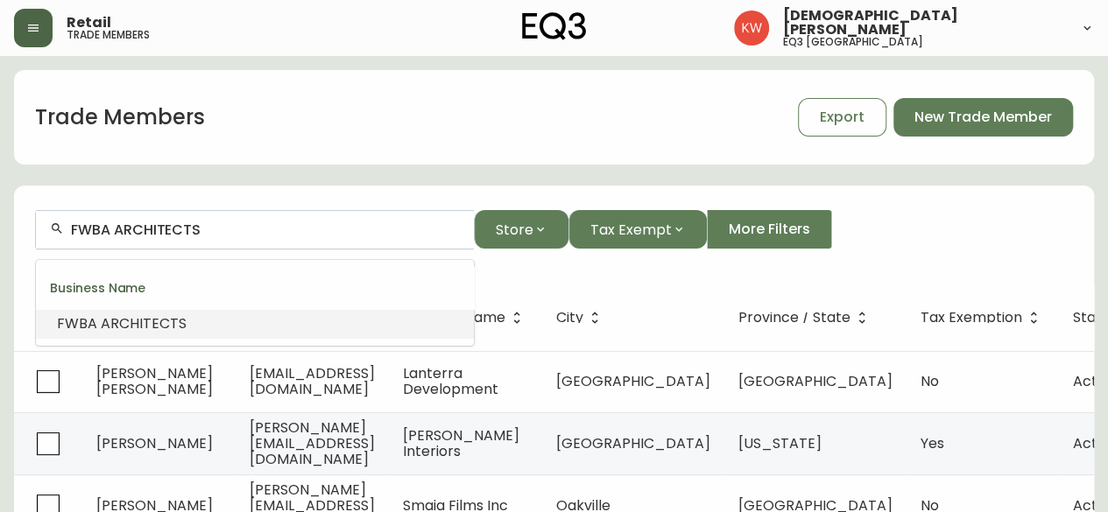
click at [166, 329] on span "ARCHITECTS" at bounding box center [144, 323] width 86 height 20
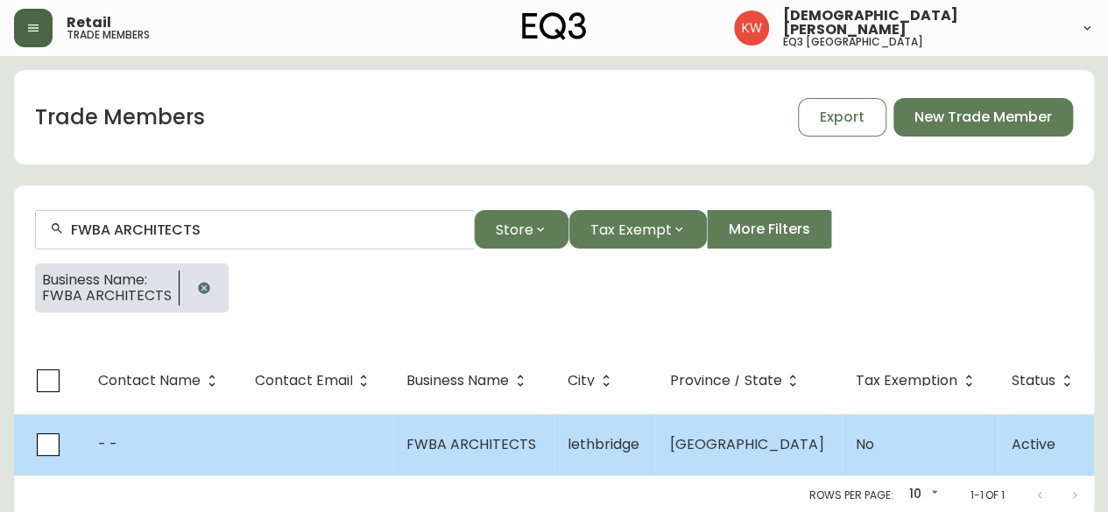
click at [405, 453] on td "FWBA ARCHITECTS" at bounding box center [472, 444] width 161 height 61
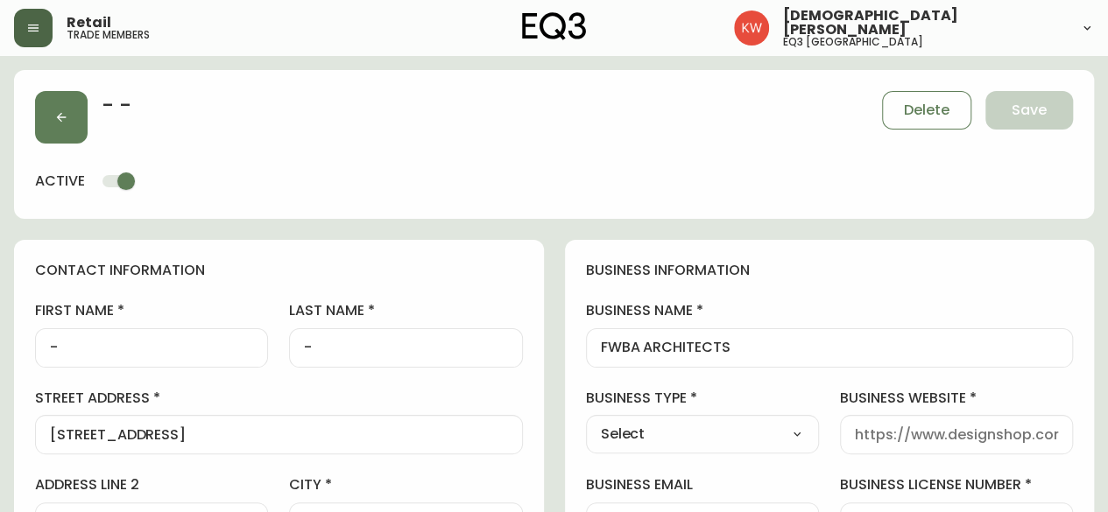
click at [778, 435] on select "Select Interior Designer Architect Home Builder Contractor Real Estate Agent Ho…" at bounding box center [702, 434] width 233 height 26
click at [586, 421] on select "Select Interior Designer Architect Home Builder Contractor Real Estate Agent Ho…" at bounding box center [702, 434] width 233 height 26
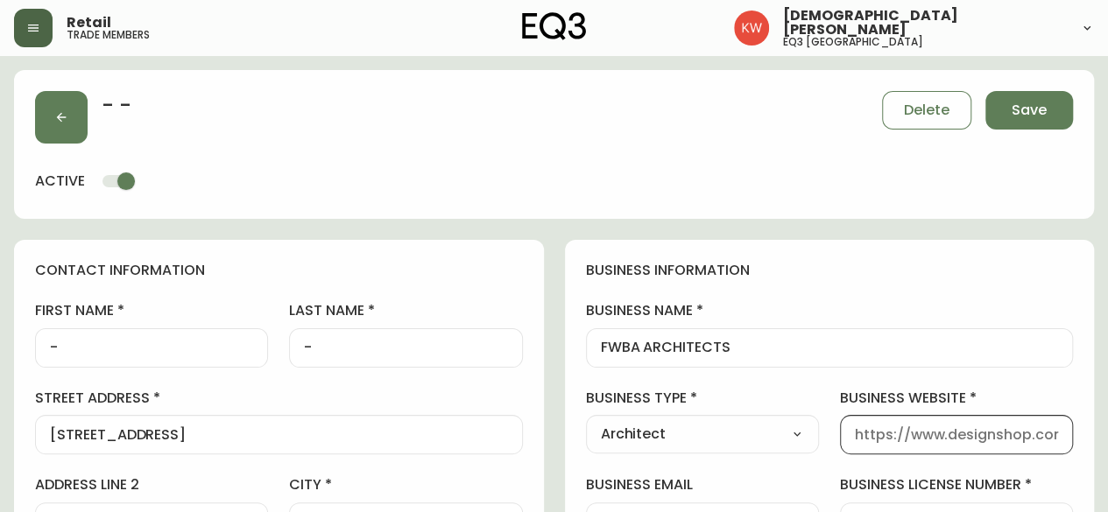
click at [931, 440] on input "business website" at bounding box center [956, 434] width 203 height 17
paste input "[URL][DOMAIN_NAME]"
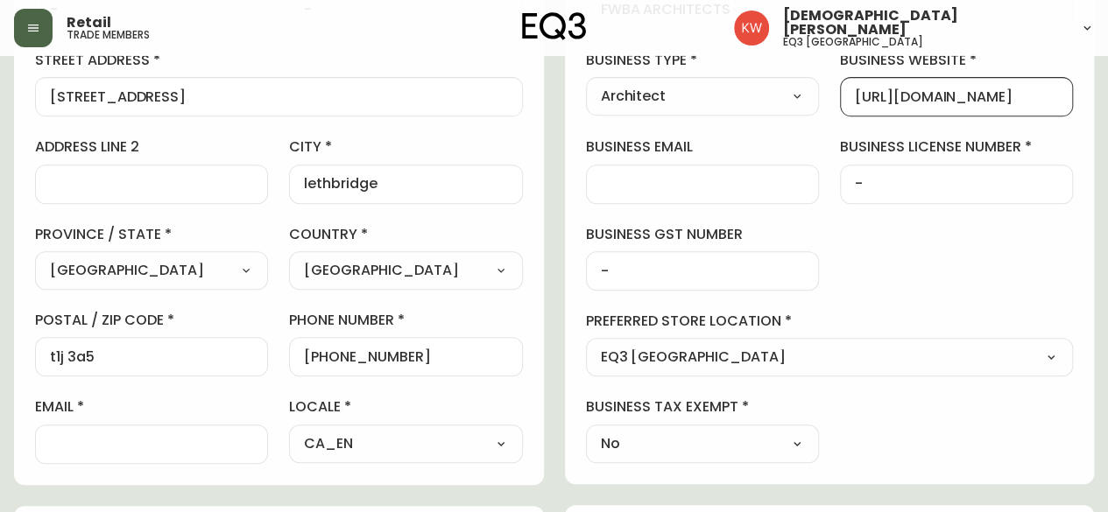
scroll to position [438, 0]
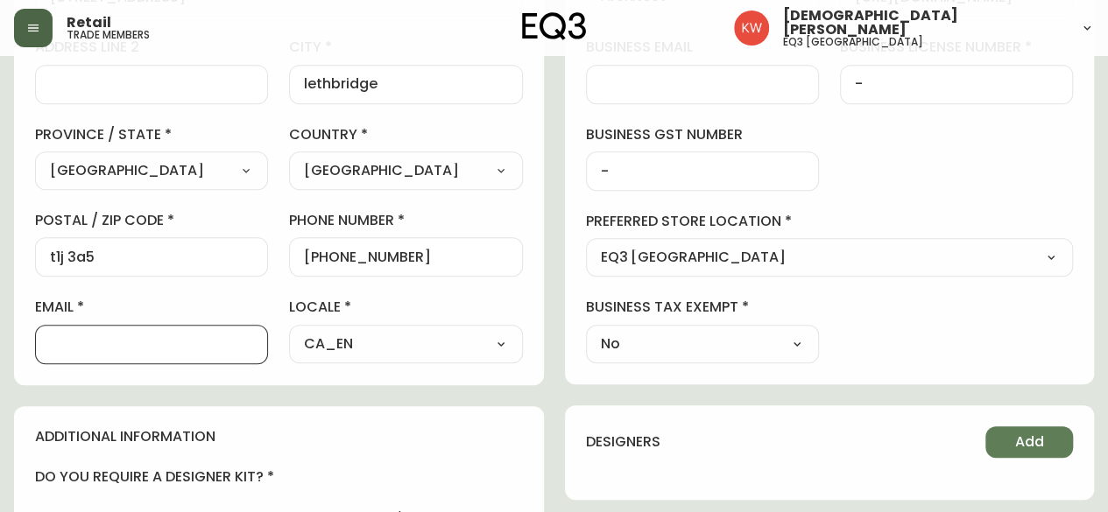
click at [141, 338] on input "email" at bounding box center [151, 344] width 203 height 17
paste input "[EMAIL_ADDRESS][DOMAIN_NAME]"
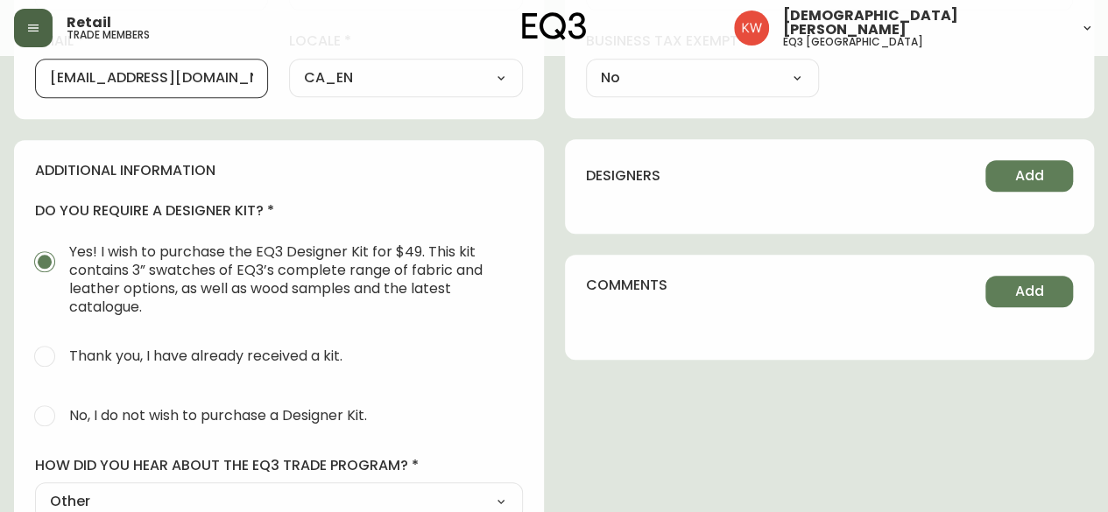
scroll to position [701, 0]
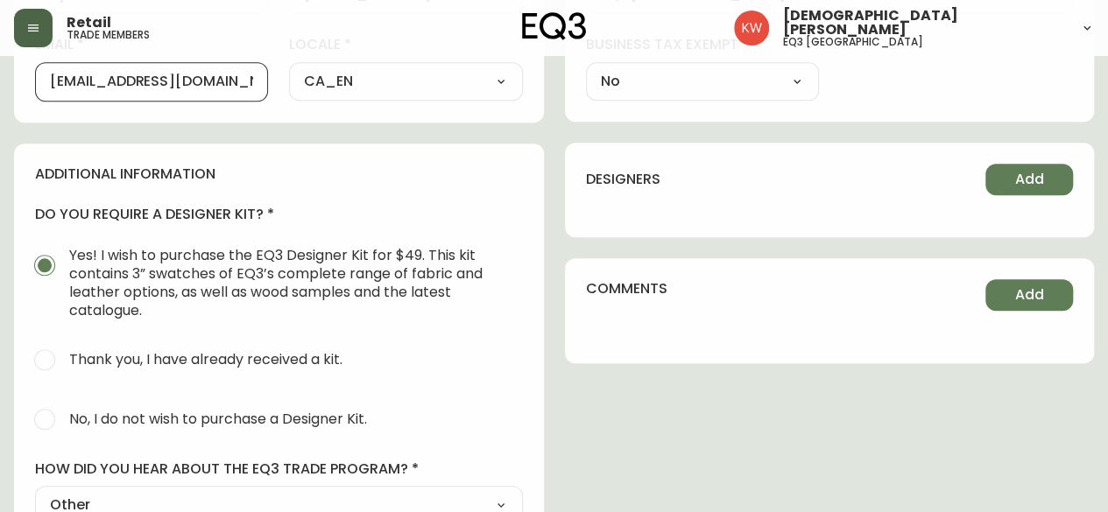
click at [44, 422] on input "No, I do not wish to purchase a Designer Kit." at bounding box center [44, 419] width 39 height 39
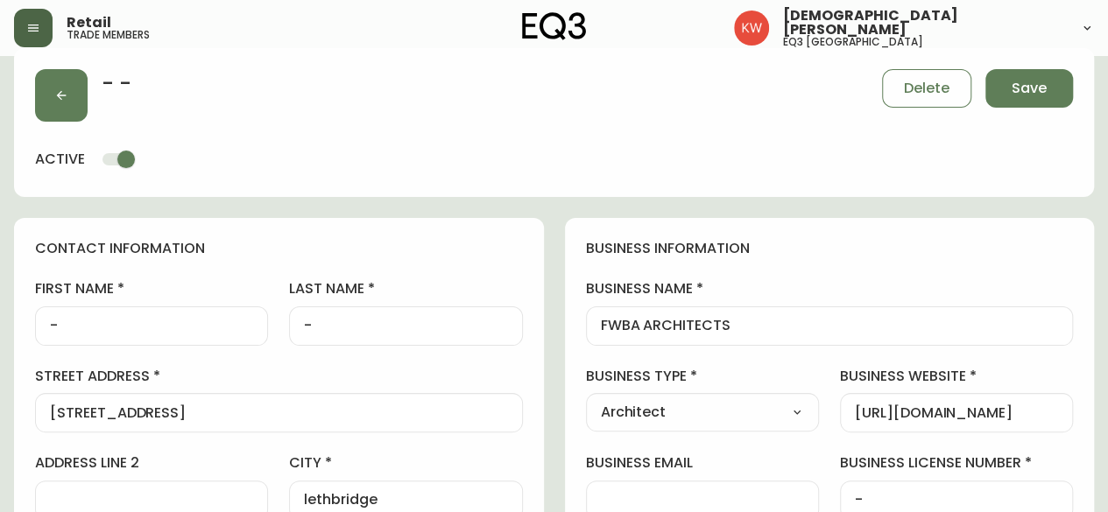
scroll to position [0, 0]
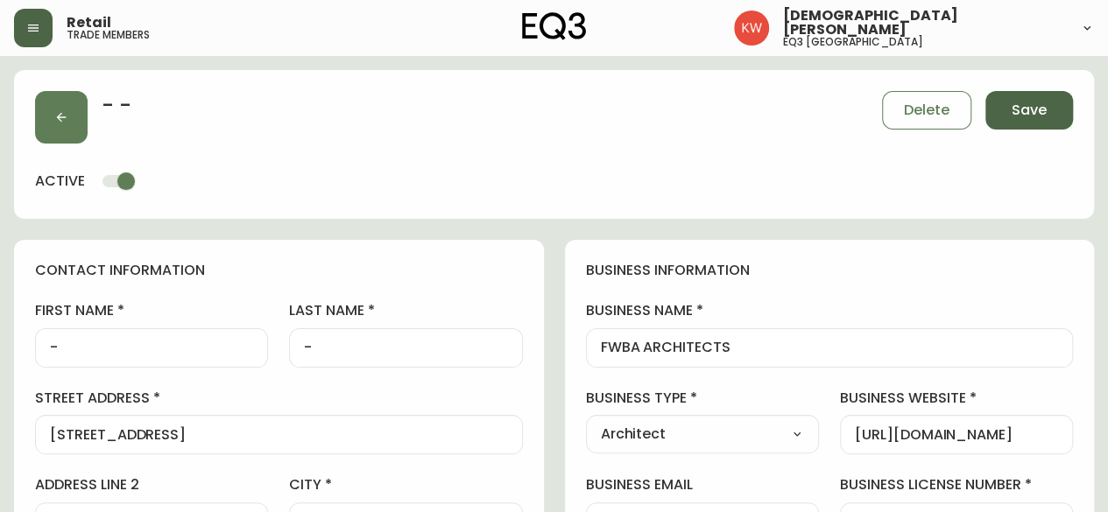
click at [1051, 111] on button "Save" at bounding box center [1029, 110] width 88 height 39
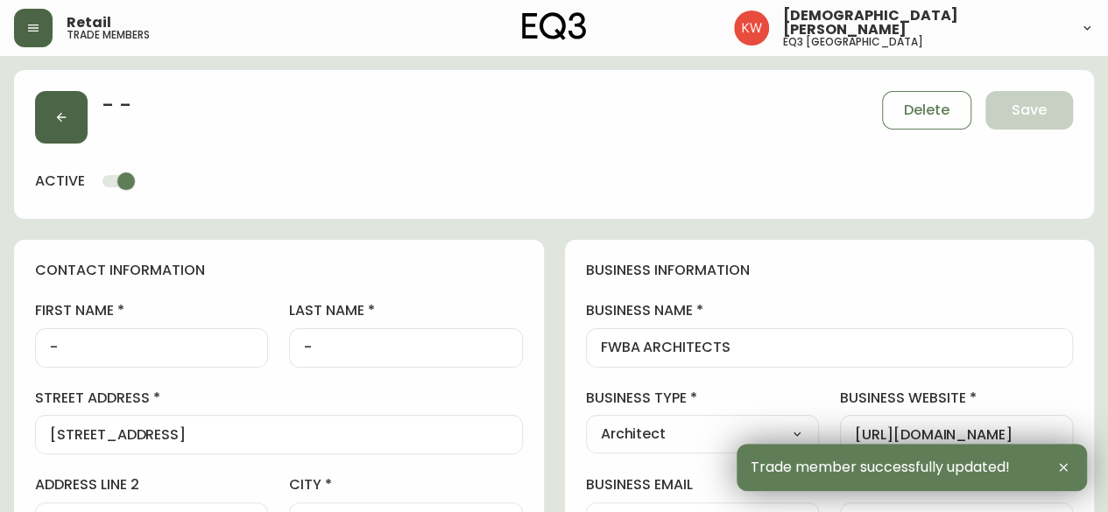
click at [63, 131] on button "button" at bounding box center [61, 117] width 53 height 53
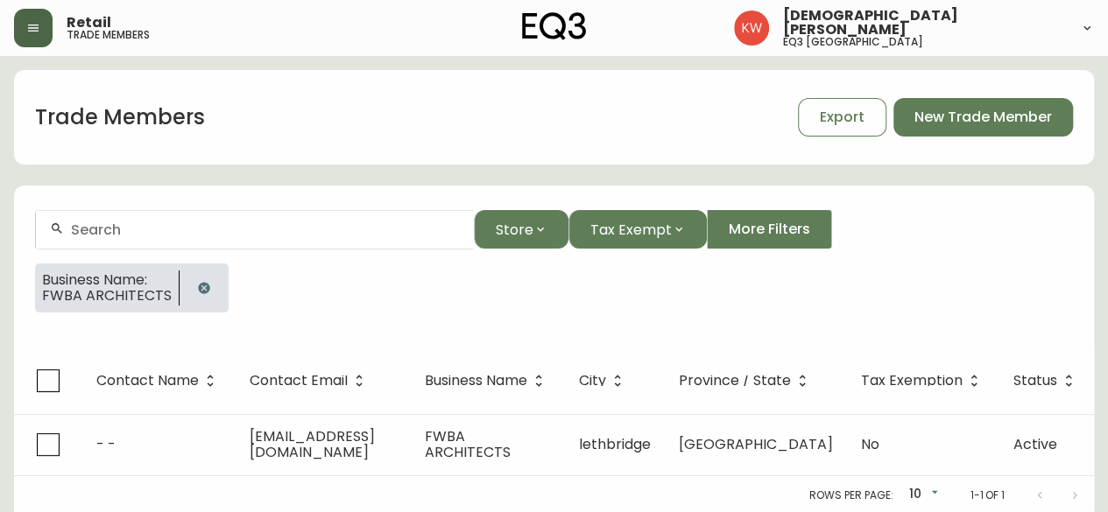
click at [201, 288] on icon "button" at bounding box center [204, 288] width 14 height 14
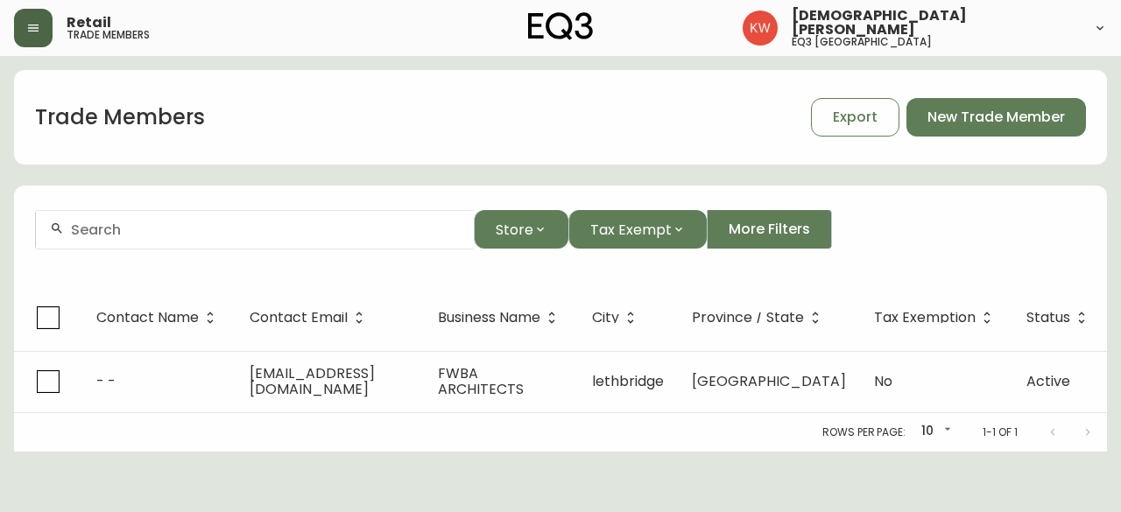
click at [201, 243] on div at bounding box center [255, 229] width 438 height 39
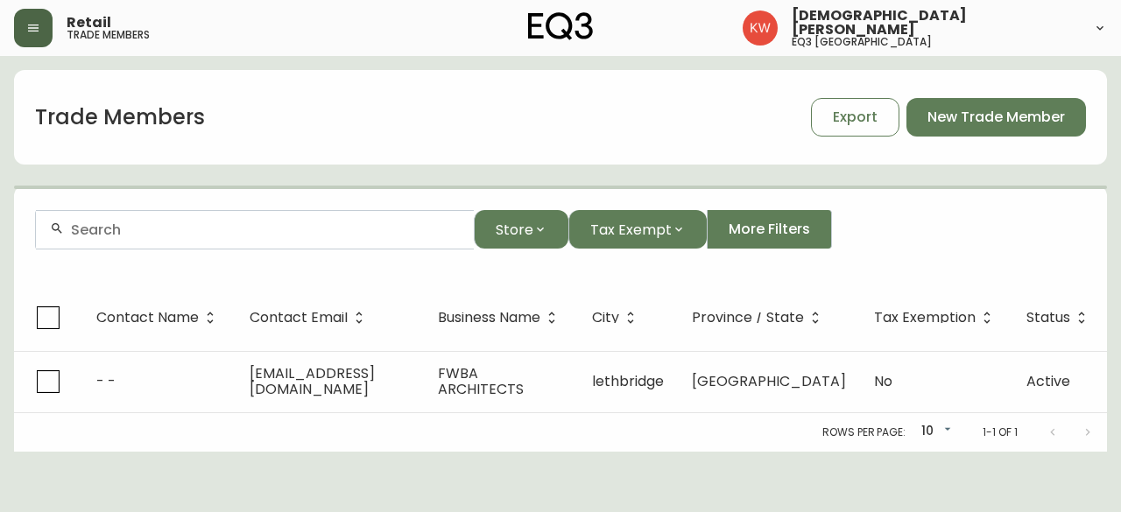
paste input "[EMAIL_ADDRESS][PERSON_NAME][DOMAIN_NAME]"
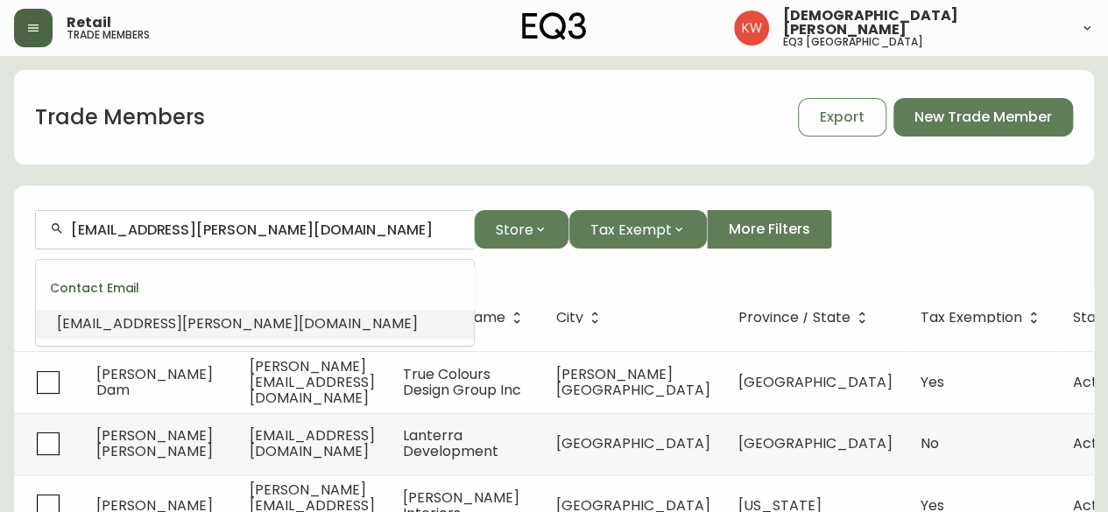
click at [265, 318] on span "[EMAIL_ADDRESS][PERSON_NAME][DOMAIN_NAME]" at bounding box center [237, 323] width 361 height 20
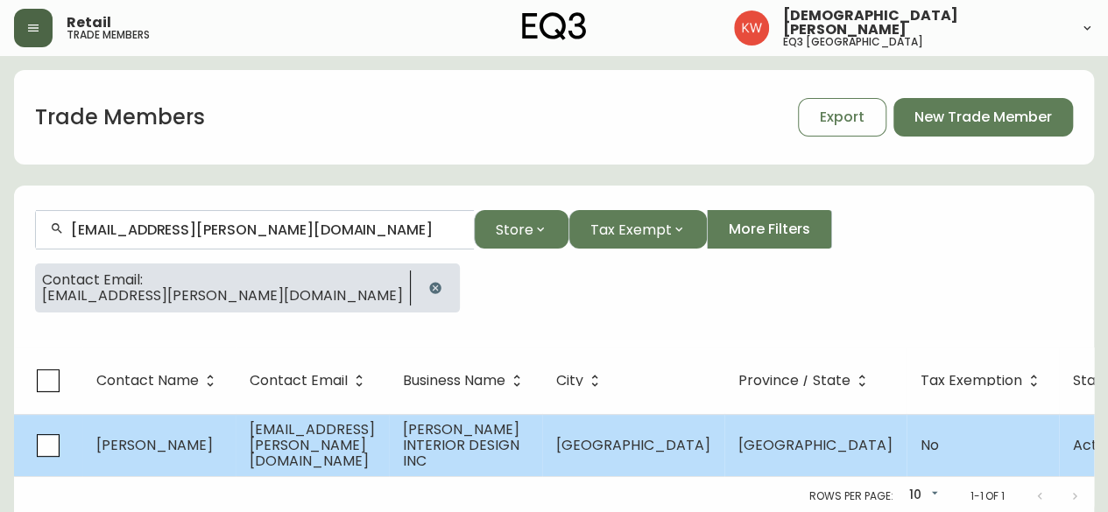
click at [126, 455] on td "[PERSON_NAME]" at bounding box center [158, 445] width 153 height 62
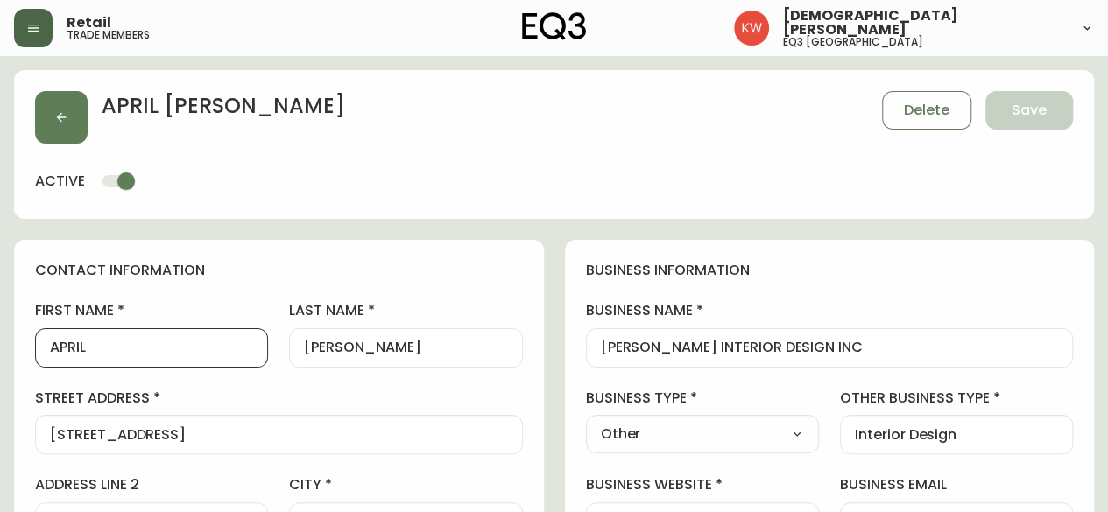
drag, startPoint x: 109, startPoint y: 342, endPoint x: 58, endPoint y: 353, distance: 52.7
click at [58, 353] on input "APRIL" at bounding box center [151, 348] width 203 height 17
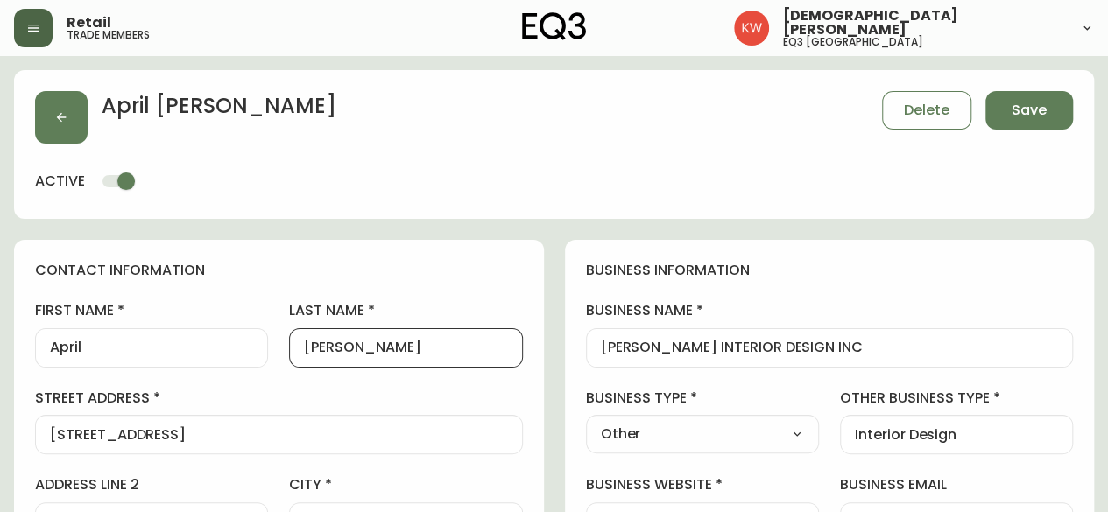
drag, startPoint x: 368, startPoint y: 348, endPoint x: 311, endPoint y: 351, distance: 57.0
click at [311, 351] on input "[PERSON_NAME]" at bounding box center [405, 348] width 203 height 17
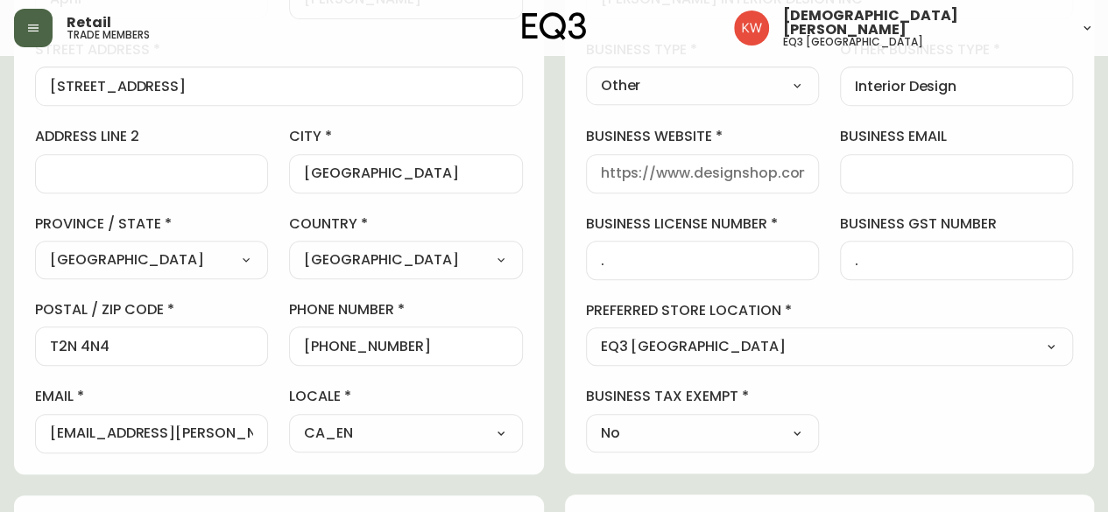
scroll to position [263, 0]
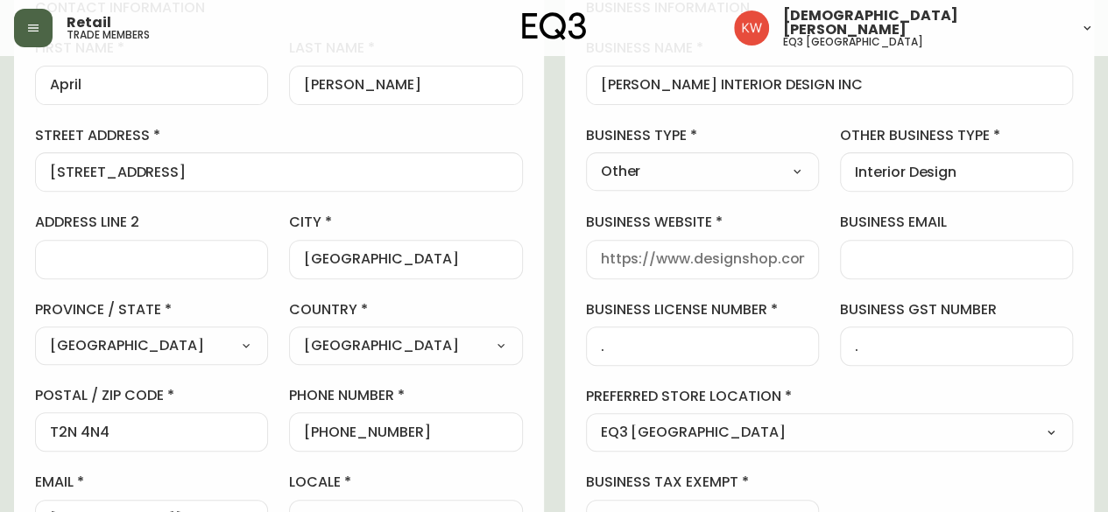
click at [782, 174] on select "Select Interior Designer Architect Home Builder Contractor Real Estate Agent Ho…" at bounding box center [702, 171] width 233 height 26
click at [586, 158] on select "Select Interior Designer Architect Home Builder Contractor Real Estate Agent Ho…" at bounding box center [702, 171] width 233 height 26
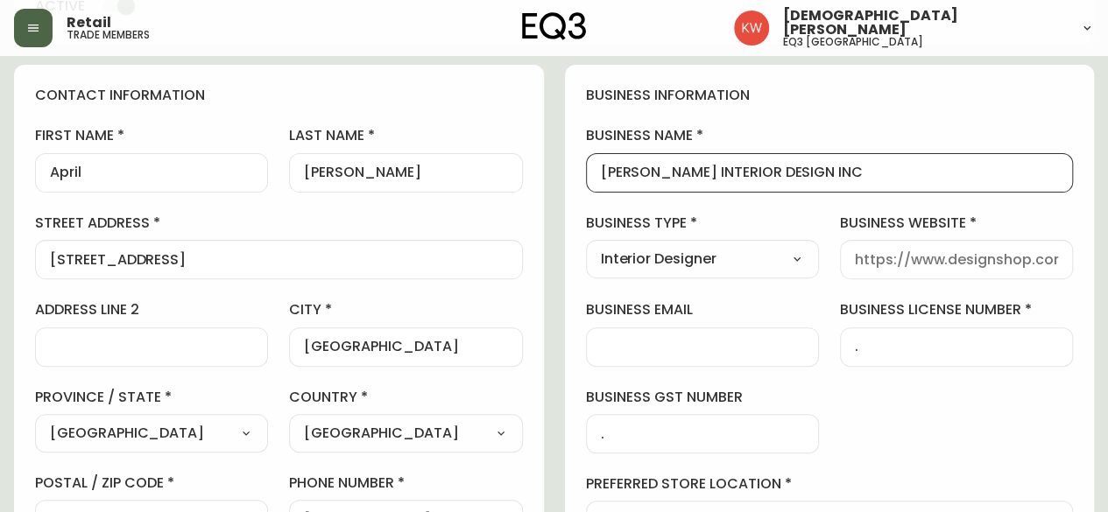
drag, startPoint x: 821, startPoint y: 175, endPoint x: 543, endPoint y: 191, distance: 278.0
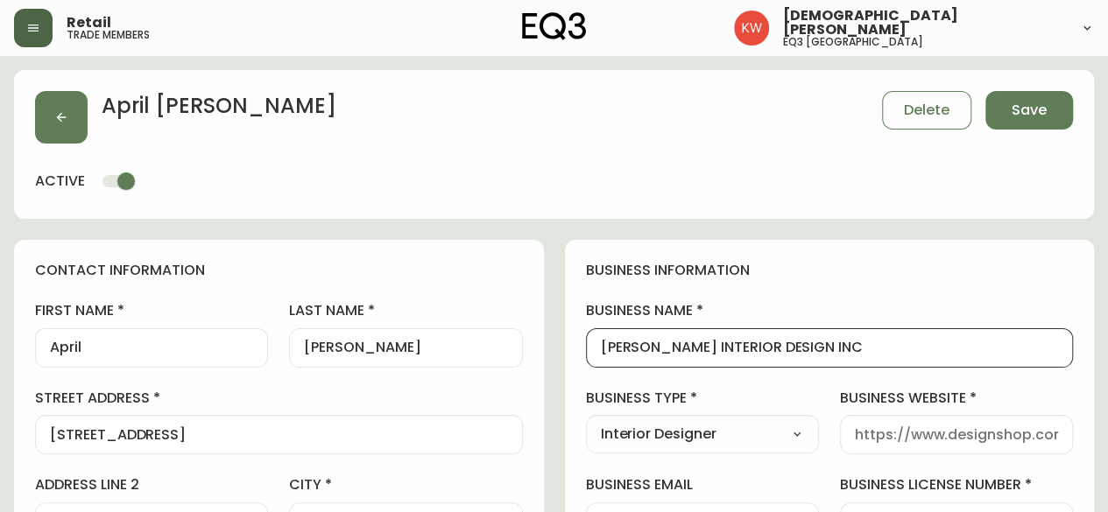
scroll to position [88, 0]
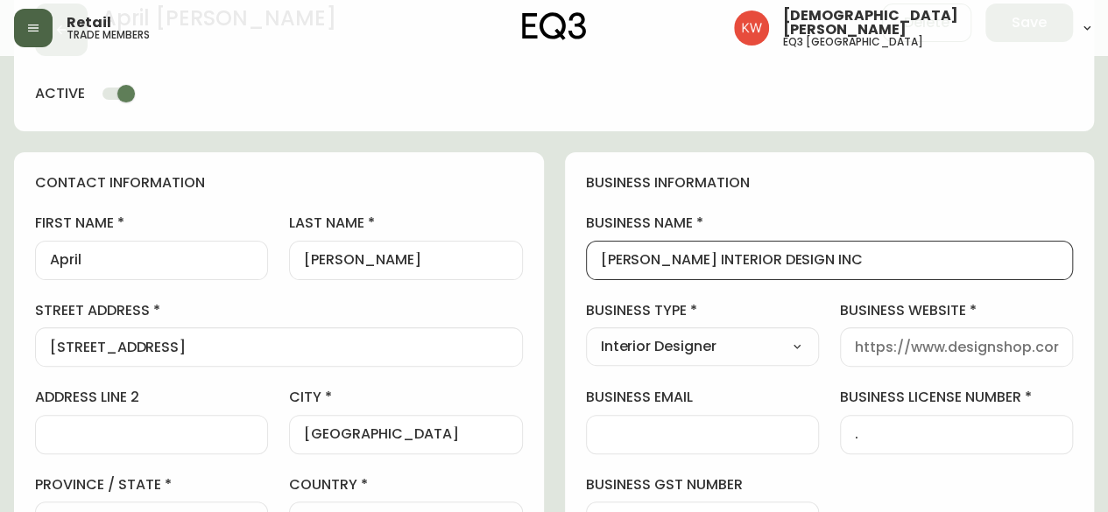
click at [907, 342] on input "business website" at bounding box center [956, 347] width 203 height 17
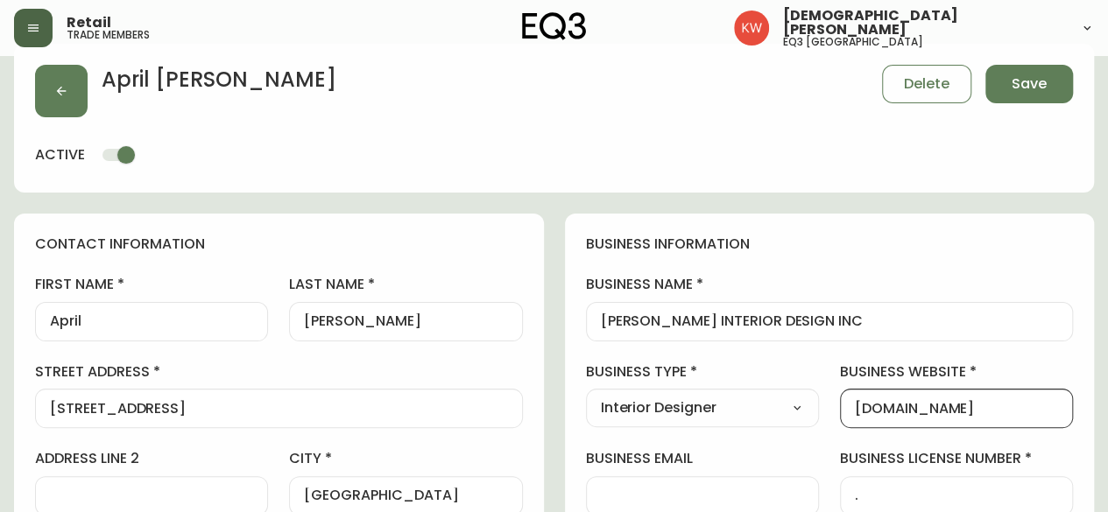
scroll to position [0, 0]
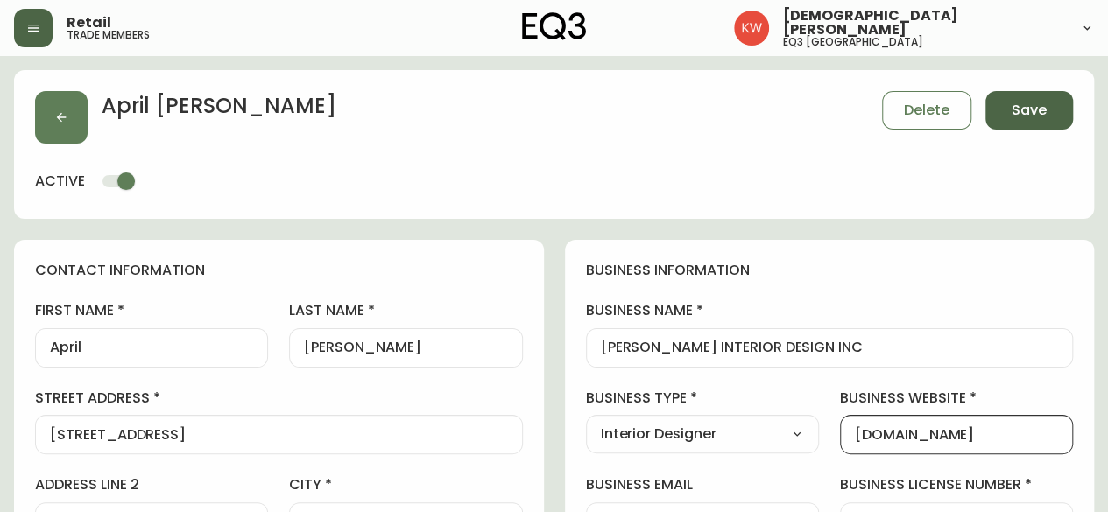
click at [1046, 106] on button "Save" at bounding box center [1029, 110] width 88 height 39
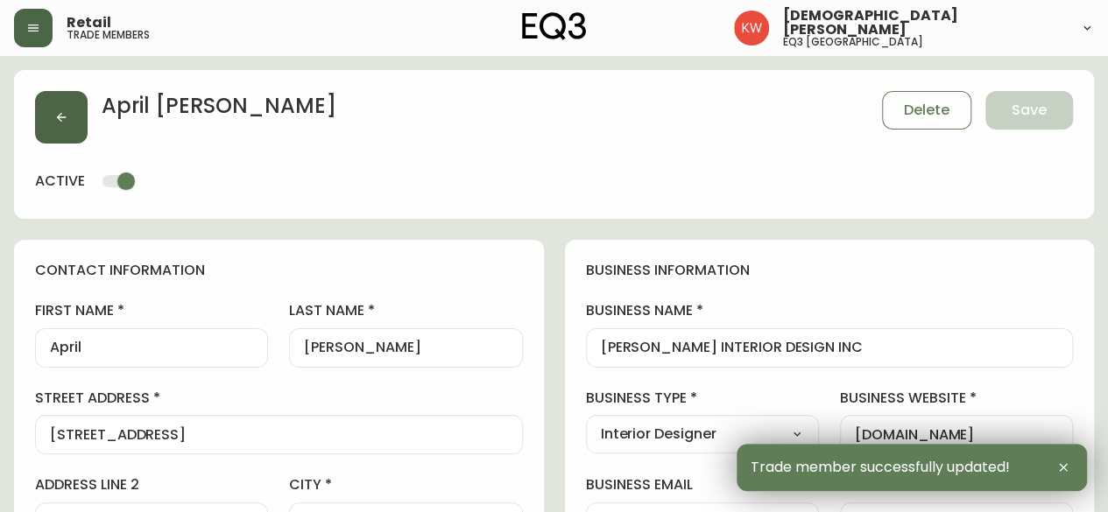
click at [44, 122] on button "button" at bounding box center [61, 117] width 53 height 53
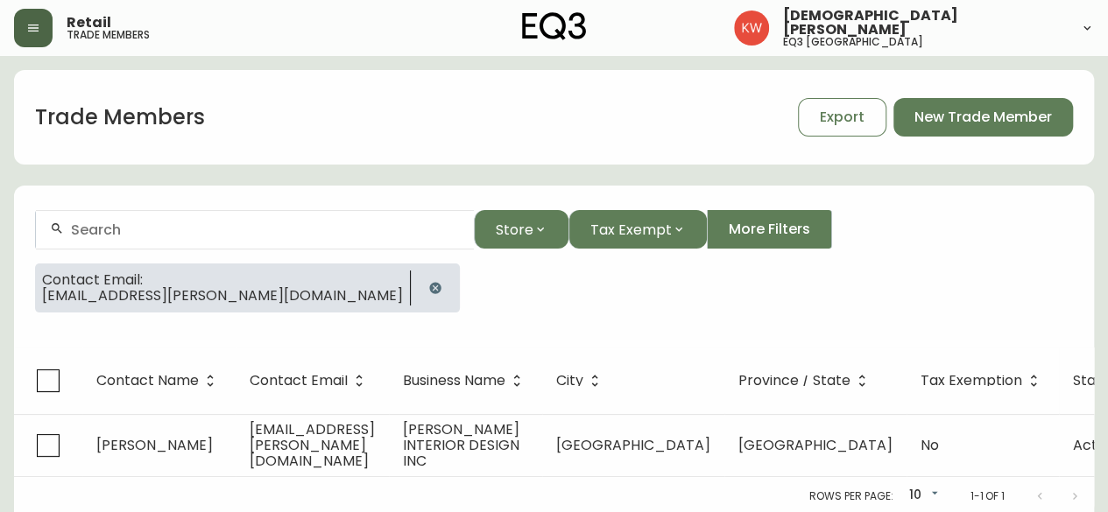
click at [429, 289] on icon "button" at bounding box center [434, 287] width 11 height 11
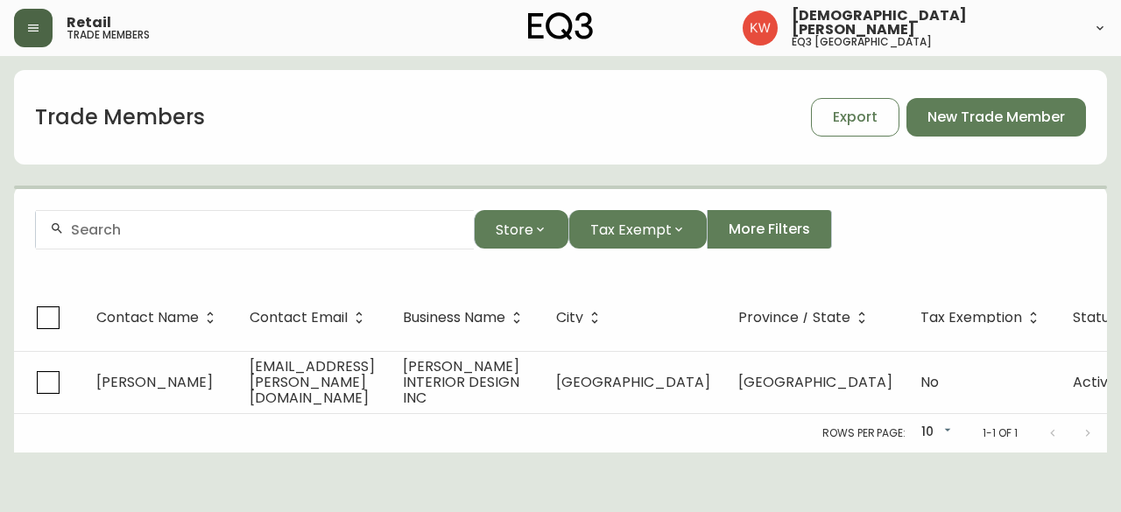
click at [256, 237] on div at bounding box center [255, 229] width 438 height 39
paste input "[EMAIL_ADDRESS][DOMAIN_NAME]"
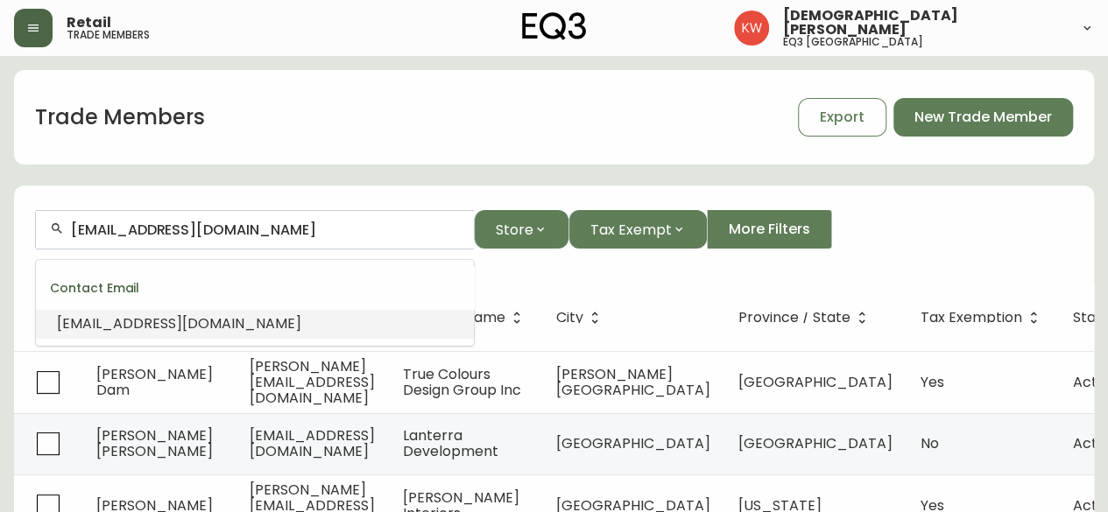
click at [146, 324] on span "[EMAIL_ADDRESS][DOMAIN_NAME]" at bounding box center [179, 323] width 244 height 20
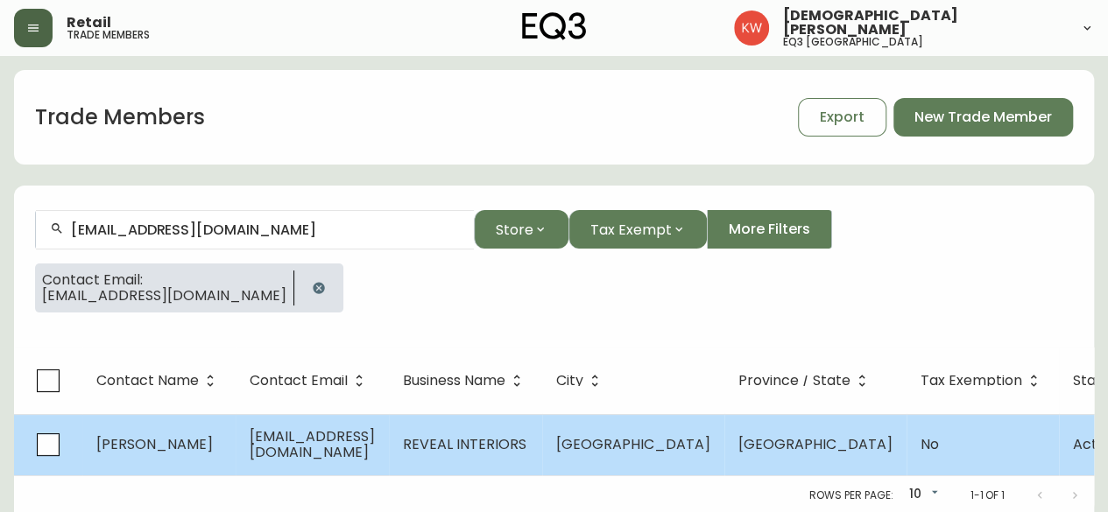
click at [182, 458] on td "[PERSON_NAME]" at bounding box center [158, 444] width 153 height 61
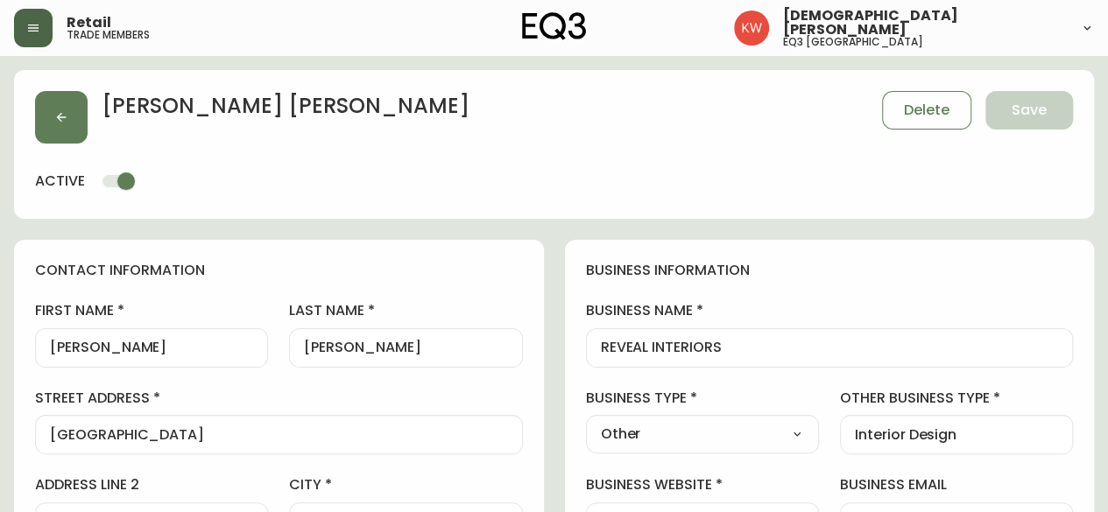
click at [144, 344] on input "[PERSON_NAME]" at bounding box center [151, 348] width 203 height 17
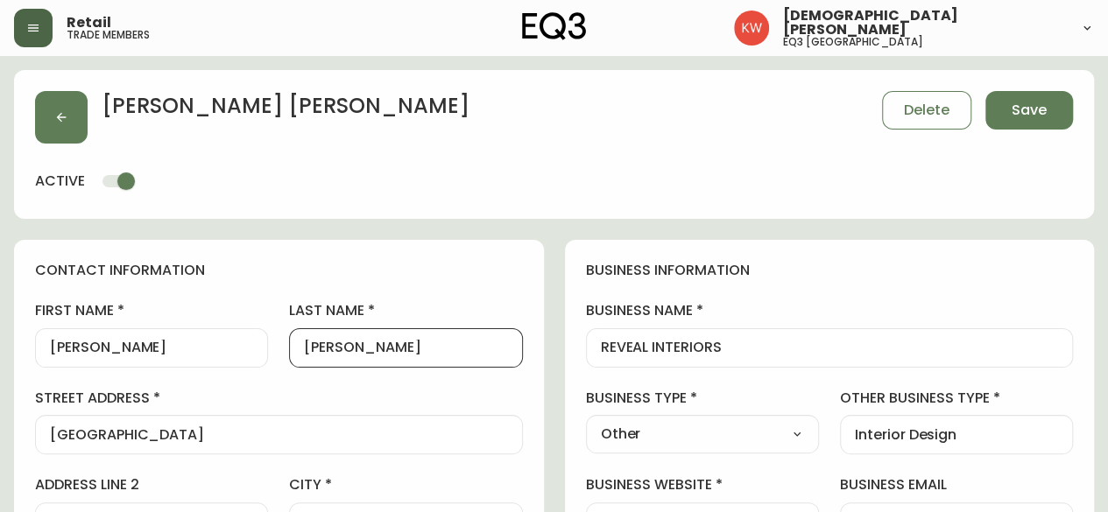
drag, startPoint x: 368, startPoint y: 344, endPoint x: 320, endPoint y: 349, distance: 47.5
click at [320, 349] on input "[PERSON_NAME]" at bounding box center [405, 348] width 203 height 17
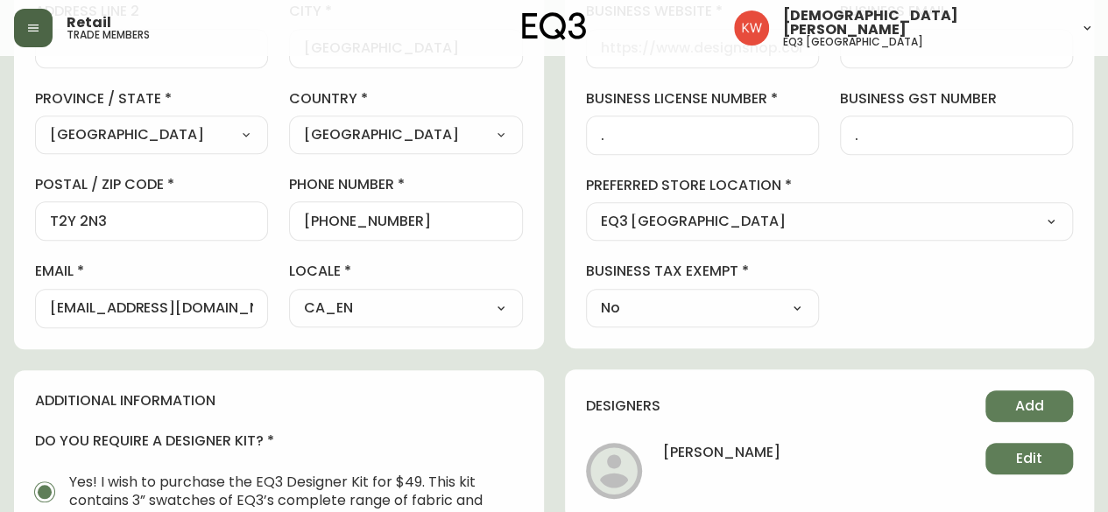
scroll to position [350, 0]
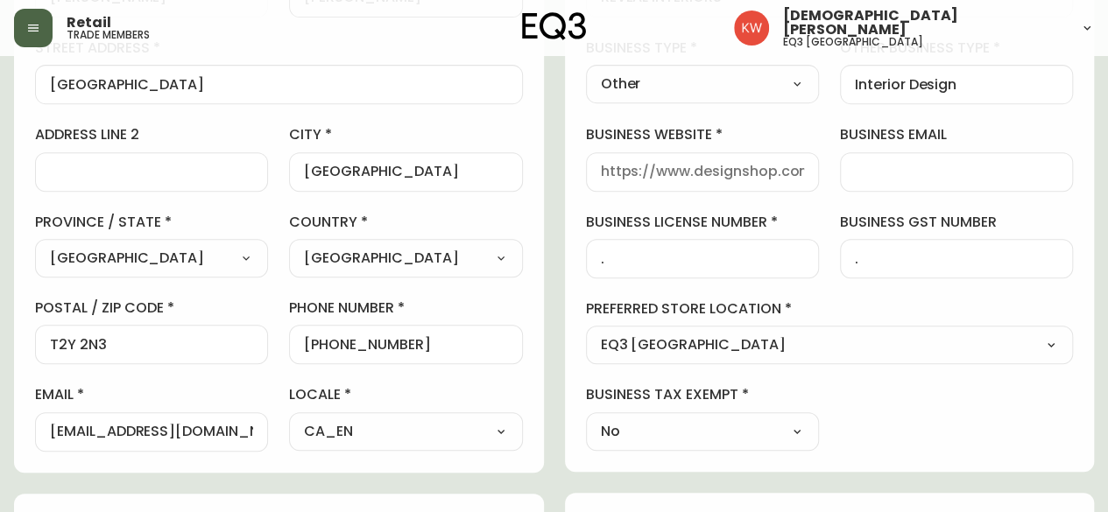
click at [643, 165] on input "business website" at bounding box center [702, 172] width 203 height 17
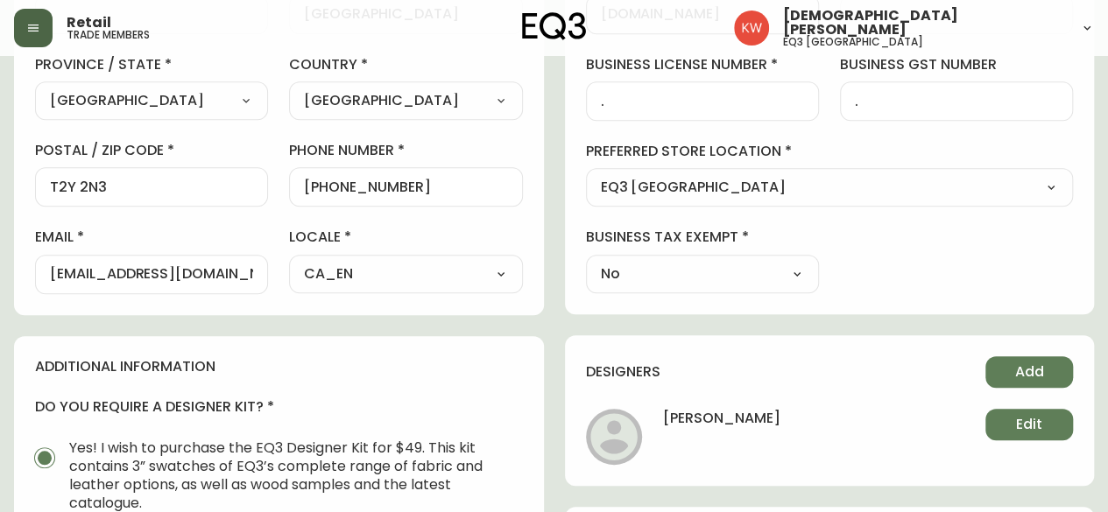
scroll to position [788, 0]
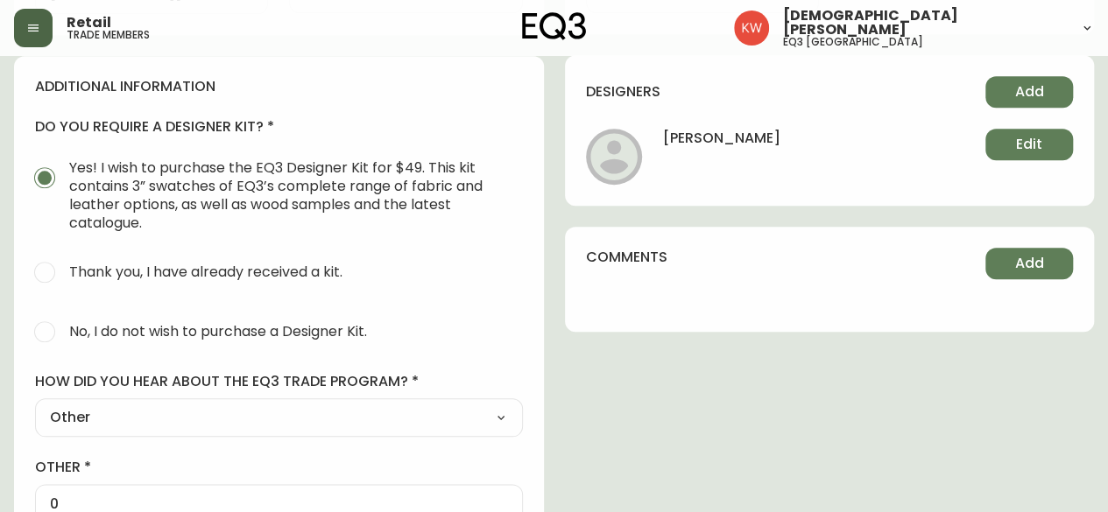
click at [41, 332] on input "No, I do not wish to purchase a Designer Kit." at bounding box center [44, 332] width 39 height 39
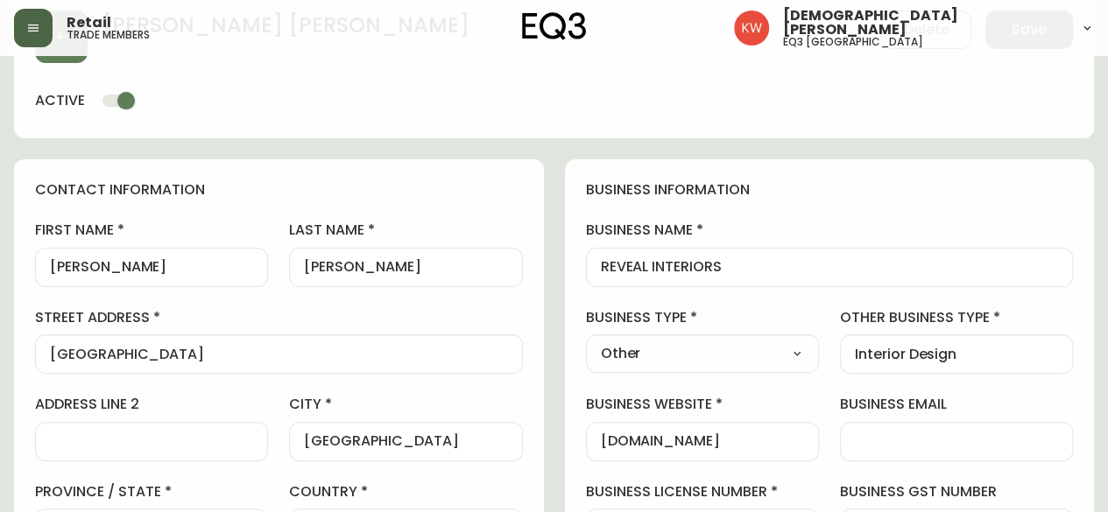
scroll to position [0, 0]
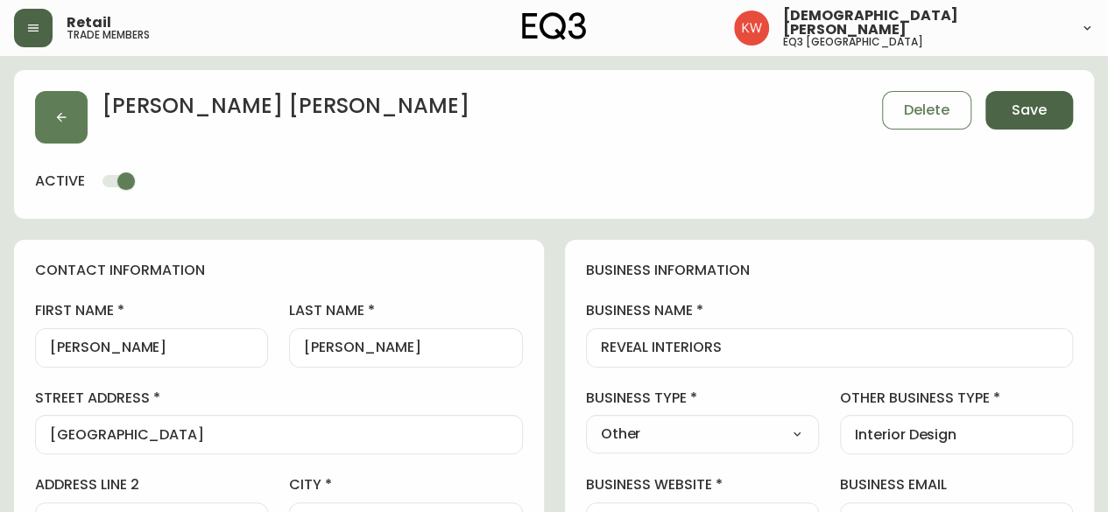
click at [1044, 108] on span "Save" at bounding box center [1028, 110] width 35 height 19
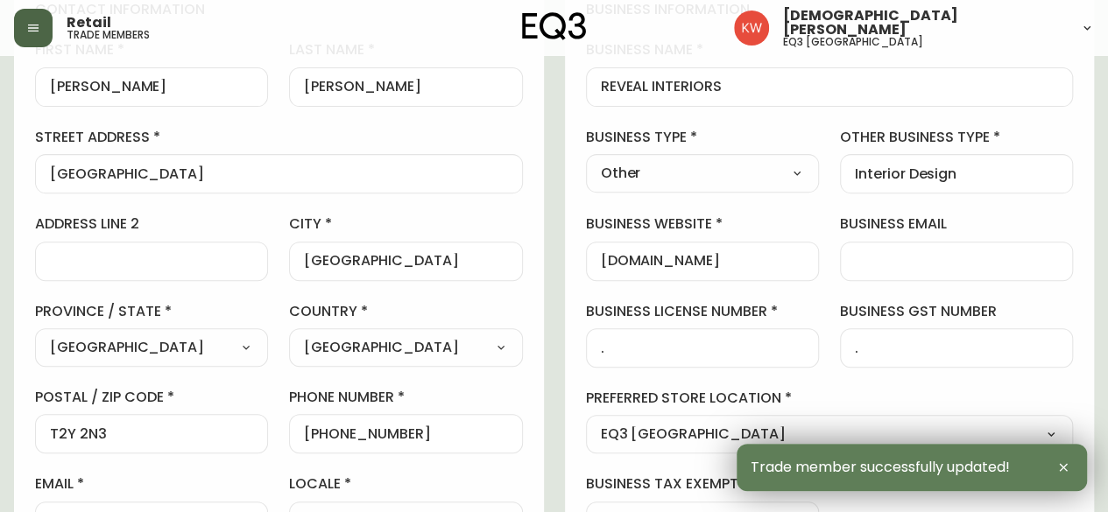
scroll to position [175, 0]
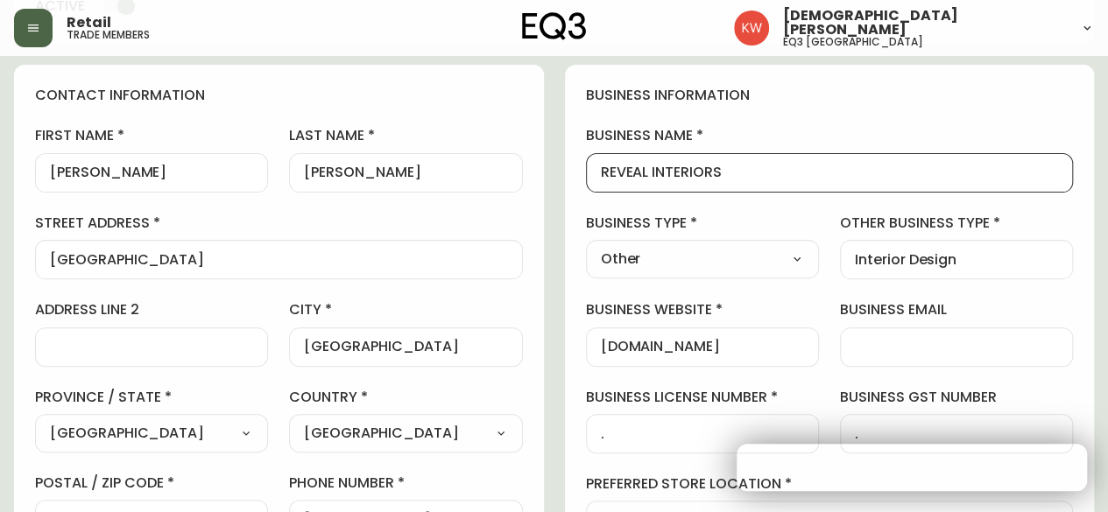
drag, startPoint x: 752, startPoint y: 166, endPoint x: 528, endPoint y: 174, distance: 224.3
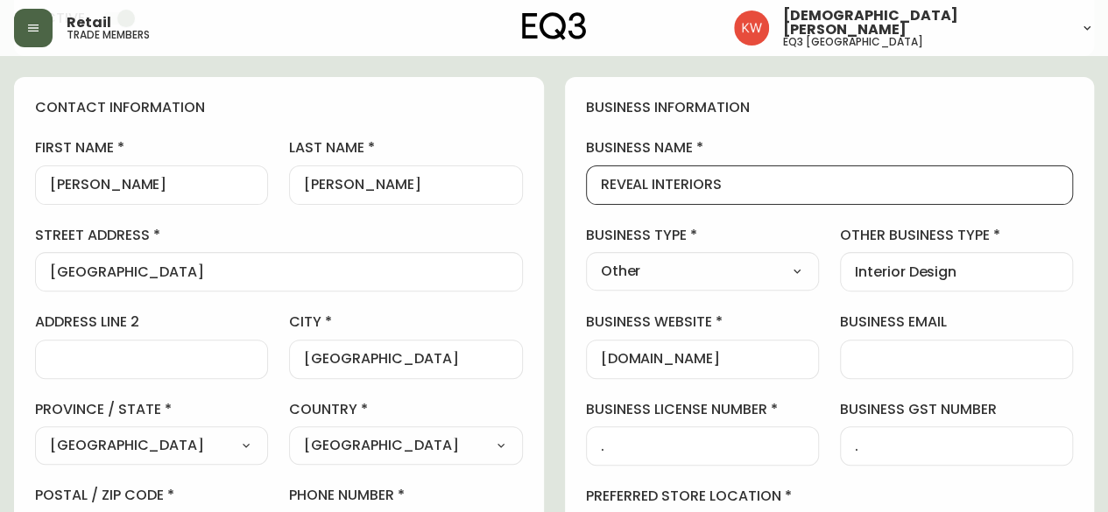
scroll to position [350, 0]
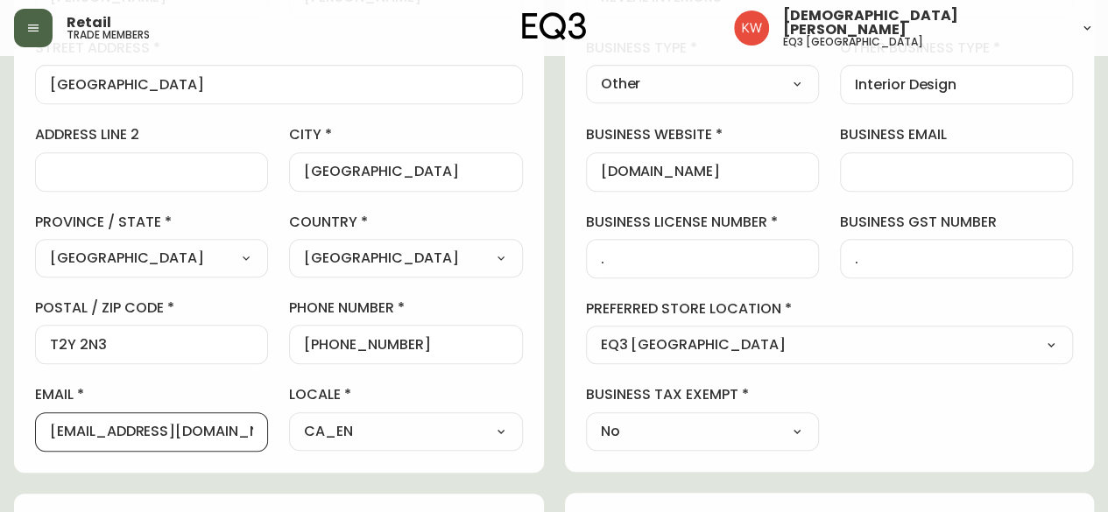
drag, startPoint x: 206, startPoint y: 430, endPoint x: 0, endPoint y: 428, distance: 205.8
click at [0, 428] on main "[PERSON_NAME] Delete Save active contact information first name [PERSON_NAME] l…" at bounding box center [554, 423] width 1108 height 1435
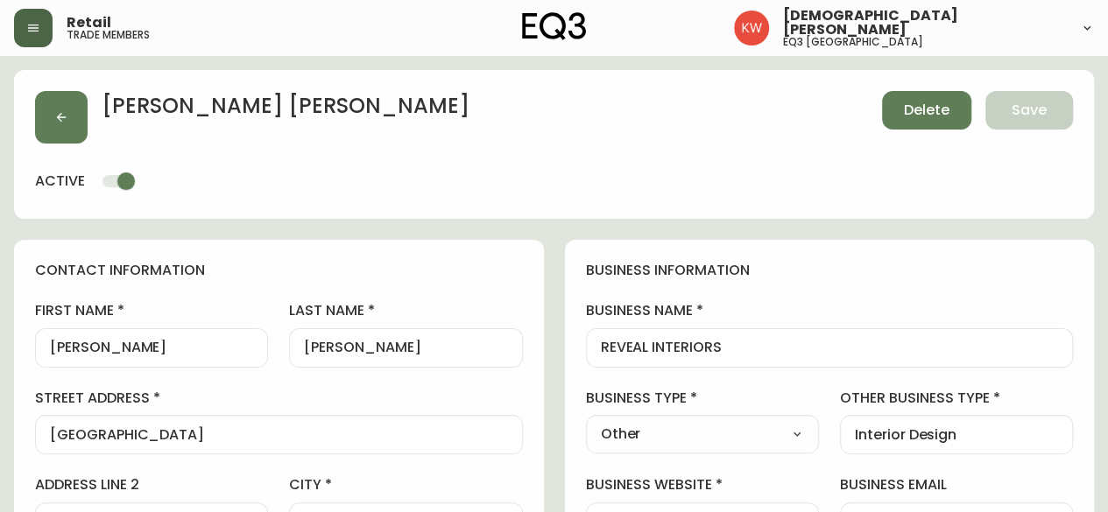
click at [926, 120] on span "Delete" at bounding box center [927, 110] width 46 height 19
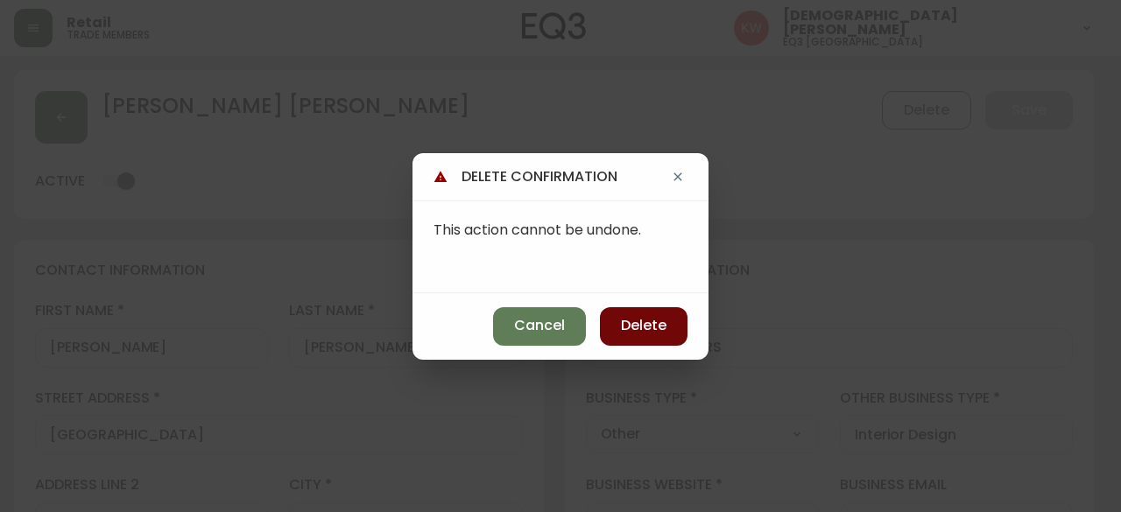
click at [622, 326] on span "Delete" at bounding box center [644, 325] width 46 height 19
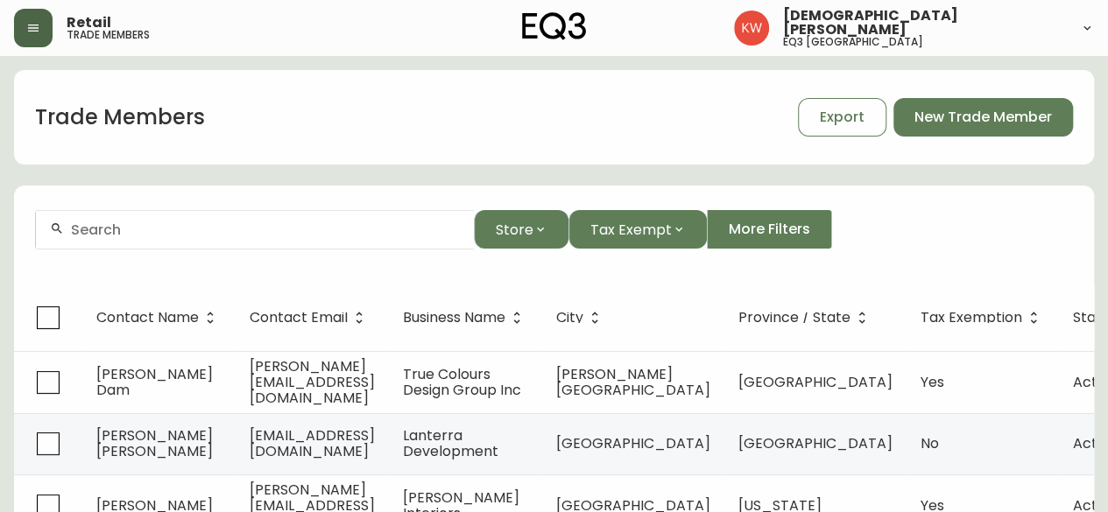
click at [262, 236] on input "text" at bounding box center [265, 230] width 389 height 17
paste input "[PERSON_NAME]"
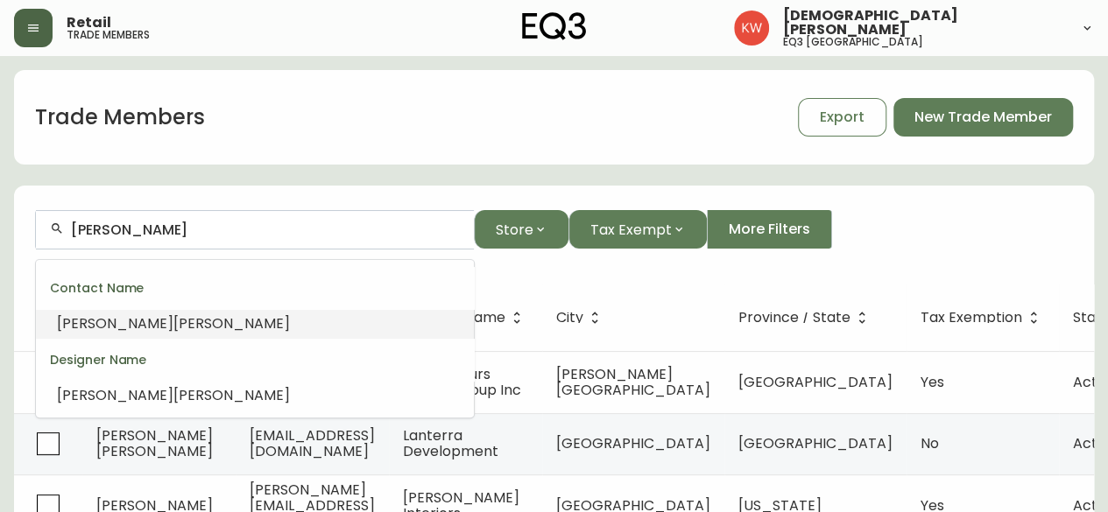
click at [179, 320] on span "[PERSON_NAME]" at bounding box center [231, 323] width 116 height 20
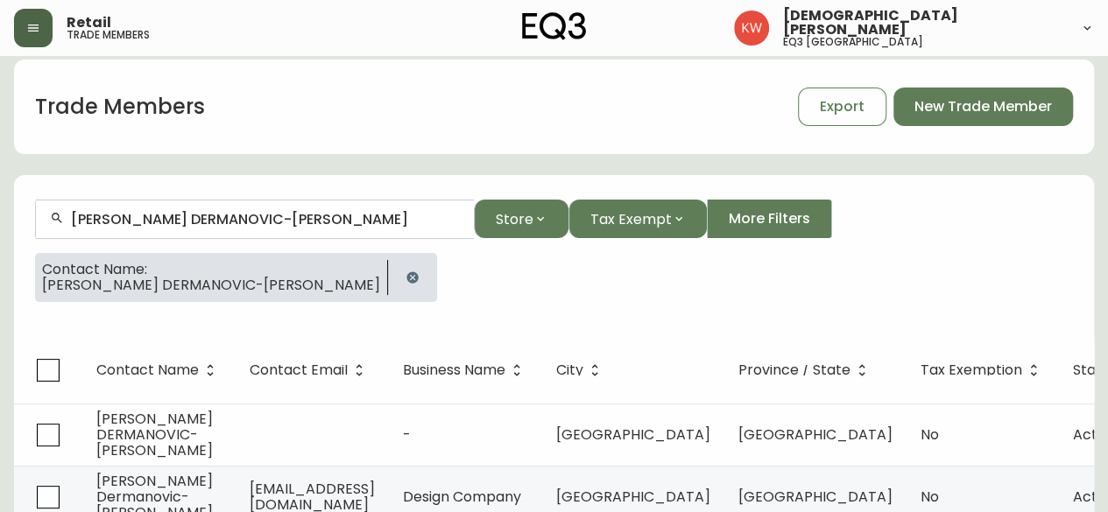
scroll to position [77, 0]
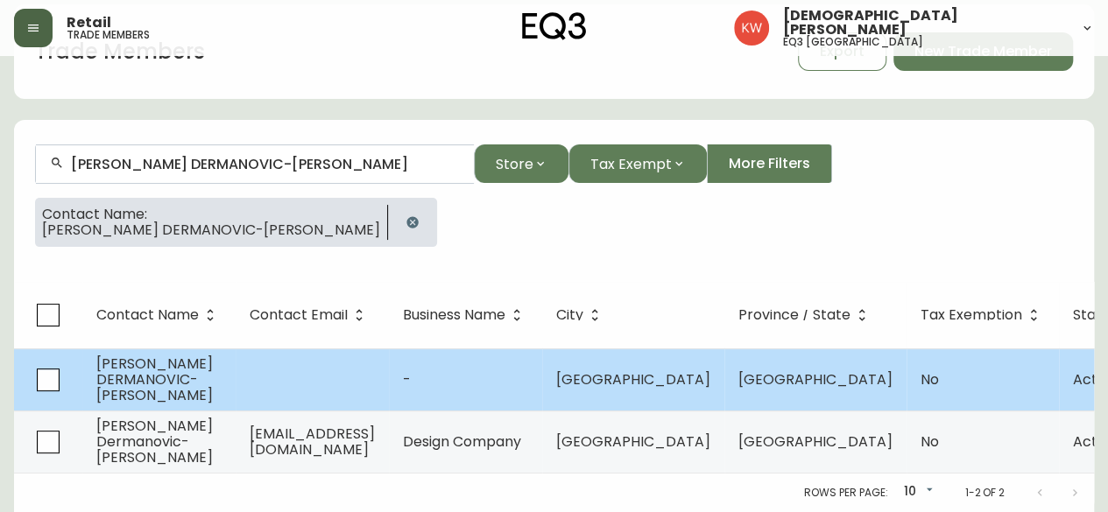
click at [194, 369] on span "[PERSON_NAME] DERMANOVIC-[PERSON_NAME]" at bounding box center [154, 380] width 116 height 52
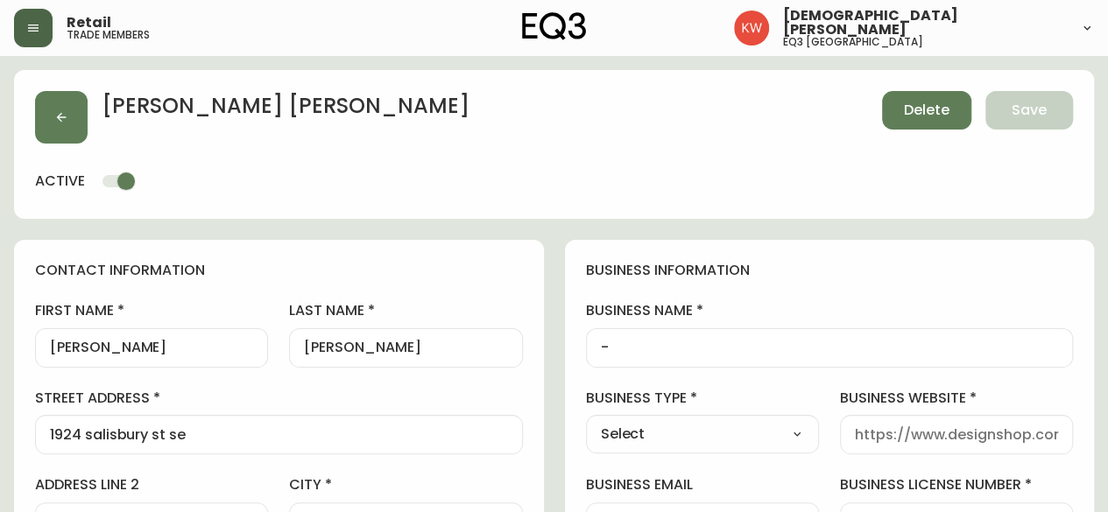
click at [949, 101] on button "Delete" at bounding box center [926, 110] width 89 height 39
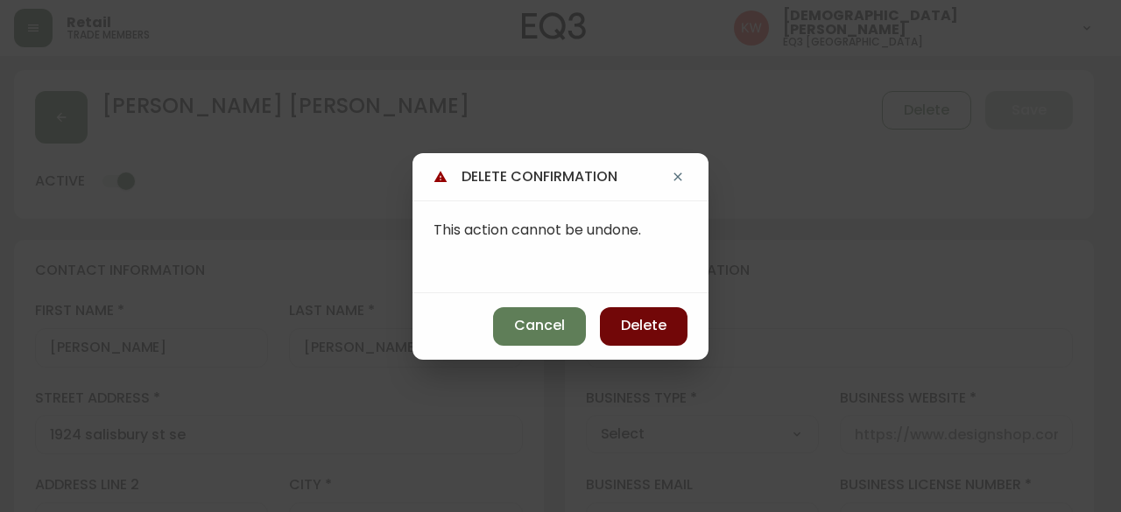
click at [637, 321] on span "Delete" at bounding box center [644, 325] width 46 height 19
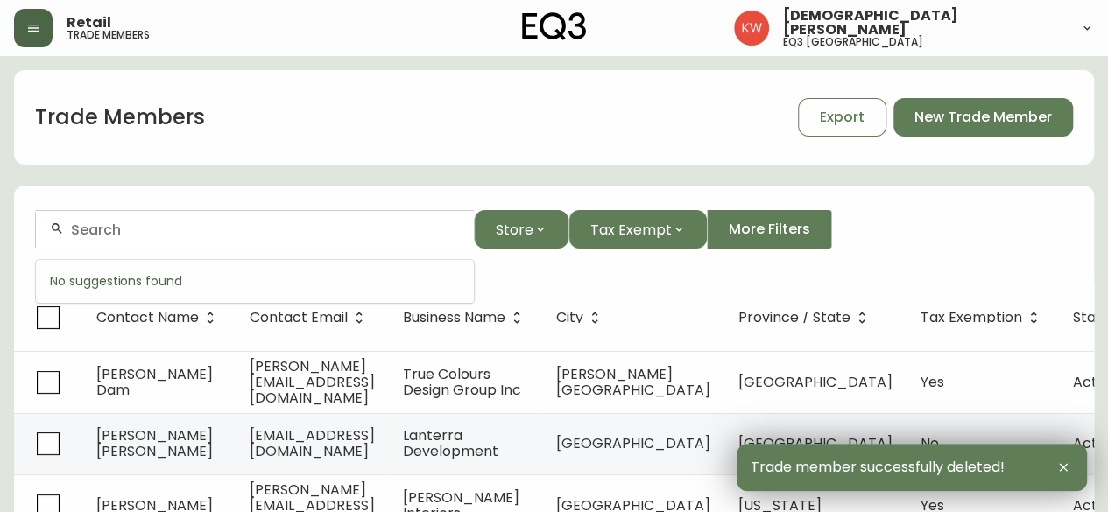
click at [315, 222] on input "text" at bounding box center [265, 230] width 389 height 17
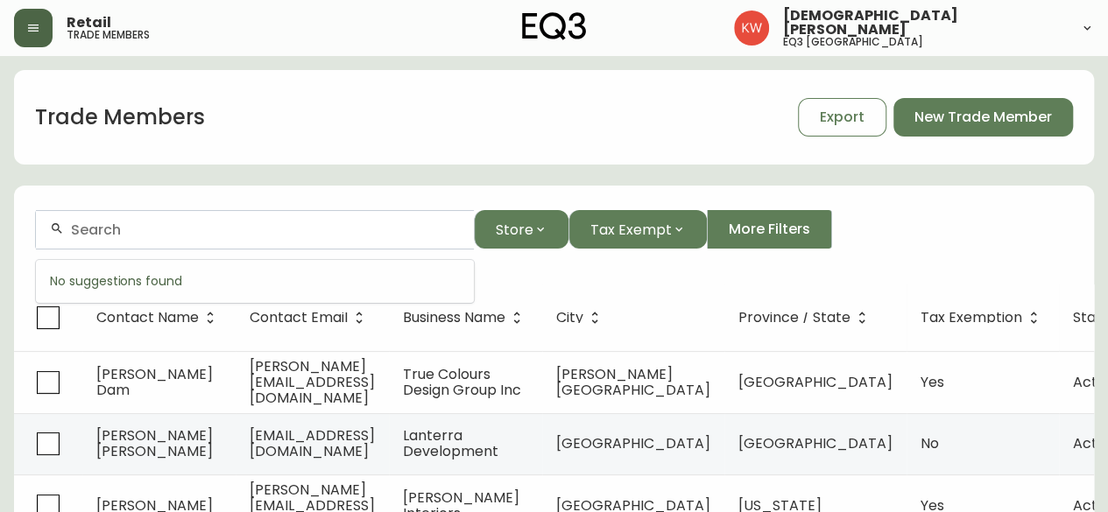
paste input "[PERSON_NAME]"
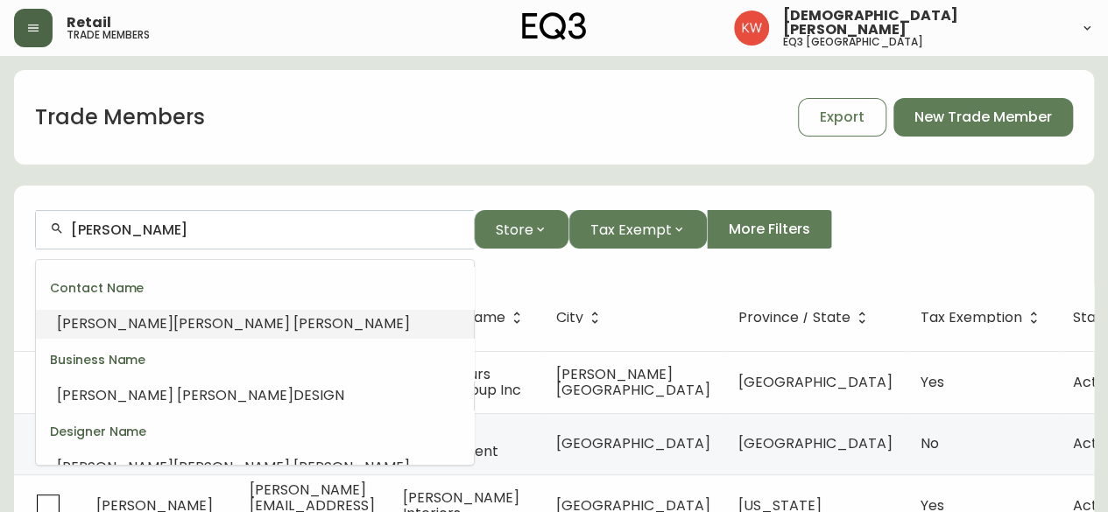
click at [173, 323] on span "[PERSON_NAME]" at bounding box center [231, 323] width 116 height 20
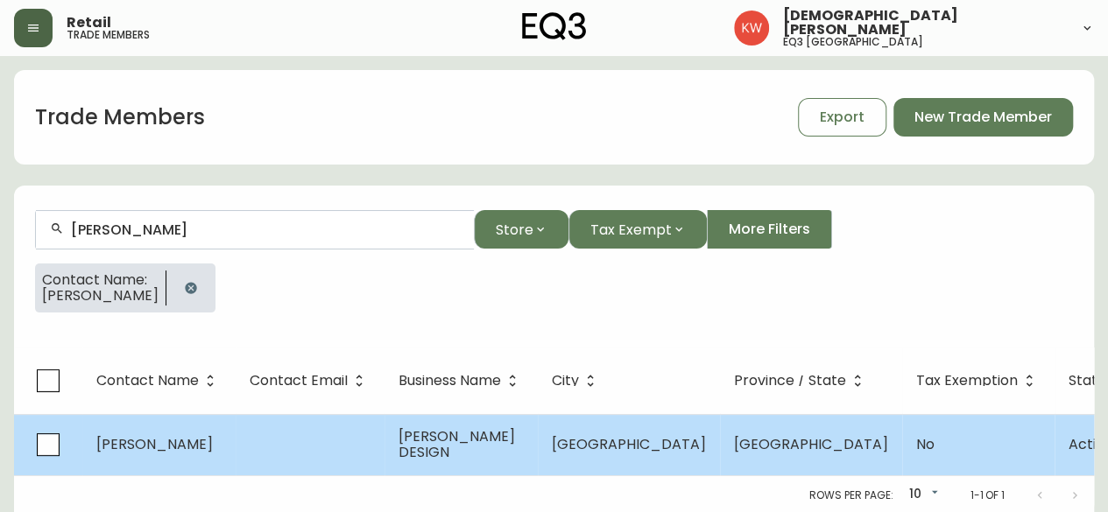
click at [236, 445] on td "[PERSON_NAME]" at bounding box center [158, 444] width 153 height 61
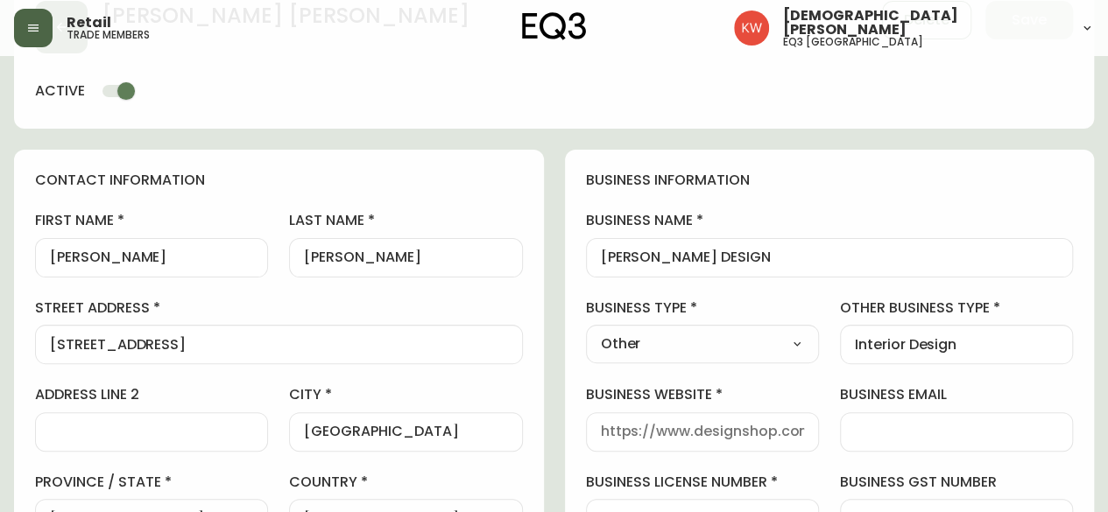
scroll to position [175, 0]
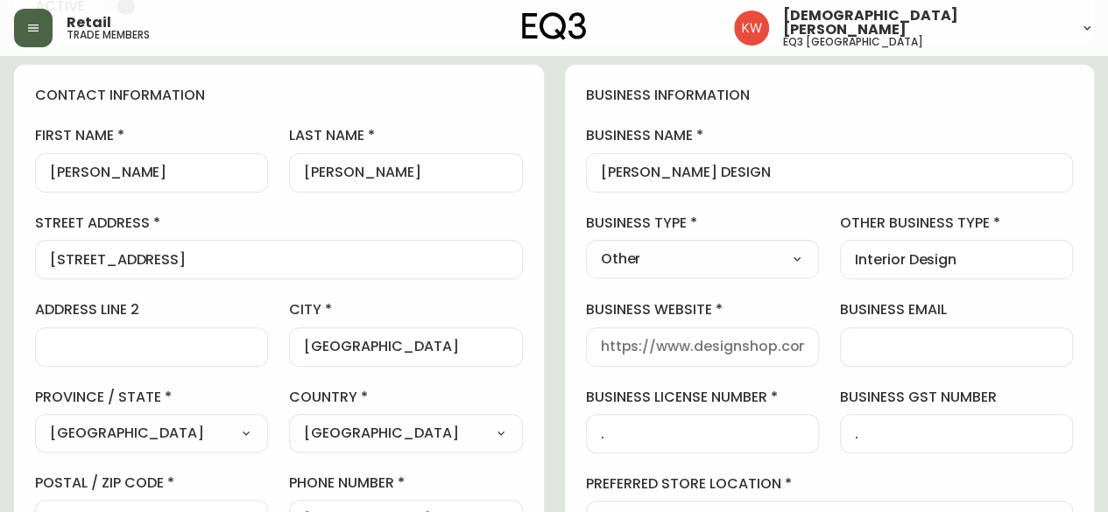
click at [752, 262] on select "Select Interior Designer Architect Home Builder Contractor Real Estate Agent Ho…" at bounding box center [702, 259] width 233 height 26
click at [586, 246] on select "Select Interior Designer Architect Home Builder Contractor Real Estate Agent Ho…" at bounding box center [702, 259] width 233 height 26
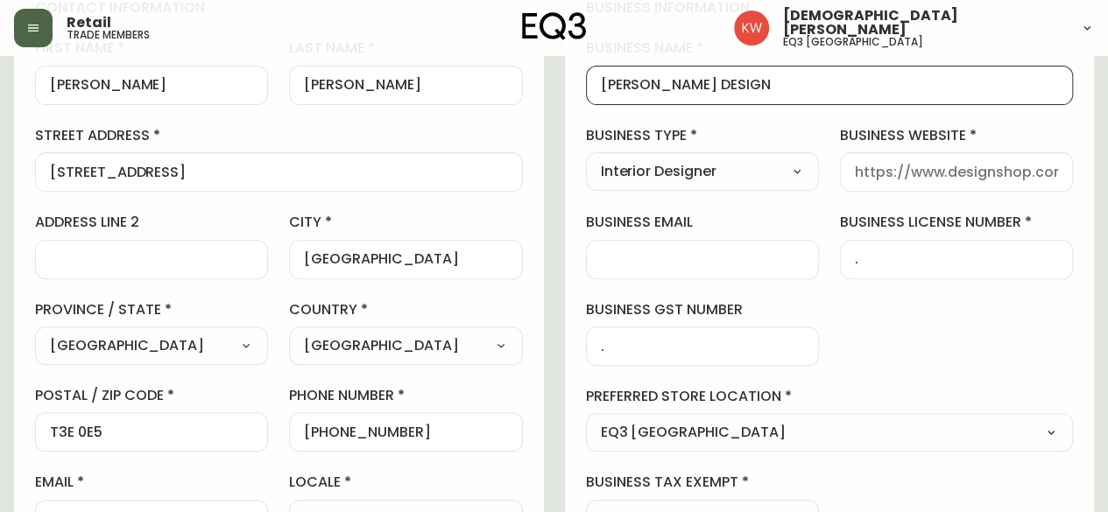
scroll to position [0, 0]
drag, startPoint x: 776, startPoint y: 88, endPoint x: 599, endPoint y: 104, distance: 177.6
click at [599, 104] on div "[PERSON_NAME] DESIGN" at bounding box center [830, 85] width 488 height 39
click at [778, 92] on input "[PERSON_NAME] DESIGN" at bounding box center [830, 85] width 458 height 17
drag, startPoint x: 790, startPoint y: 82, endPoint x: 447, endPoint y: 73, distance: 342.5
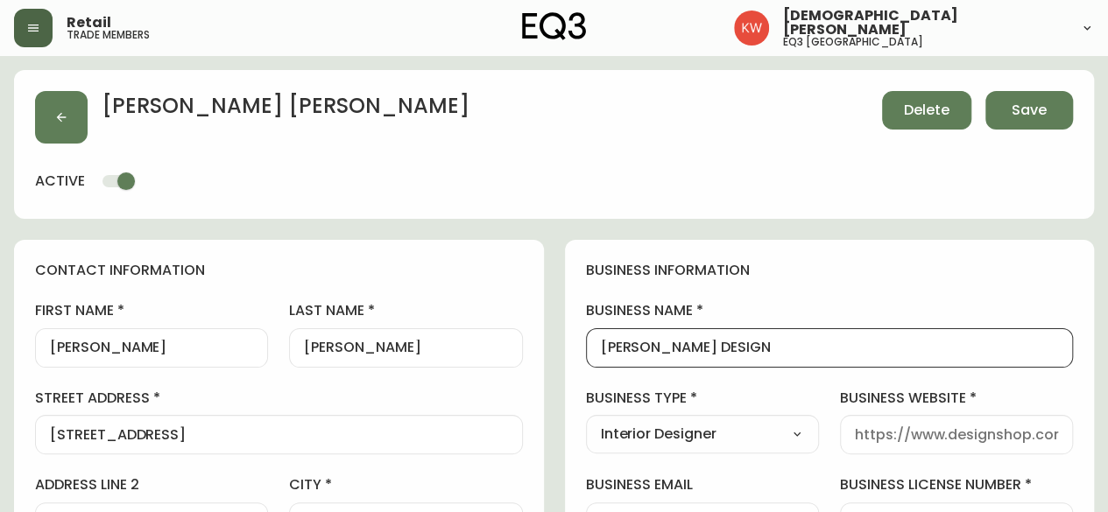
click at [959, 109] on button "Delete" at bounding box center [926, 110] width 89 height 39
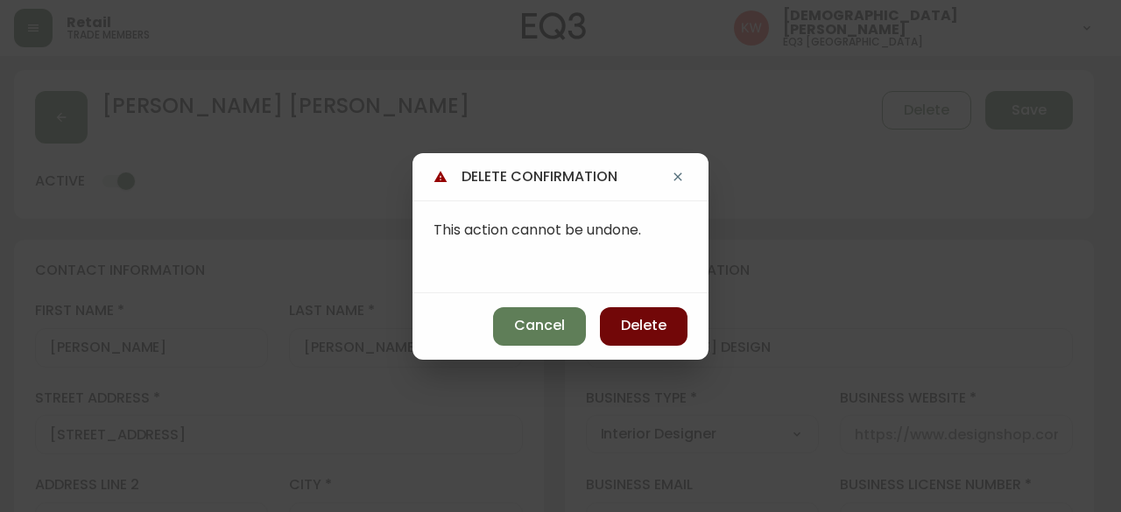
click at [663, 320] on span "Delete" at bounding box center [644, 325] width 46 height 19
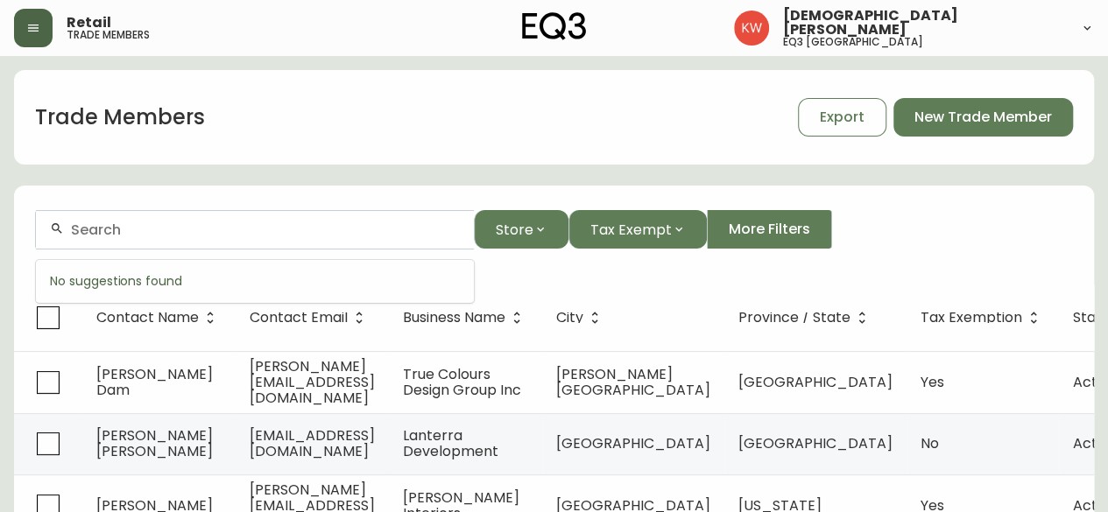
click at [173, 234] on input "text" at bounding box center [265, 230] width 389 height 17
paste input "[EMAIL_ADDRESS][DOMAIN_NAME]"
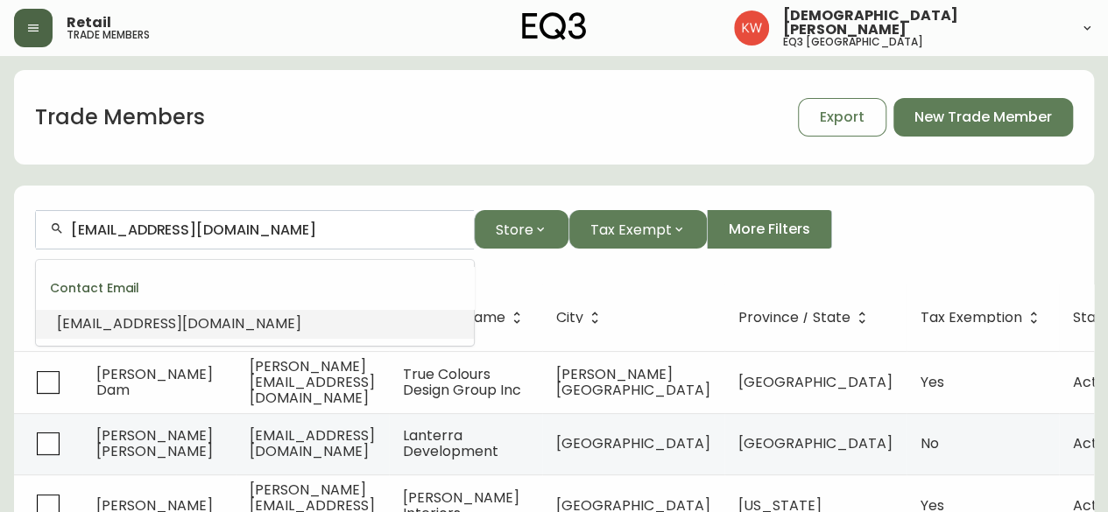
click at [123, 335] on li "[EMAIL_ADDRESS][DOMAIN_NAME]" at bounding box center [255, 324] width 438 height 30
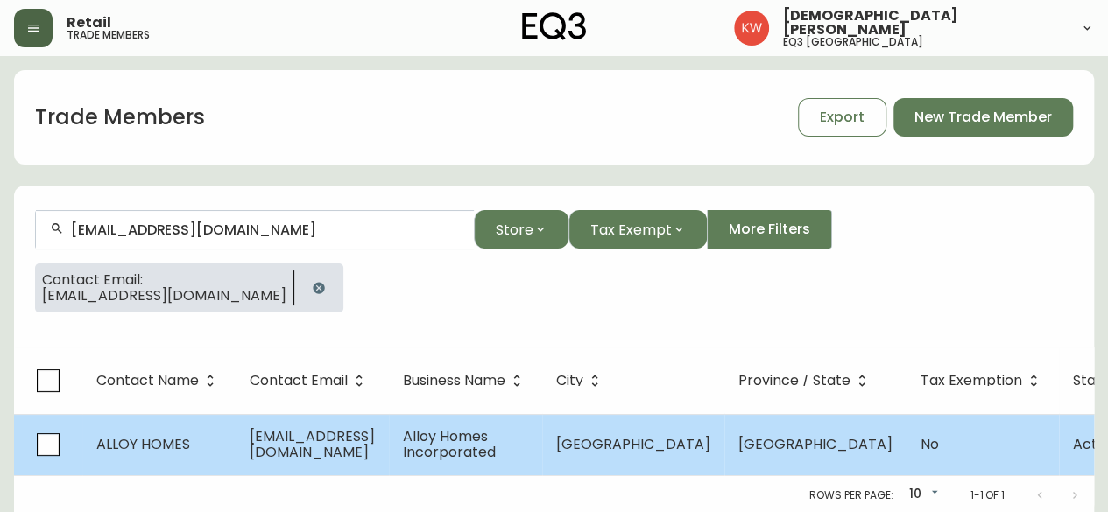
click at [203, 440] on td "ALLOY HOMES" at bounding box center [158, 444] width 153 height 61
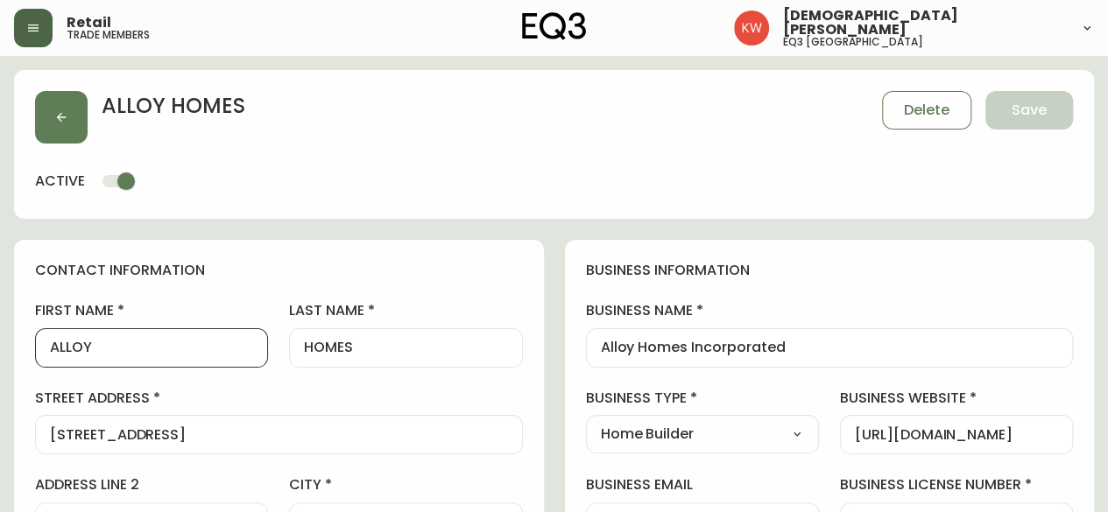
drag, startPoint x: 120, startPoint y: 346, endPoint x: 0, endPoint y: 344, distance: 120.0
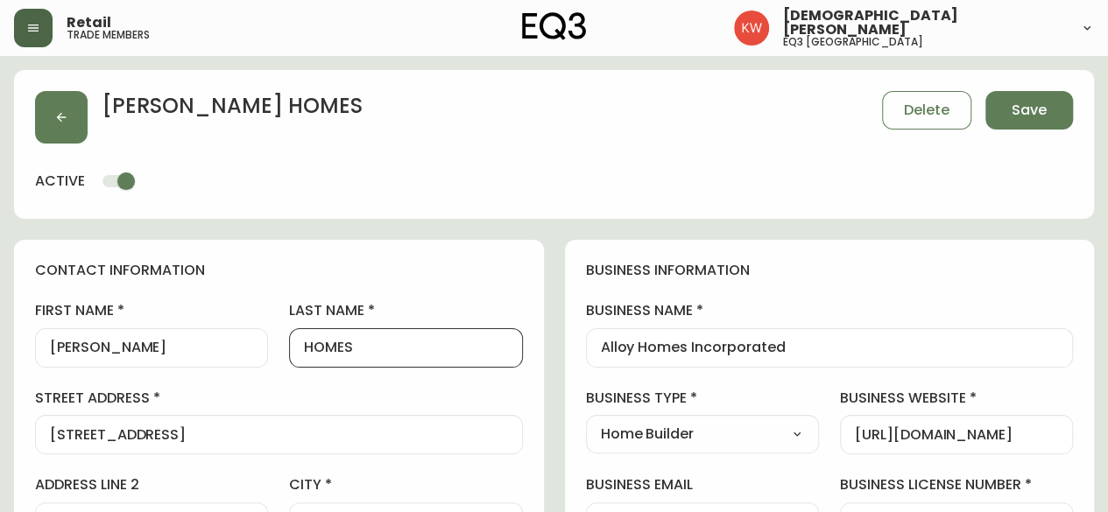
drag, startPoint x: 391, startPoint y: 345, endPoint x: 247, endPoint y: 347, distance: 143.6
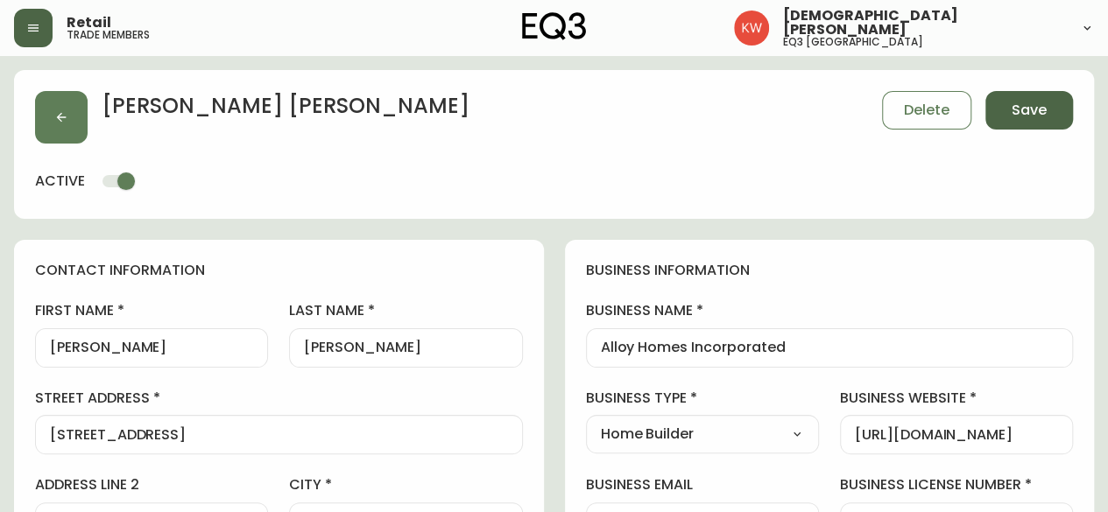
click at [1044, 113] on span "Save" at bounding box center [1028, 110] width 35 height 19
